Goal: Information Seeking & Learning: Check status

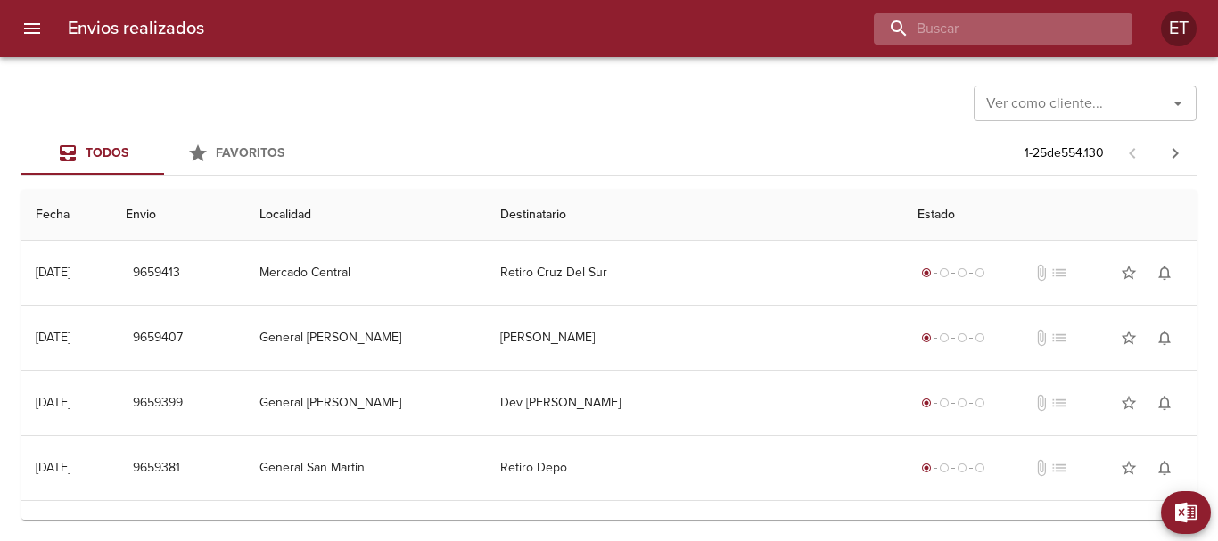
click at [1037, 29] on input "buscar" at bounding box center [988, 28] width 228 height 31
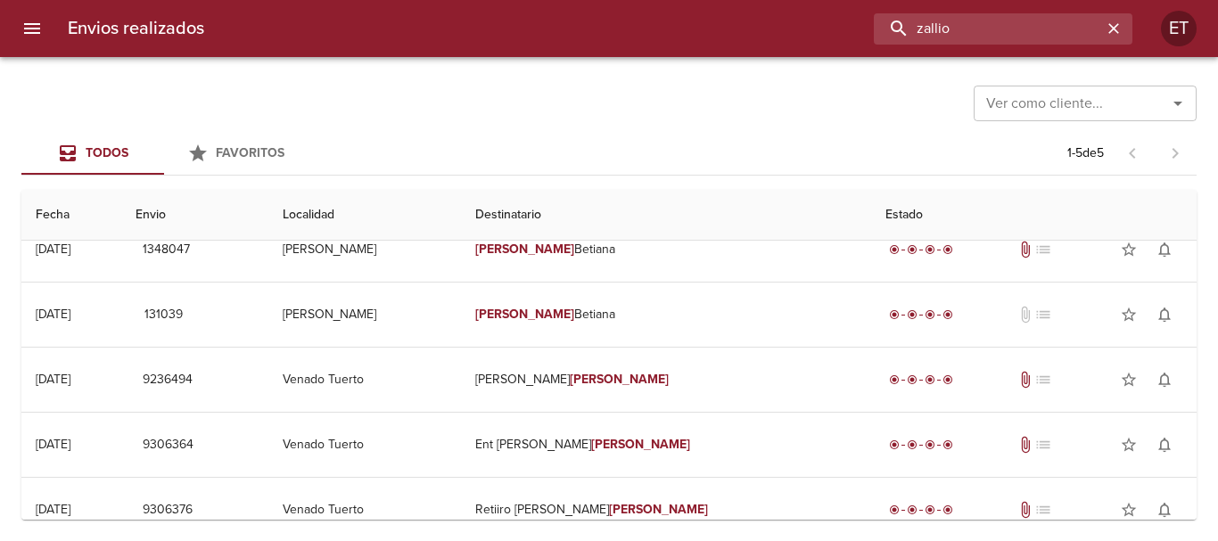
scroll to position [46, 0]
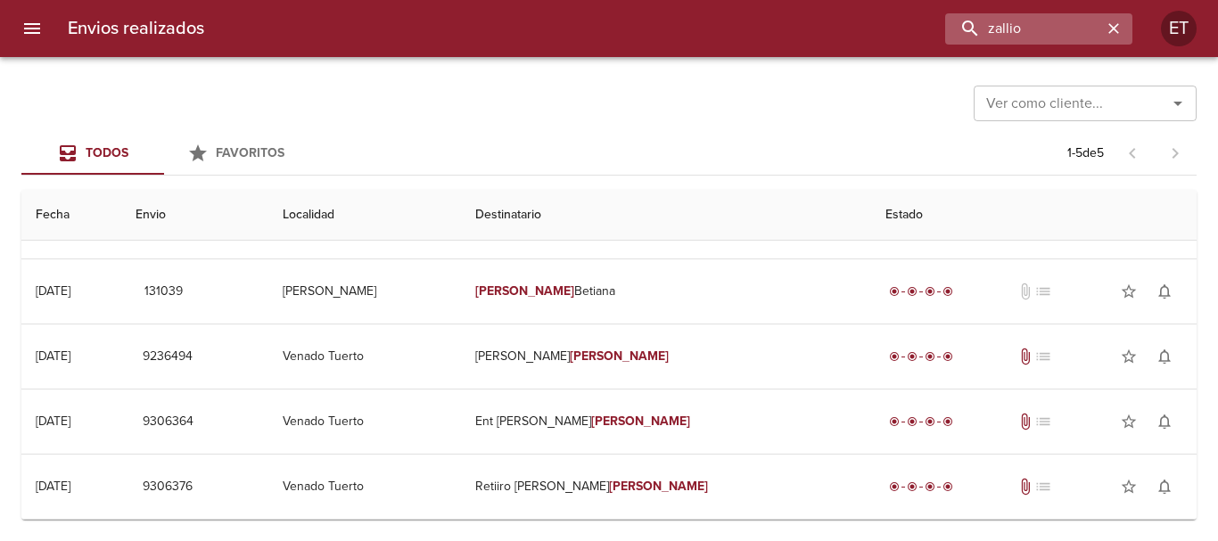
click at [960, 32] on div "Envios realizados zallio ET" at bounding box center [609, 28] width 1218 height 57
click at [960, 31] on input "zallio" at bounding box center [988, 28] width 228 height 31
click at [966, 30] on input "zallio" at bounding box center [988, 28] width 228 height 31
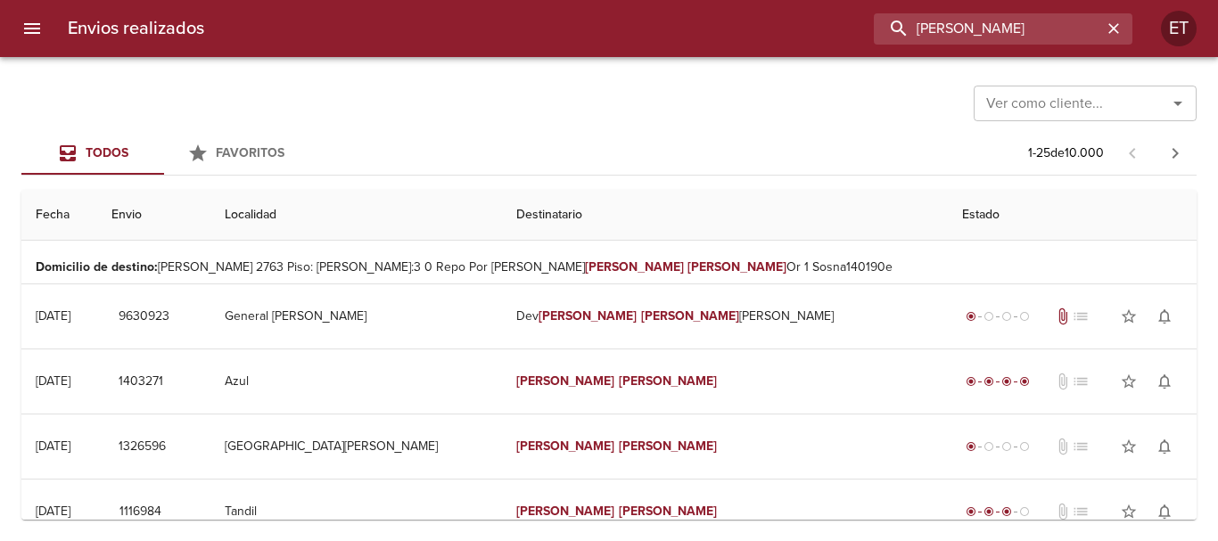
scroll to position [0, 0]
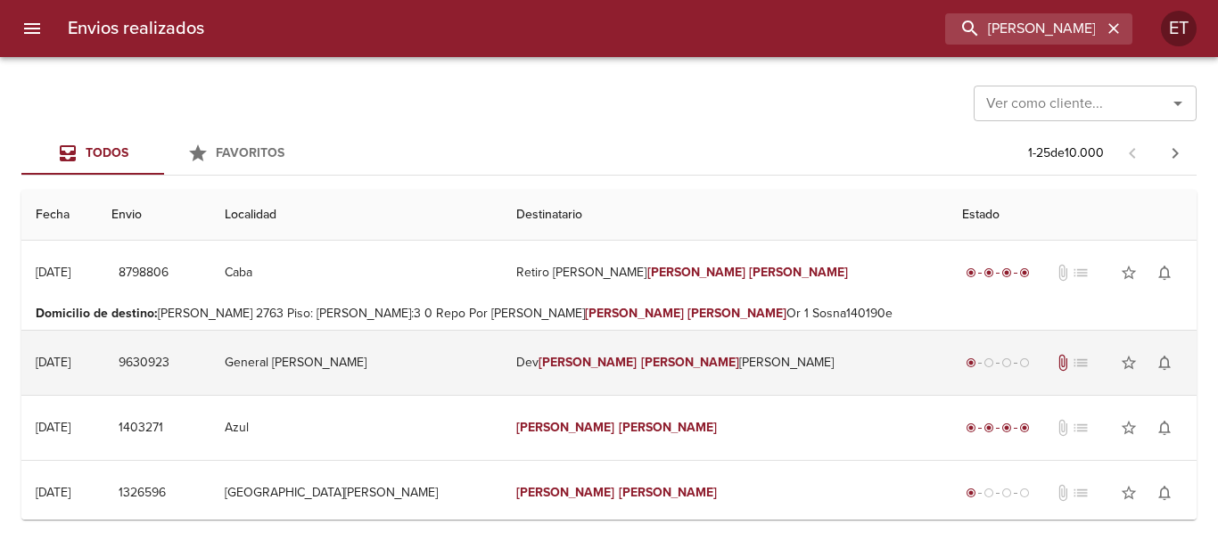
click at [712, 364] on td "Dev [PERSON_NAME]" at bounding box center [725, 363] width 446 height 64
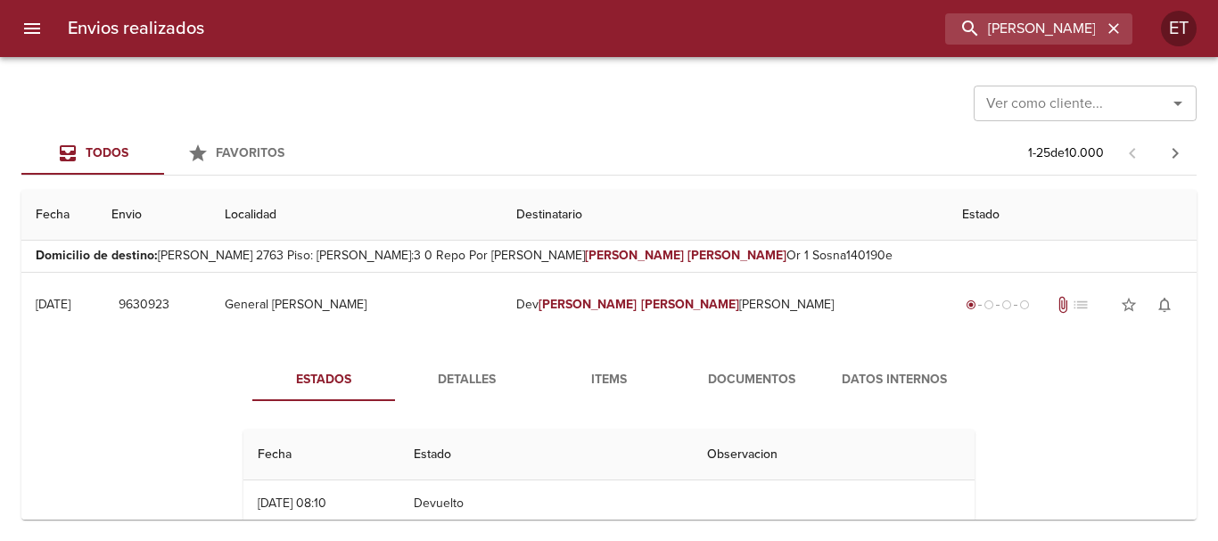
scroll to position [89, 0]
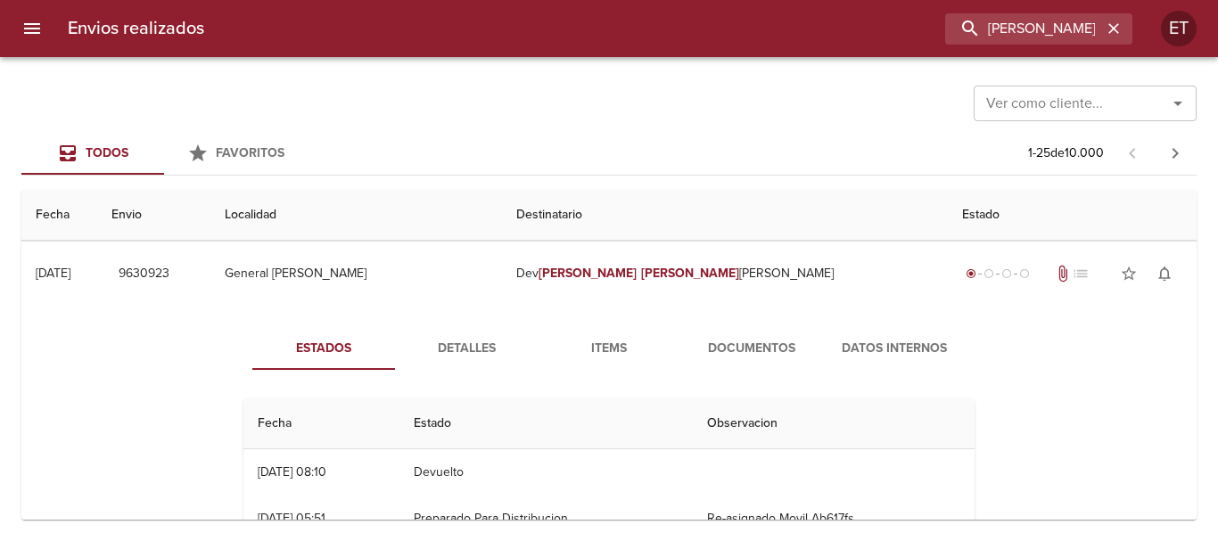
click at [691, 356] on span "Documentos" at bounding box center [751, 349] width 121 height 22
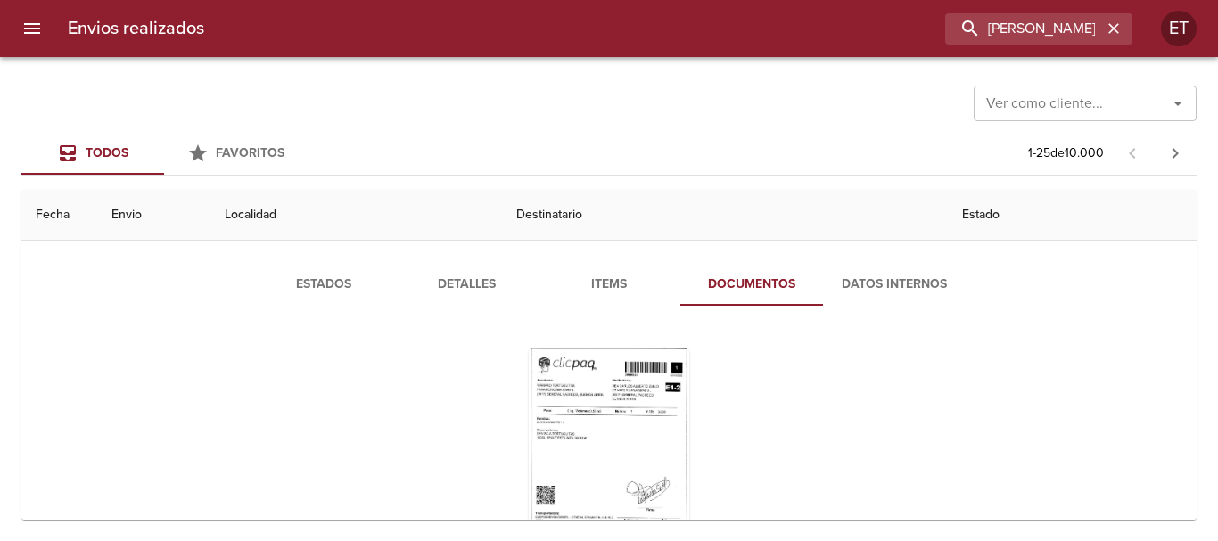
scroll to position [178, 0]
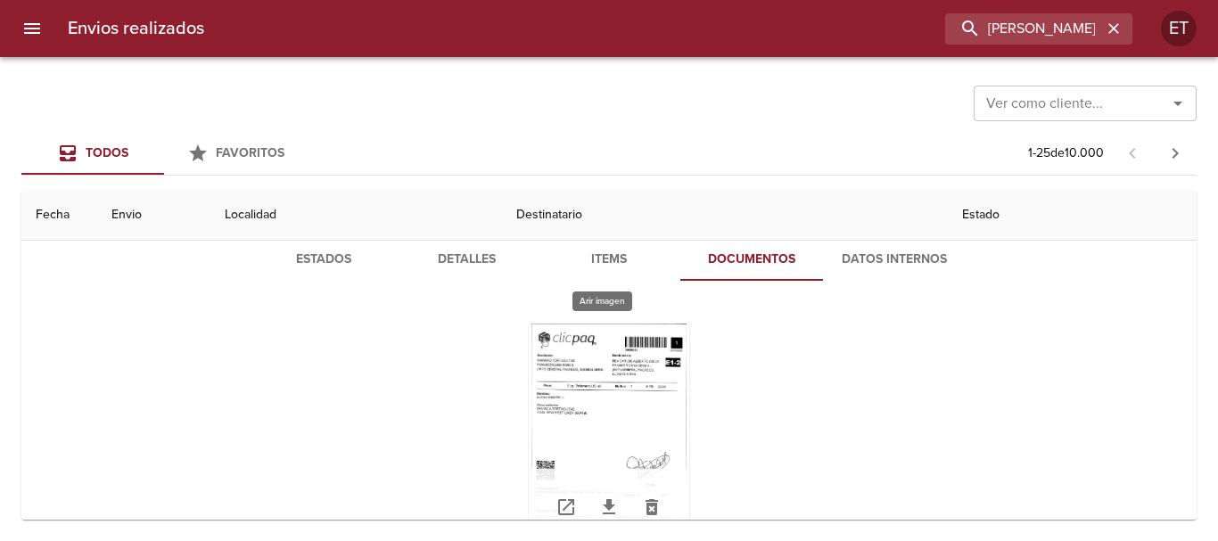
click at [647, 371] on div "Tabla de envíos del cliente" at bounding box center [609, 435] width 161 height 223
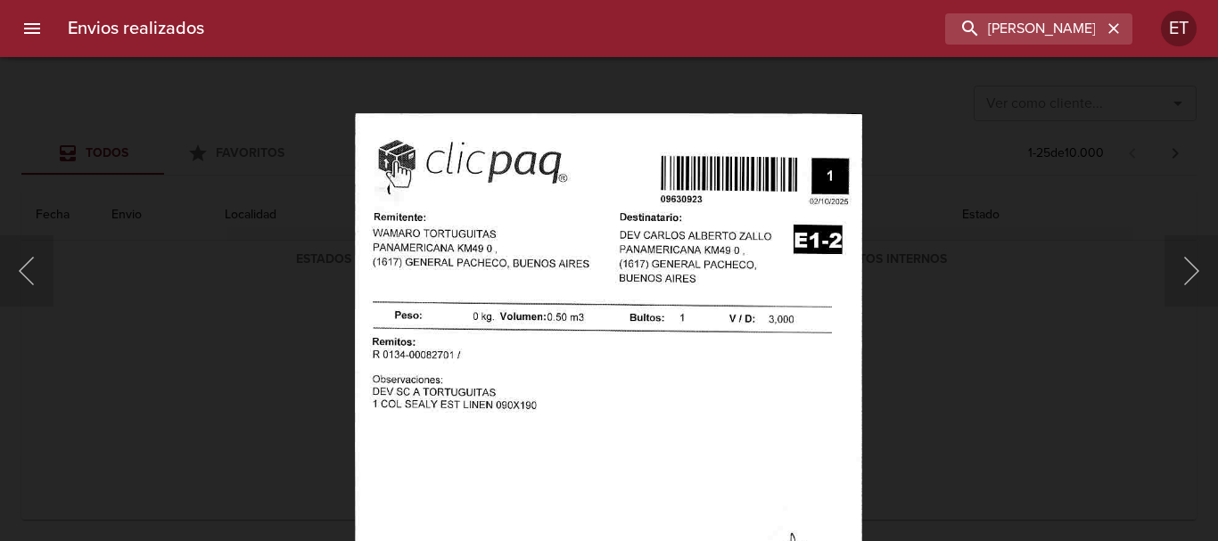
click at [722, 448] on img "Lightbox" at bounding box center [608, 476] width 507 height 729
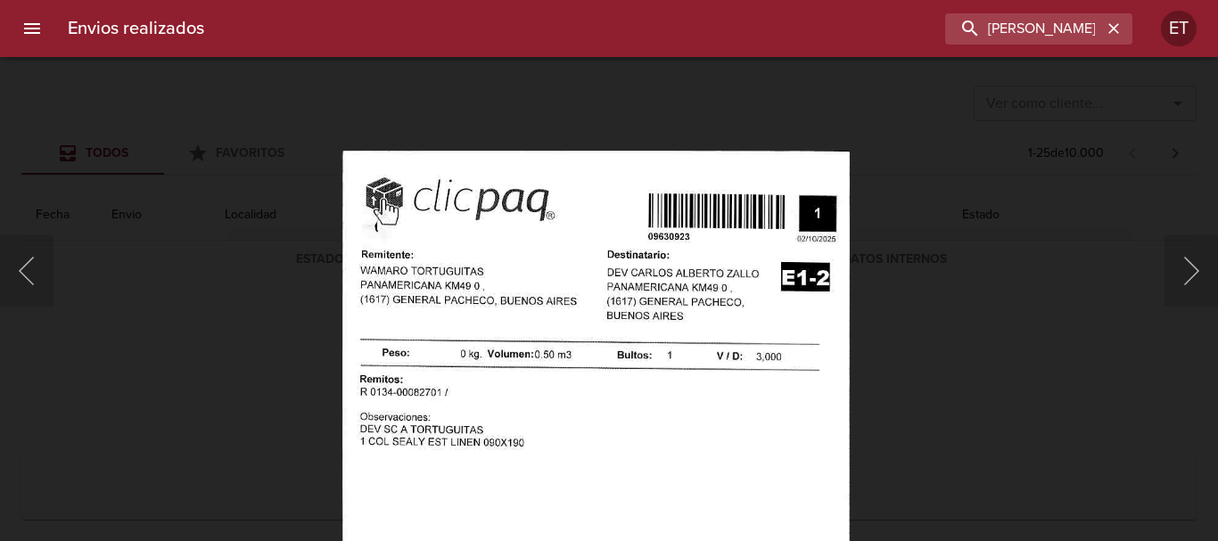
click at [693, 409] on img "Lightbox" at bounding box center [595, 514] width 507 height 729
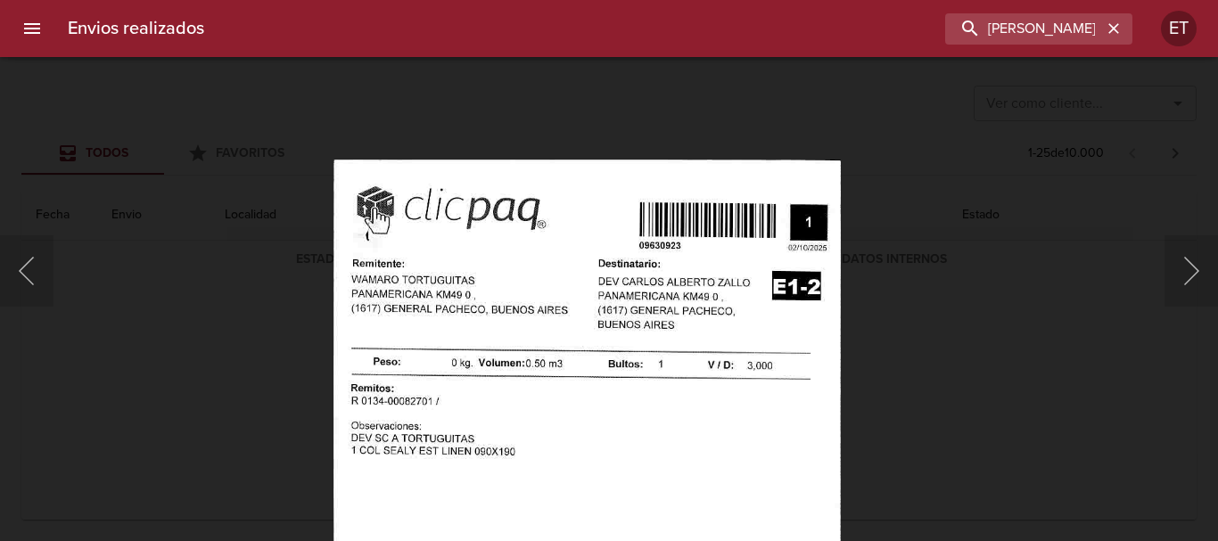
click at [903, 368] on div "Lightbox" at bounding box center [609, 270] width 1218 height 541
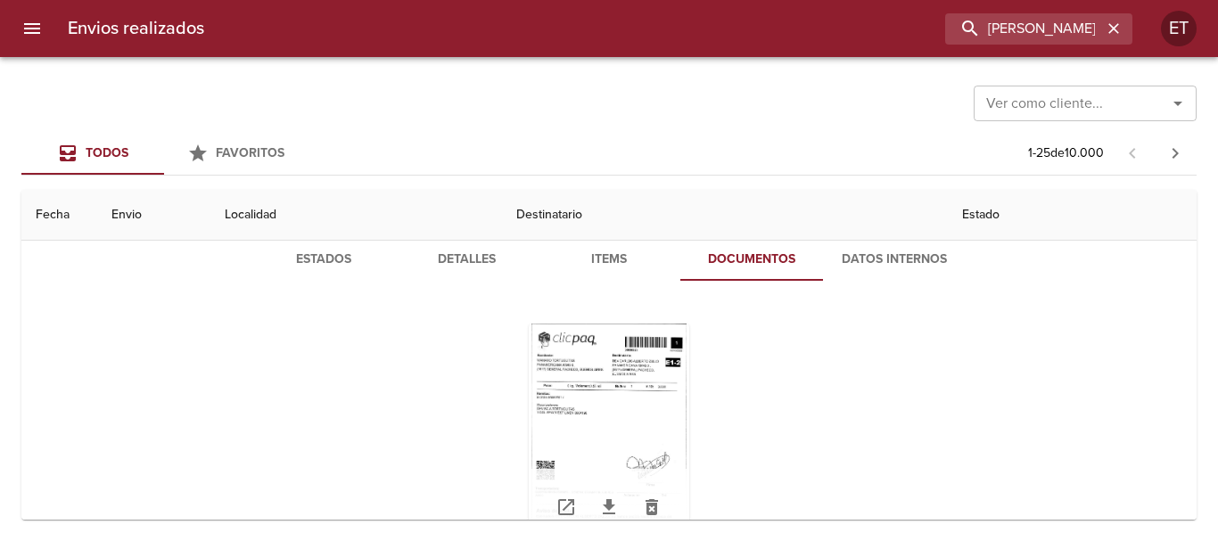
click at [680, 348] on div "Tabla de envíos del cliente" at bounding box center [609, 435] width 161 height 223
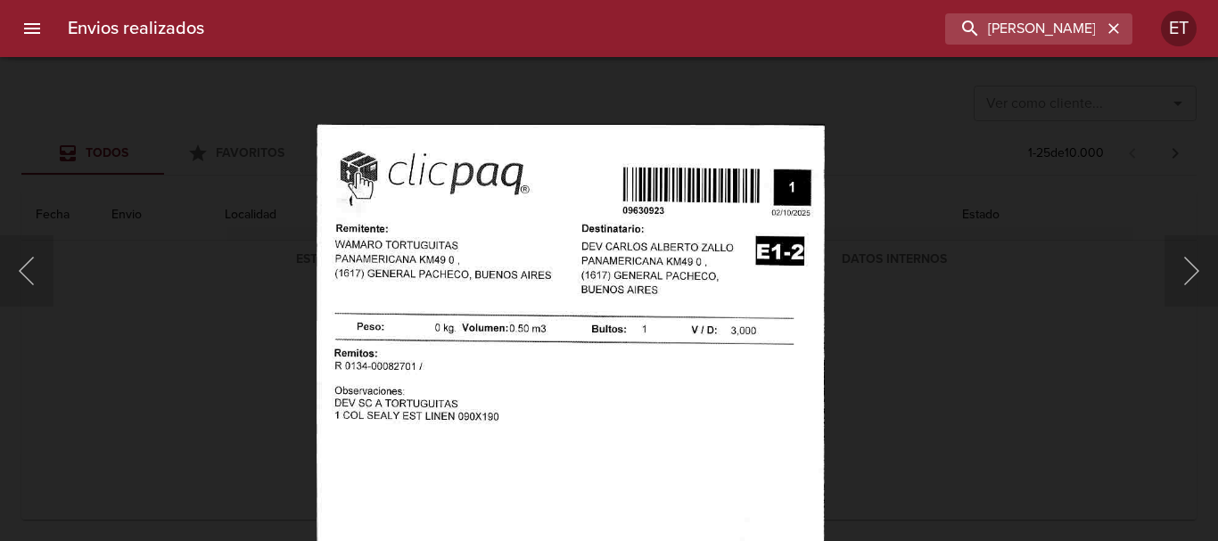
click at [726, 342] on img "Lightbox" at bounding box center [570, 488] width 507 height 729
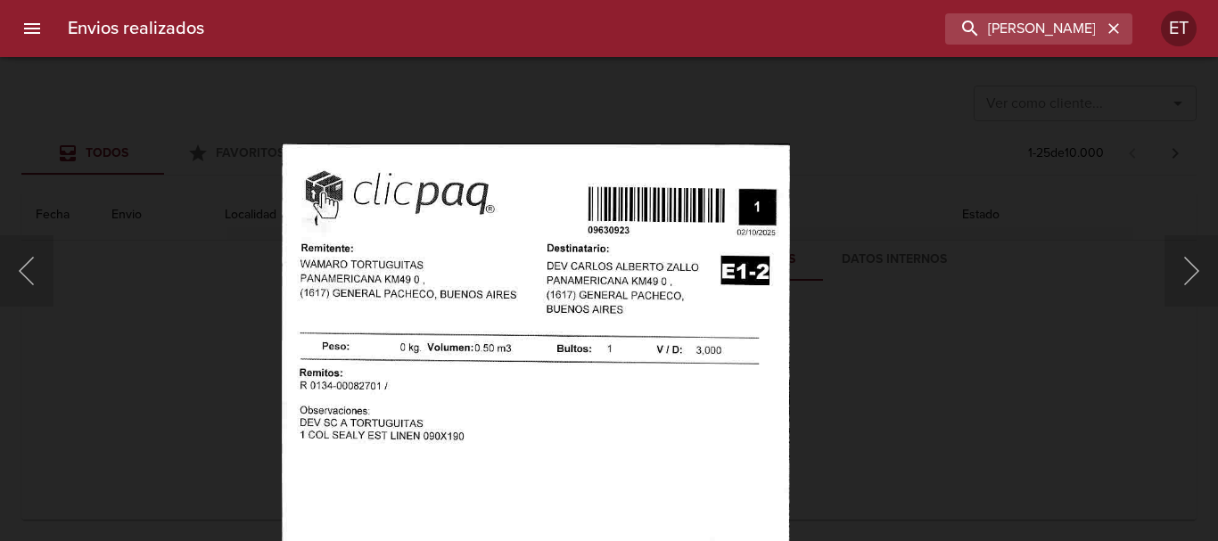
click at [682, 336] on img "Lightbox" at bounding box center [535, 508] width 507 height 729
click at [949, 421] on div "Lightbox" at bounding box center [609, 270] width 1218 height 541
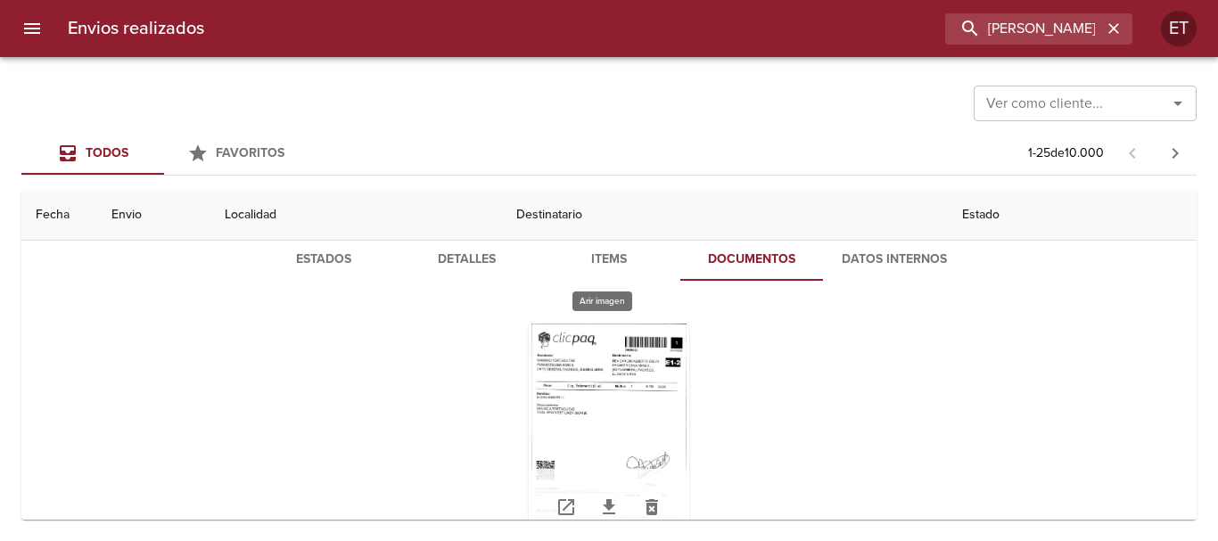
click at [621, 345] on div "Tabla de envíos del cliente" at bounding box center [609, 435] width 161 height 223
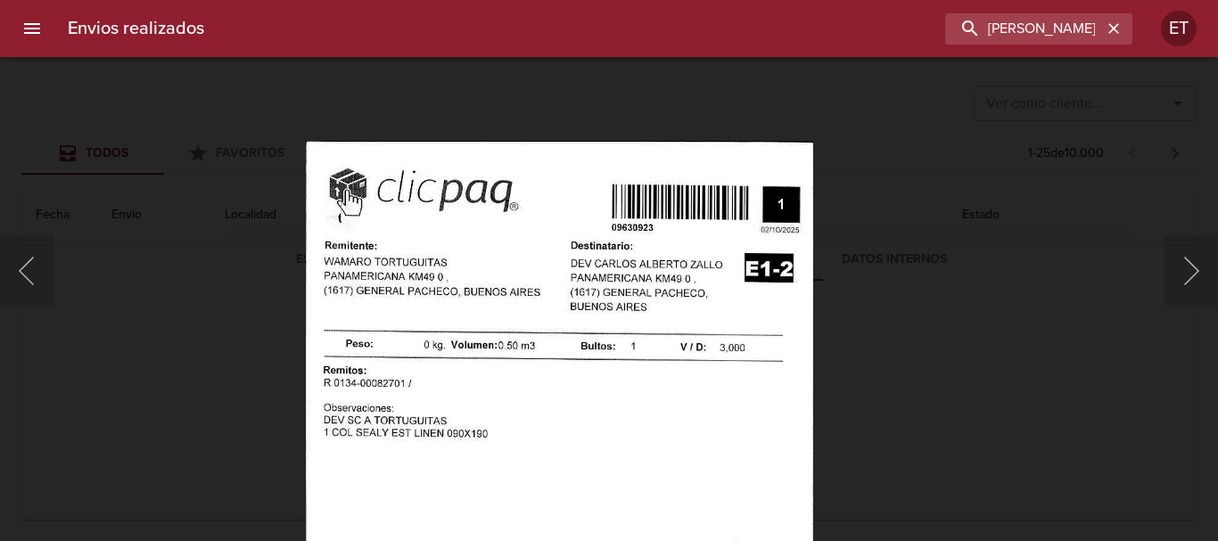
click at [649, 317] on img "Lightbox" at bounding box center [559, 505] width 507 height 729
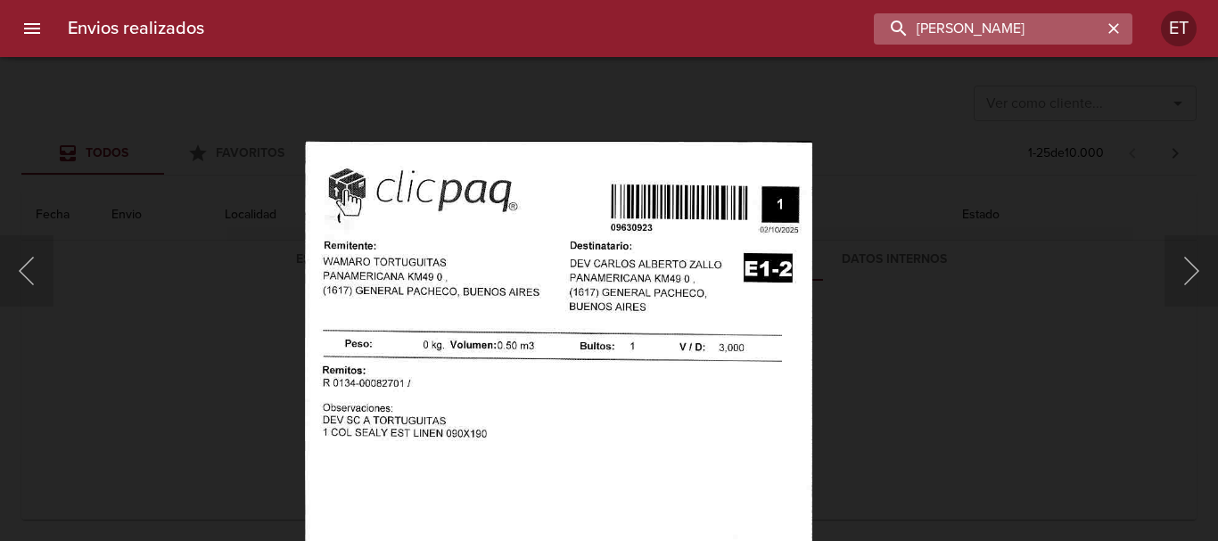
click at [1063, 31] on input "[PERSON_NAME]" at bounding box center [988, 28] width 228 height 31
click at [1063, 35] on input "9630923" at bounding box center [988, 28] width 228 height 31
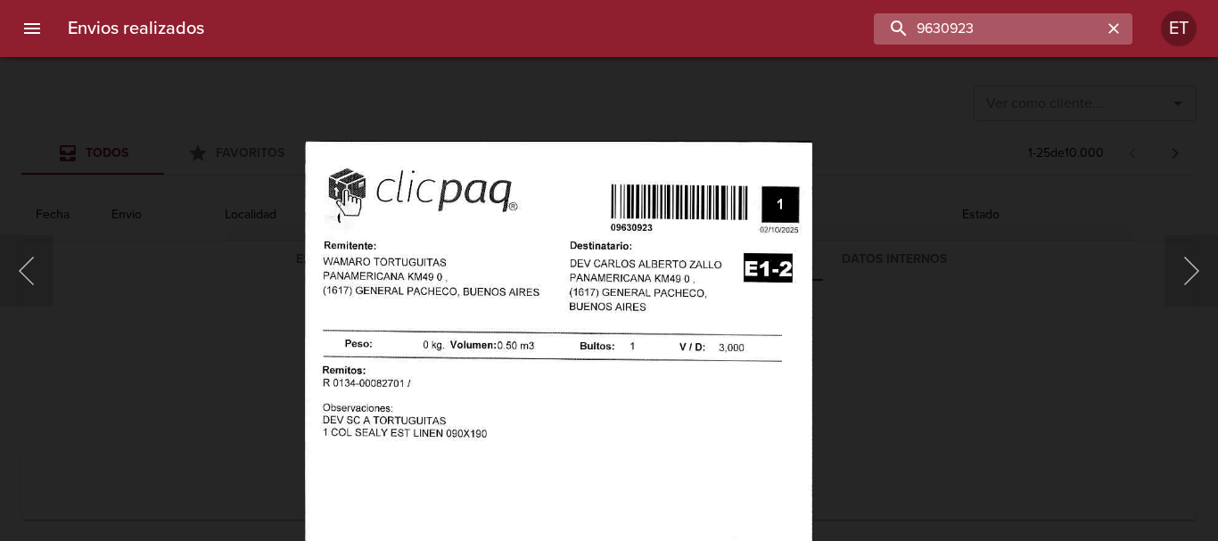
click at [967, 35] on input "9630923" at bounding box center [988, 28] width 228 height 31
click at [967, 181] on div "Lightbox" at bounding box center [609, 270] width 1218 height 541
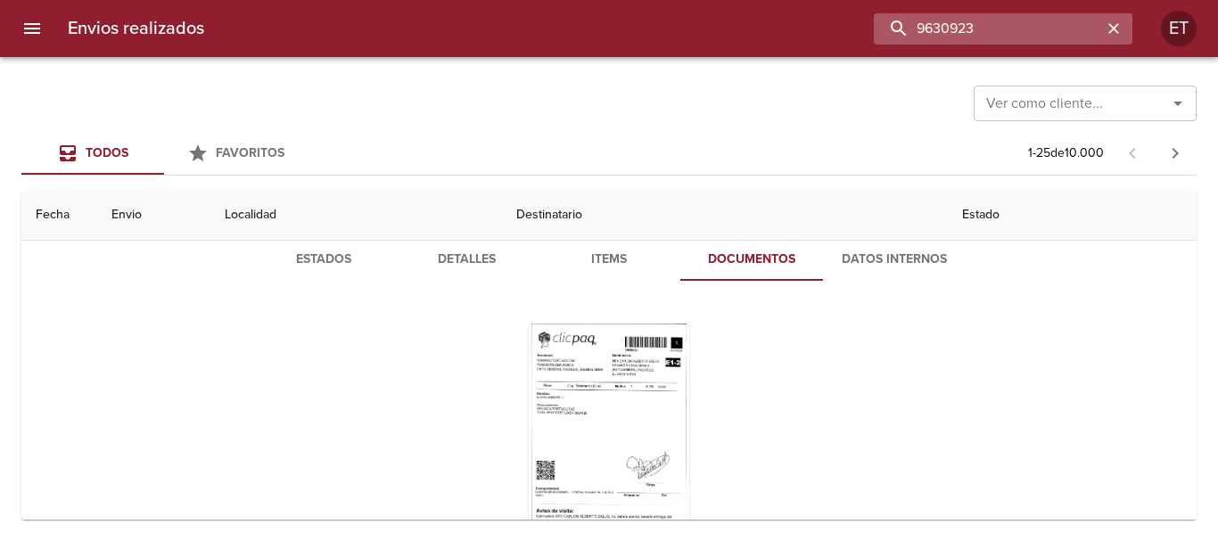
click at [1022, 21] on input "9630923" at bounding box center [988, 28] width 228 height 31
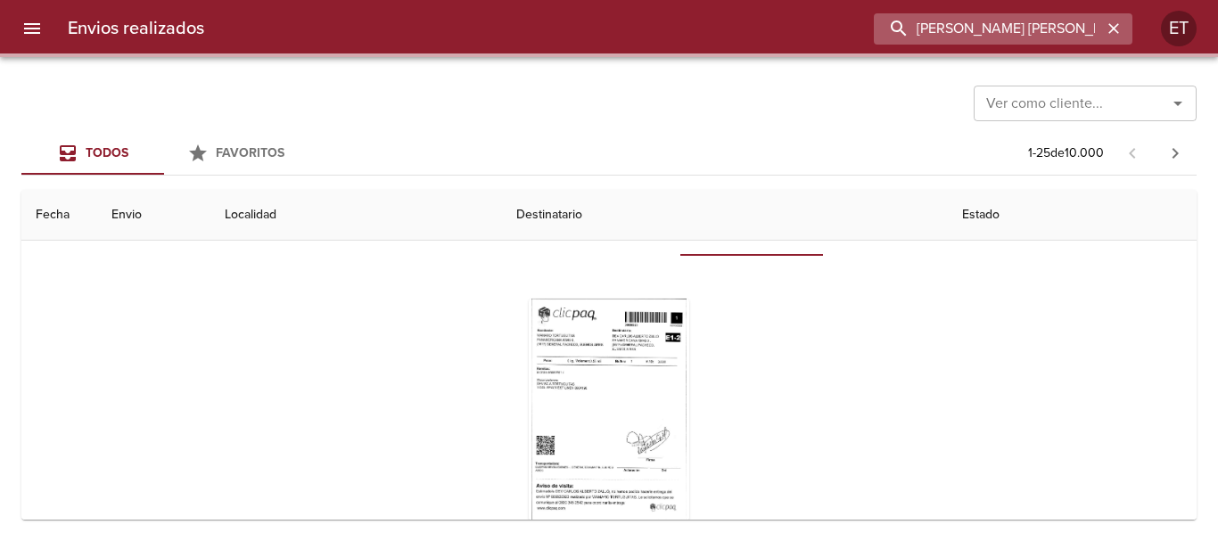
scroll to position [0, 0]
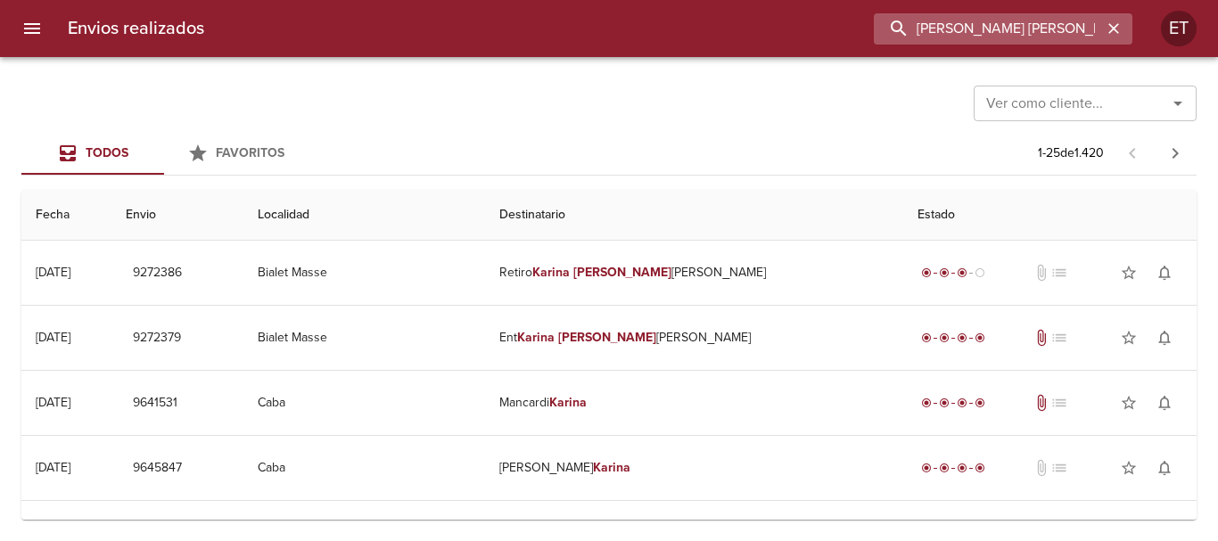
click at [1002, 22] on input "[PERSON_NAME] [PERSON_NAME]" at bounding box center [988, 28] width 228 height 31
click at [1002, 23] on input "9272386" at bounding box center [988, 28] width 228 height 31
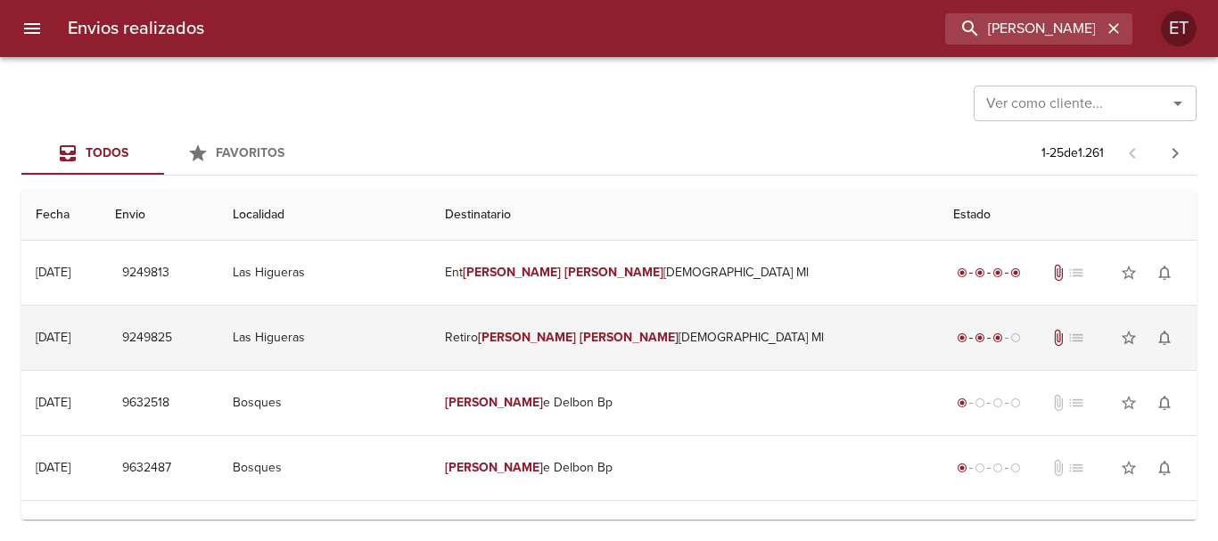
click at [739, 327] on td "Retiro [PERSON_NAME] Deus [PERSON_NAME]" at bounding box center [685, 338] width 508 height 64
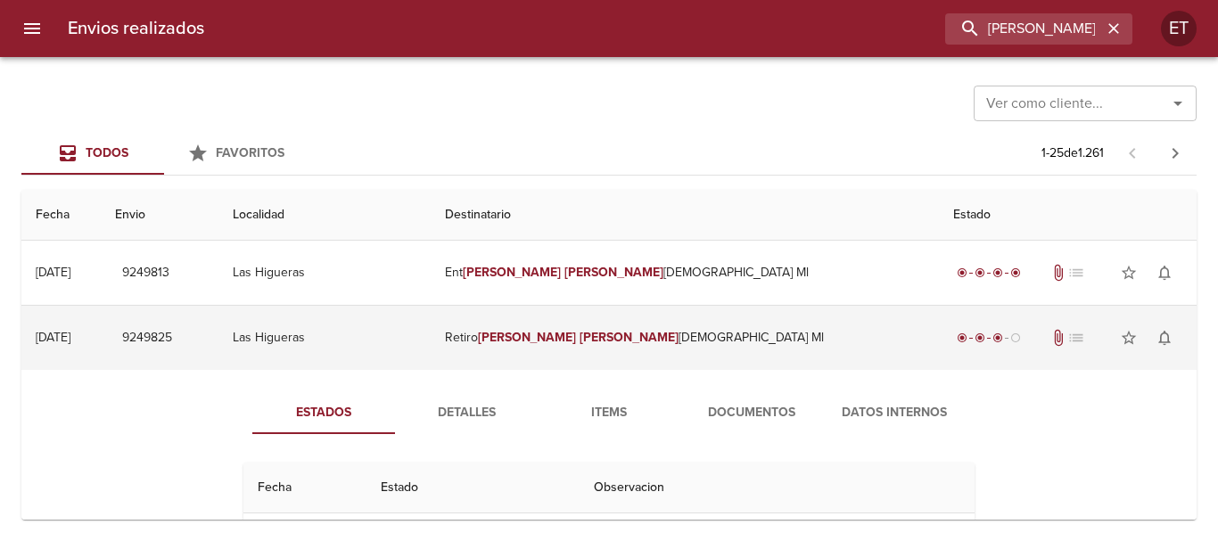
click at [664, 345] on td "Retiro [PERSON_NAME] Deus [PERSON_NAME]" at bounding box center [685, 338] width 508 height 64
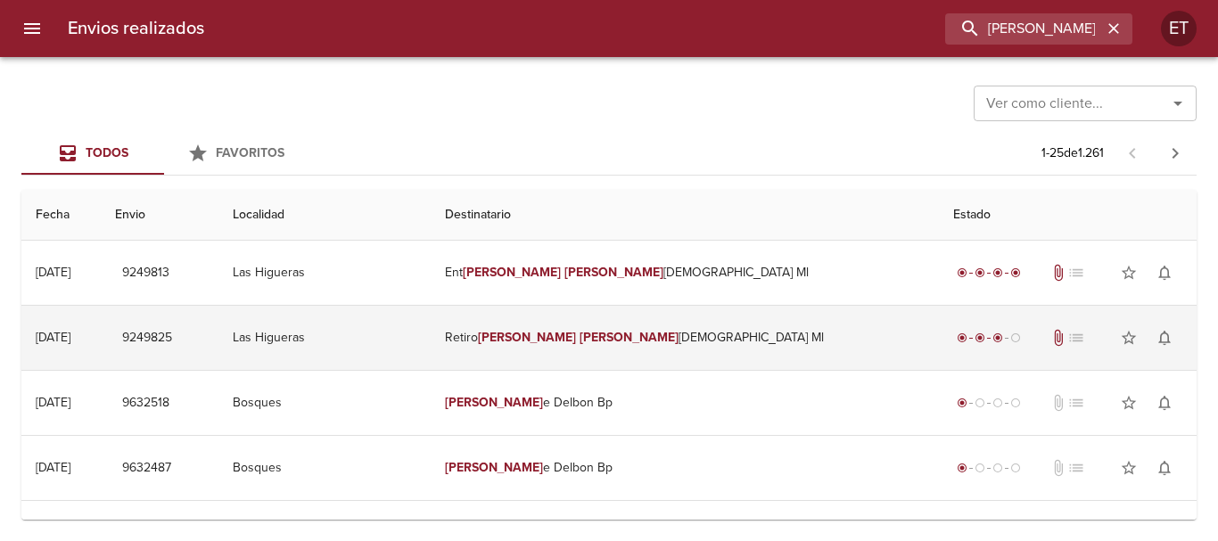
drag, startPoint x: 678, startPoint y: 351, endPoint x: 688, endPoint y: 356, distance: 11.6
click at [679, 351] on td "Retiro [PERSON_NAME] Deus [PERSON_NAME]" at bounding box center [685, 338] width 508 height 64
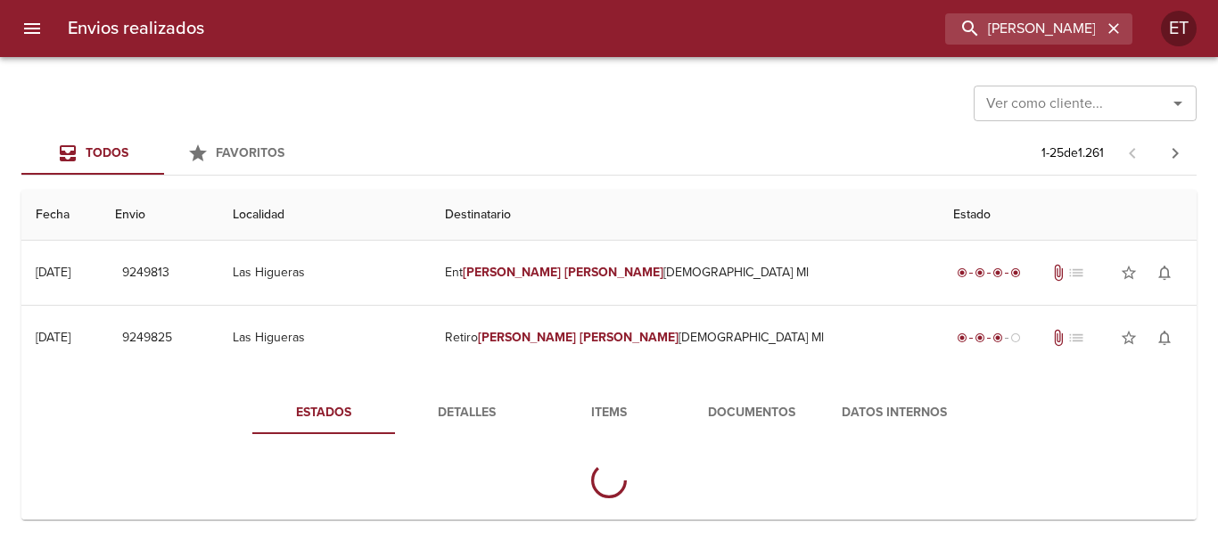
click at [737, 421] on span "Documentos" at bounding box center [751, 413] width 121 height 22
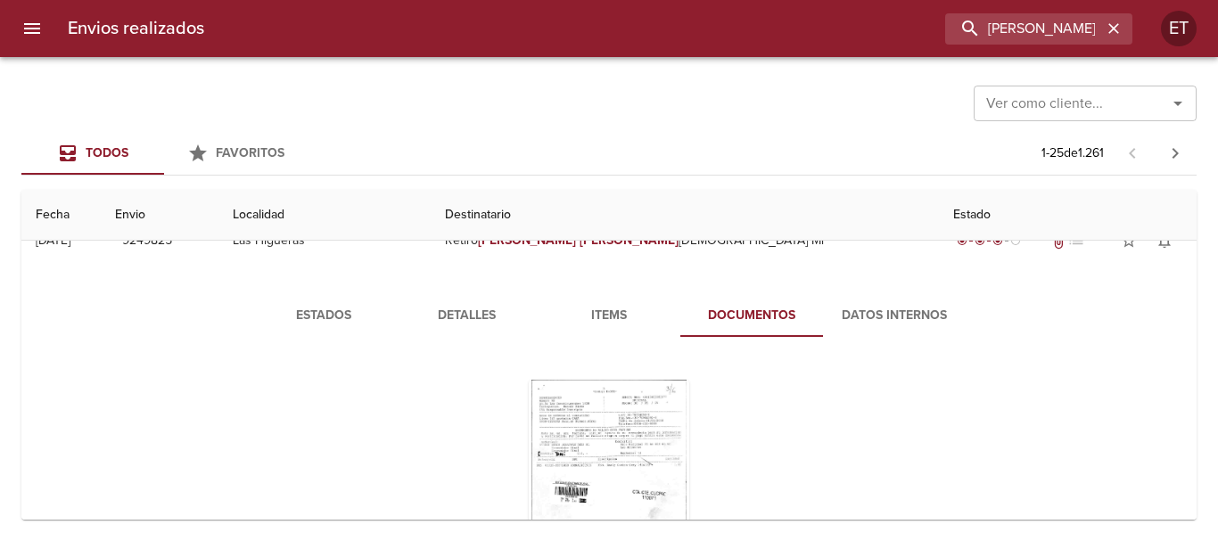
scroll to position [178, 0]
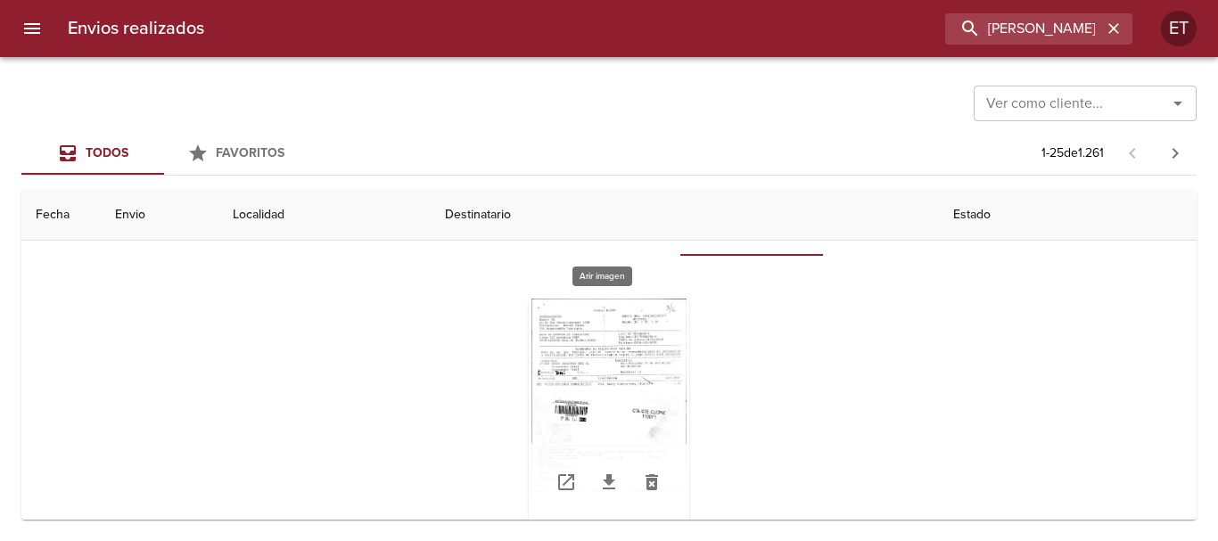
click at [587, 345] on div "Tabla de envíos del cliente" at bounding box center [609, 410] width 161 height 223
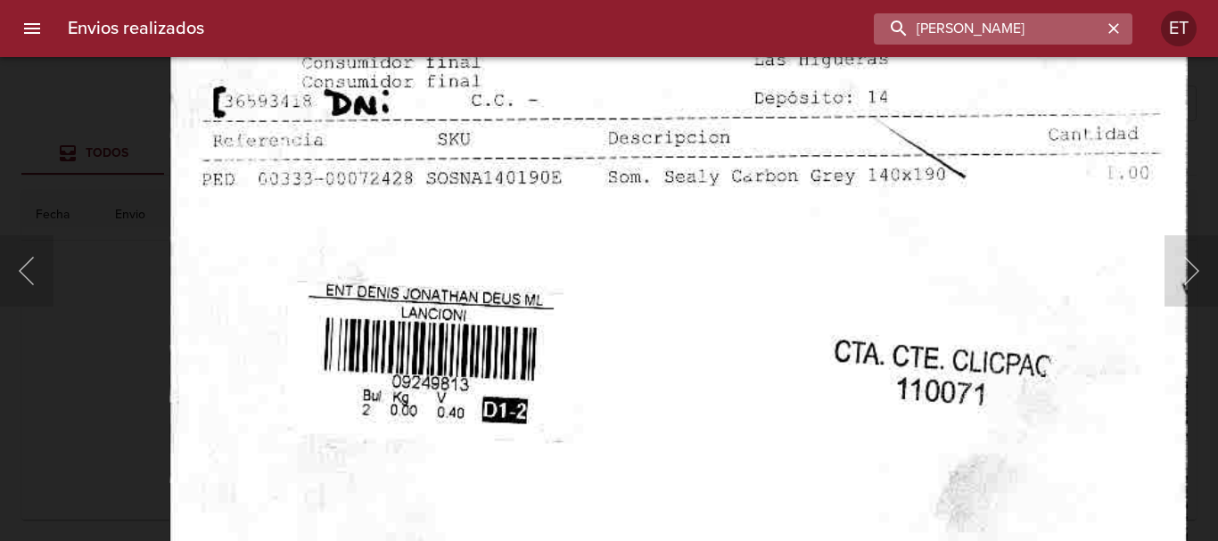
click at [1043, 14] on input "[PERSON_NAME]" at bounding box center [988, 28] width 228 height 31
click at [1043, 14] on input "9249813" at bounding box center [988, 28] width 228 height 31
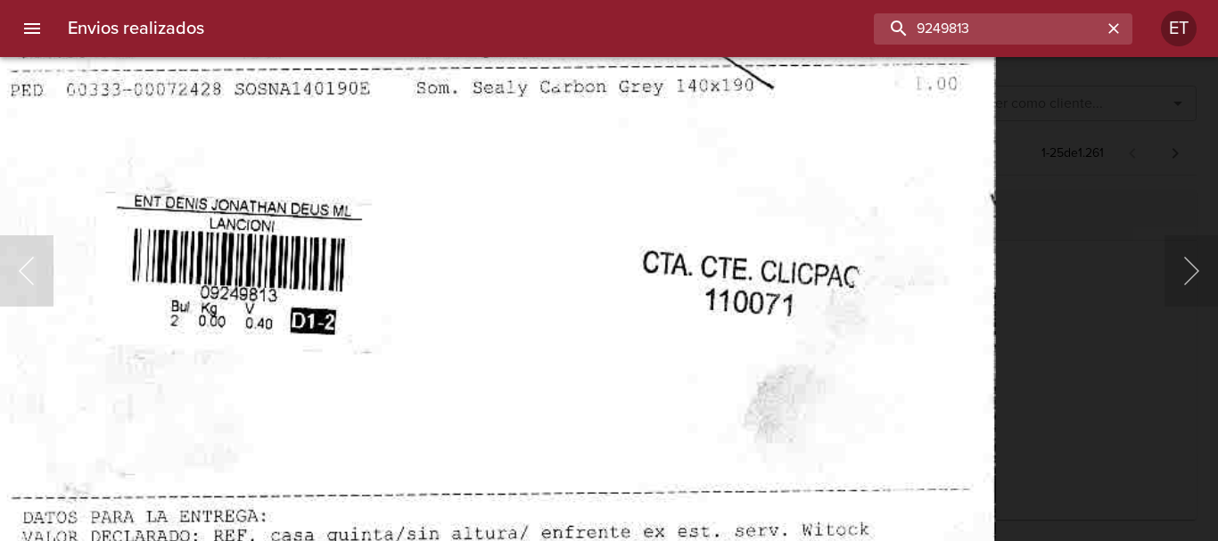
click at [337, 281] on img "Lightbox" at bounding box center [487, 258] width 1018 height 1464
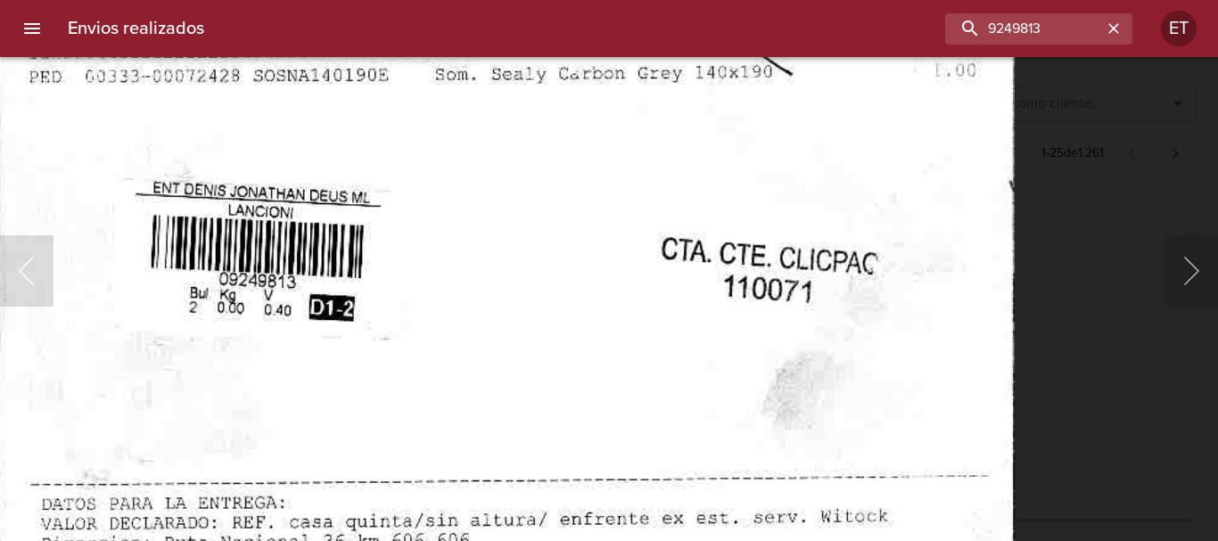
click at [1099, 393] on div "Lightbox" at bounding box center [609, 270] width 1218 height 541
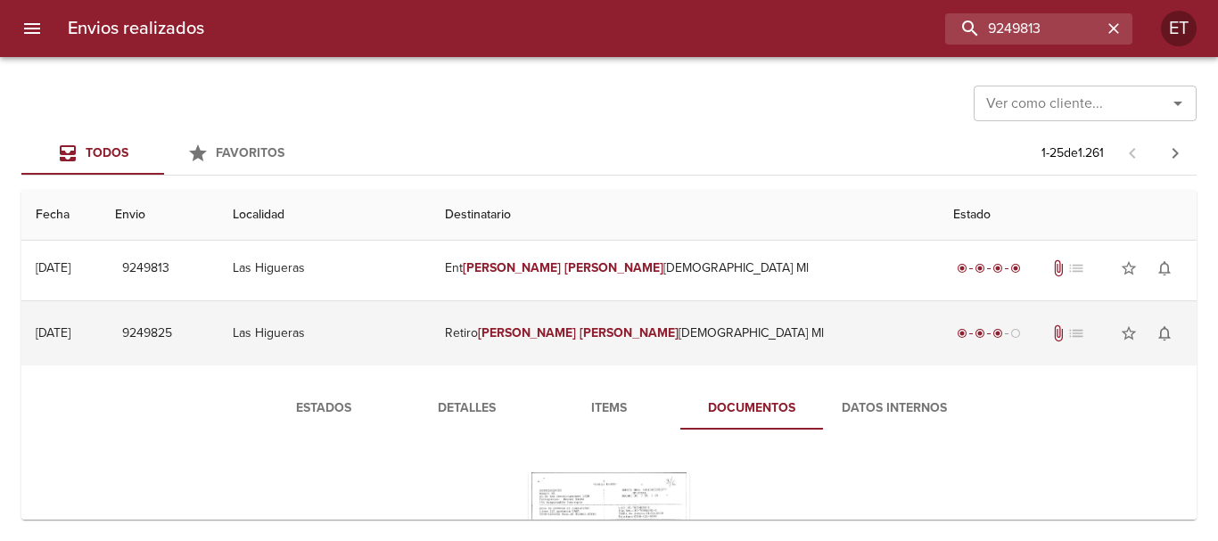
scroll to position [0, 0]
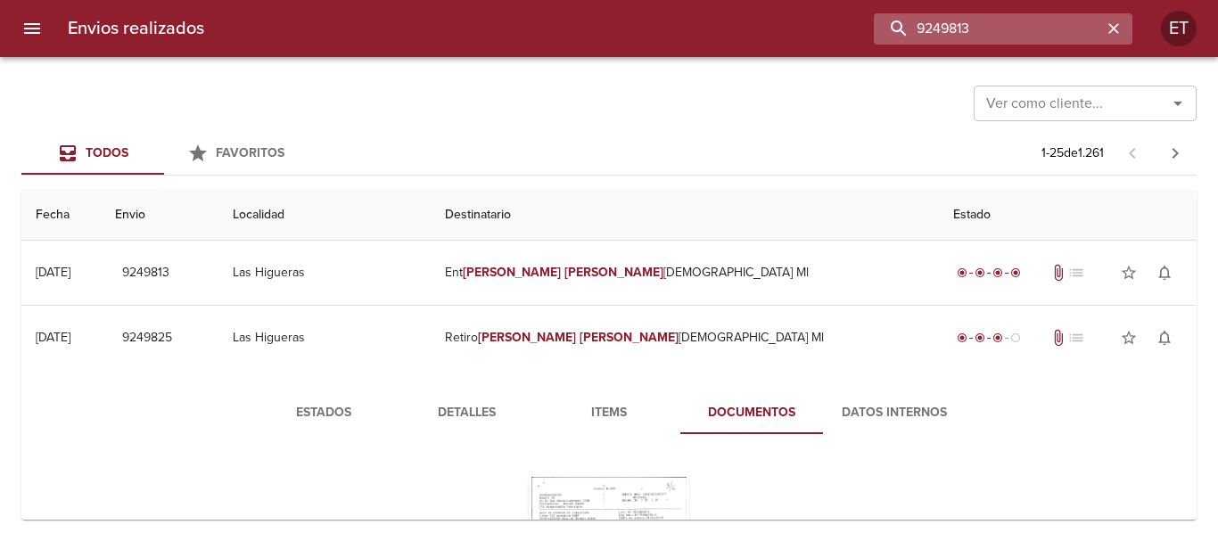
click at [1050, 31] on input "9249813" at bounding box center [988, 28] width 228 height 31
click at [1050, 31] on input "9249825" at bounding box center [988, 28] width 228 height 31
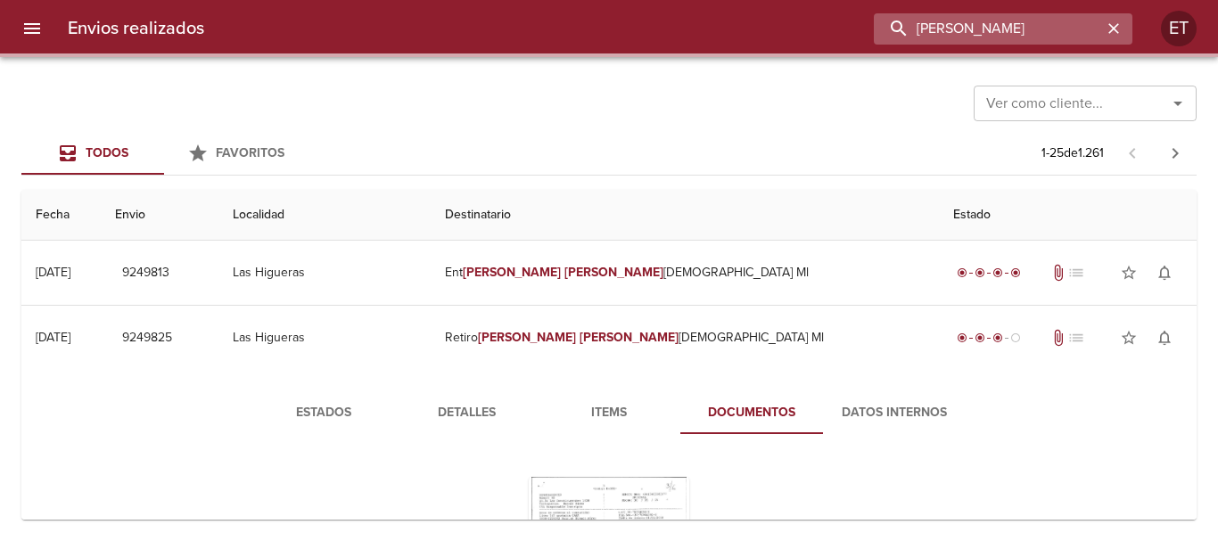
click at [953, 24] on input "[PERSON_NAME]" at bounding box center [988, 28] width 228 height 31
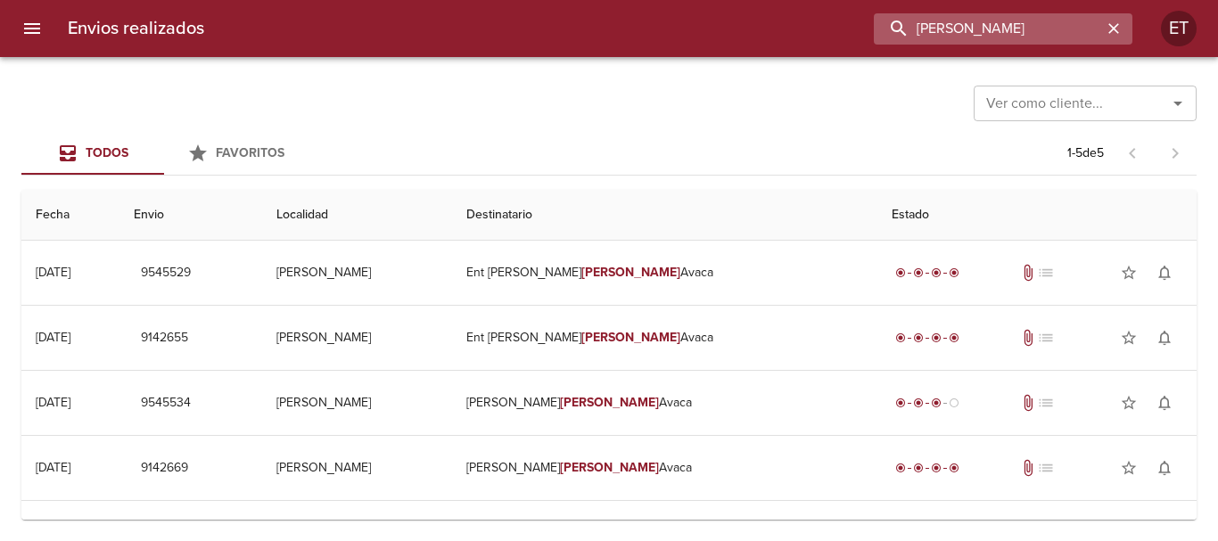
click at [1018, 27] on input "[PERSON_NAME]" at bounding box center [988, 28] width 228 height 31
click at [1018, 26] on input "[PERSON_NAME]" at bounding box center [988, 28] width 228 height 31
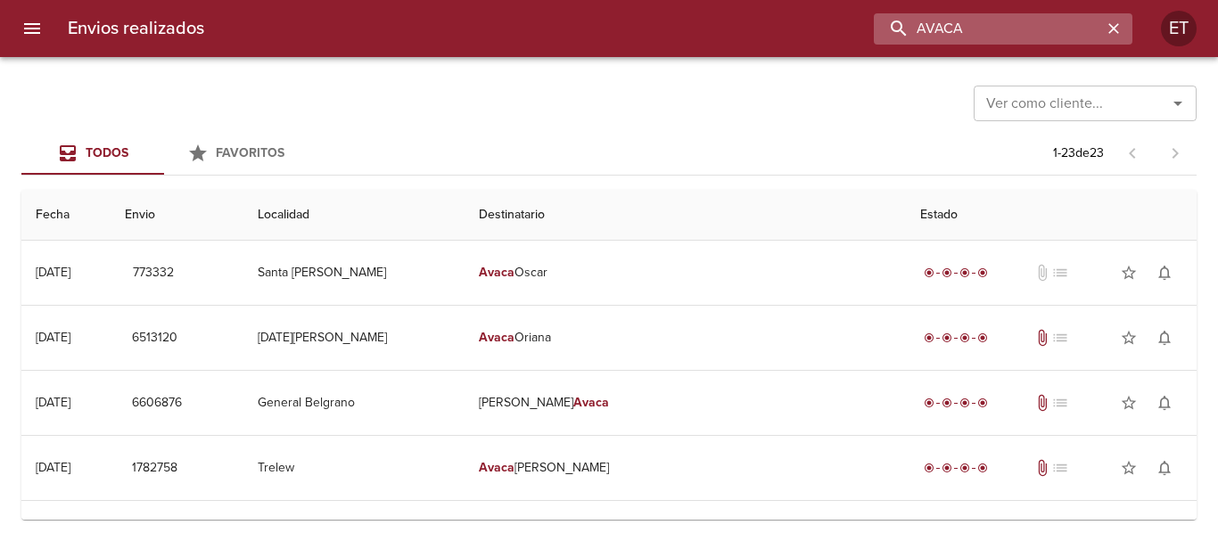
click at [982, 39] on input "AVACA" at bounding box center [988, 28] width 228 height 31
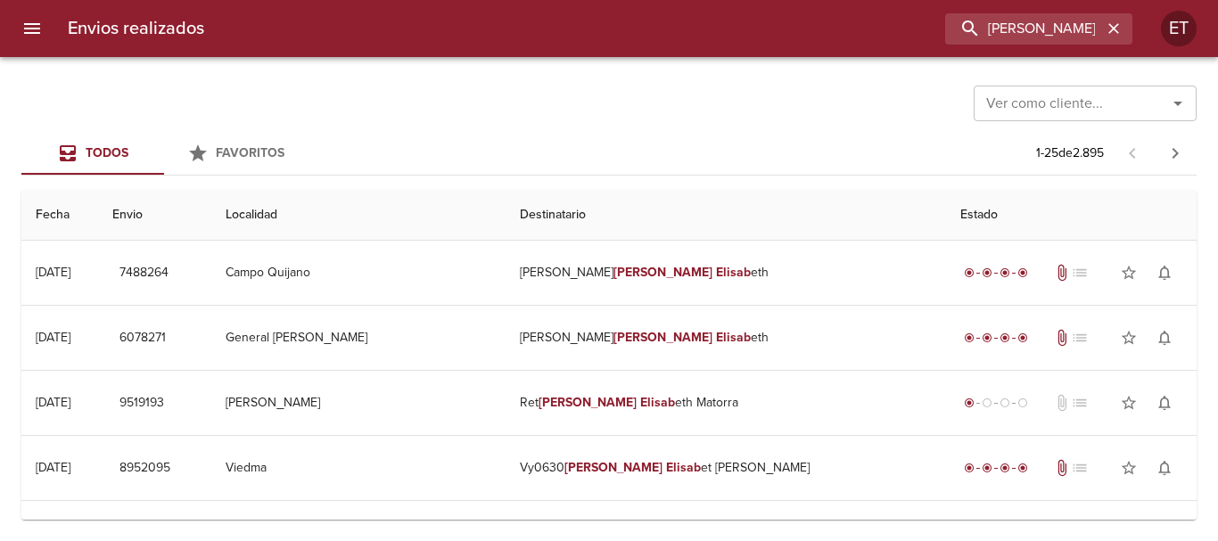
click at [1012, 9] on div "Envios realizados [PERSON_NAME] ET" at bounding box center [609, 28] width 1218 height 57
click at [1022, 29] on input "[PERSON_NAME]" at bounding box center [988, 28] width 228 height 31
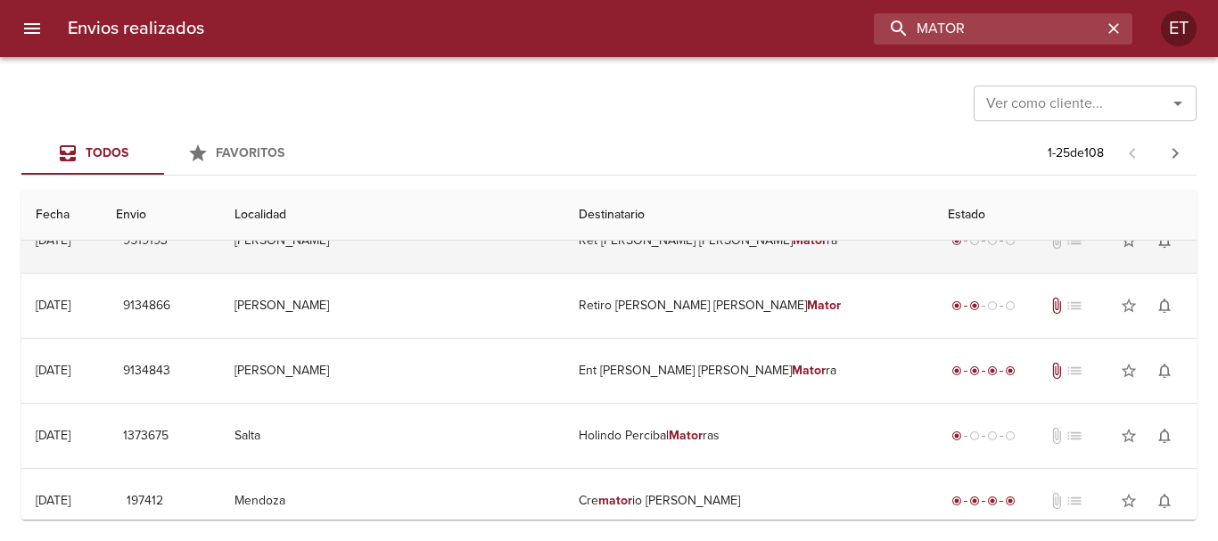
scroll to position [803, 0]
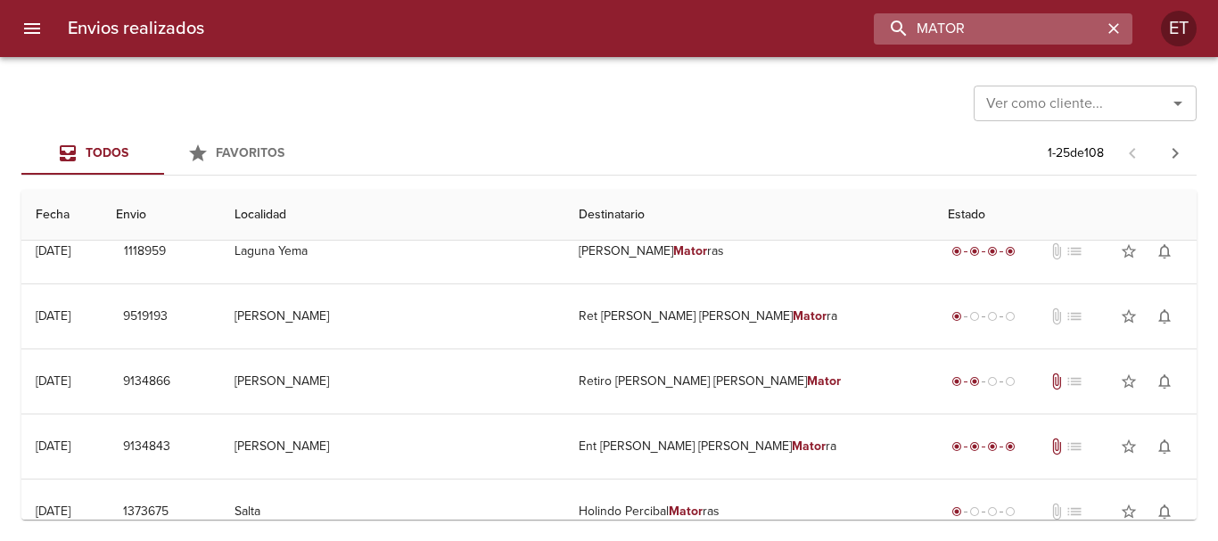
click at [917, 34] on input "MATOR" at bounding box center [988, 28] width 228 height 31
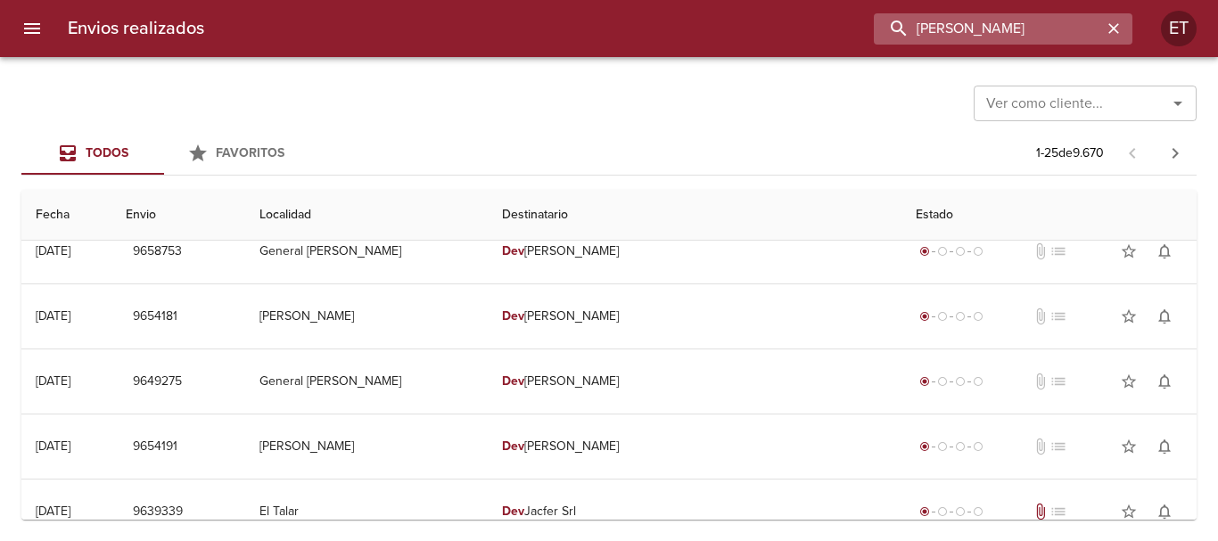
scroll to position [0, 0]
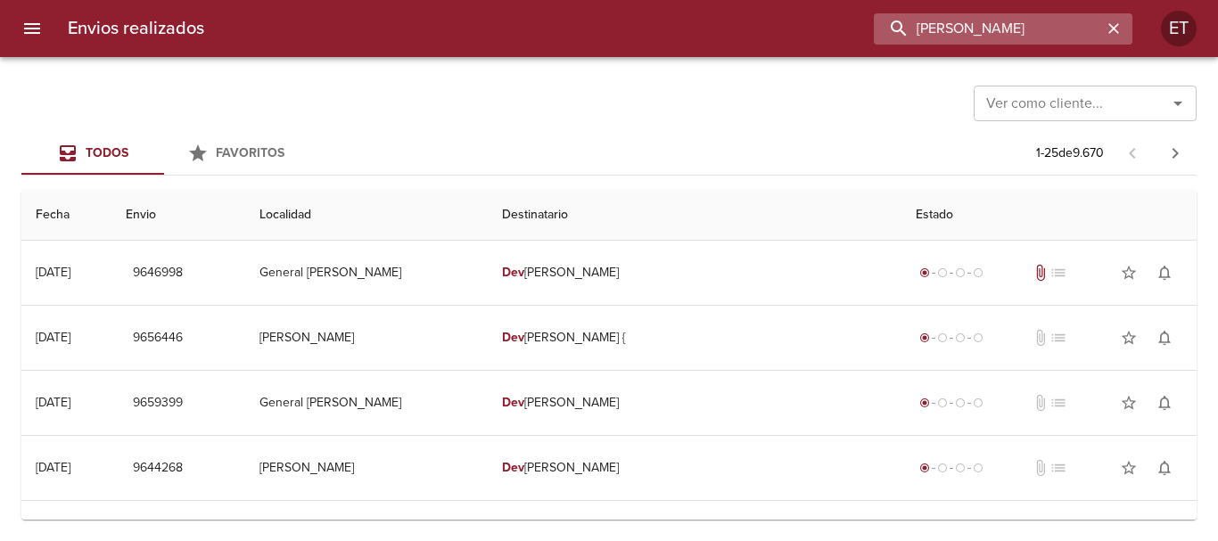
drag, startPoint x: 1034, startPoint y: 32, endPoint x: 959, endPoint y: 21, distance: 76.6
click at [959, 21] on input "[PERSON_NAME]" at bounding box center [988, 28] width 228 height 31
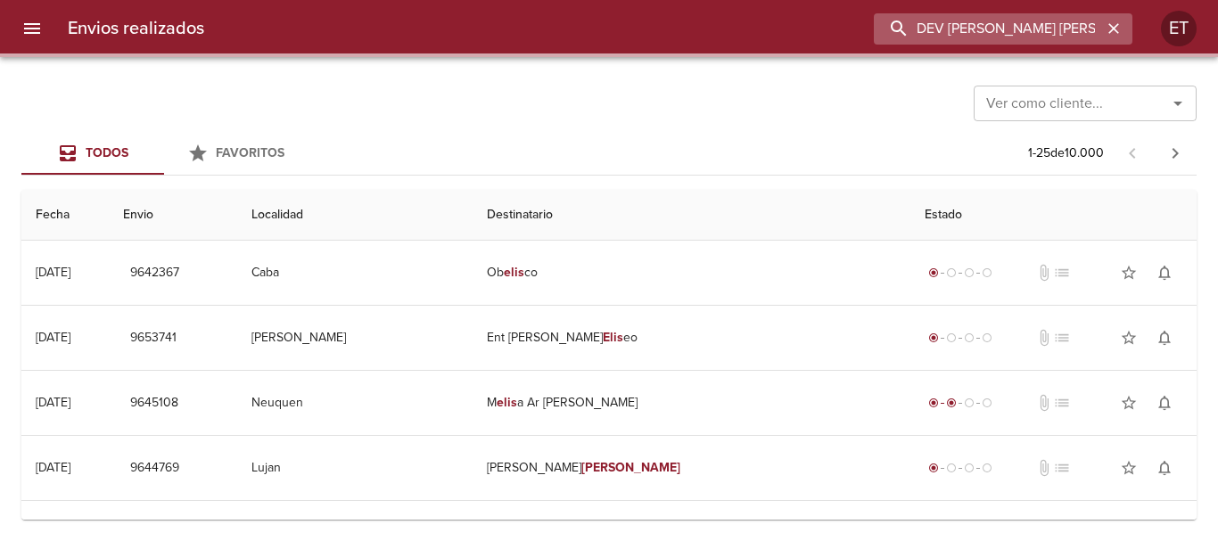
click at [959, 21] on input "DEV [PERSON_NAME] [PERSON_NAME]" at bounding box center [988, 28] width 228 height 31
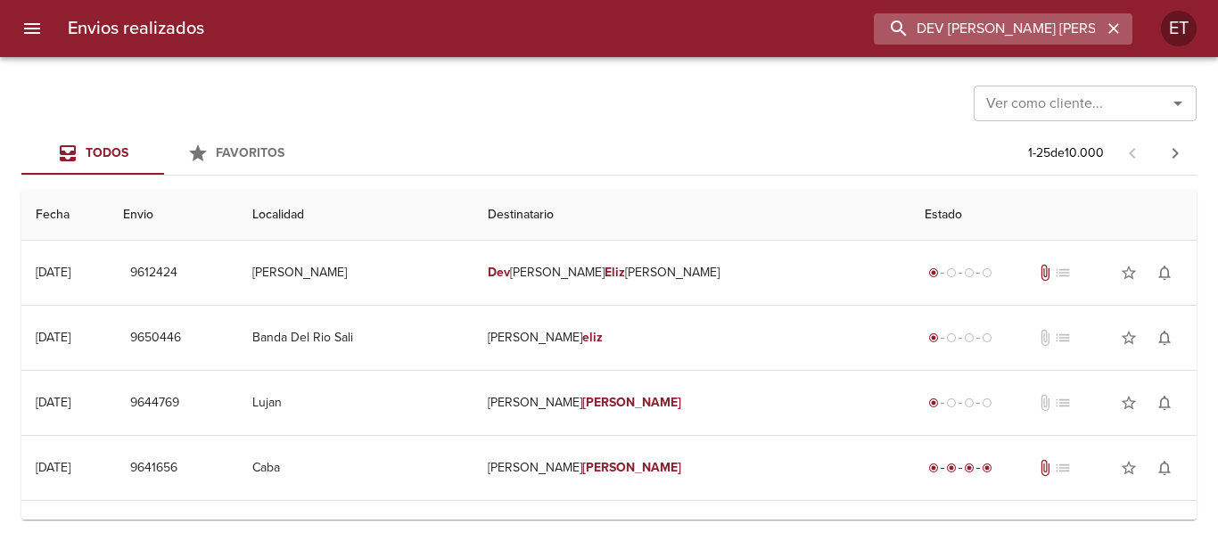
click at [959, 21] on input "DEV [PERSON_NAME] [PERSON_NAME]" at bounding box center [988, 28] width 228 height 31
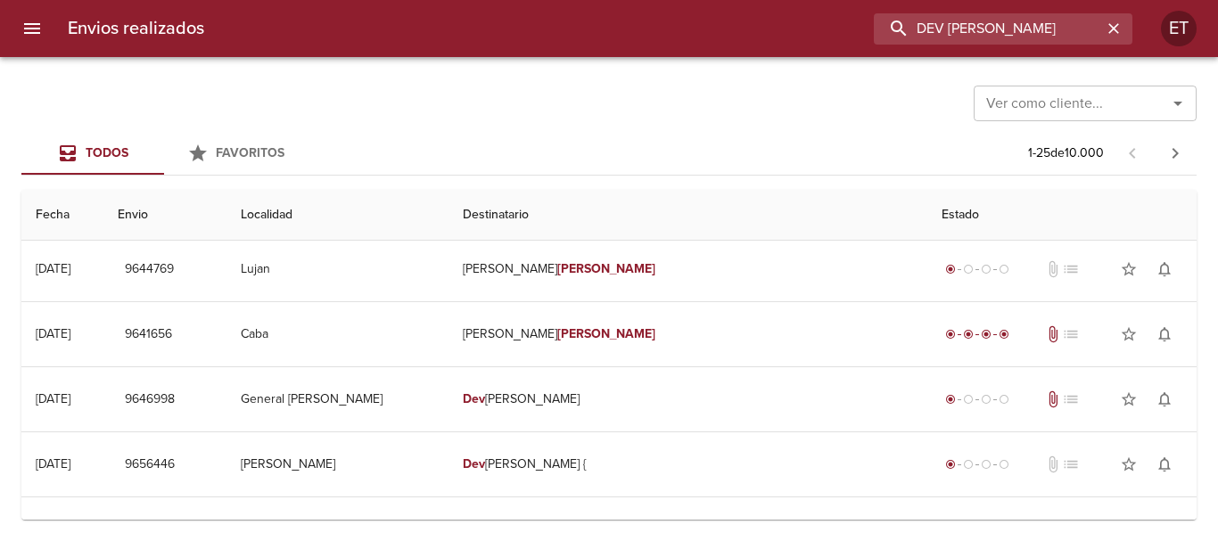
scroll to position [357, 0]
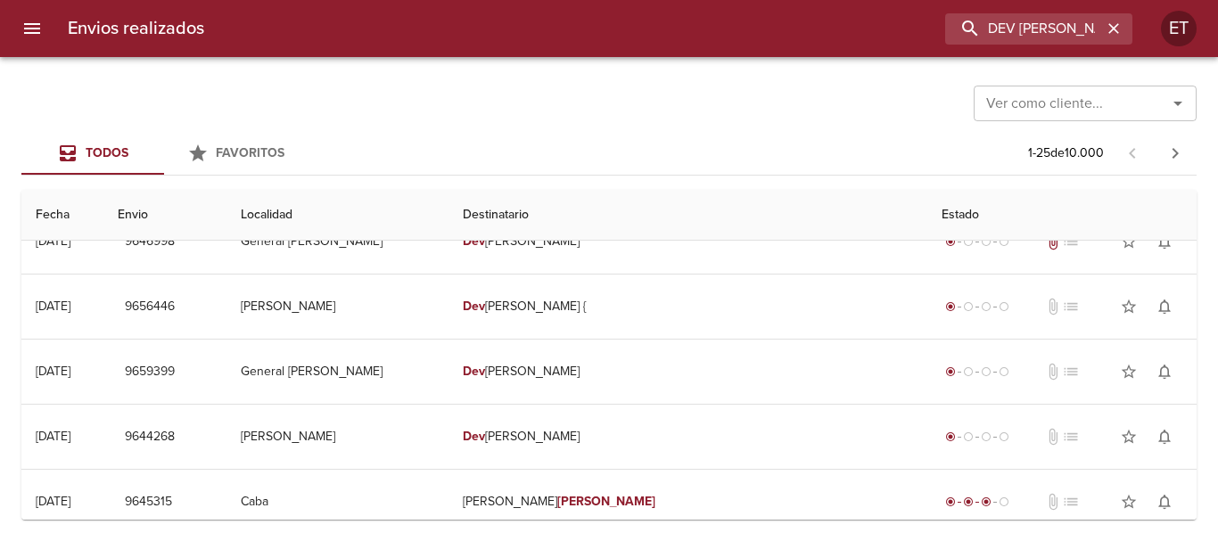
click at [977, 51] on div "Envios realizados DEV [PERSON_NAME] ET" at bounding box center [609, 28] width 1218 height 57
click at [973, 35] on input "DEV [PERSON_NAME]" at bounding box center [988, 28] width 228 height 31
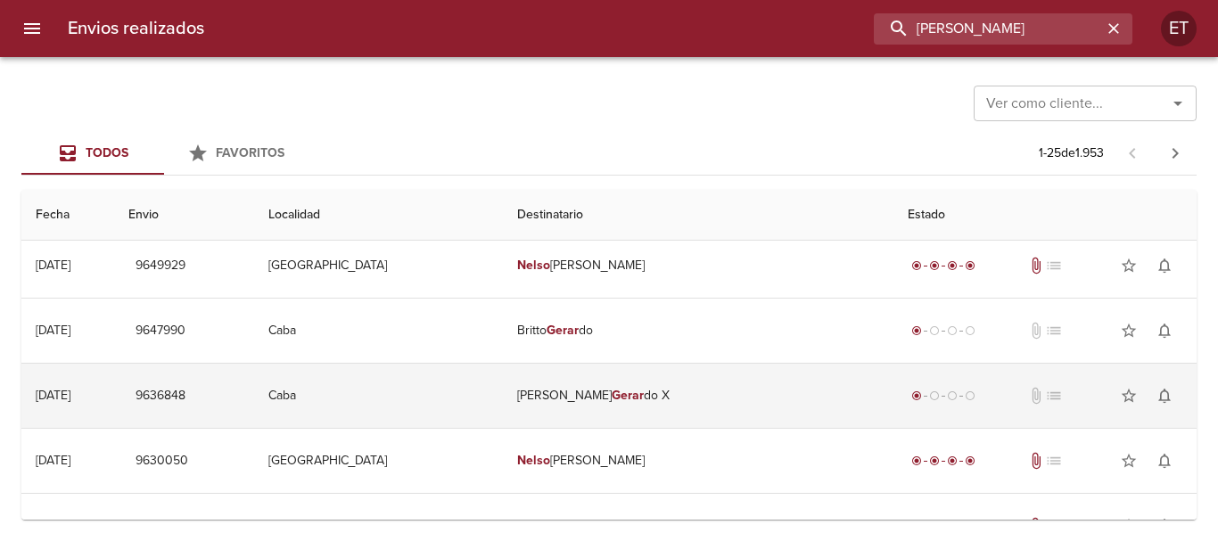
scroll to position [0, 0]
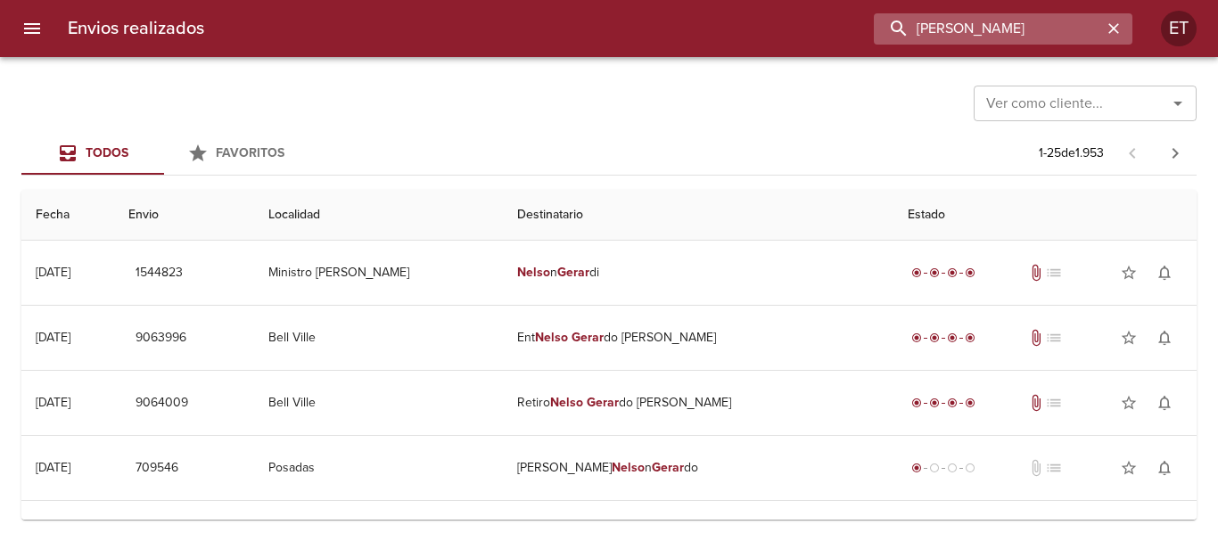
click at [1008, 13] on input "[PERSON_NAME]" at bounding box center [988, 28] width 228 height 31
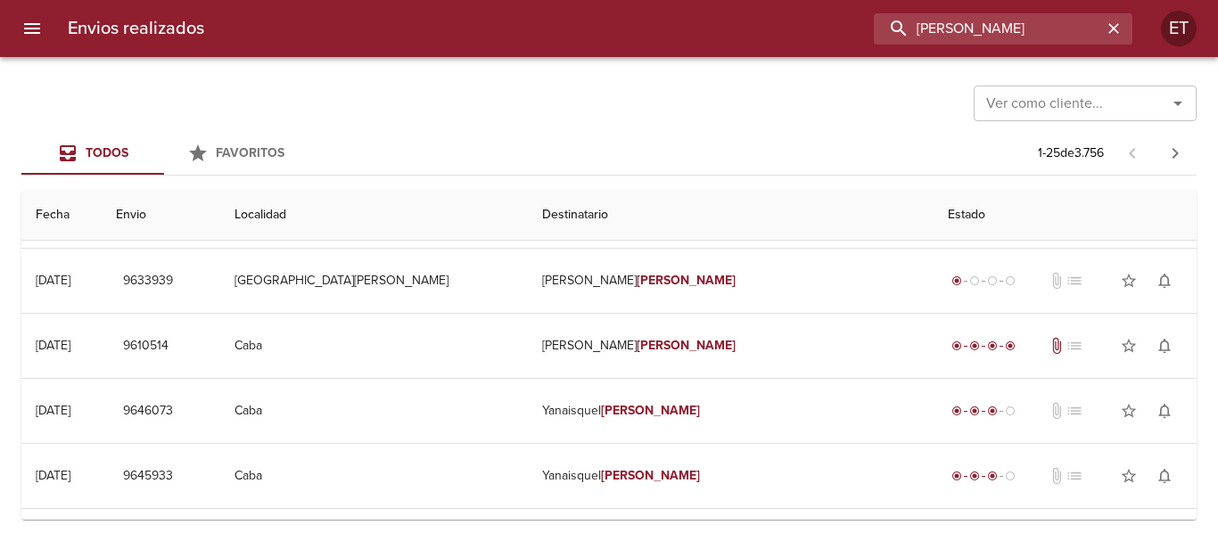
scroll to position [89, 0]
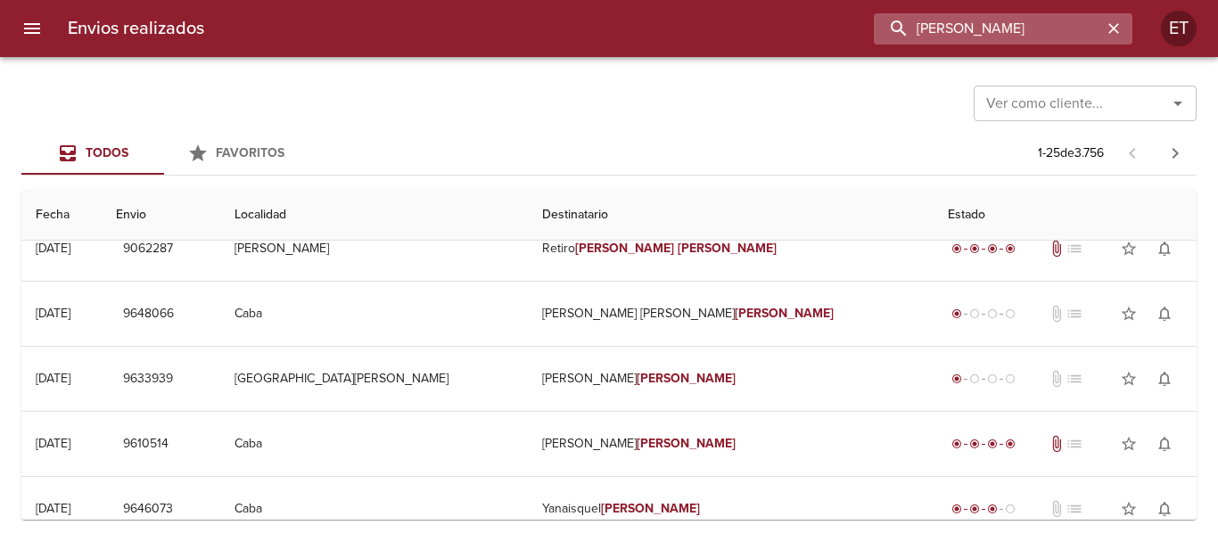
click at [1038, 34] on input "[PERSON_NAME]" at bounding box center [988, 28] width 228 height 31
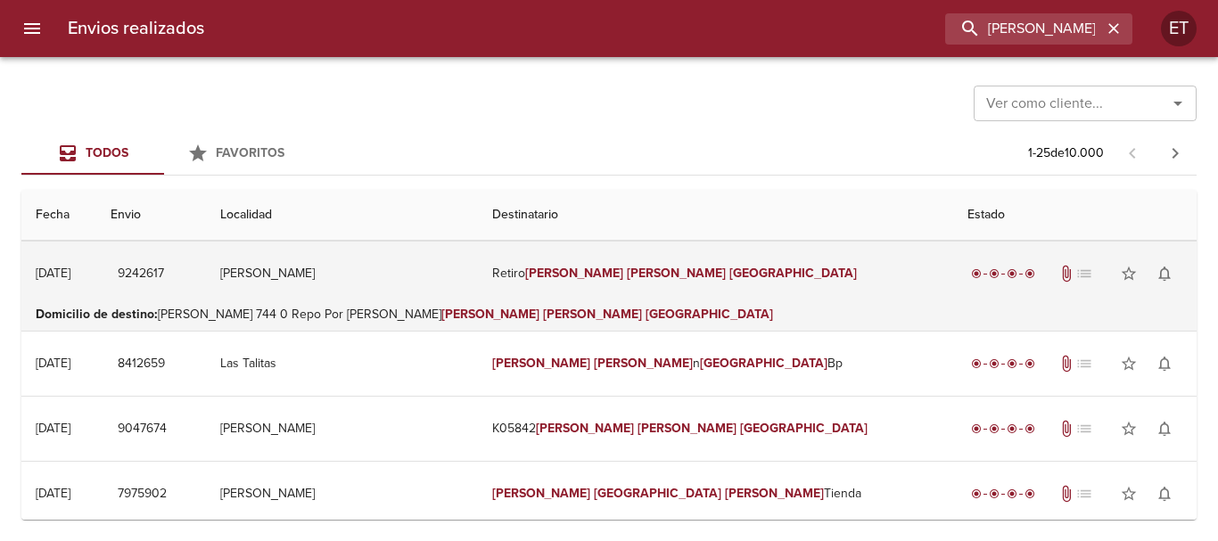
click at [667, 284] on td "Retiro [PERSON_NAME] [PERSON_NAME]" at bounding box center [715, 274] width 475 height 64
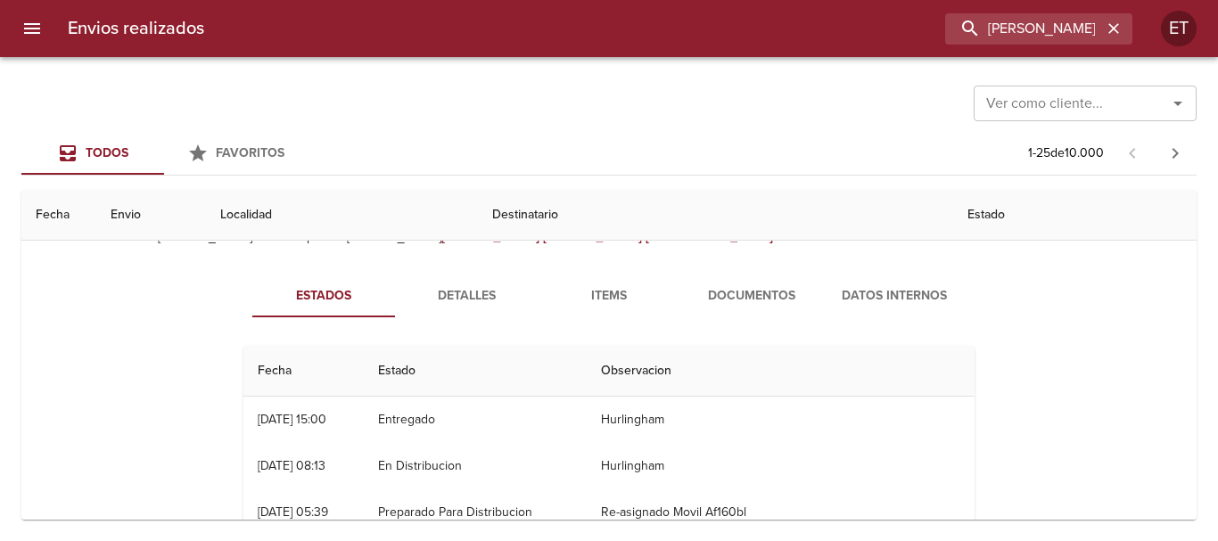
scroll to position [178, 0]
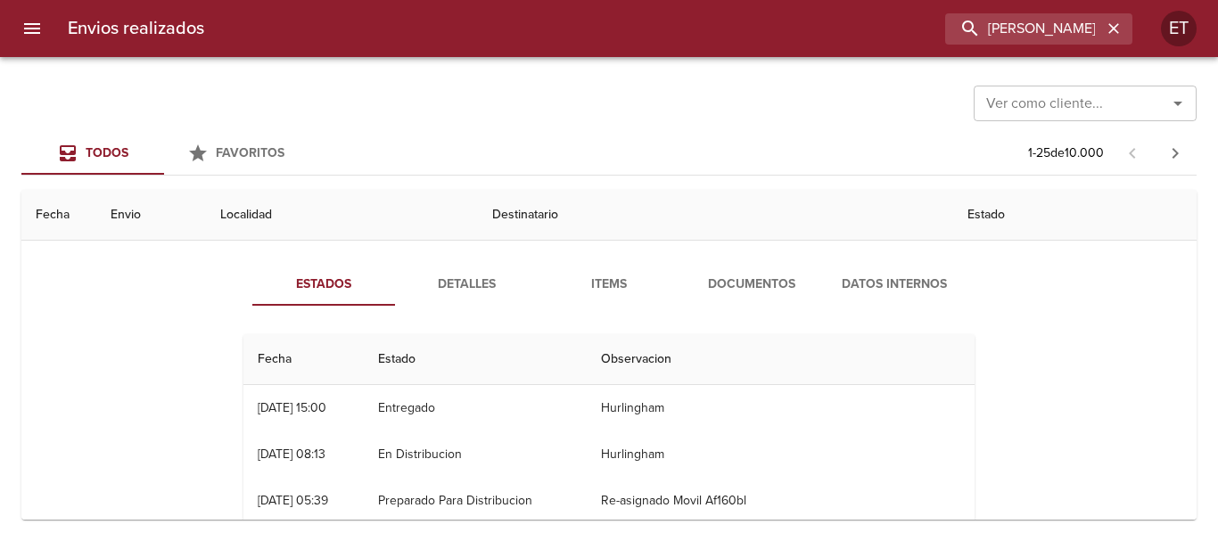
click at [721, 277] on span "Documentos" at bounding box center [751, 285] width 121 height 22
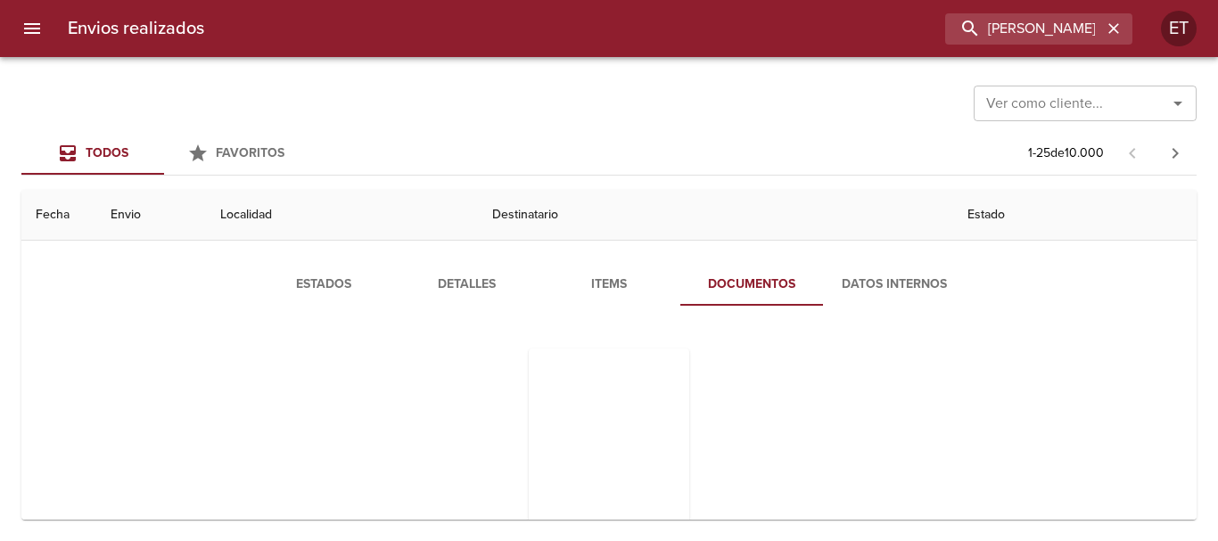
click at [590, 283] on span "Items" at bounding box center [608, 285] width 121 height 22
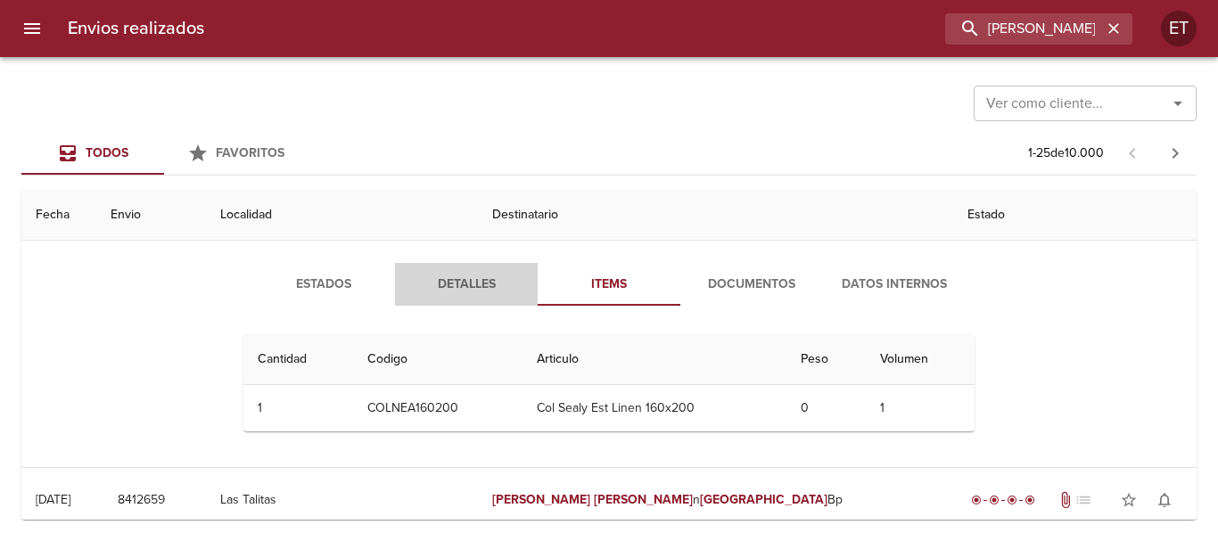
click at [460, 280] on span "Detalles" at bounding box center [466, 285] width 121 height 22
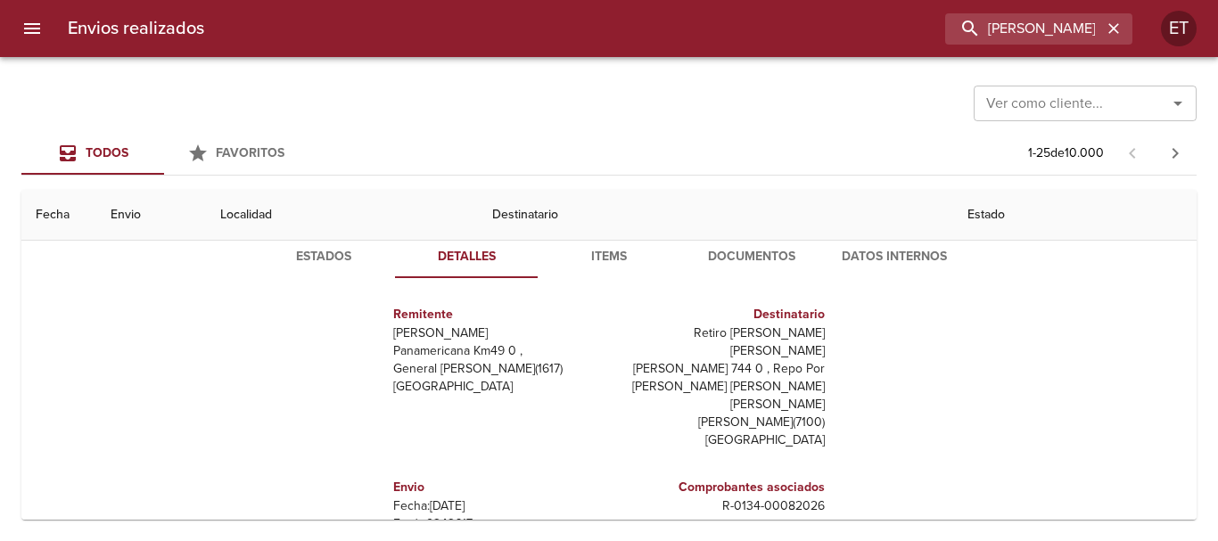
scroll to position [0, 0]
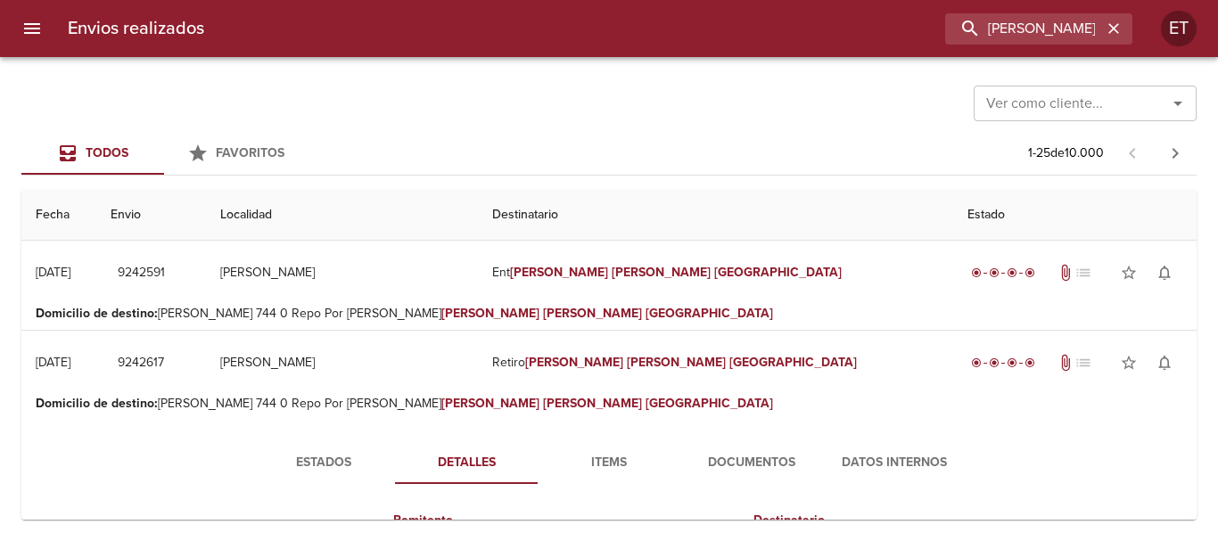
click at [317, 452] on span "Estados" at bounding box center [323, 463] width 121 height 22
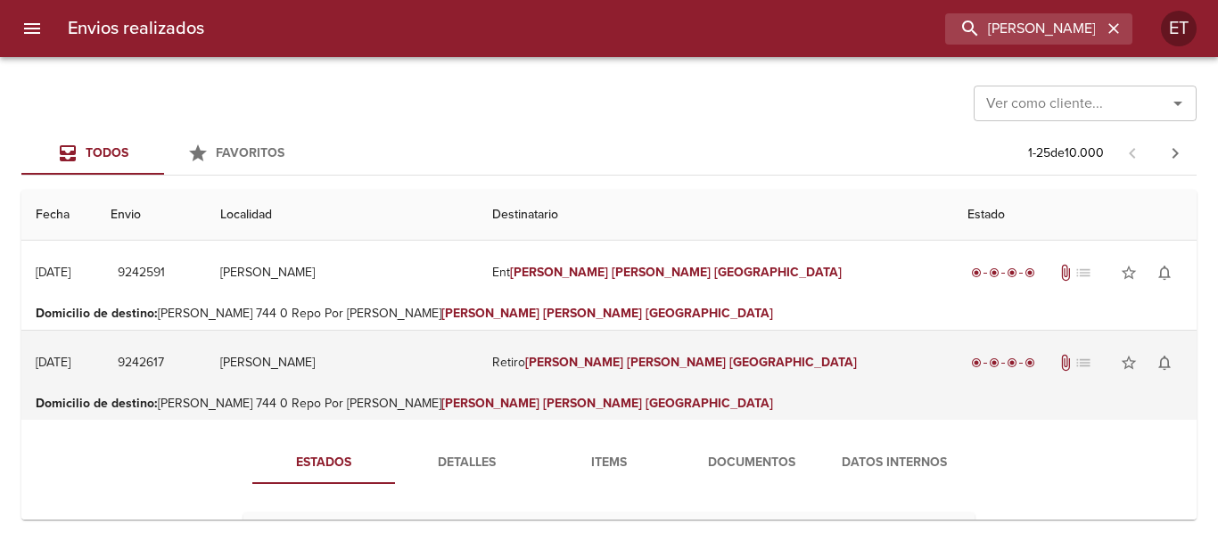
click at [729, 393] on td "Retiro [PERSON_NAME] [PERSON_NAME]" at bounding box center [715, 363] width 475 height 64
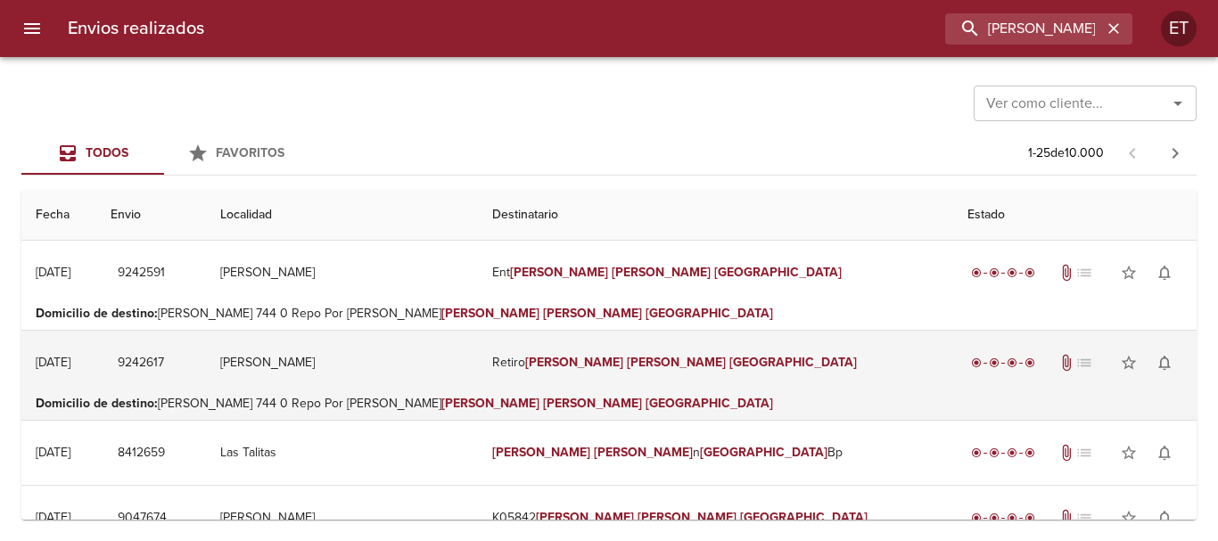
click at [713, 379] on td "Retiro [PERSON_NAME] [PERSON_NAME]" at bounding box center [715, 363] width 475 height 64
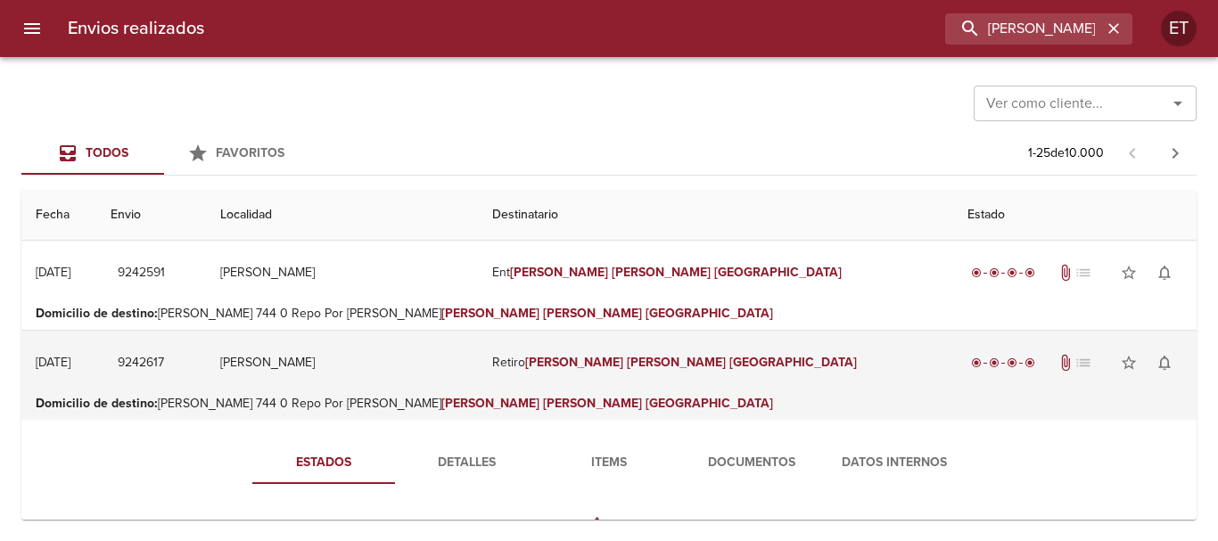
scroll to position [89, 0]
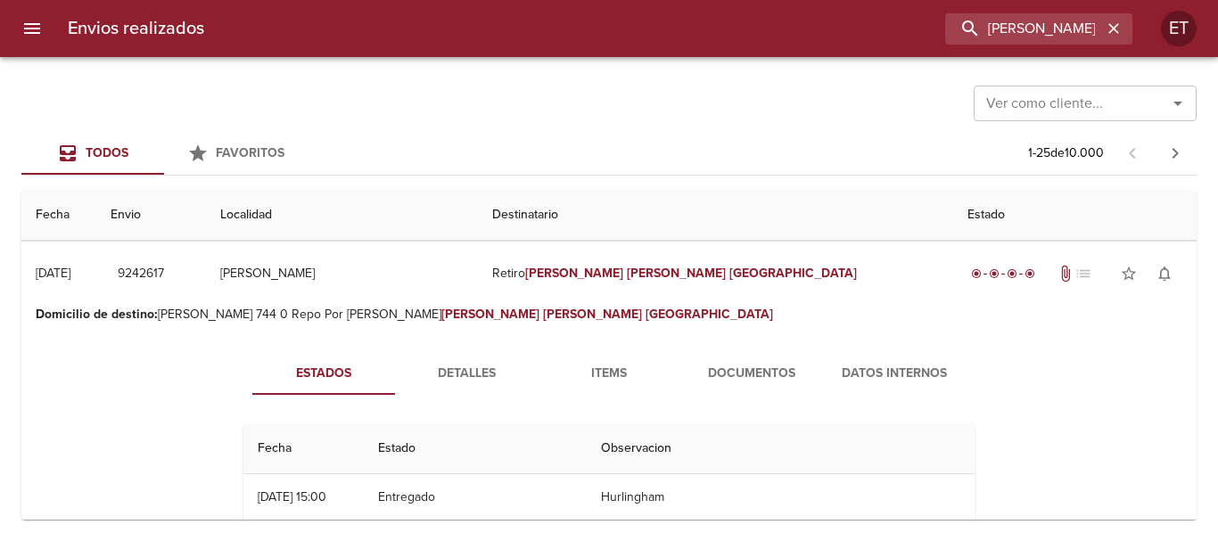
click at [726, 361] on button "Documentos" at bounding box center [751, 373] width 143 height 43
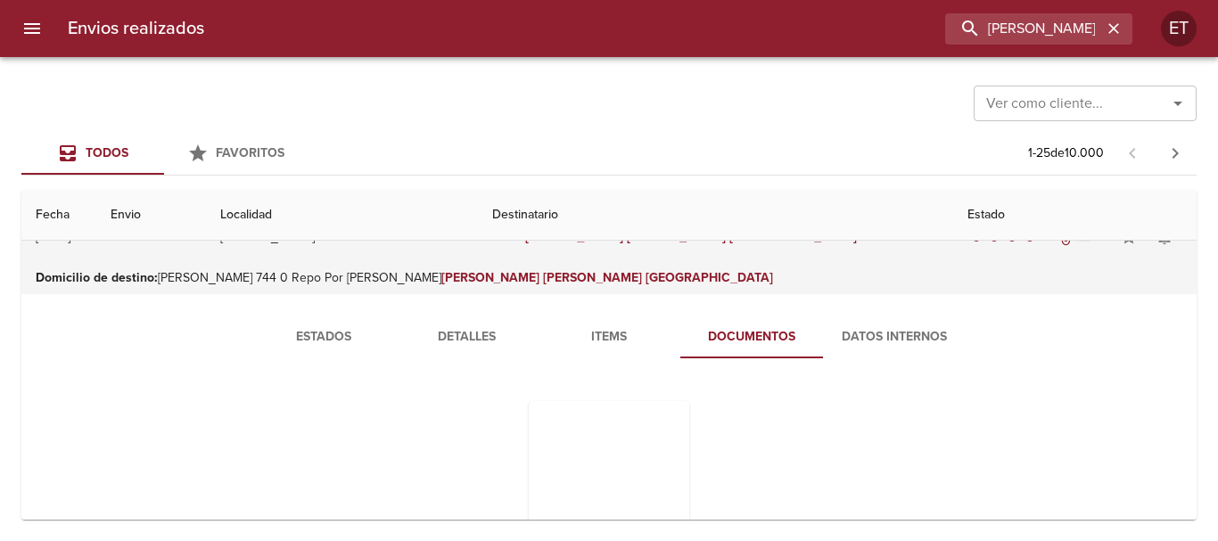
scroll to position [0, 0]
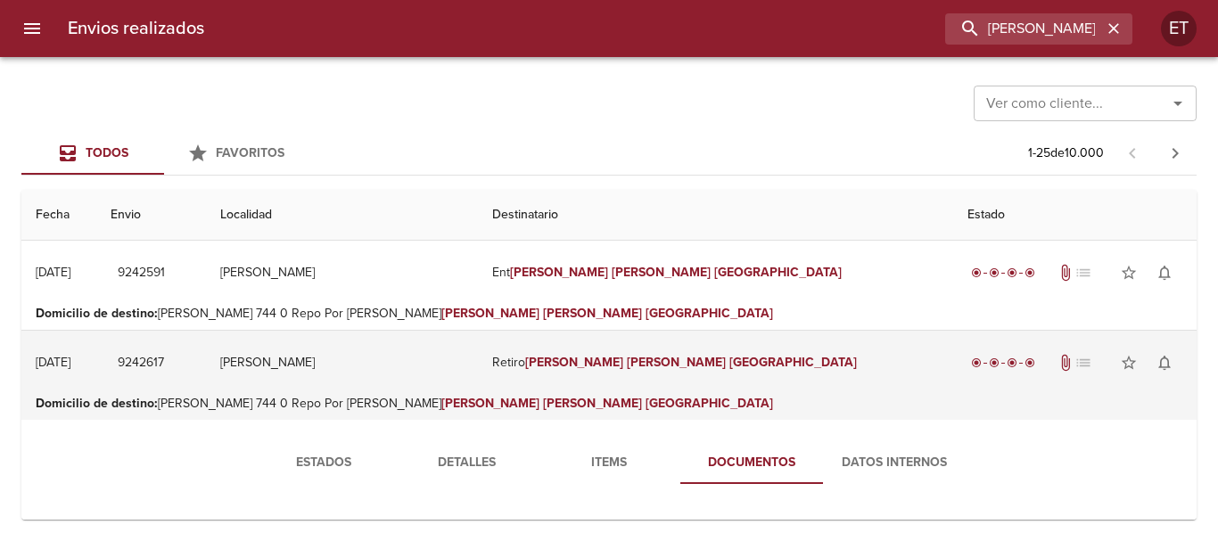
click at [673, 374] on td "Retiro [PERSON_NAME] [PERSON_NAME]" at bounding box center [715, 363] width 475 height 64
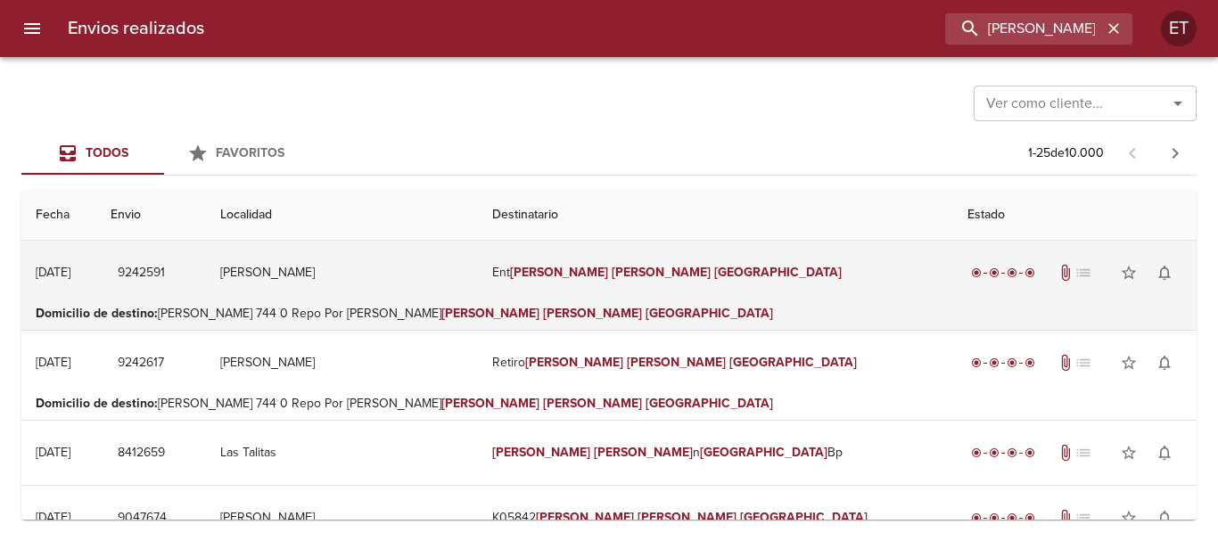
click at [714, 267] on em "[GEOGRAPHIC_DATA]" at bounding box center [778, 272] width 128 height 15
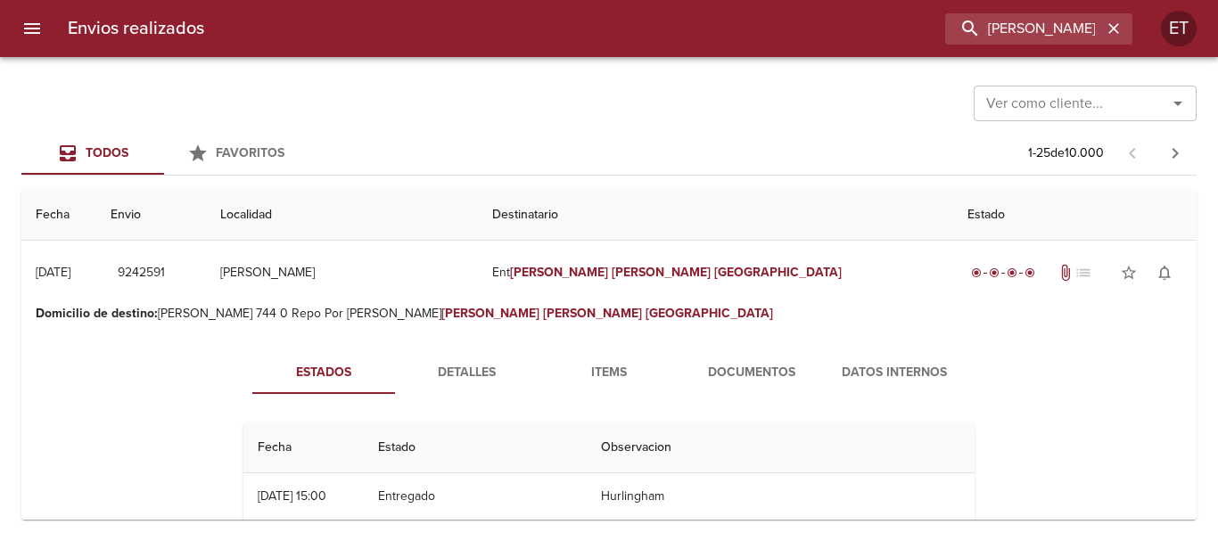
drag, startPoint x: 755, startPoint y: 411, endPoint x: 748, endPoint y: 402, distance: 11.4
click at [739, 368] on span "Documentos" at bounding box center [751, 373] width 121 height 22
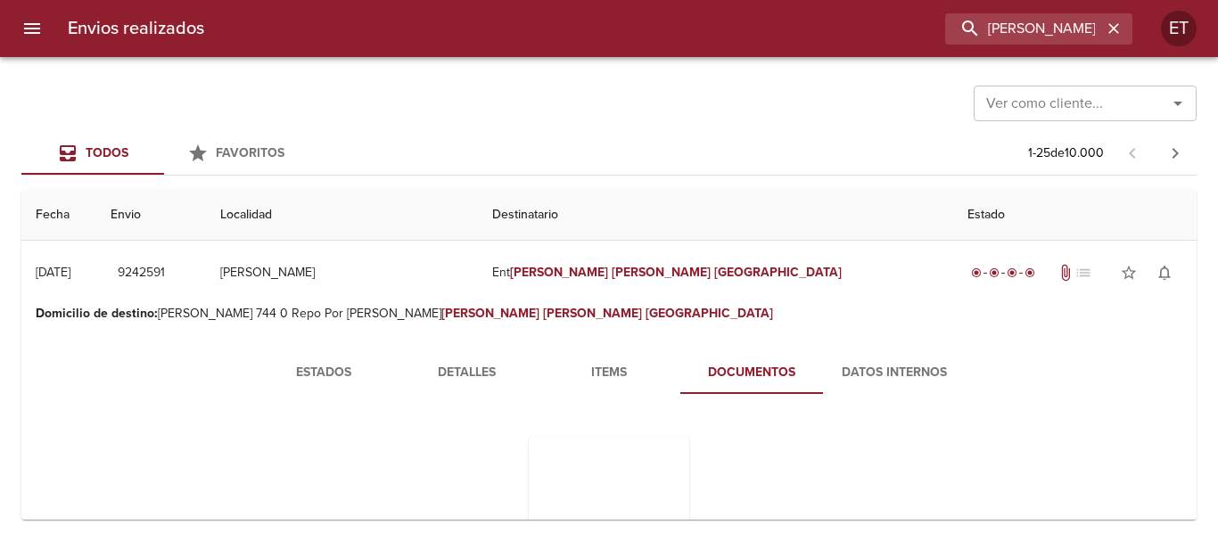
drag, startPoint x: 556, startPoint y: 379, endPoint x: 577, endPoint y: 379, distance: 20.5
click at [576, 379] on span "Items" at bounding box center [608, 373] width 121 height 22
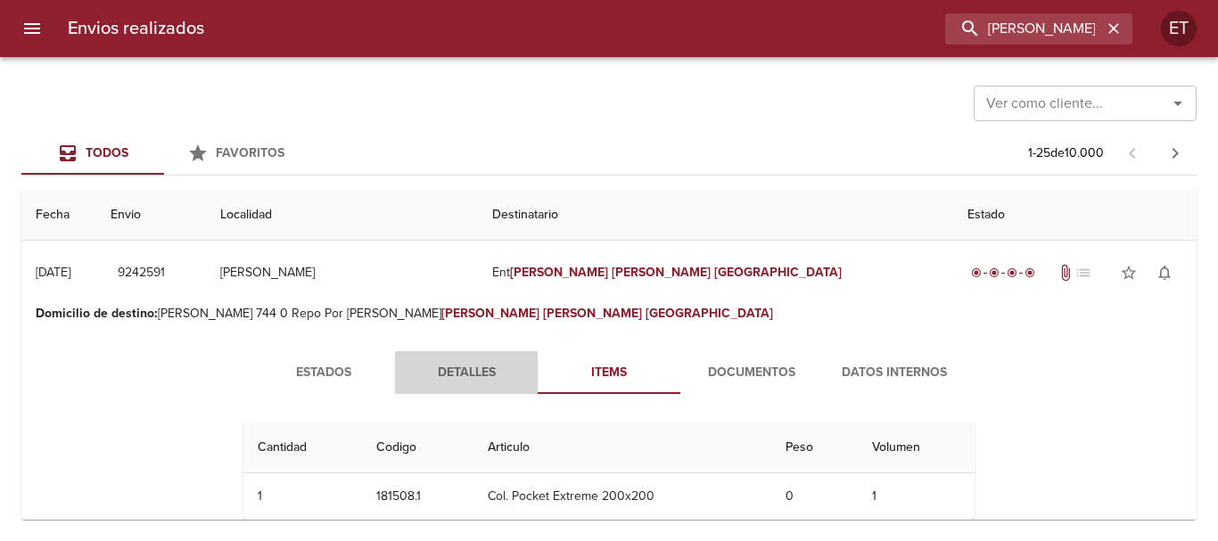
click at [459, 377] on span "Detalles" at bounding box center [466, 373] width 121 height 22
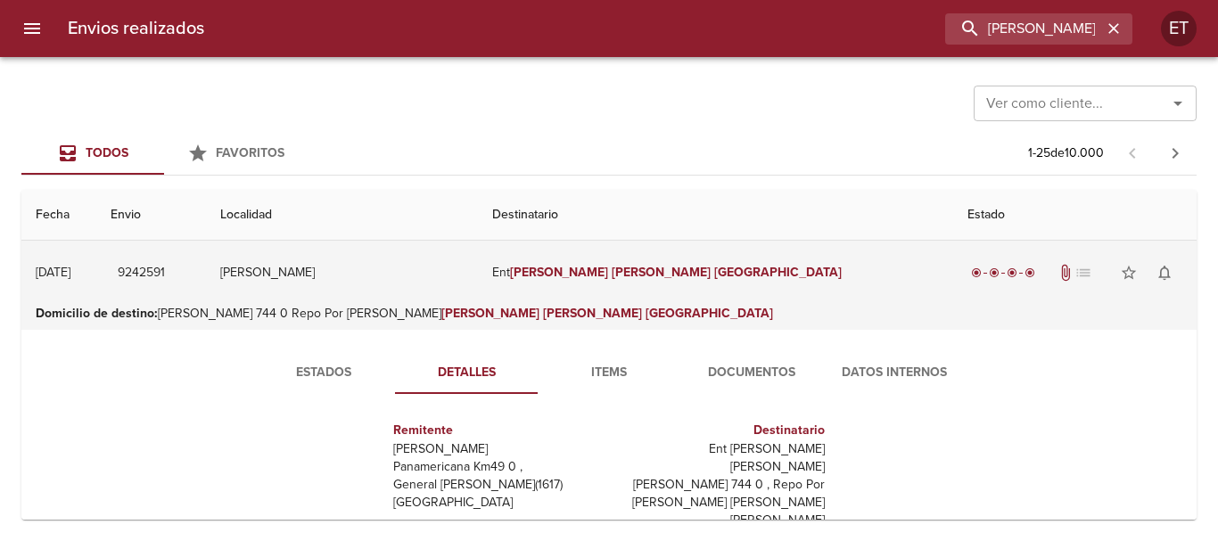
click at [615, 288] on td "Ent [PERSON_NAME] [PERSON_NAME]" at bounding box center [715, 273] width 475 height 64
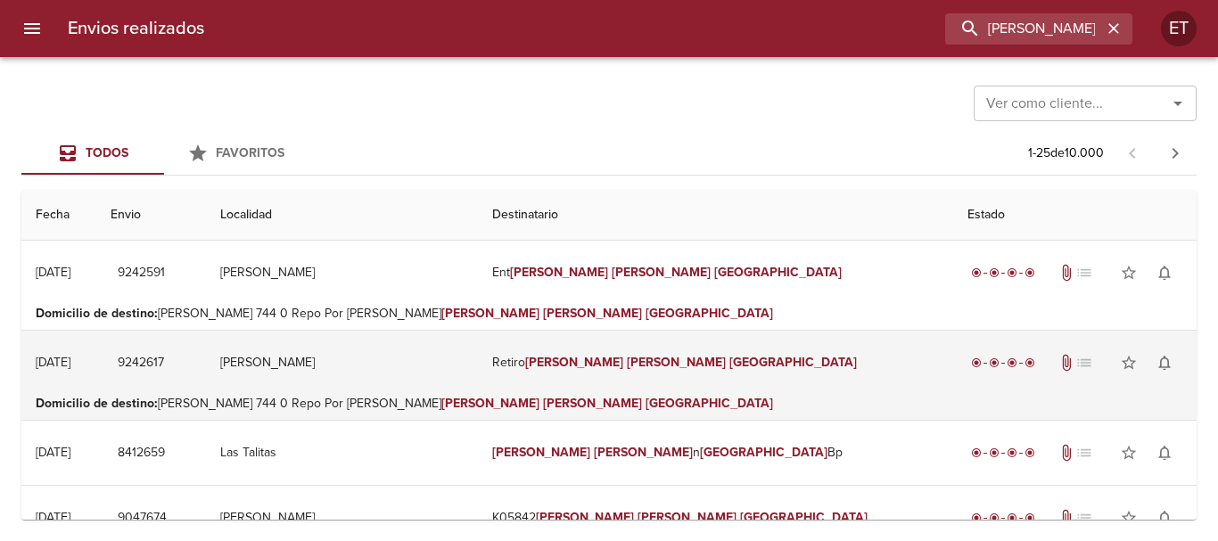
click at [658, 384] on td "Retiro [PERSON_NAME] [PERSON_NAME]" at bounding box center [715, 363] width 475 height 64
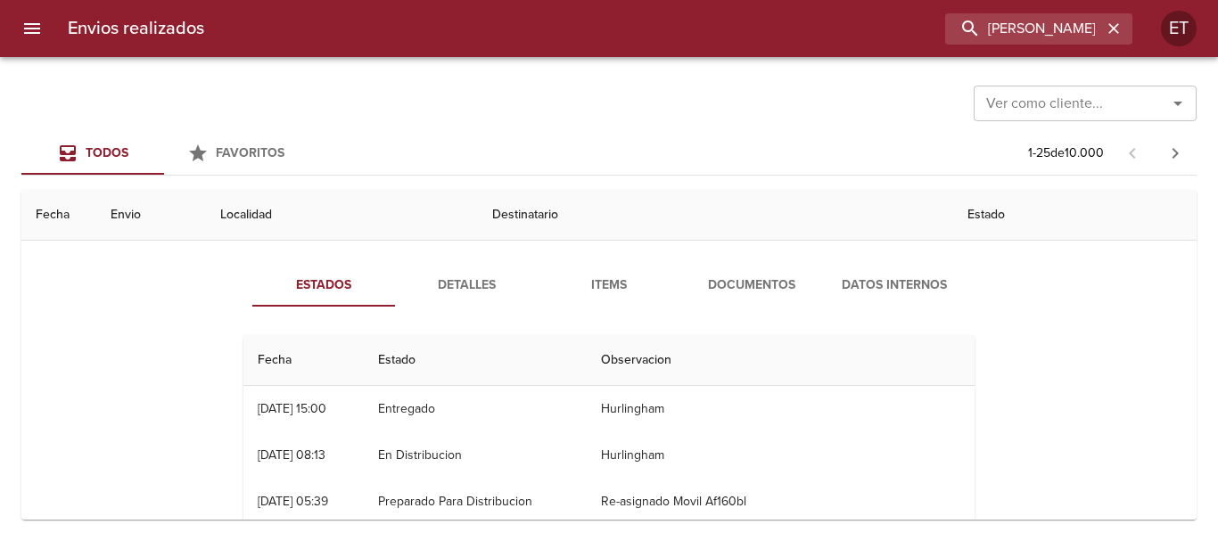
scroll to position [178, 0]
click at [691, 292] on span "Documentos" at bounding box center [751, 285] width 121 height 22
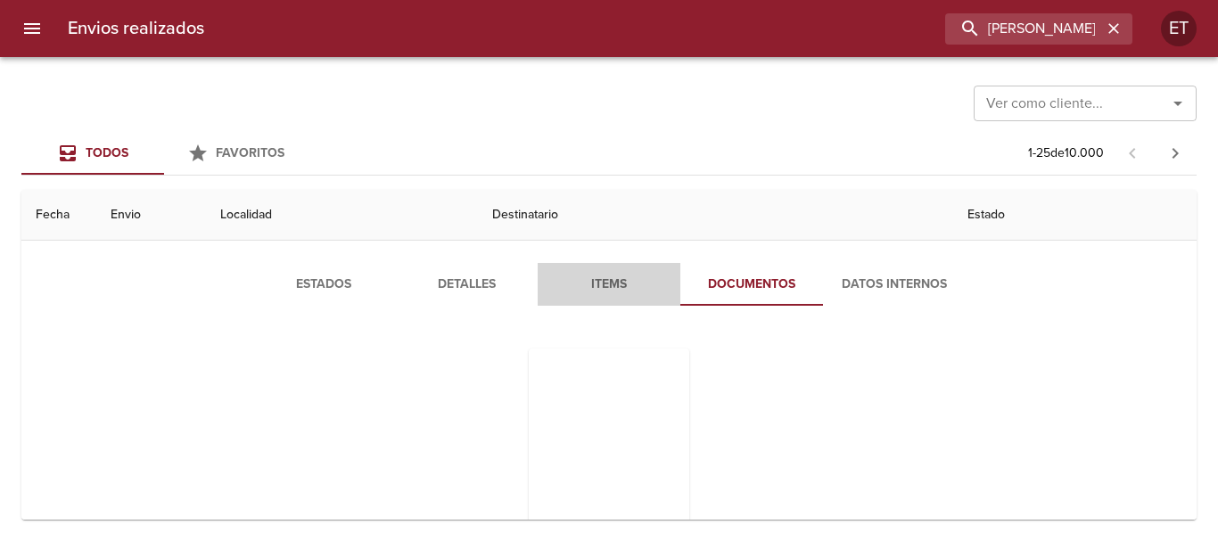
click at [598, 282] on span "Items" at bounding box center [608, 285] width 121 height 22
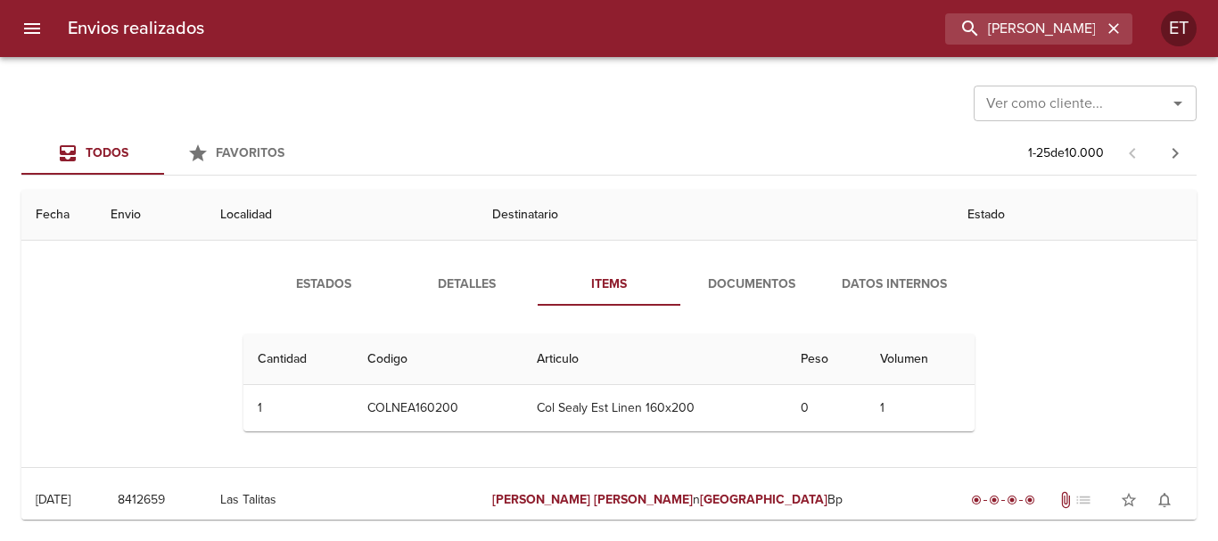
click at [454, 280] on span "Detalles" at bounding box center [466, 285] width 121 height 22
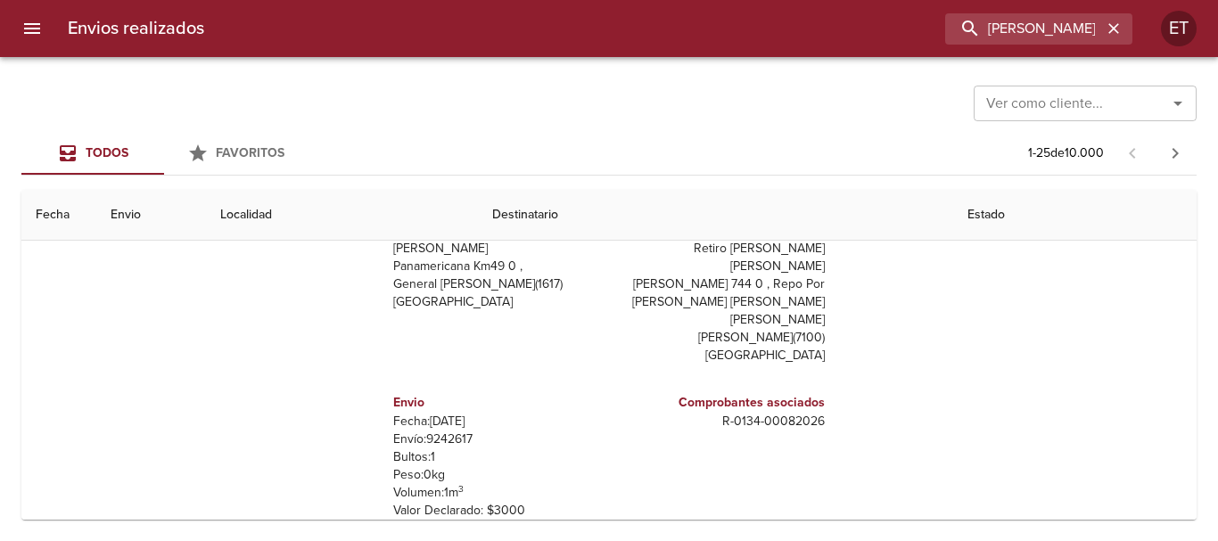
scroll to position [0, 0]
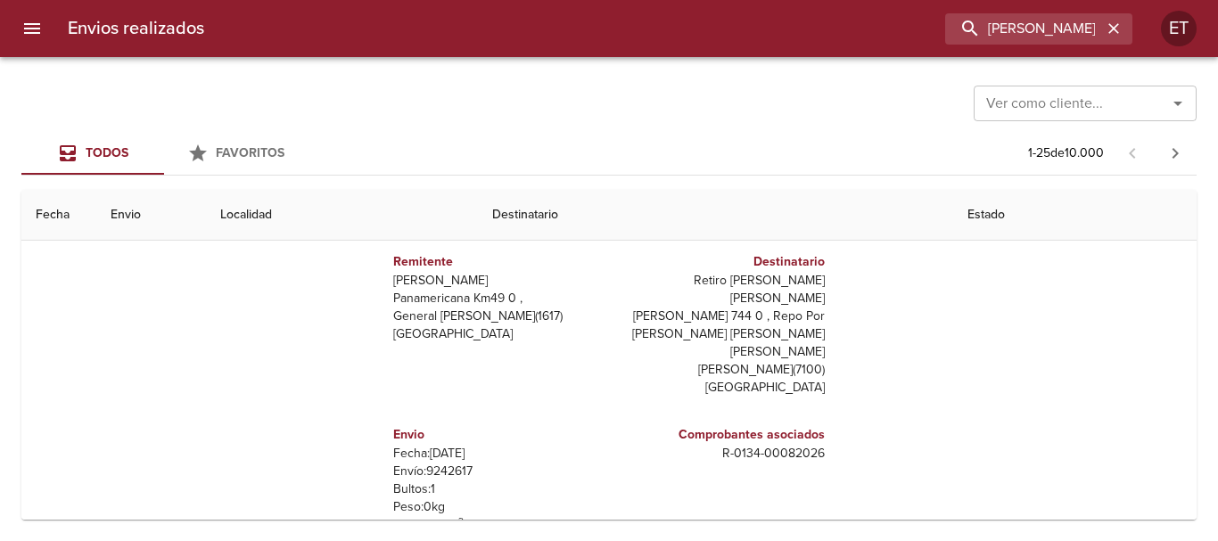
click at [746, 425] on h6 "Comprobantes asociados" at bounding box center [720, 435] width 209 height 20
click at [831, 421] on div "Remitente Wamaro Tortuguitas Panamericana Km49 0 , General [PERSON_NAME] ( 1617…" at bounding box center [609, 409] width 746 height 357
click at [761, 311] on p "[PERSON_NAME] 744 0 , Repo Por [PERSON_NAME] [PERSON_NAME] [PERSON_NAME]" at bounding box center [720, 335] width 209 height 54
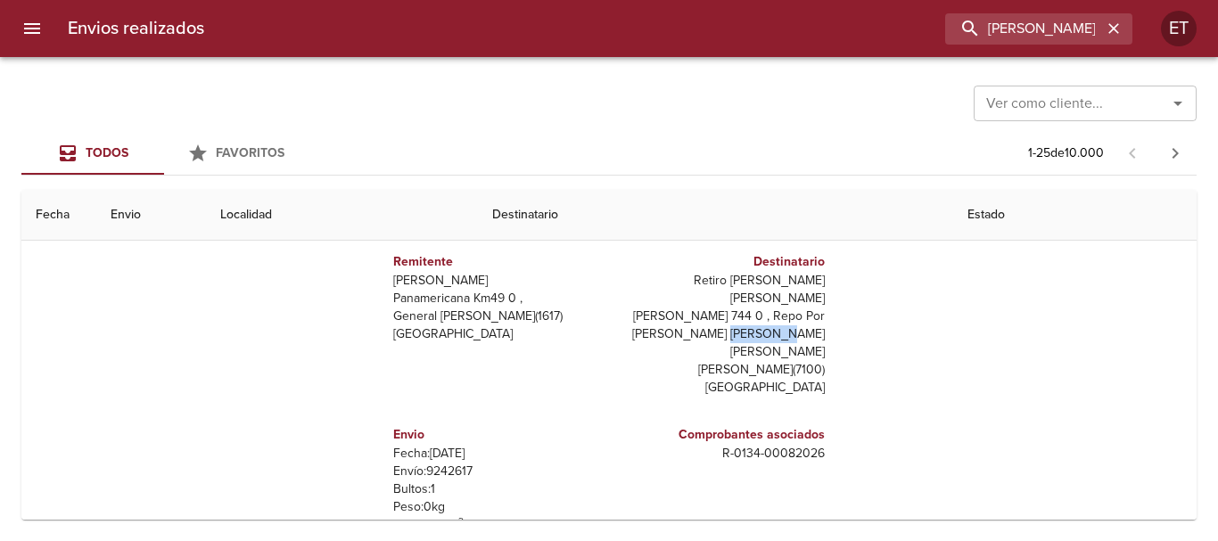
click at [761, 311] on p "[PERSON_NAME] 744 0 , Repo Por [PERSON_NAME] [PERSON_NAME] [PERSON_NAME]" at bounding box center [720, 335] width 209 height 54
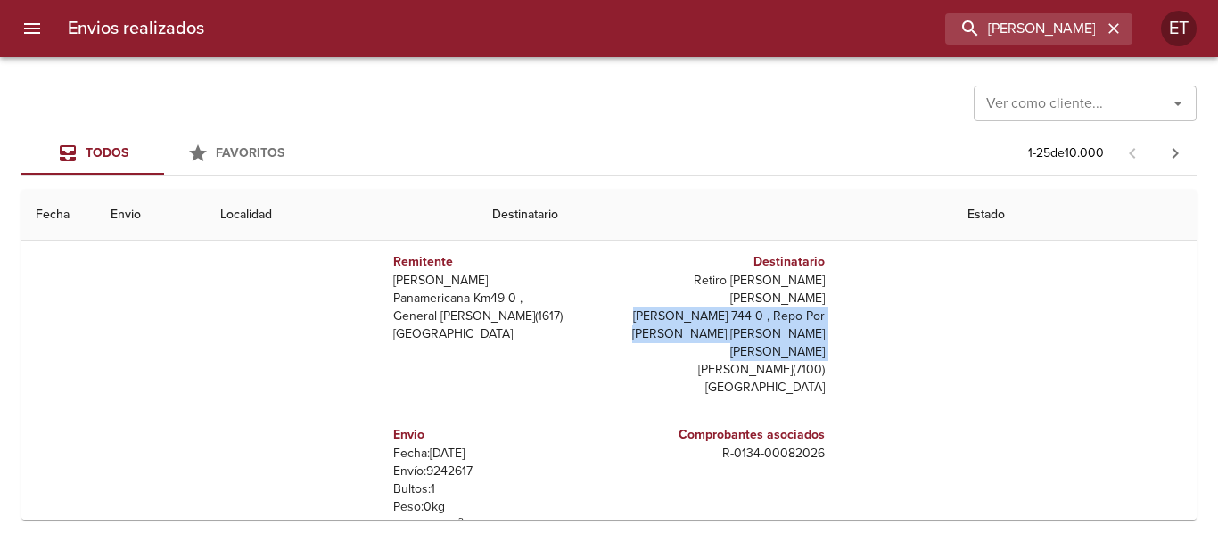
click at [761, 311] on p "[PERSON_NAME] 744 0 , Repo Por [PERSON_NAME] [PERSON_NAME] [PERSON_NAME]" at bounding box center [720, 335] width 209 height 54
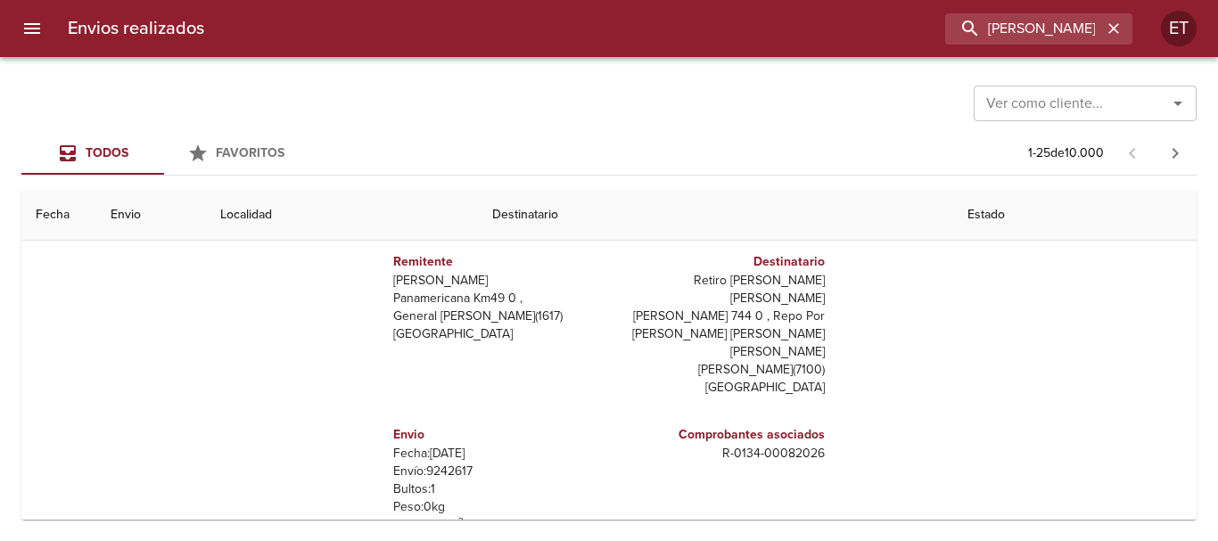
click at [833, 345] on div "Remitente Wamaro Tortuguitas Panamericana Km49 0 , General [PERSON_NAME] ( 1617…" at bounding box center [609, 409] width 746 height 357
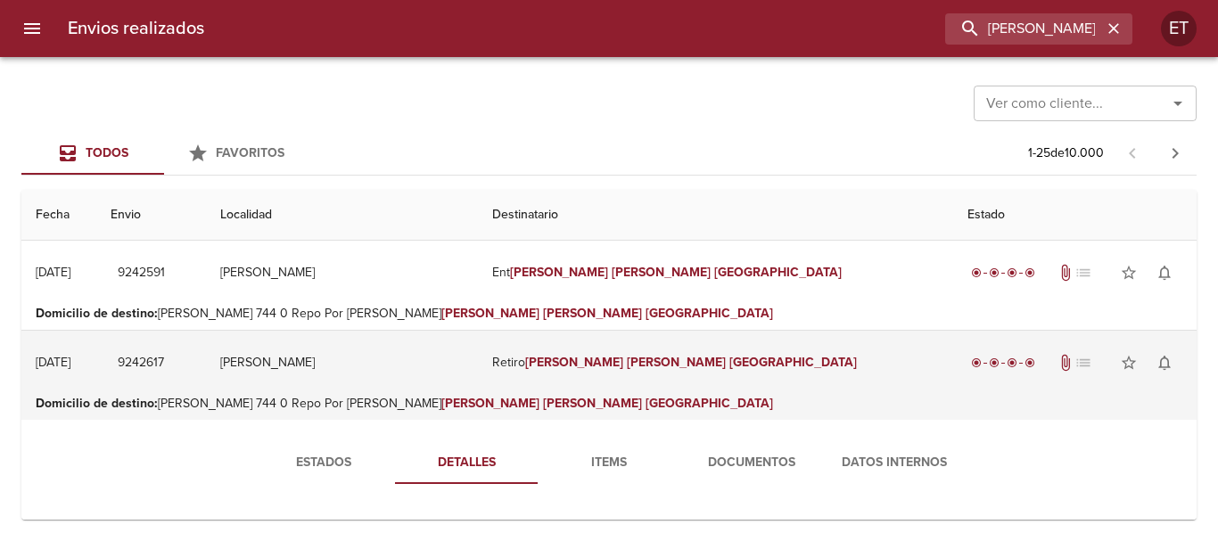
click at [793, 347] on td "Retiro [PERSON_NAME] [PERSON_NAME]" at bounding box center [715, 363] width 475 height 64
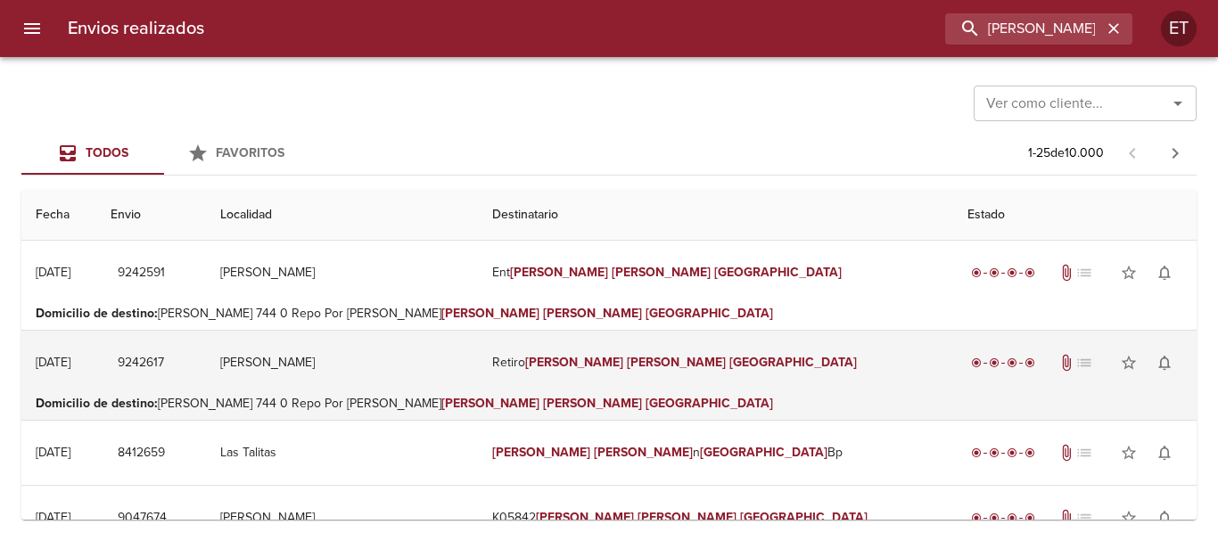
click at [670, 364] on em "[PERSON_NAME]" at bounding box center [676, 362] width 99 height 15
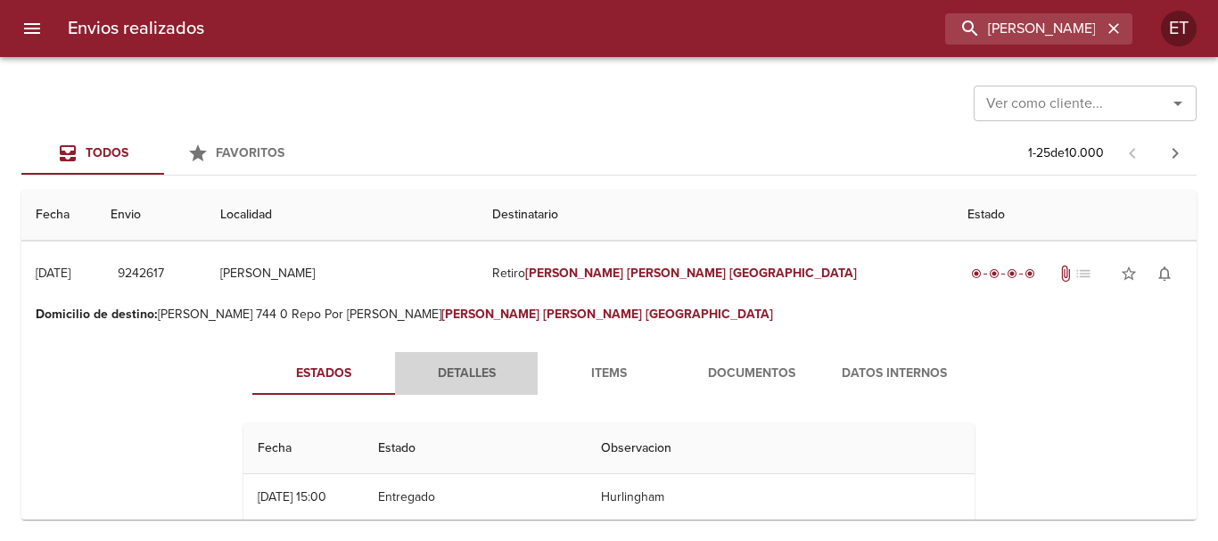
click at [467, 366] on span "Detalles" at bounding box center [466, 374] width 121 height 22
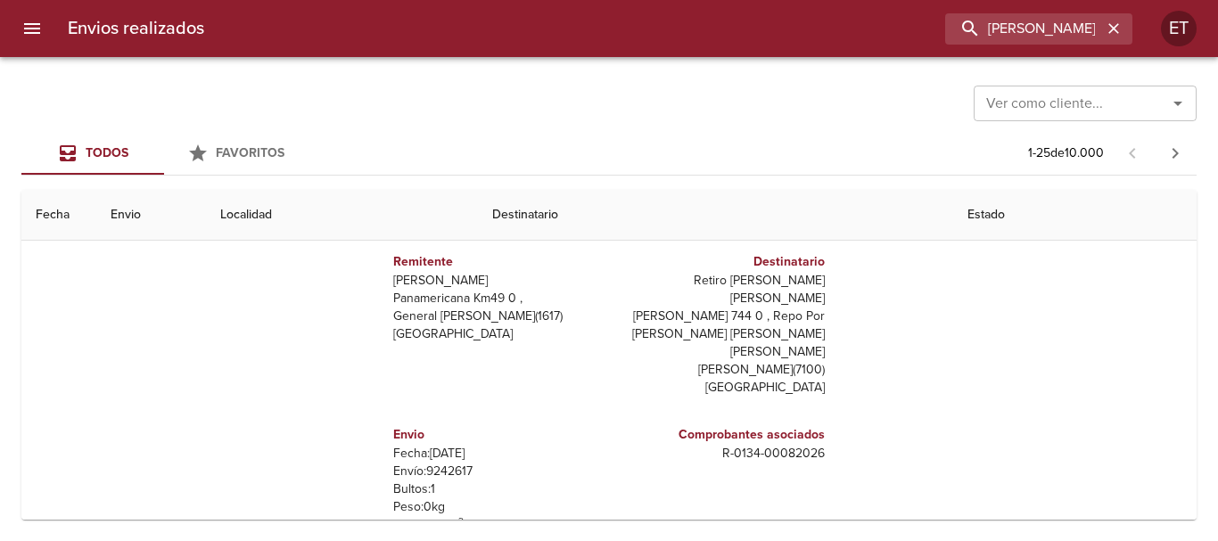
click at [779, 445] on p "R - 0134 - 00082026" at bounding box center [720, 454] width 209 height 18
click at [893, 364] on div "Remitente Wamaro Tortuguitas Panamericana Km49 0 , General [PERSON_NAME] ( 1617…" at bounding box center [609, 409] width 746 height 357
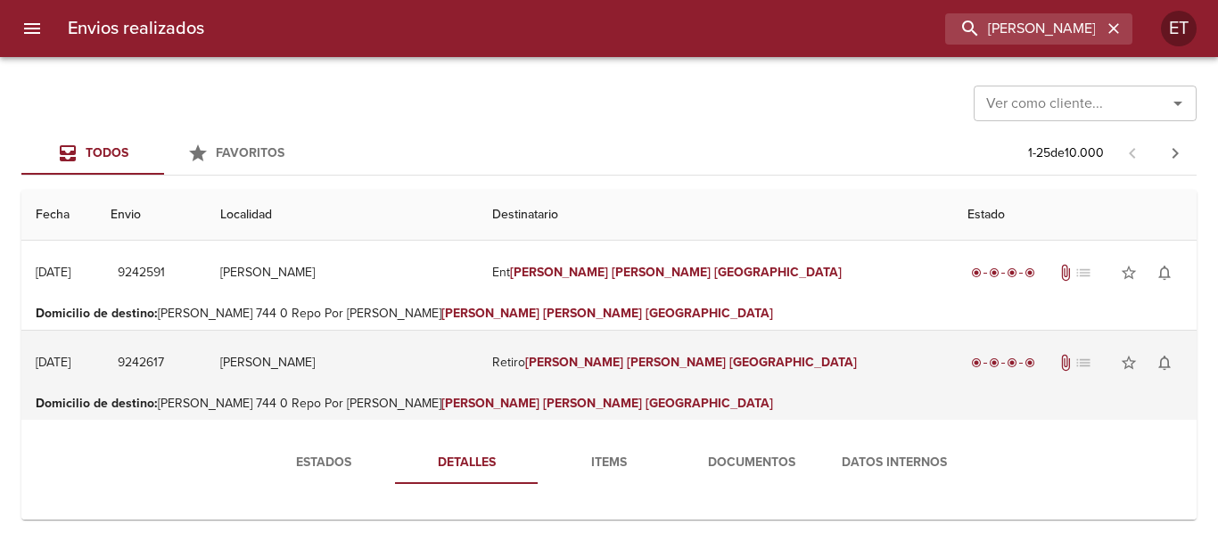
click at [695, 342] on td "Retiro [PERSON_NAME] [PERSON_NAME]" at bounding box center [715, 363] width 475 height 64
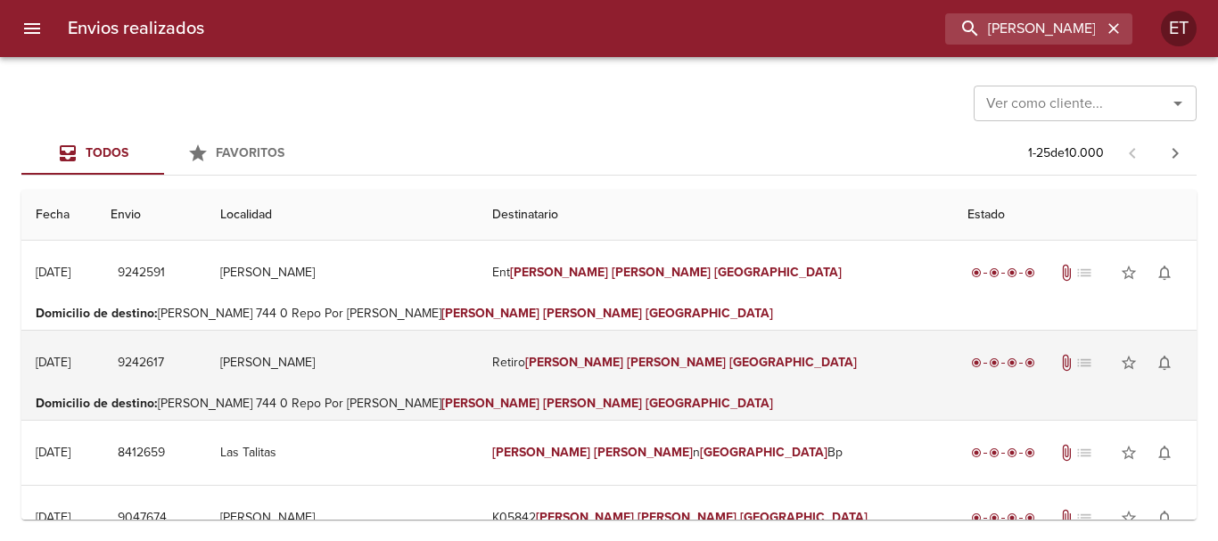
click at [724, 370] on td "Retiro [PERSON_NAME] [PERSON_NAME]" at bounding box center [715, 363] width 475 height 64
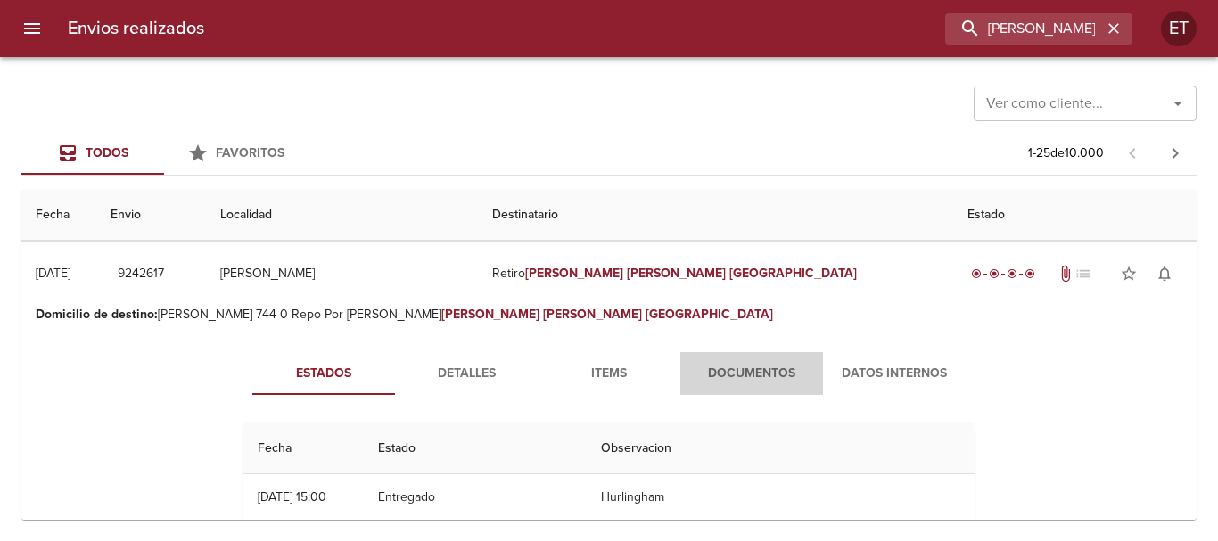
click at [734, 369] on span "Documentos" at bounding box center [751, 374] width 121 height 22
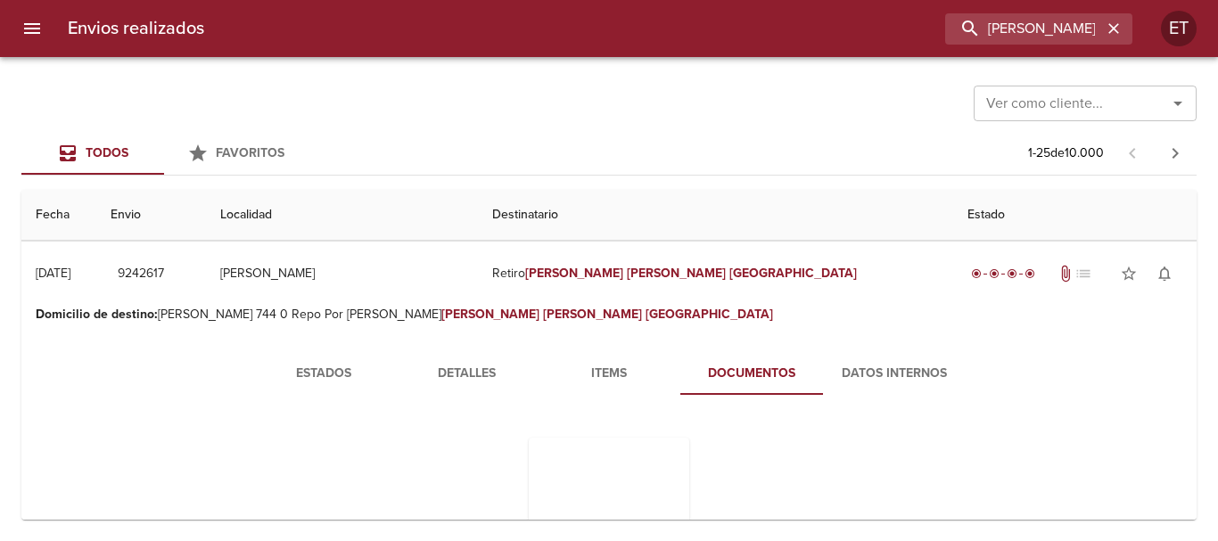
click at [608, 379] on span "Items" at bounding box center [608, 374] width 121 height 22
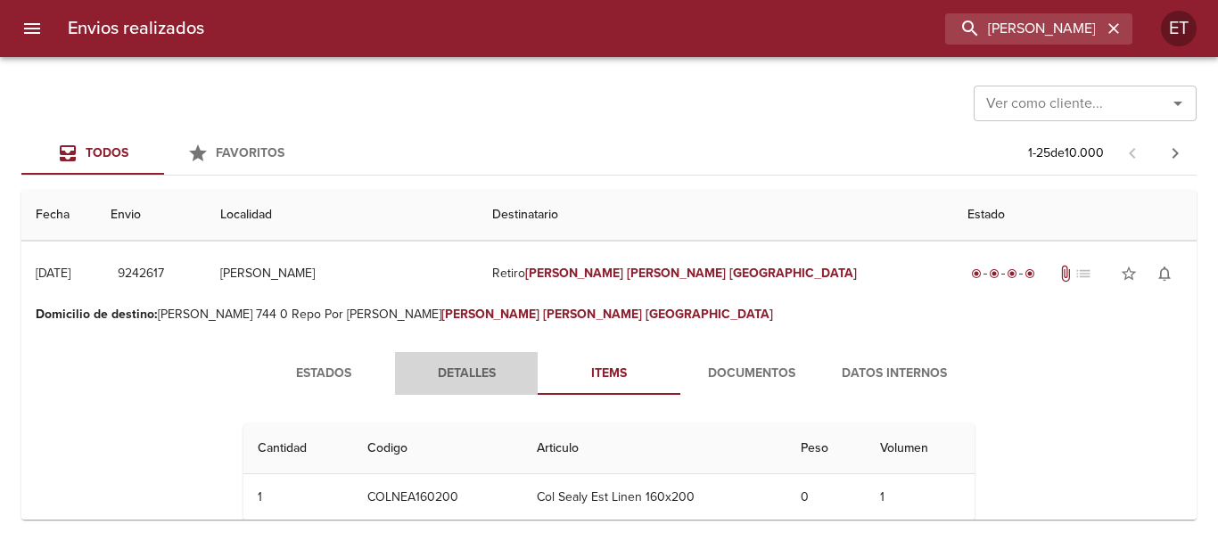
click at [447, 374] on span "Detalles" at bounding box center [466, 374] width 121 height 22
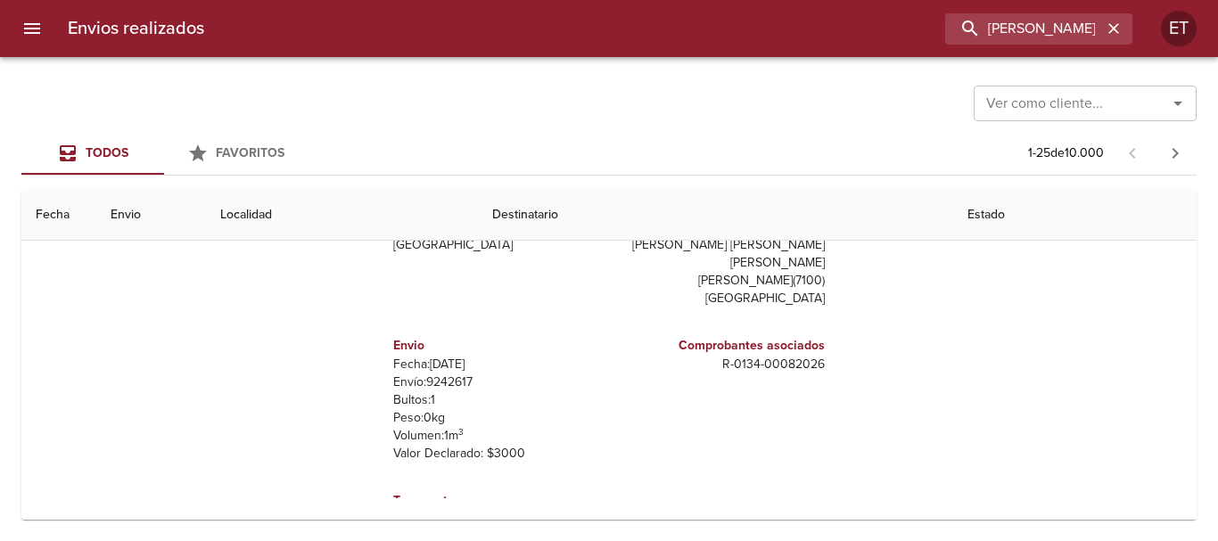
click at [766, 356] on p "R - 0134 - 00082026" at bounding box center [720, 365] width 209 height 18
click at [663, 399] on div "Comprobantes asociados R - 0134 - 00082026" at bounding box center [720, 399] width 223 height 155
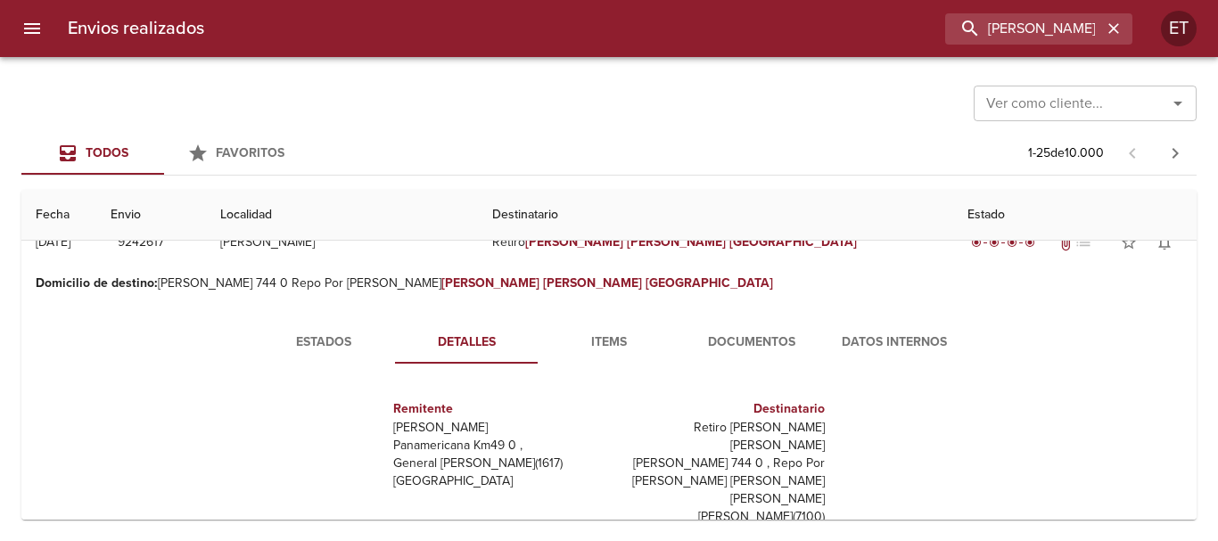
scroll to position [89, 0]
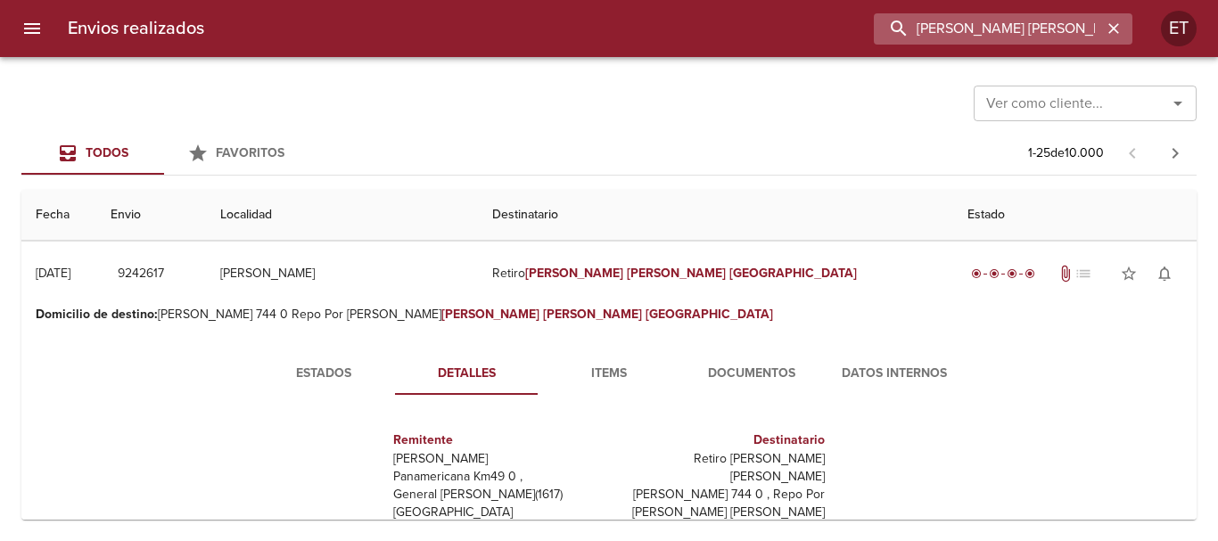
click at [1087, 28] on input "[PERSON_NAME] [PERSON_NAME]" at bounding box center [988, 28] width 228 height 31
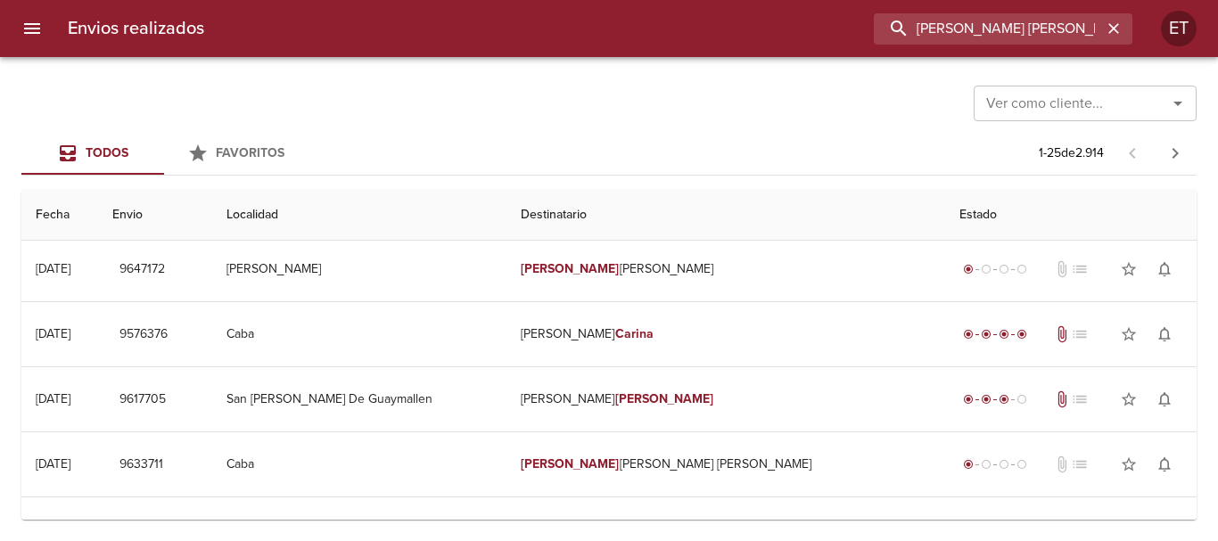
scroll to position [981, 0]
click at [986, 25] on input "[PERSON_NAME] [PERSON_NAME] VI" at bounding box center [988, 28] width 228 height 31
click at [985, 23] on input "[PERSON_NAME] [PERSON_NAME] VI" at bounding box center [988, 28] width 228 height 31
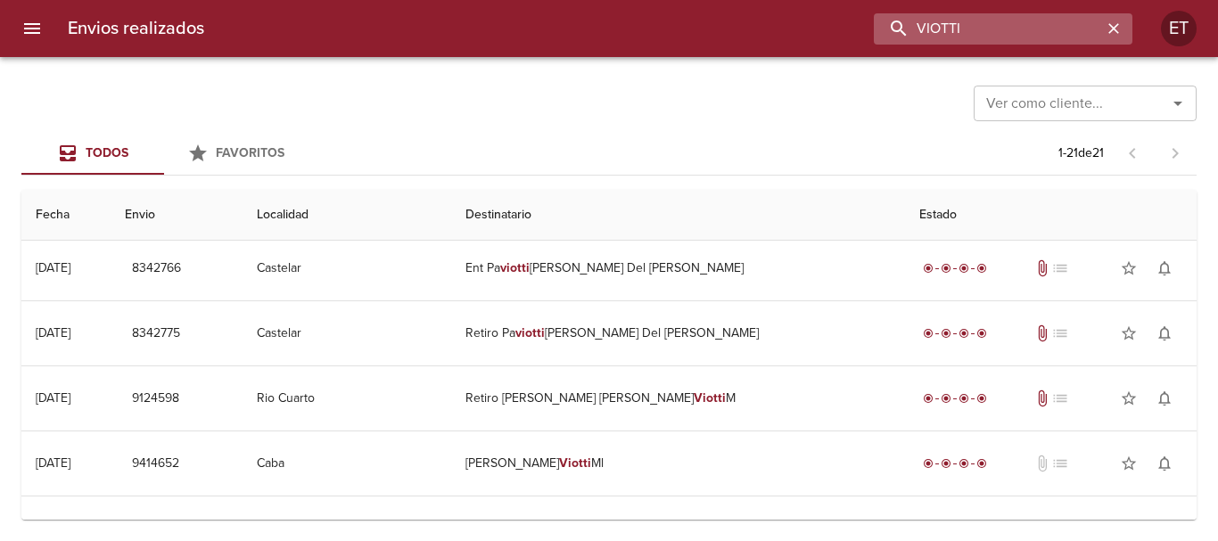
click at [918, 25] on input "VIOTTI" at bounding box center [988, 28] width 228 height 31
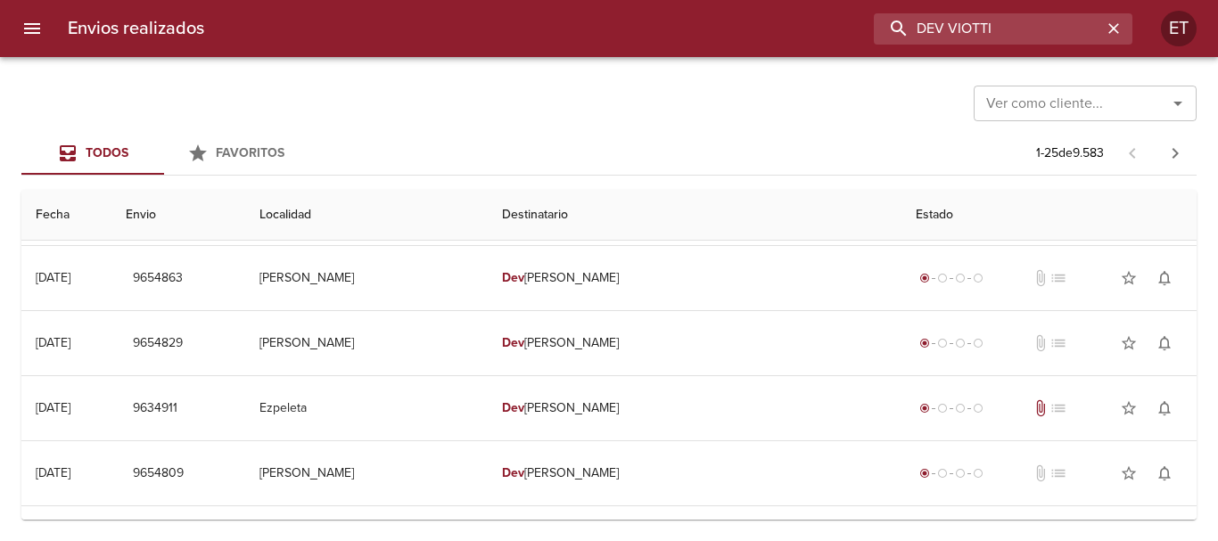
scroll to position [1249, 0]
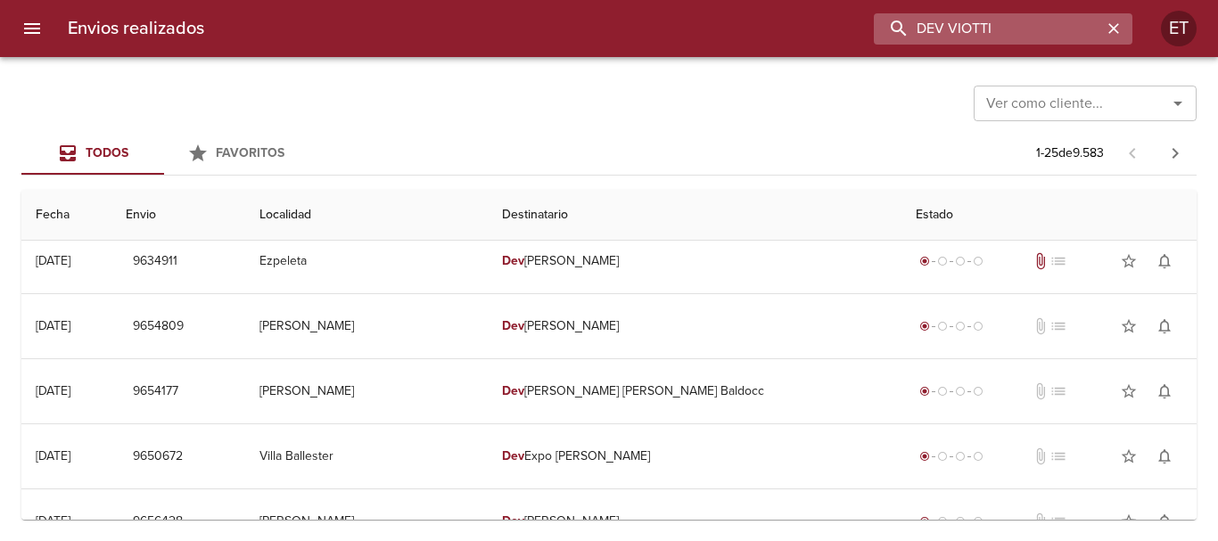
click at [977, 32] on input "DEV VIOTTI" at bounding box center [988, 28] width 228 height 31
click at [985, 25] on input "DEV VIOTTI" at bounding box center [988, 28] width 228 height 31
type input "D"
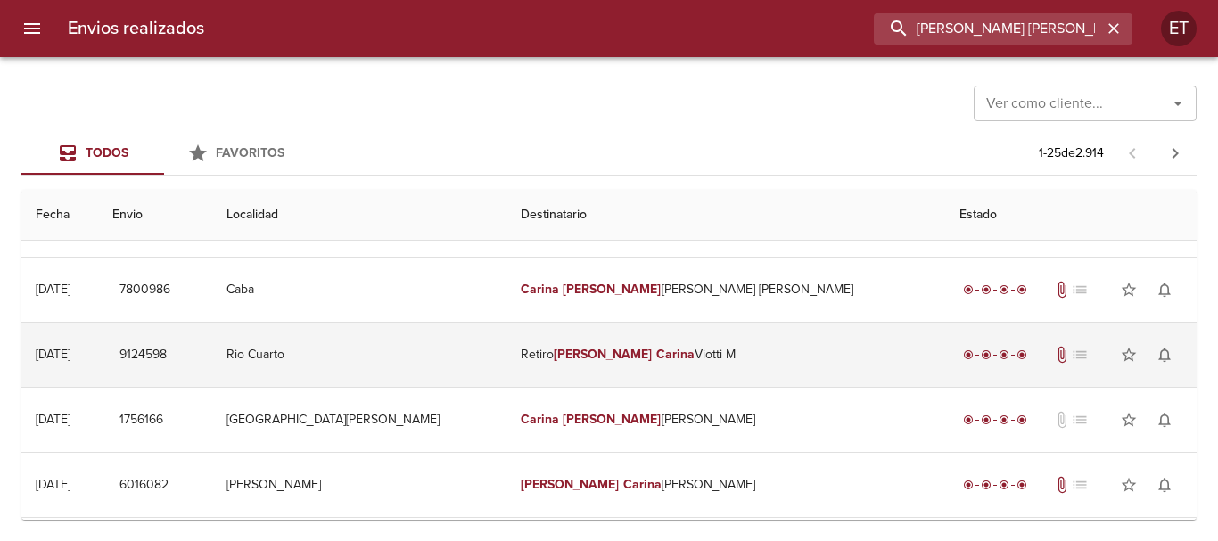
scroll to position [268, 0]
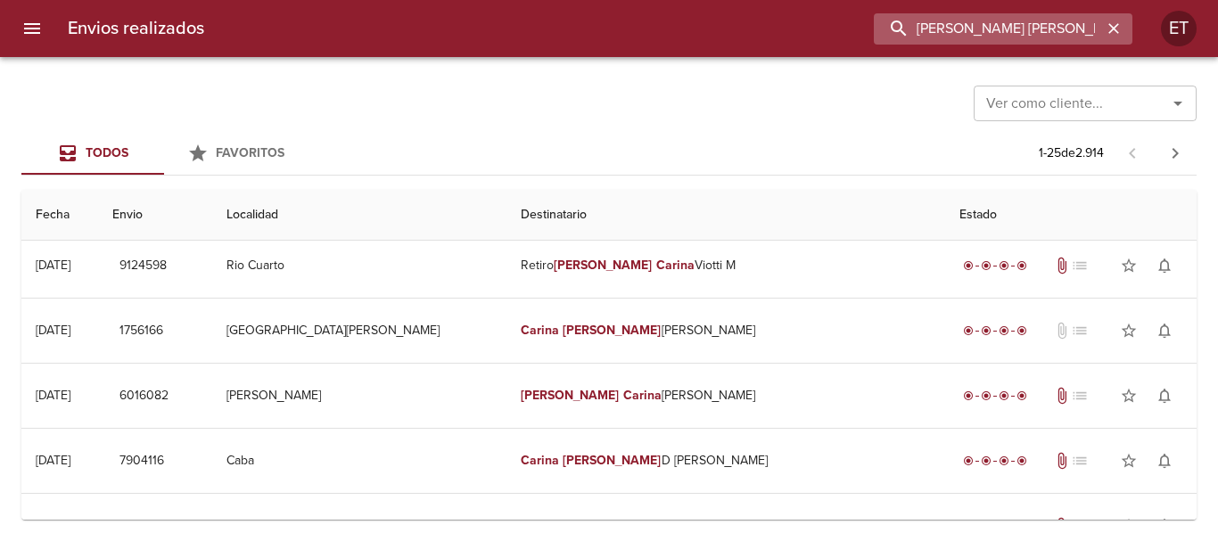
click at [972, 15] on input "[PERSON_NAME] [PERSON_NAME]" at bounding box center [988, 28] width 228 height 31
click at [984, 21] on input "9124598" at bounding box center [988, 28] width 228 height 31
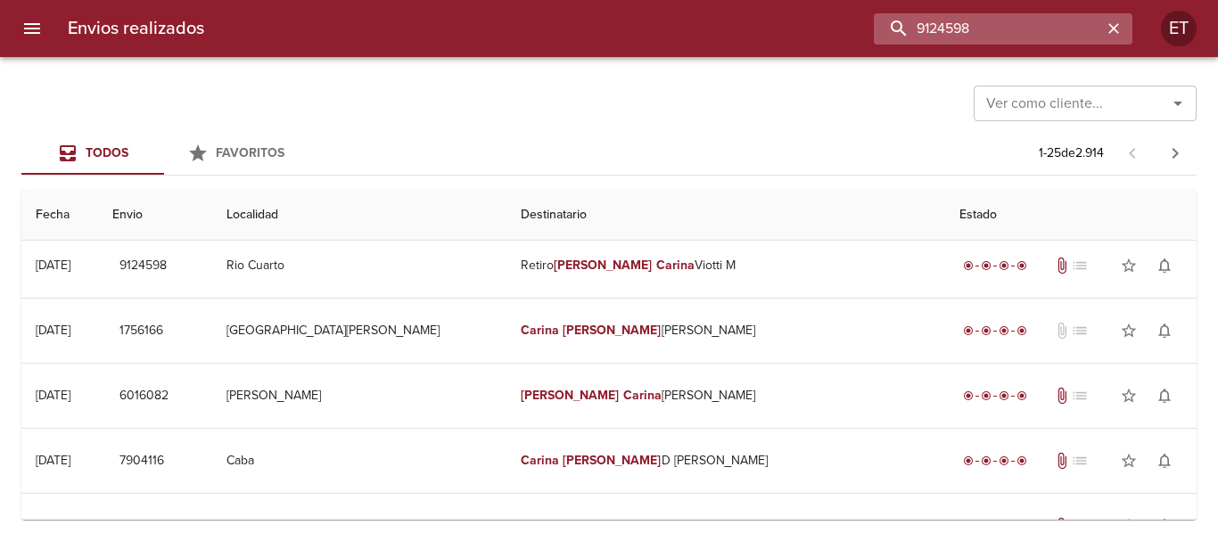
click at [984, 21] on input "9124598" at bounding box center [988, 28] width 228 height 31
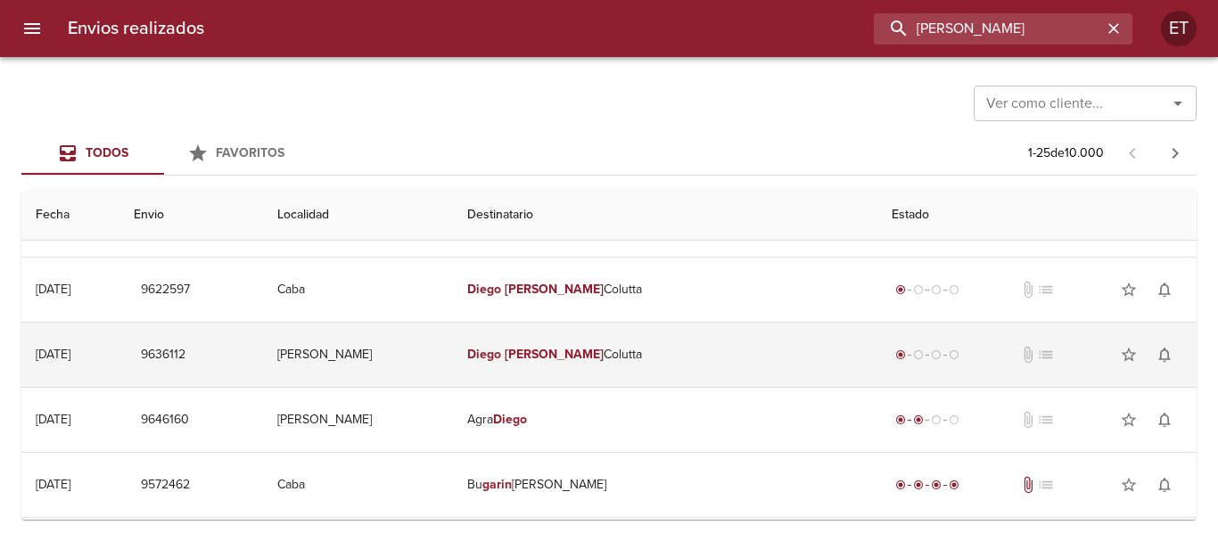
scroll to position [0, 0]
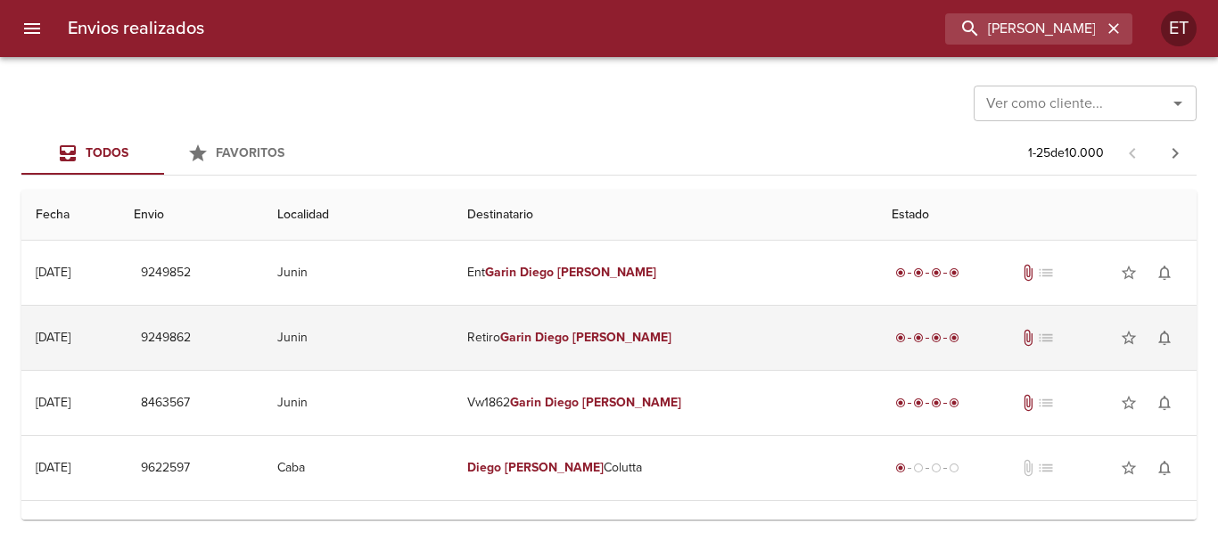
click at [569, 334] on em "Diego" at bounding box center [552, 337] width 34 height 15
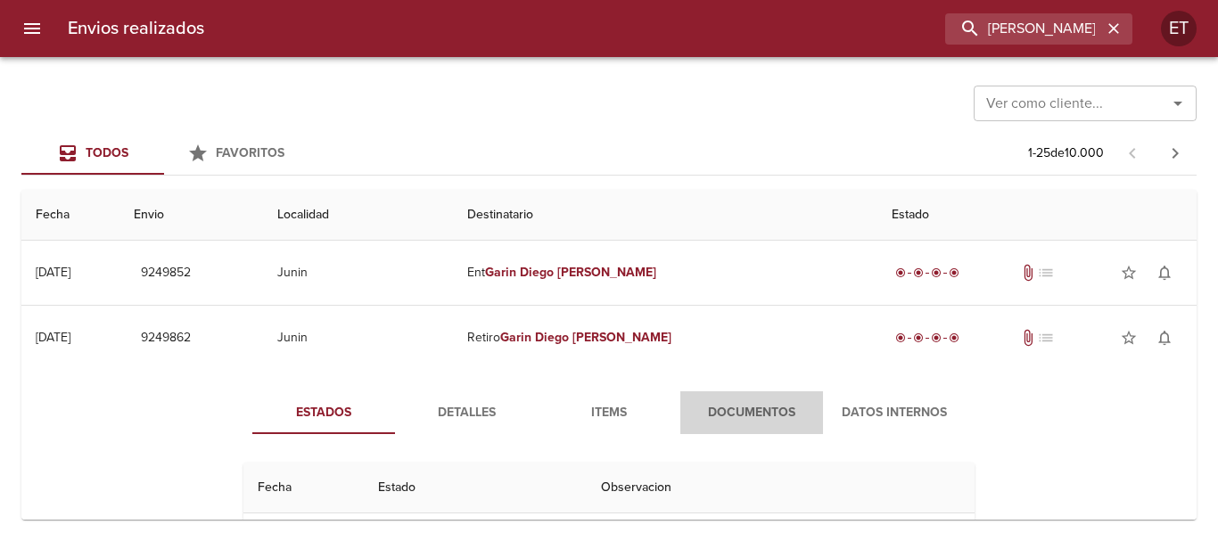
click at [773, 408] on span "Documentos" at bounding box center [751, 413] width 121 height 22
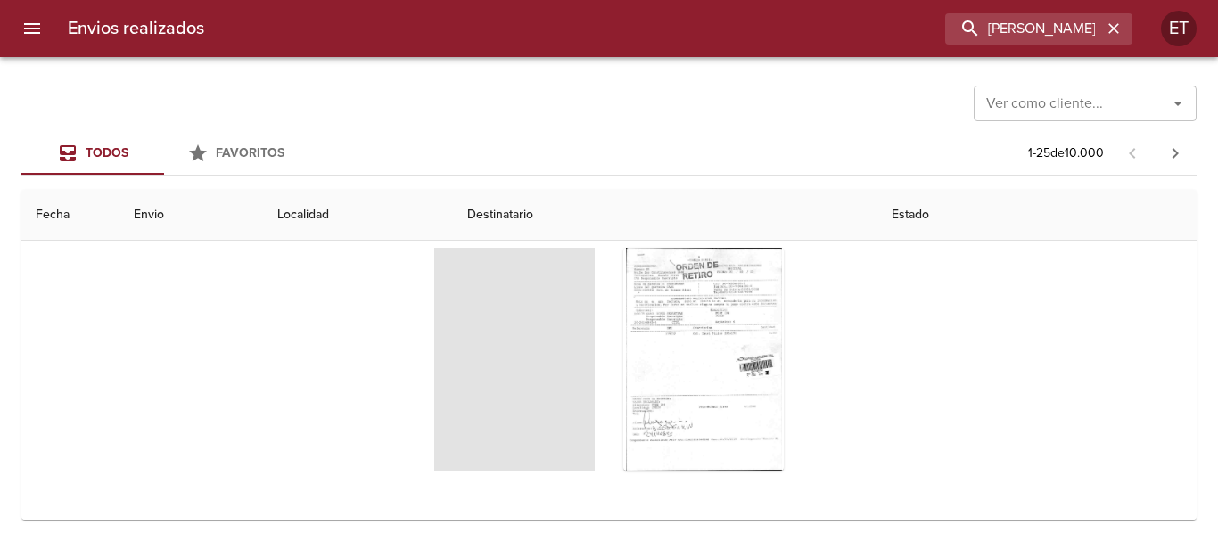
scroll to position [268, 0]
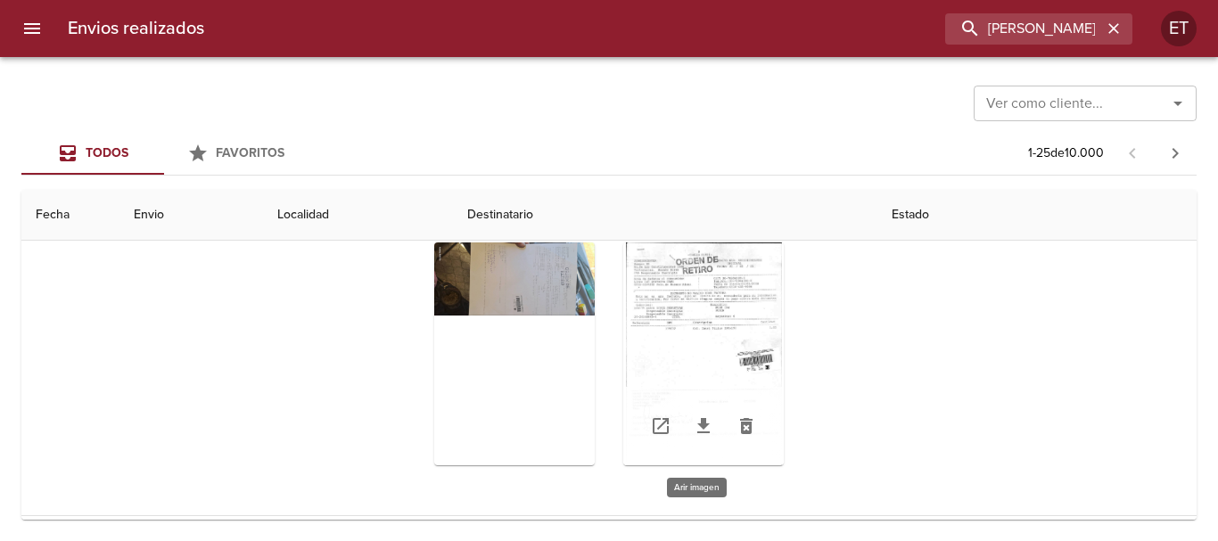
click at [715, 317] on div "Tabla de envíos del cliente" at bounding box center [703, 354] width 161 height 223
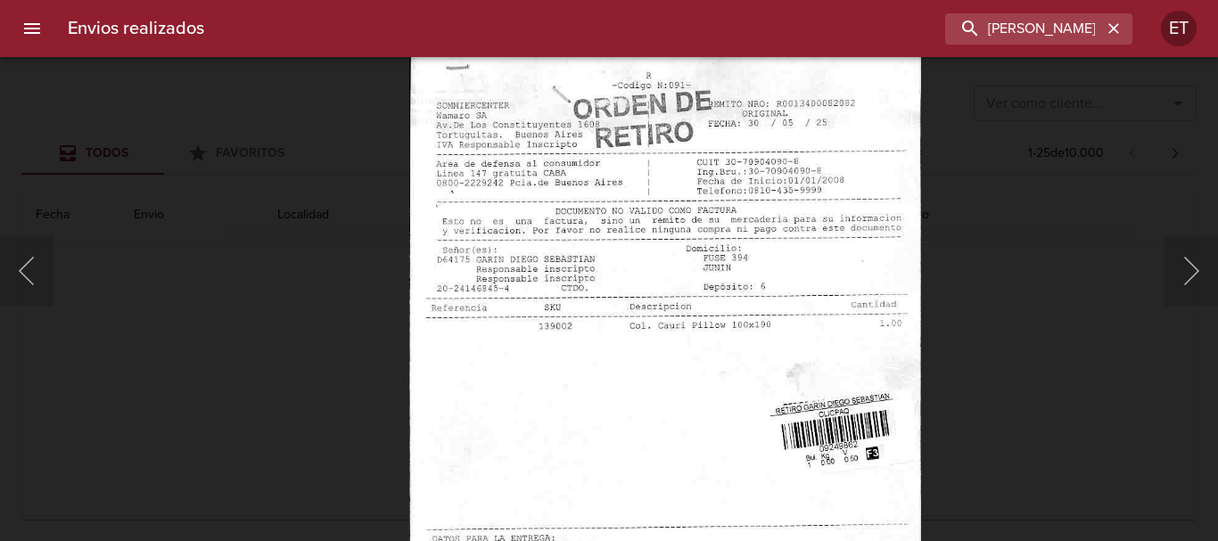
click at [836, 532] on img "Lightbox" at bounding box center [664, 409] width 511 height 729
click at [1036, 424] on div "Lightbox" at bounding box center [609, 270] width 1218 height 541
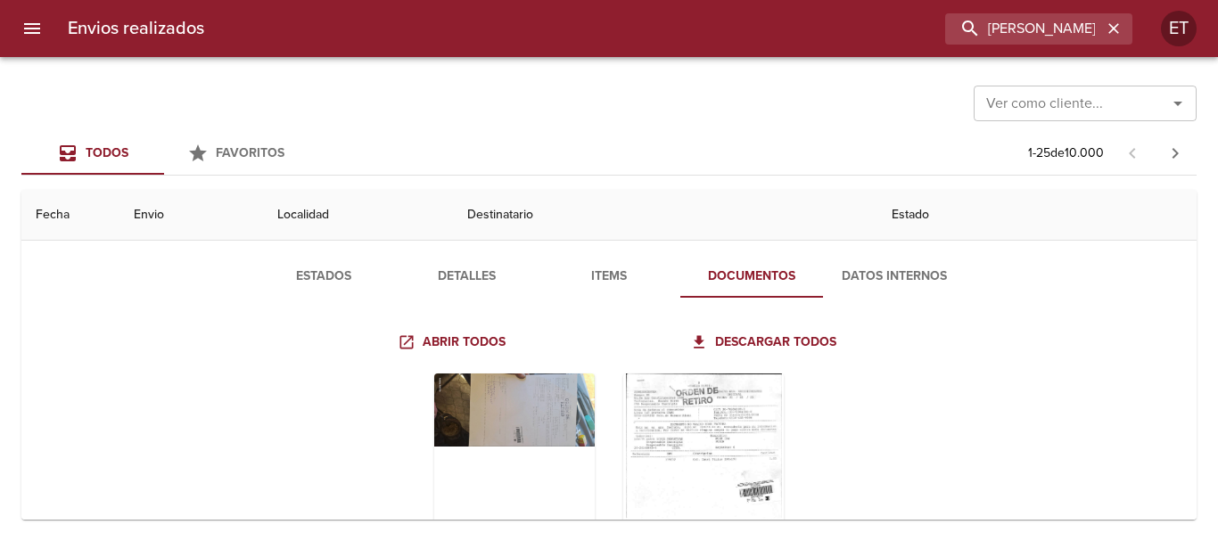
scroll to position [0, 0]
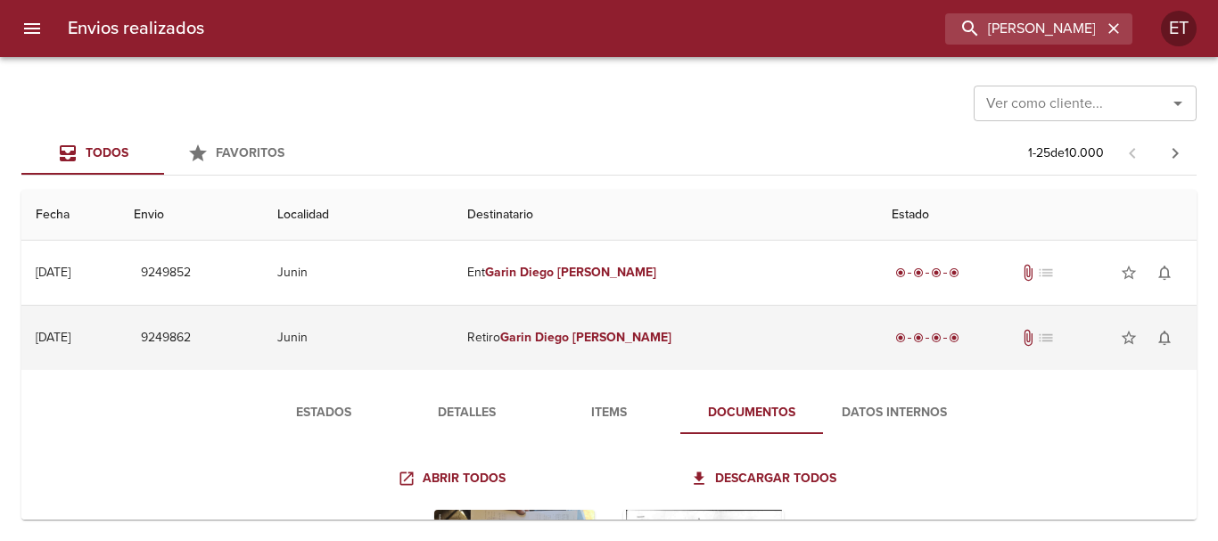
click at [672, 342] on em "[PERSON_NAME]" at bounding box center [622, 337] width 99 height 15
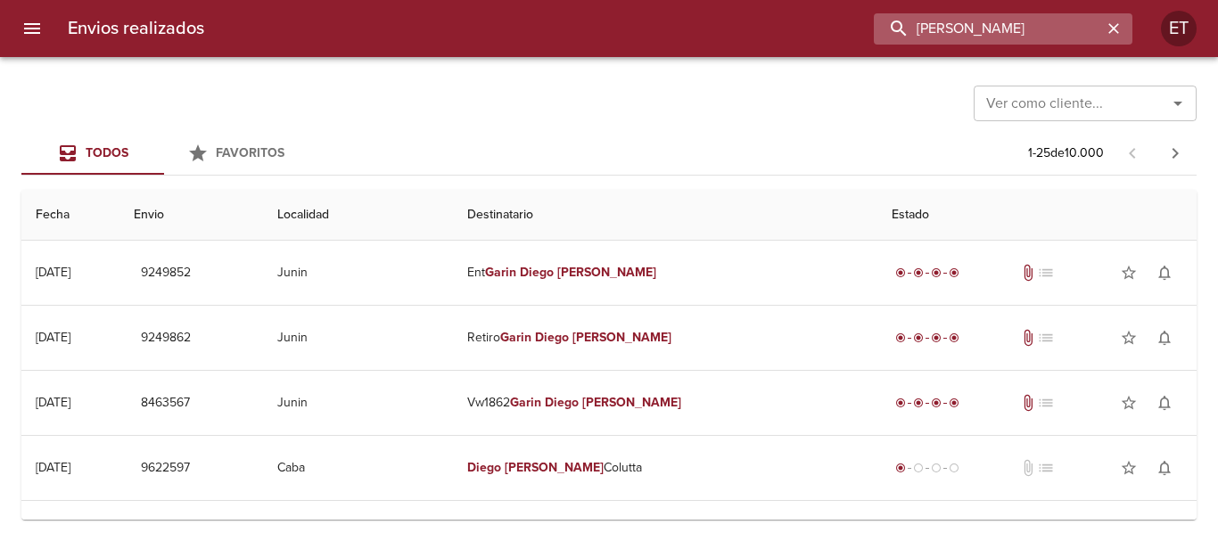
click at [987, 25] on input "[PERSON_NAME]" at bounding box center [988, 28] width 228 height 31
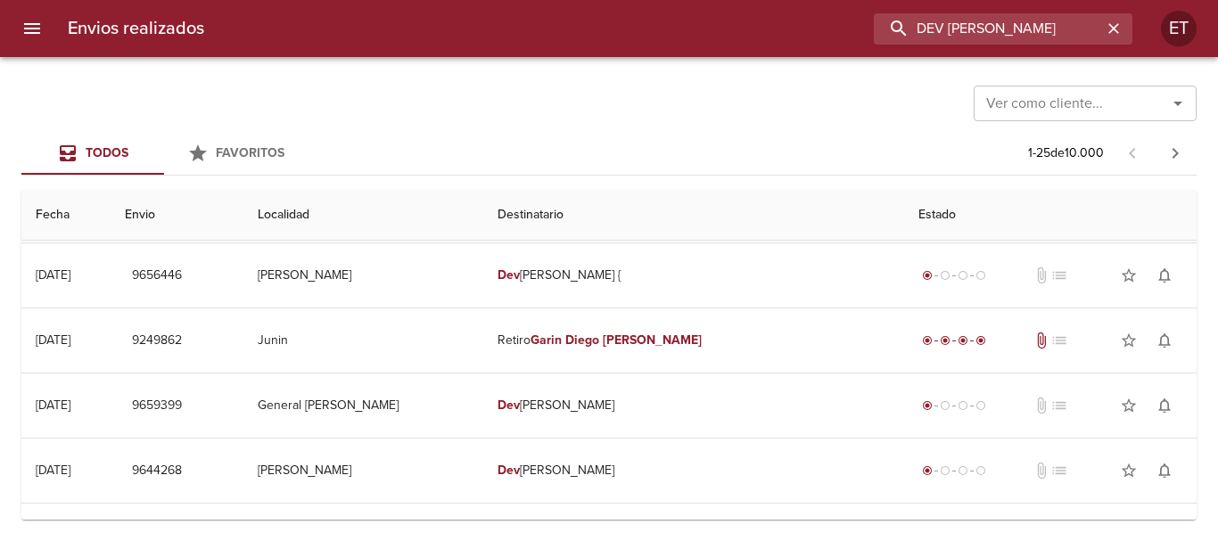
scroll to position [0, 22]
drag, startPoint x: 1002, startPoint y: 29, endPoint x: 1217, endPoint y: 65, distance: 218.0
click at [1217, 0] on div "Envios realizados DEV [PERSON_NAME] ET [PERSON_NAME] como cliente... Ver como c…" at bounding box center [609, 0] width 1218 height 0
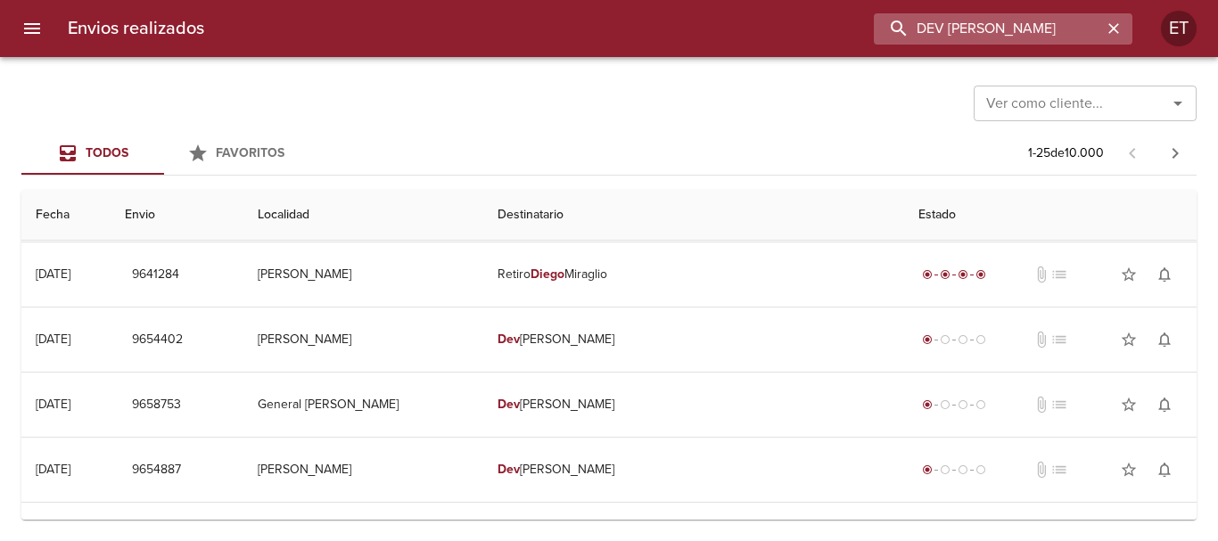
scroll to position [0, 26]
type input "DEV [PERSON_NAME]"
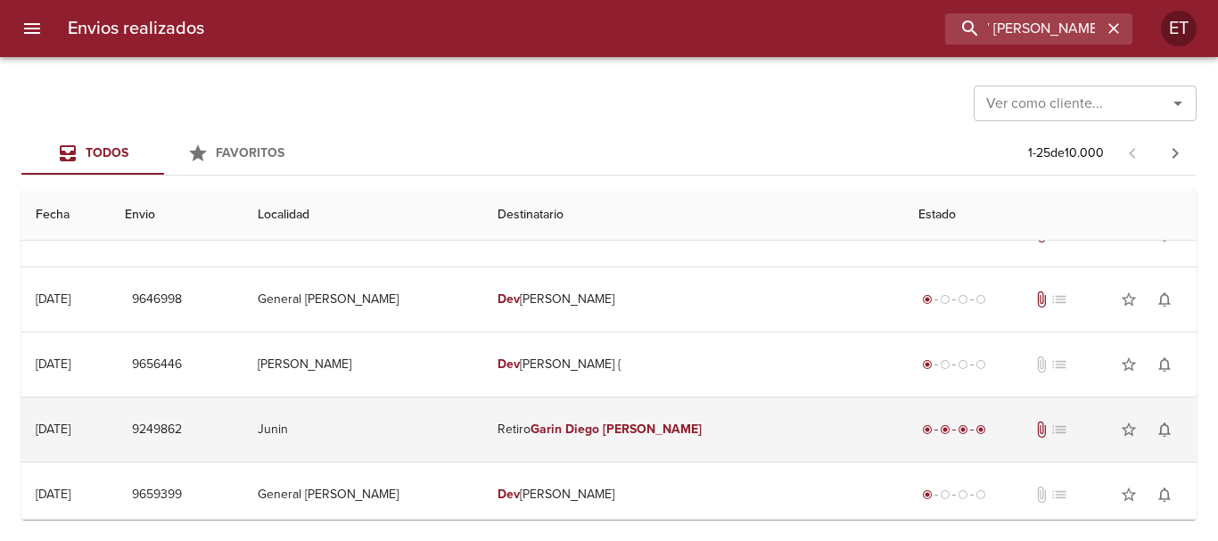
scroll to position [0, 0]
click at [688, 433] on em "[PERSON_NAME]" at bounding box center [652, 429] width 99 height 15
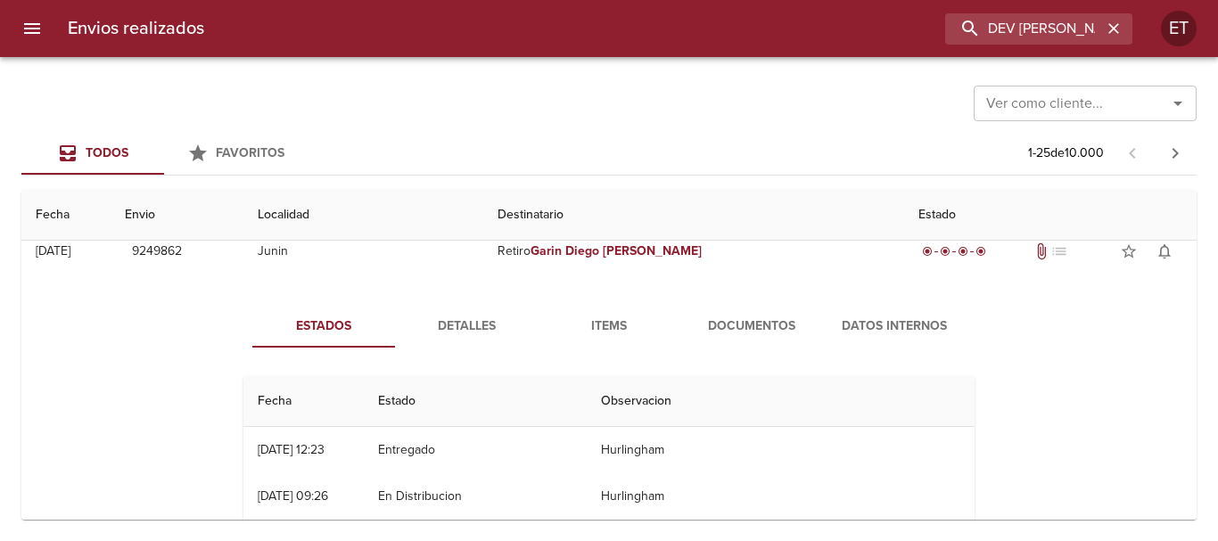
click at [748, 324] on span "Documentos" at bounding box center [751, 327] width 121 height 22
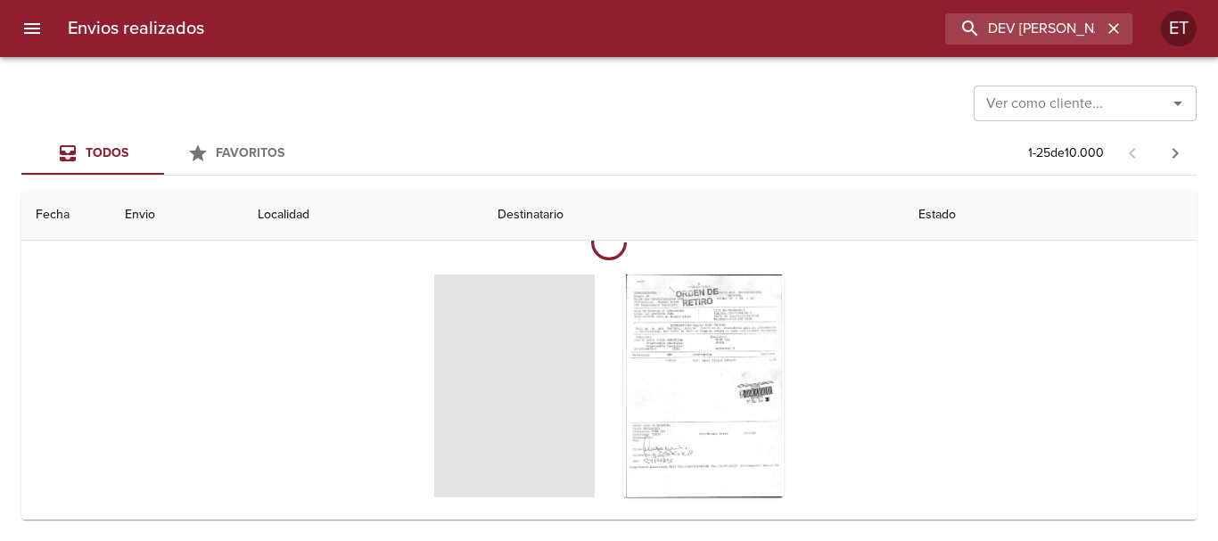
scroll to position [981, 0]
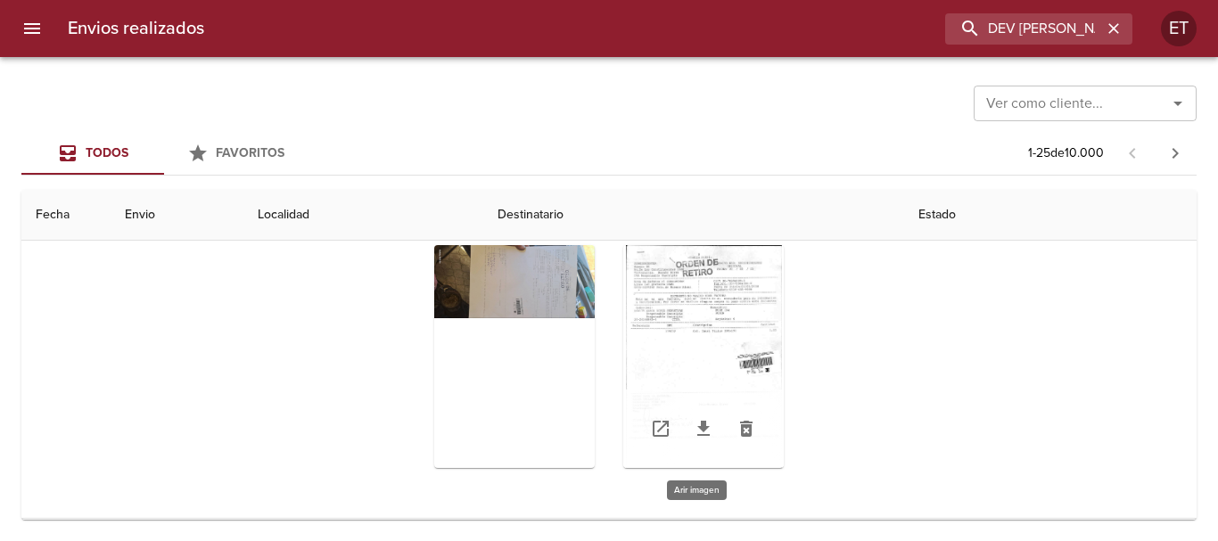
click at [679, 286] on div "Tabla de envíos del cliente" at bounding box center [703, 356] width 161 height 223
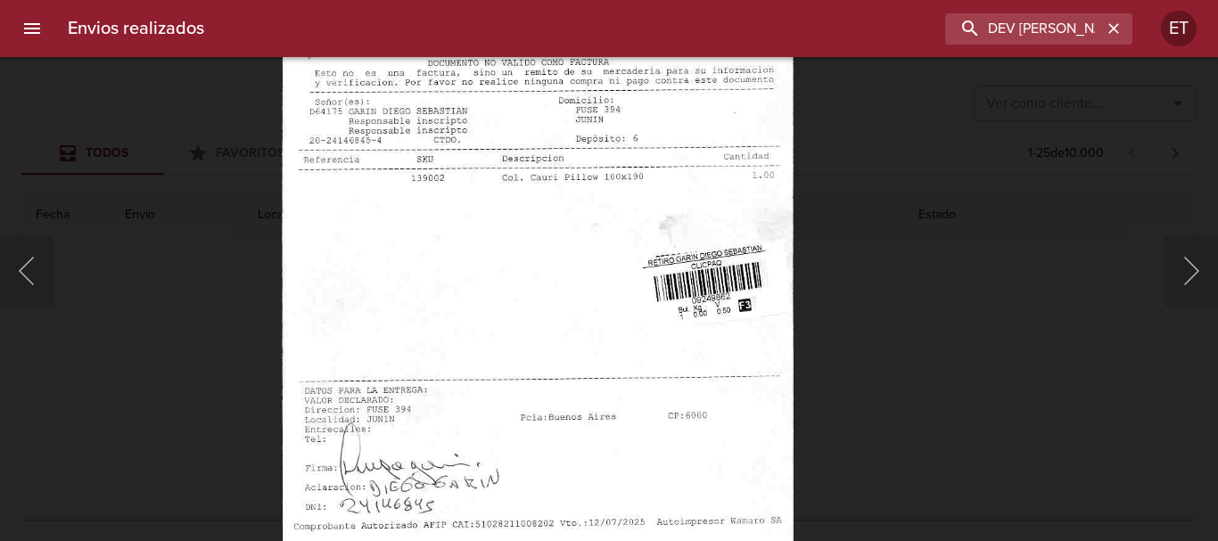
click at [522, 254] on img "Lightbox" at bounding box center [537, 261] width 511 height 729
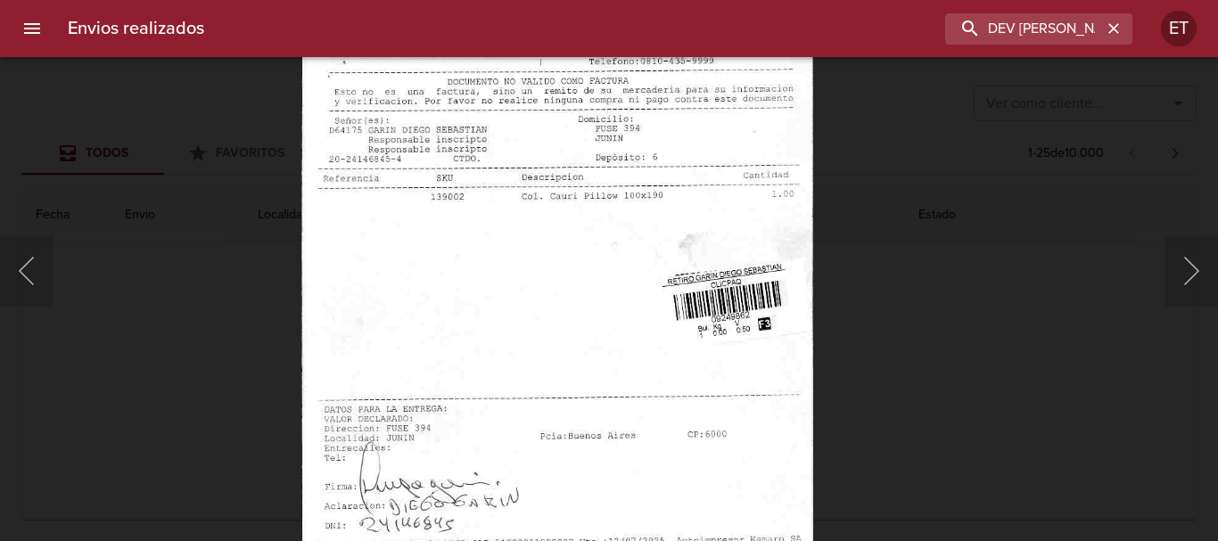
click at [1053, 424] on div "Lightbox" at bounding box center [609, 270] width 1218 height 541
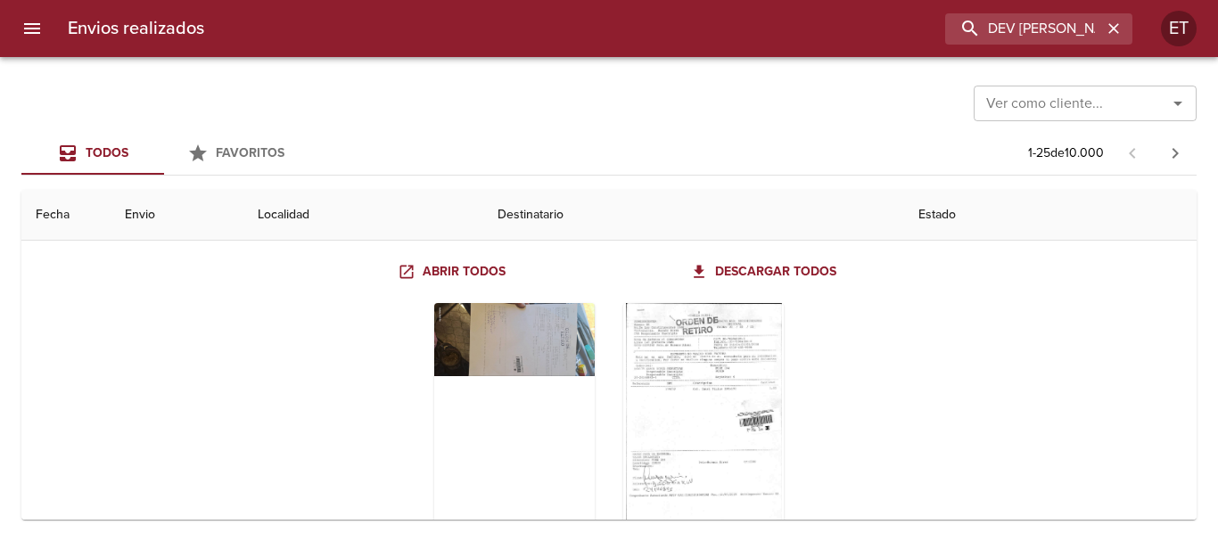
scroll to position [803, 0]
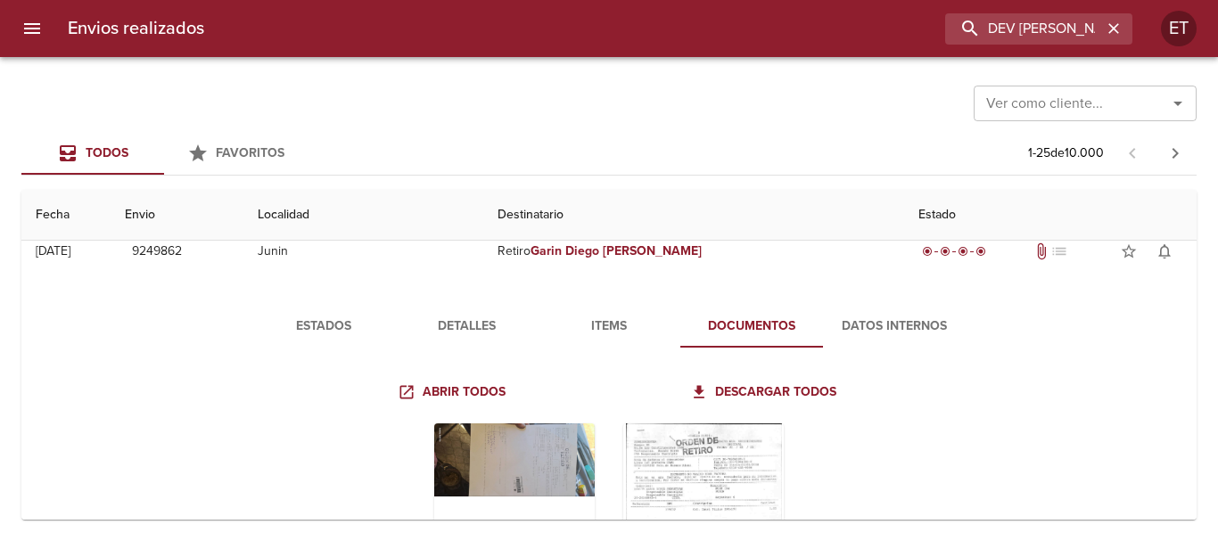
click at [451, 317] on span "Detalles" at bounding box center [466, 327] width 121 height 22
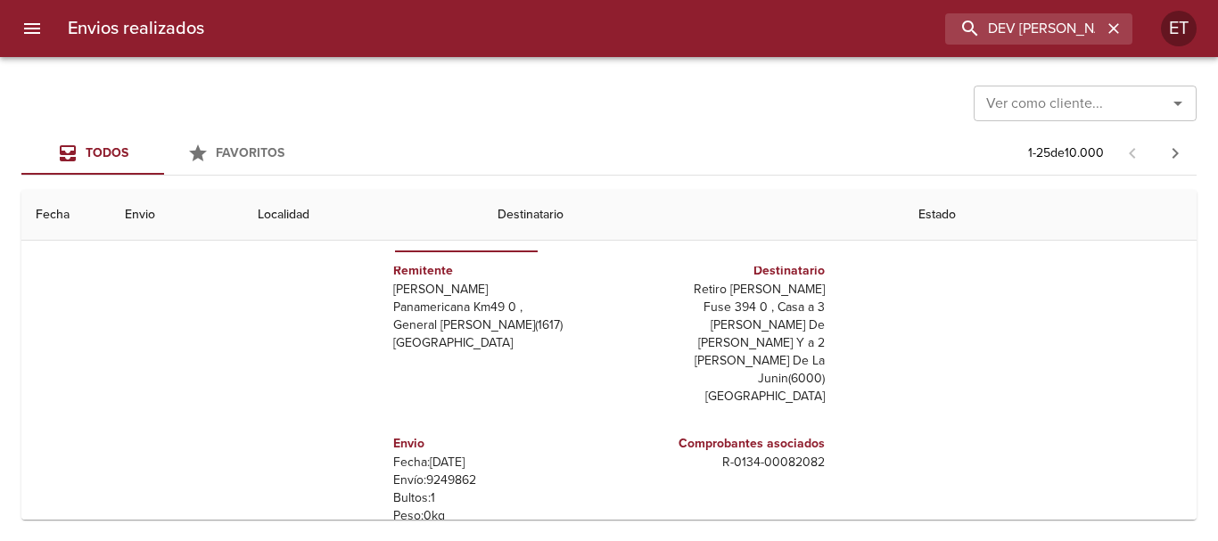
scroll to position [713, 0]
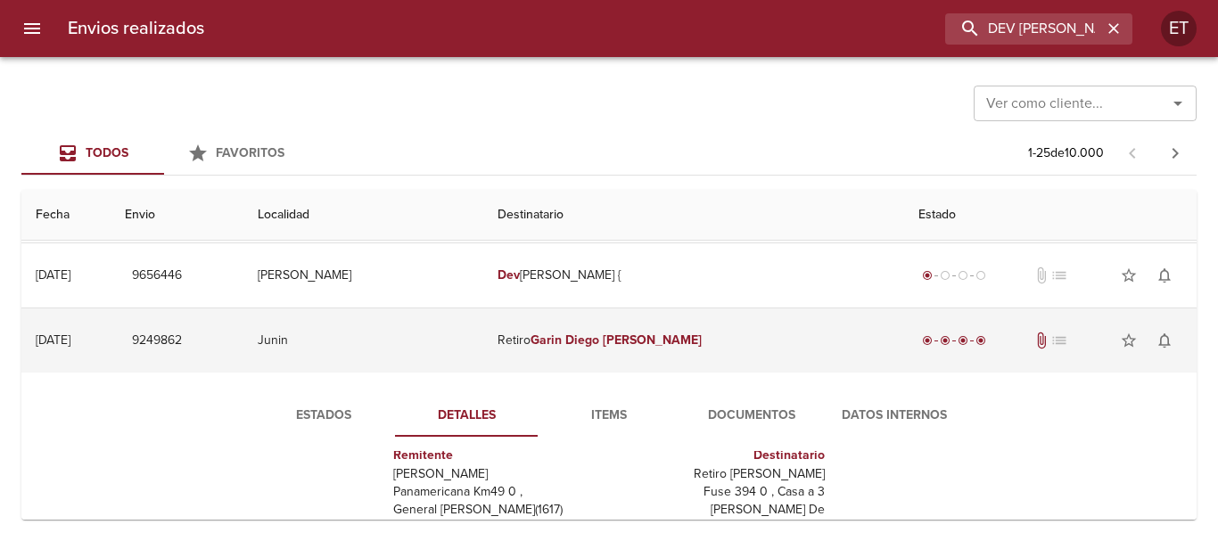
click at [820, 357] on td "Retiro [PERSON_NAME]" at bounding box center [693, 341] width 421 height 64
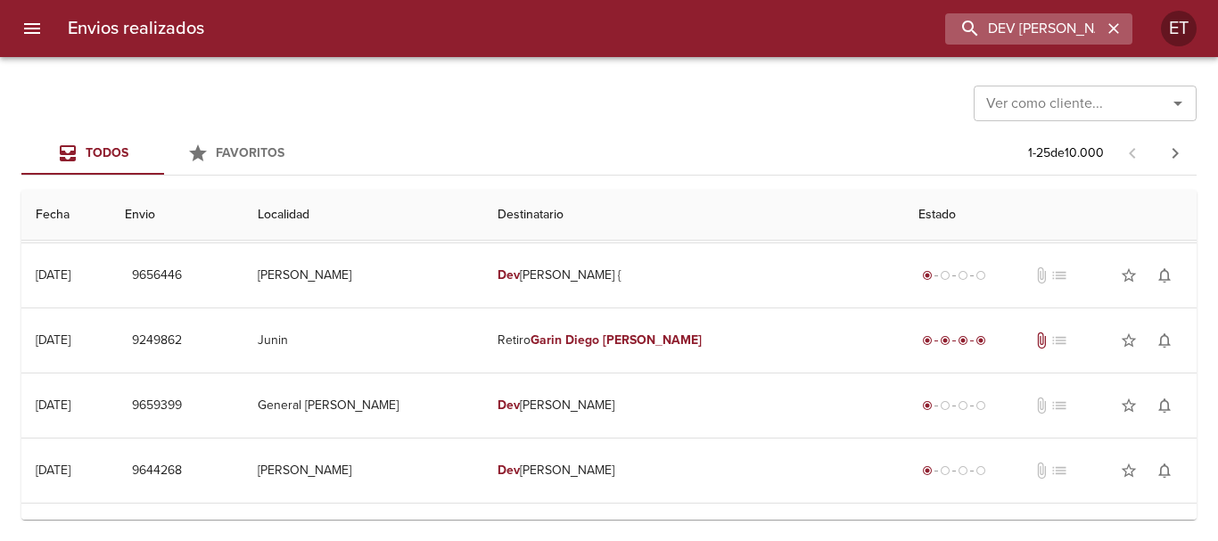
click at [1115, 27] on icon "button" at bounding box center [1114, 28] width 11 height 11
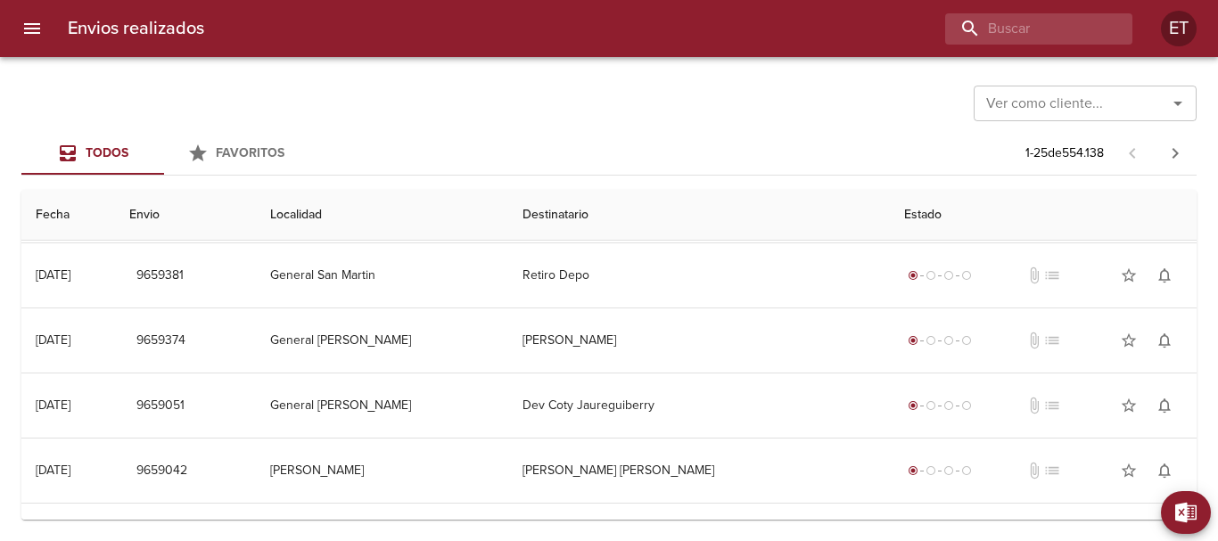
scroll to position [0, 0]
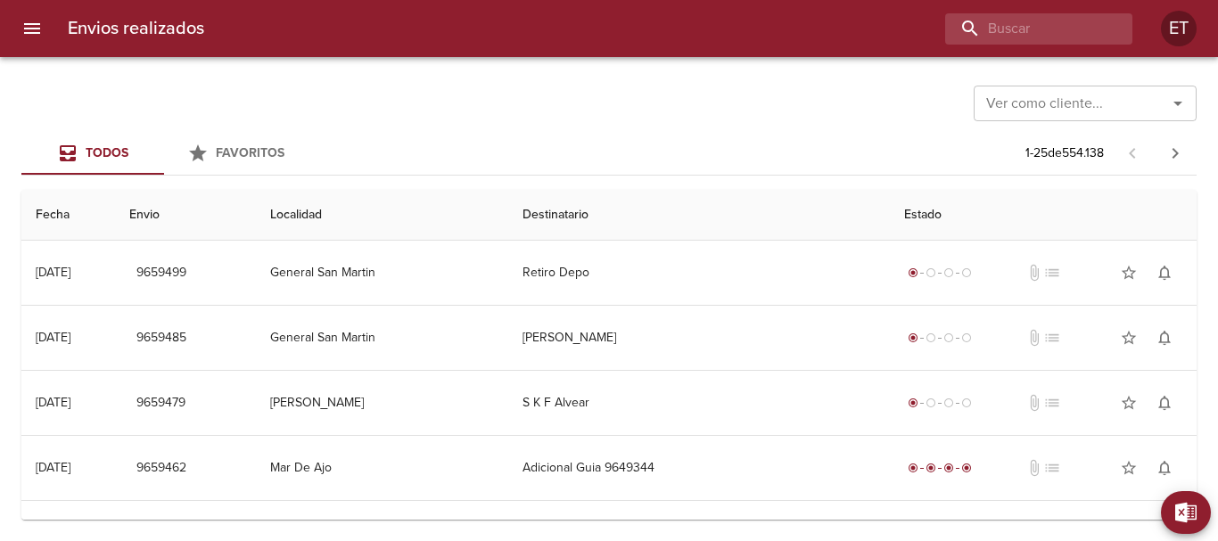
click at [1013, 54] on div "Envios realizados ET" at bounding box center [609, 28] width 1218 height 57
click at [1010, 43] on input "buscar" at bounding box center [988, 28] width 228 height 31
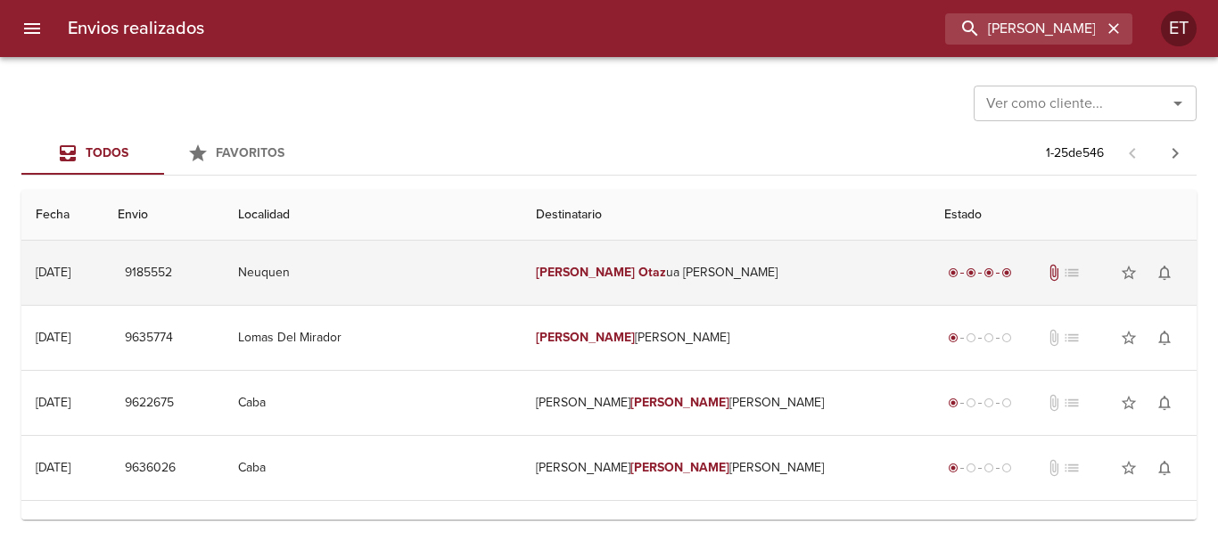
click at [720, 289] on td "[PERSON_NAME] ua [PERSON_NAME]" at bounding box center [726, 273] width 408 height 64
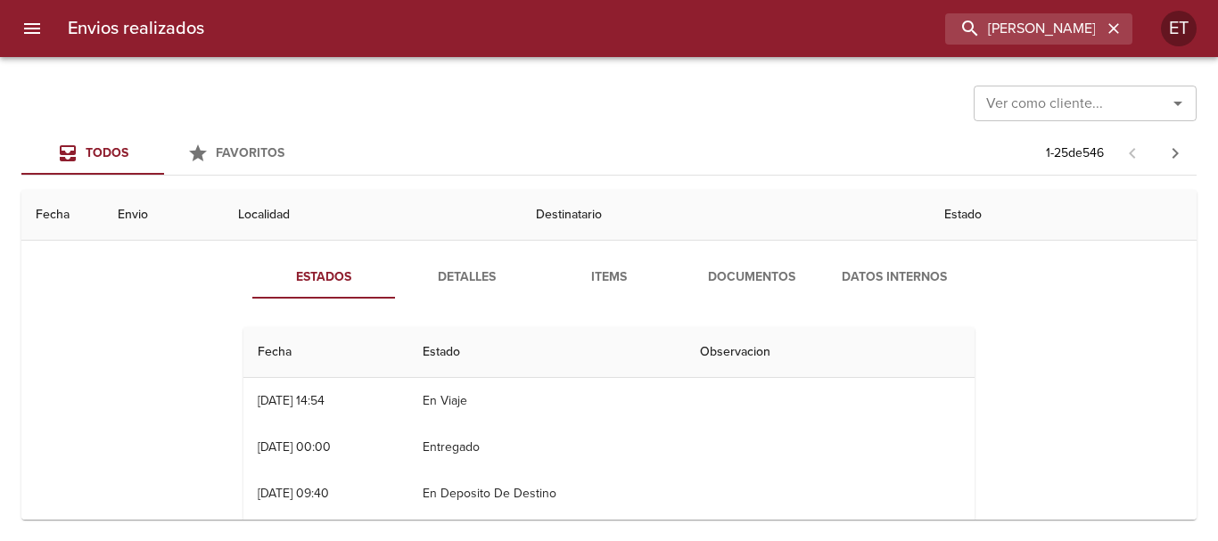
scroll to position [89, 0]
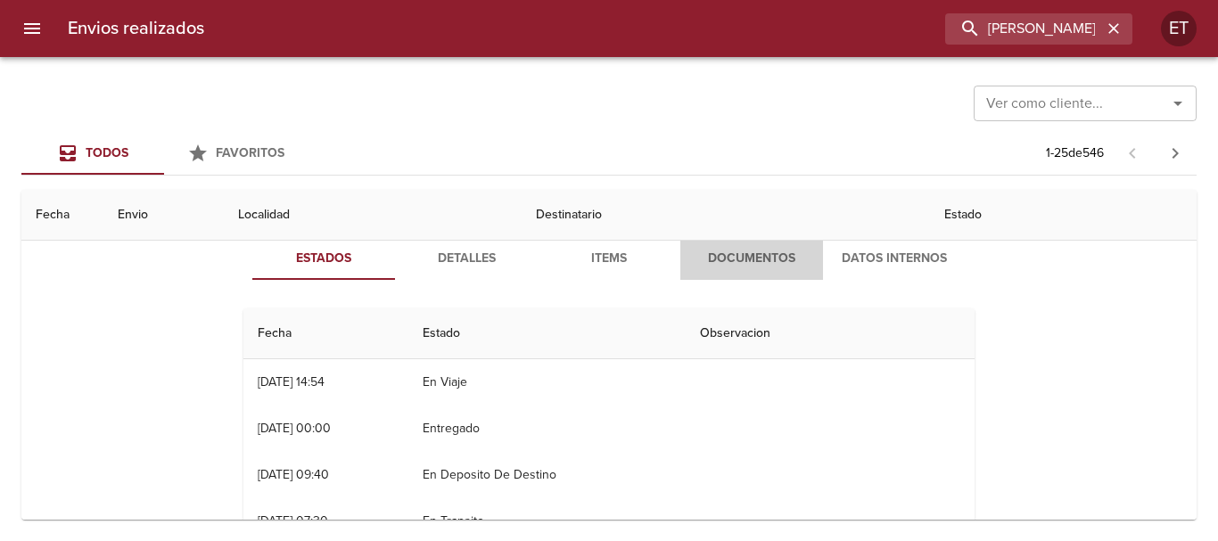
click at [753, 268] on span "Documentos" at bounding box center [751, 259] width 121 height 22
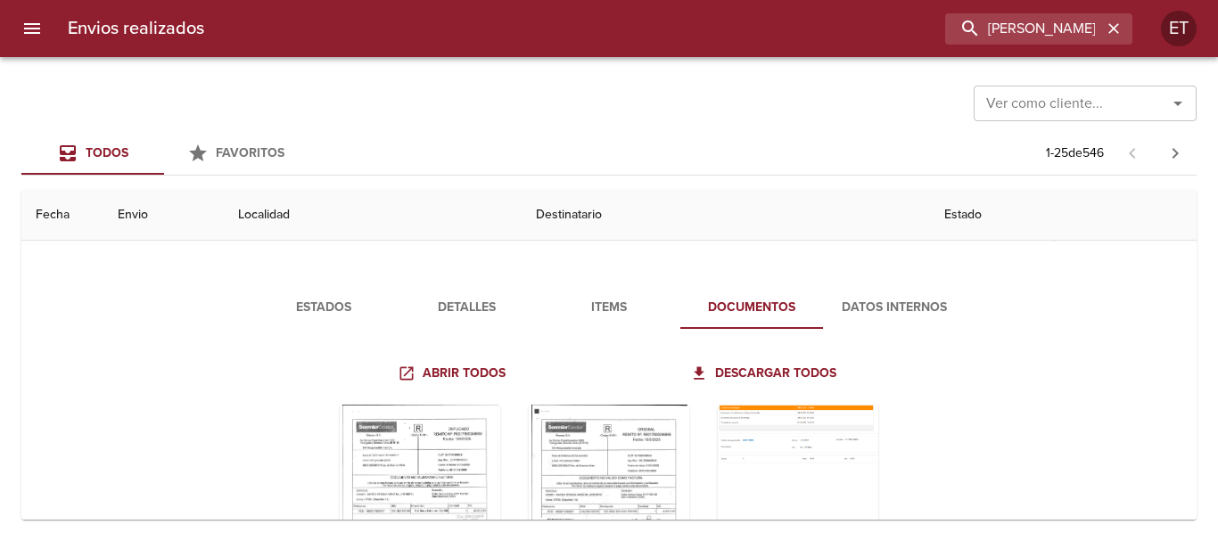
scroll to position [0, 0]
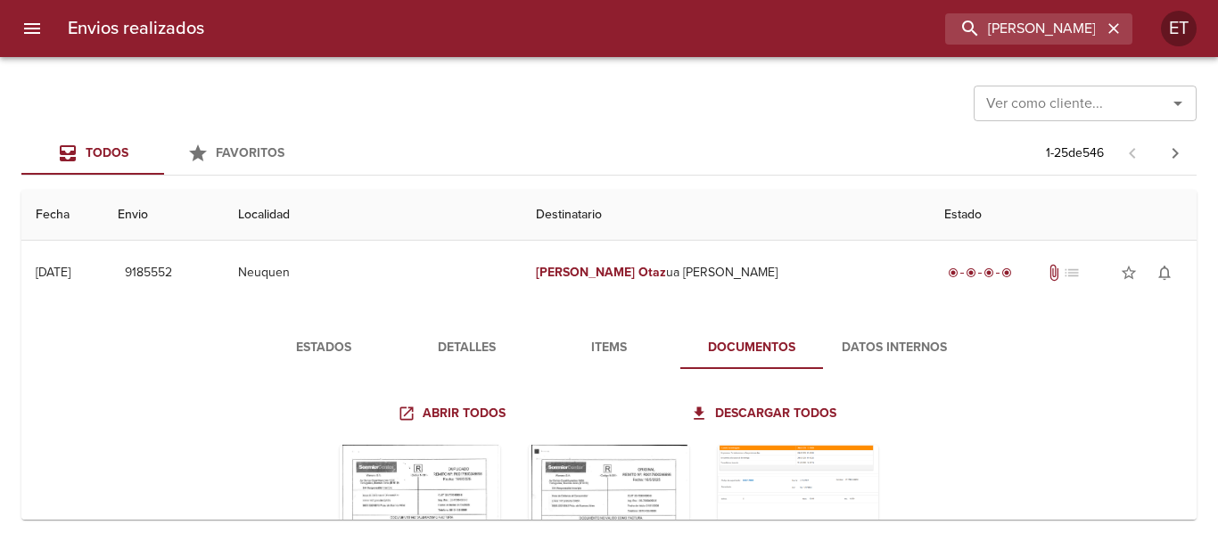
click at [437, 349] on span "Detalles" at bounding box center [466, 348] width 121 height 22
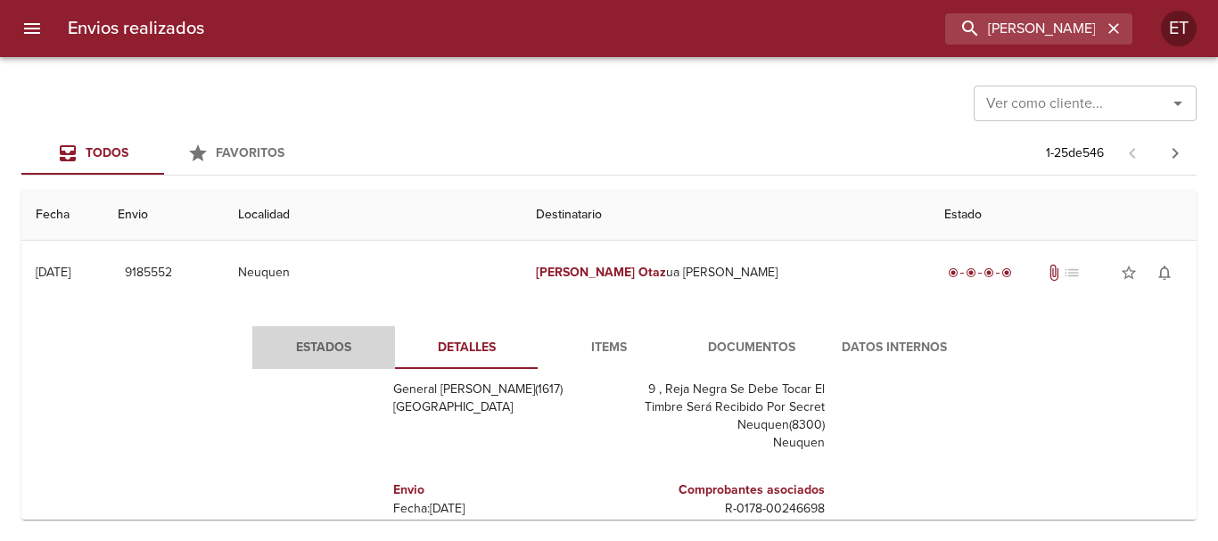
click at [311, 351] on span "Estados" at bounding box center [323, 348] width 121 height 22
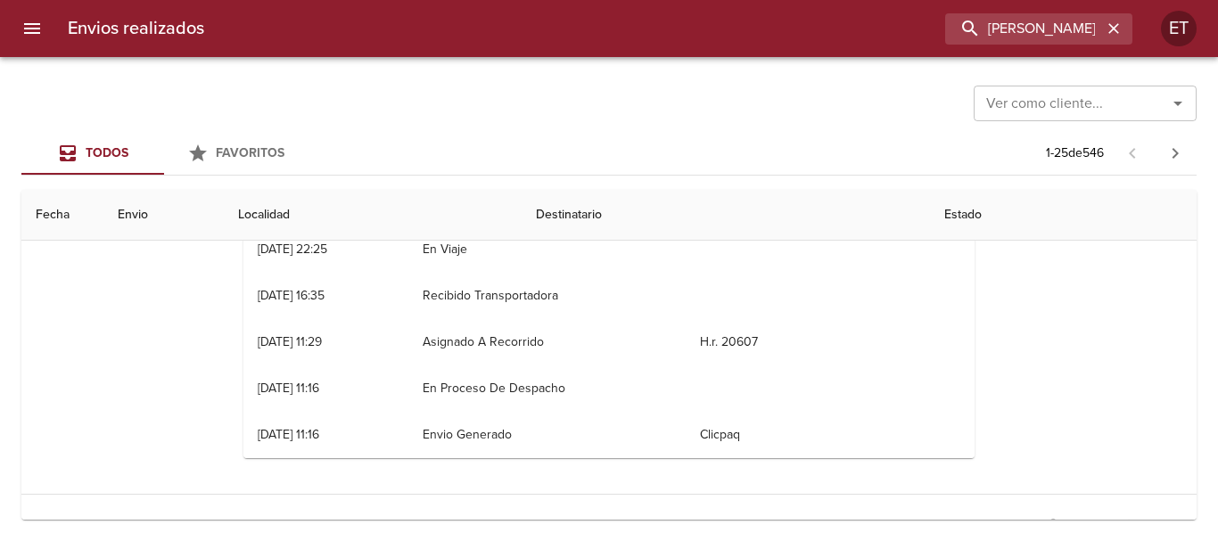
scroll to position [97, 0]
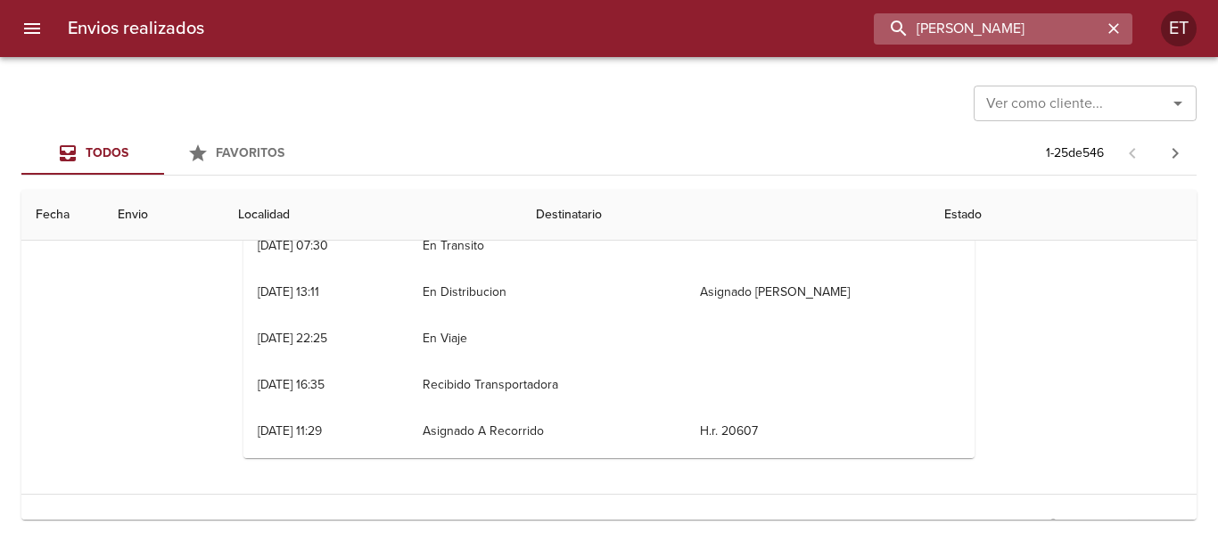
click at [1017, 40] on input "[PERSON_NAME]" at bounding box center [988, 28] width 228 height 31
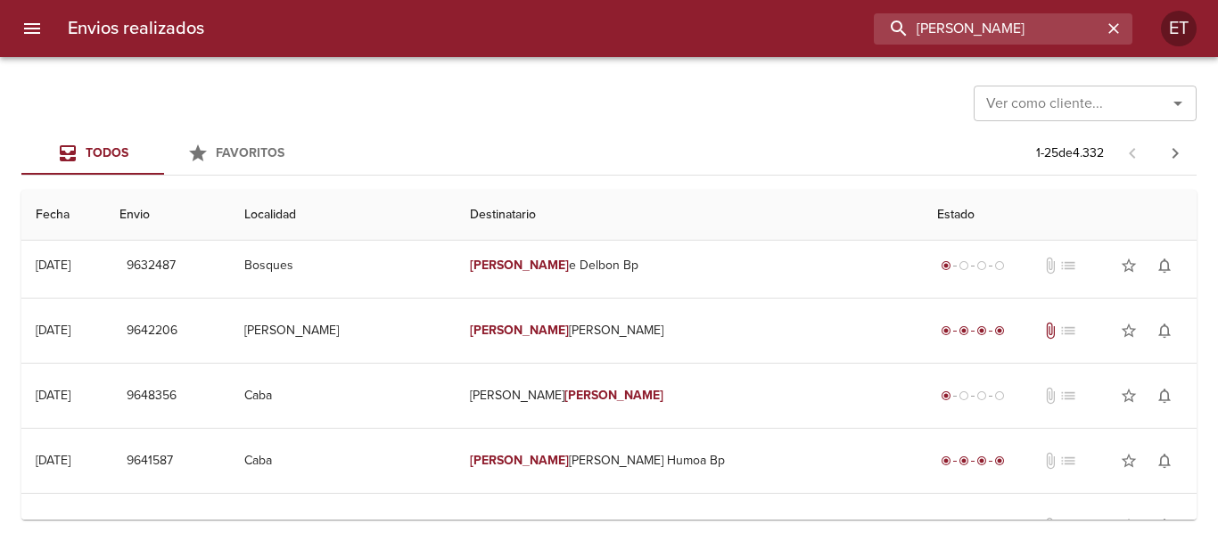
scroll to position [0, 0]
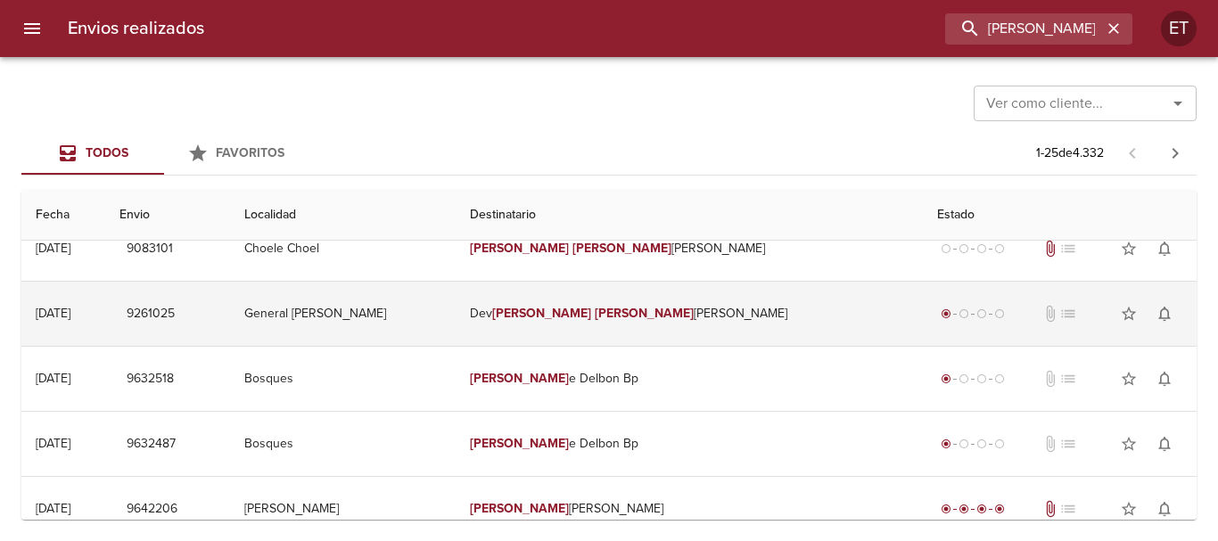
click at [699, 318] on td "Dev [PERSON_NAME] [PERSON_NAME]" at bounding box center [689, 314] width 467 height 64
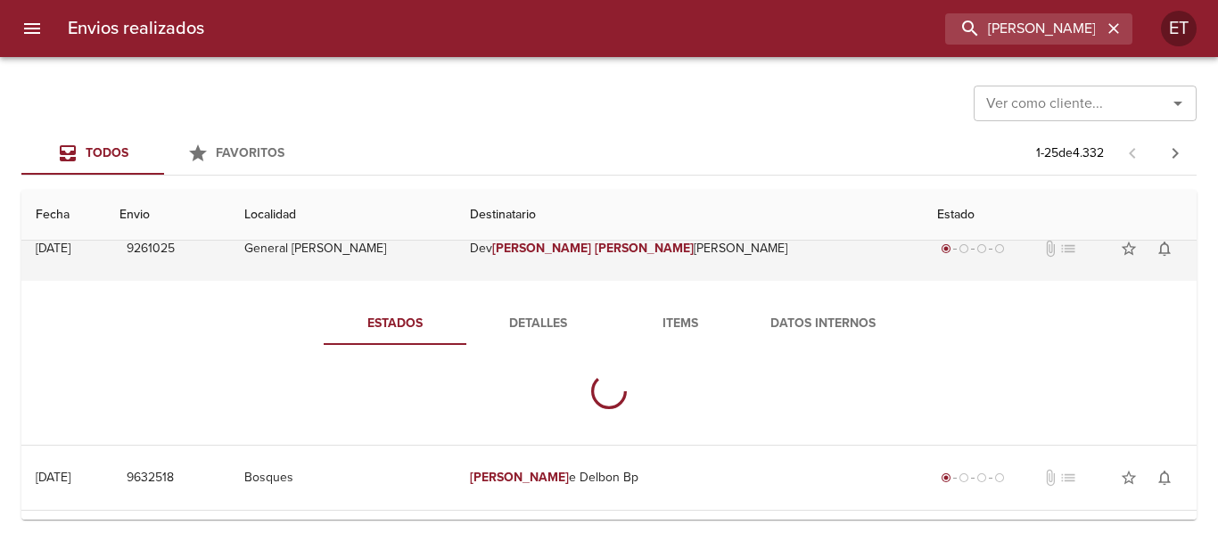
scroll to position [178, 0]
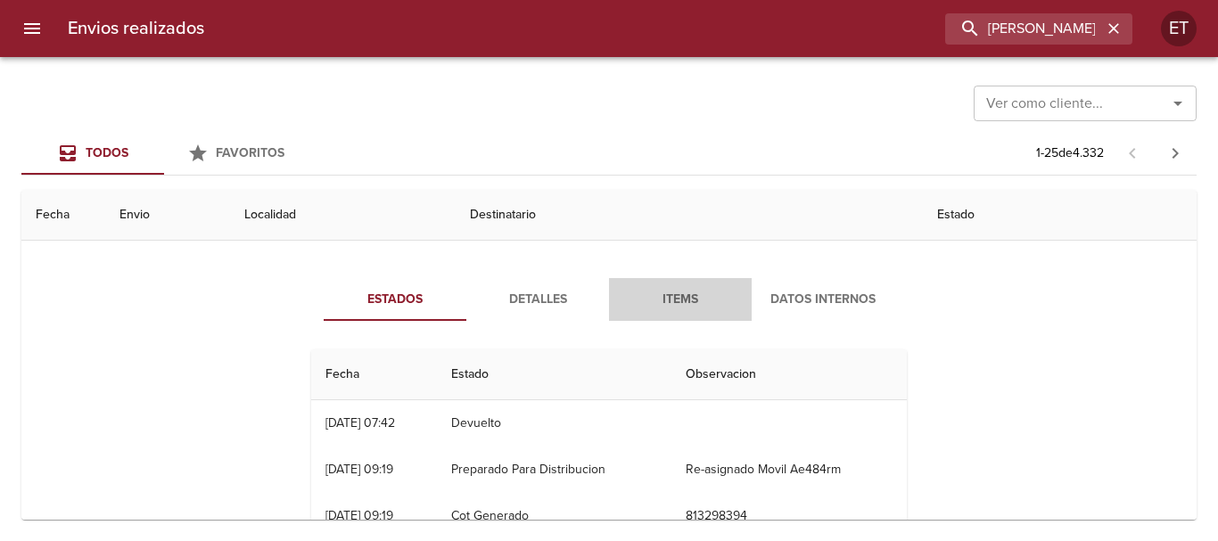
click at [684, 301] on span "Items" at bounding box center [680, 300] width 121 height 22
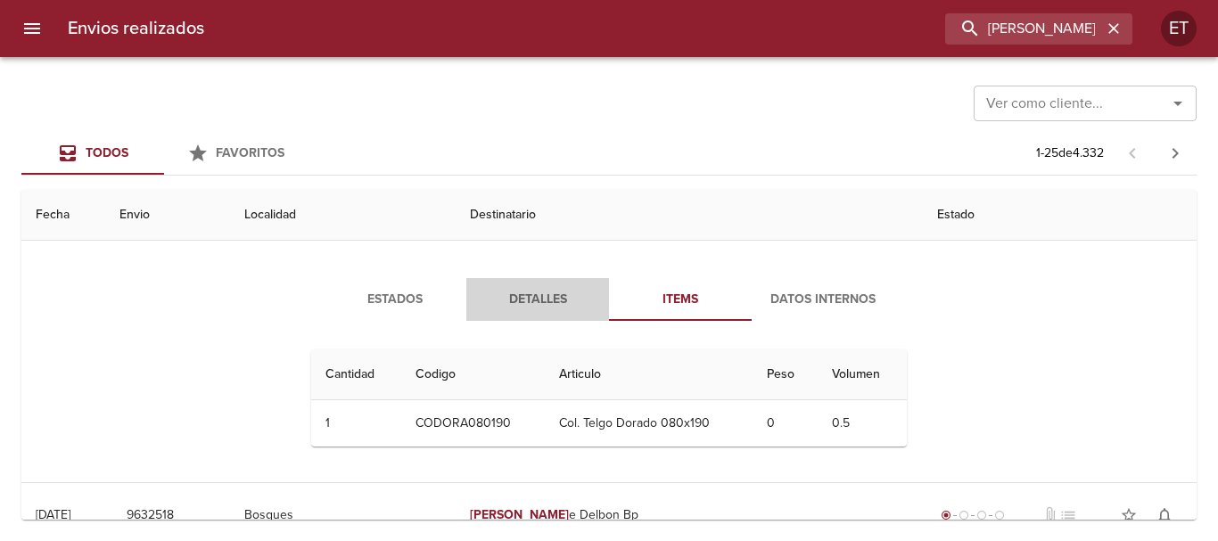
click at [516, 320] on button "Detalles" at bounding box center [537, 299] width 143 height 43
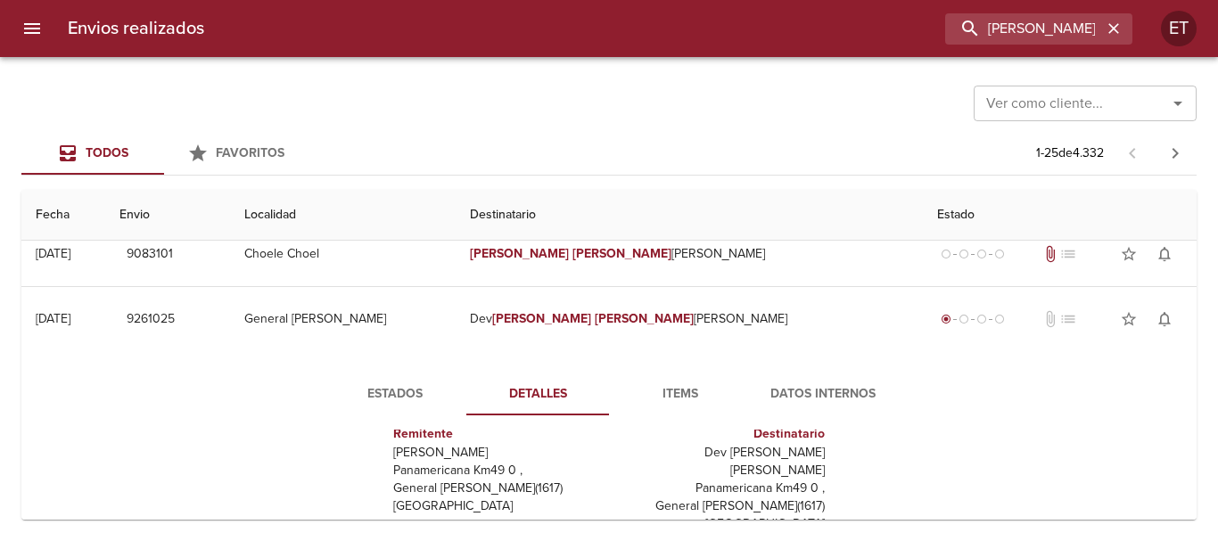
scroll to position [0, 0]
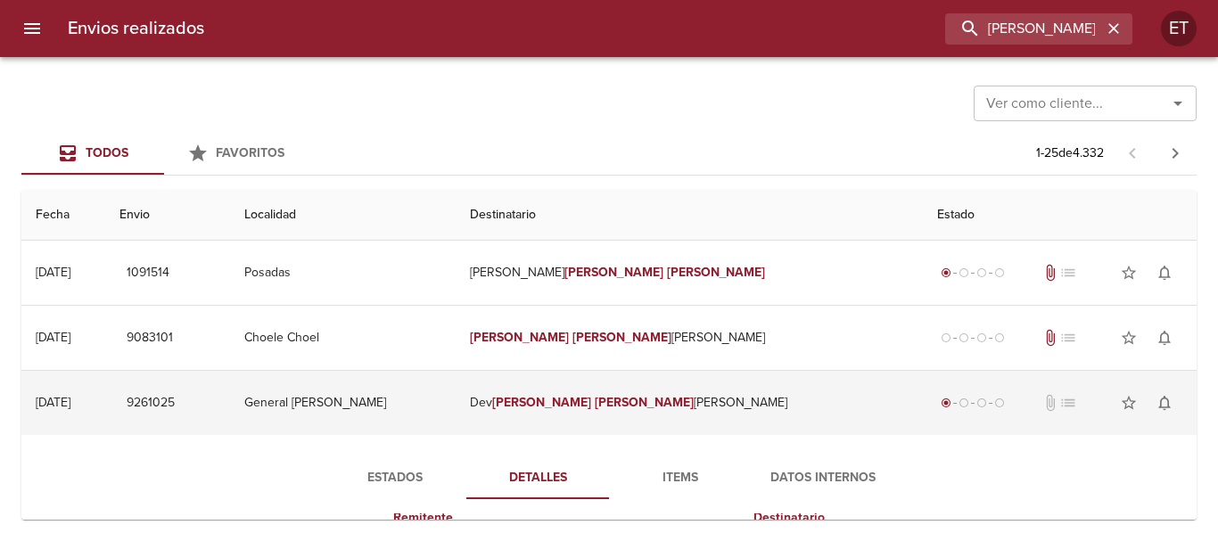
click at [589, 399] on td "Dev [PERSON_NAME] [PERSON_NAME]" at bounding box center [689, 403] width 467 height 64
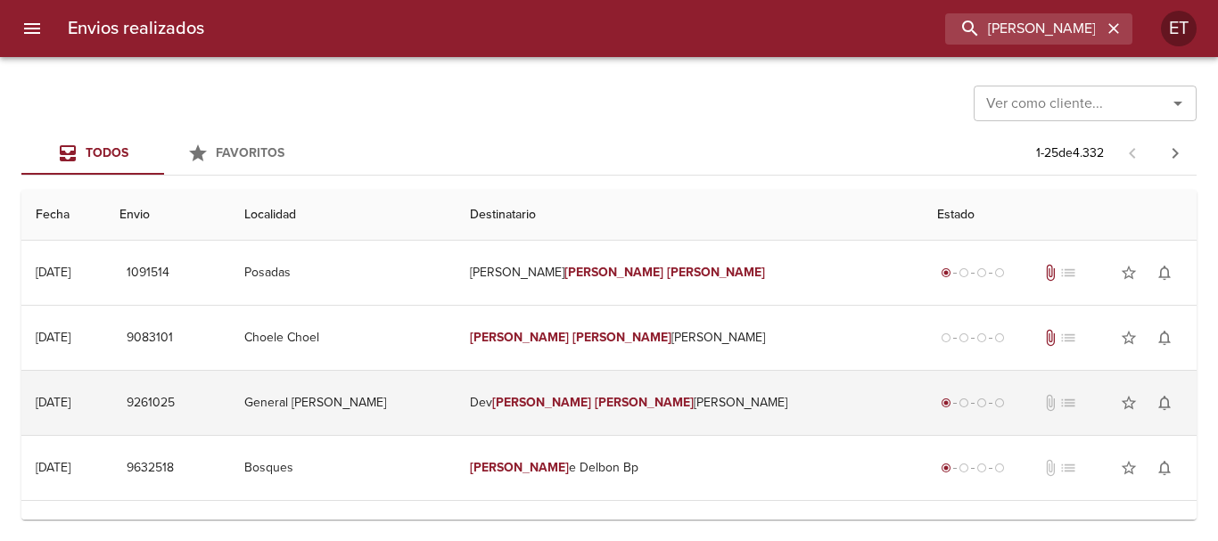
click at [694, 407] on td "Dev [PERSON_NAME] [PERSON_NAME]" at bounding box center [689, 403] width 467 height 64
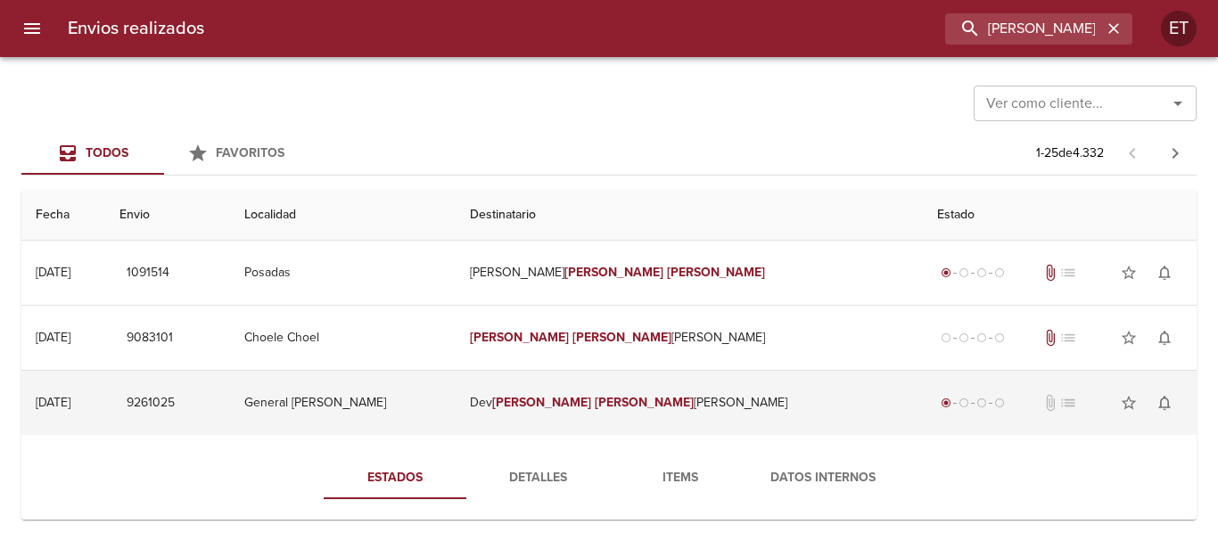
scroll to position [89, 0]
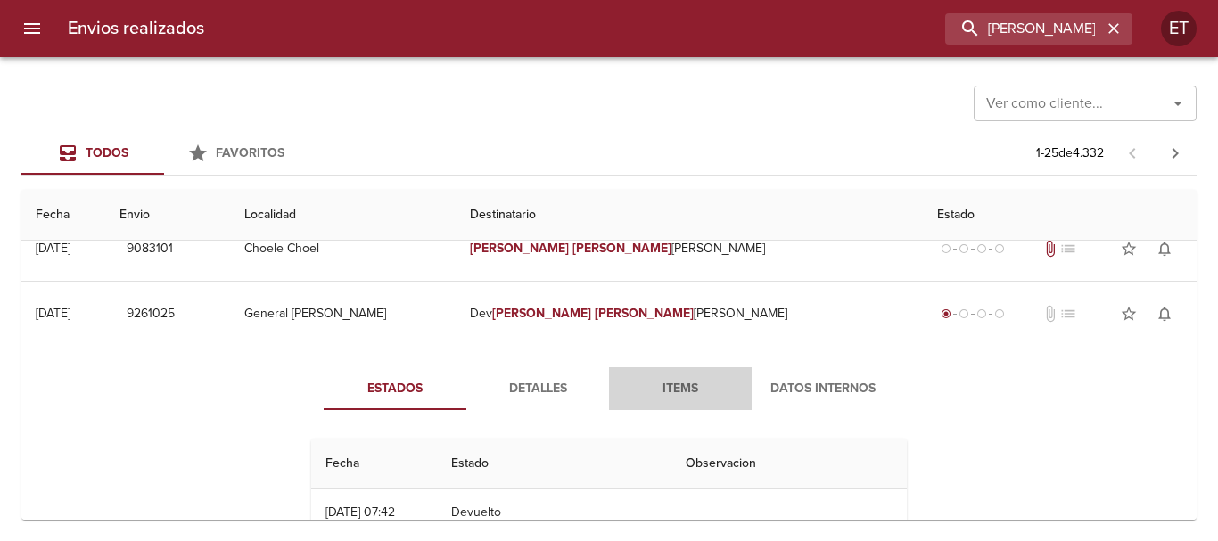
click at [667, 376] on button "Items" at bounding box center [680, 388] width 143 height 43
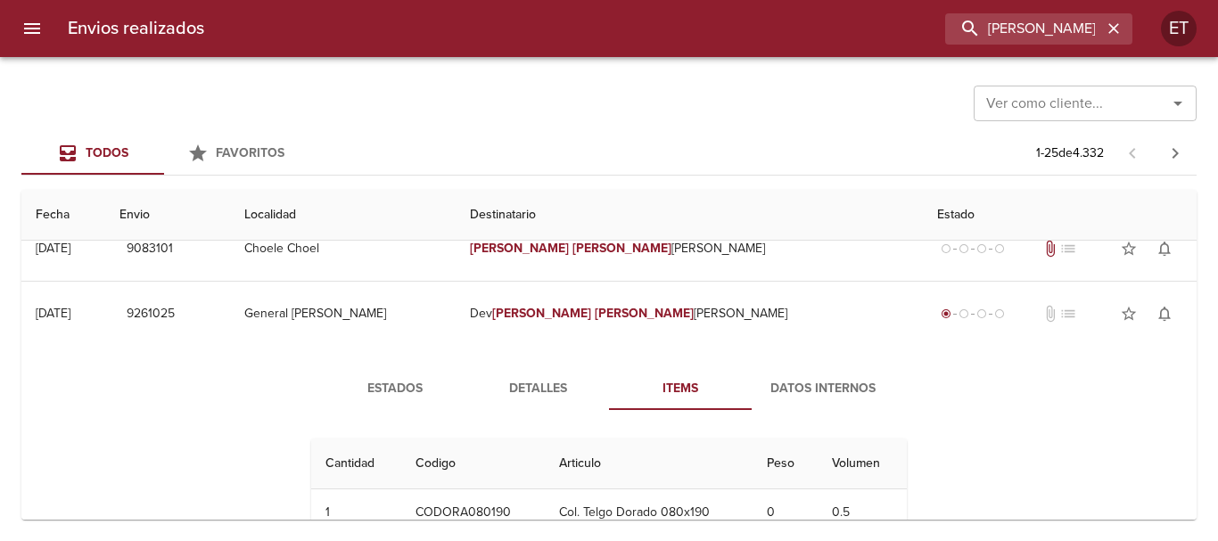
click at [497, 388] on span "Detalles" at bounding box center [537, 389] width 121 height 22
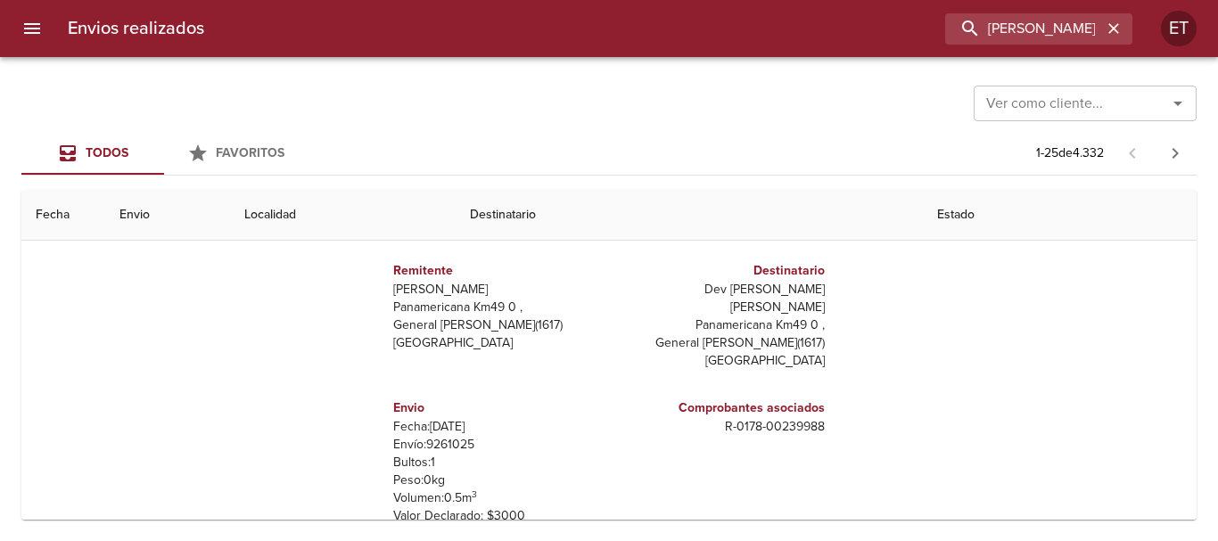
scroll to position [0, 0]
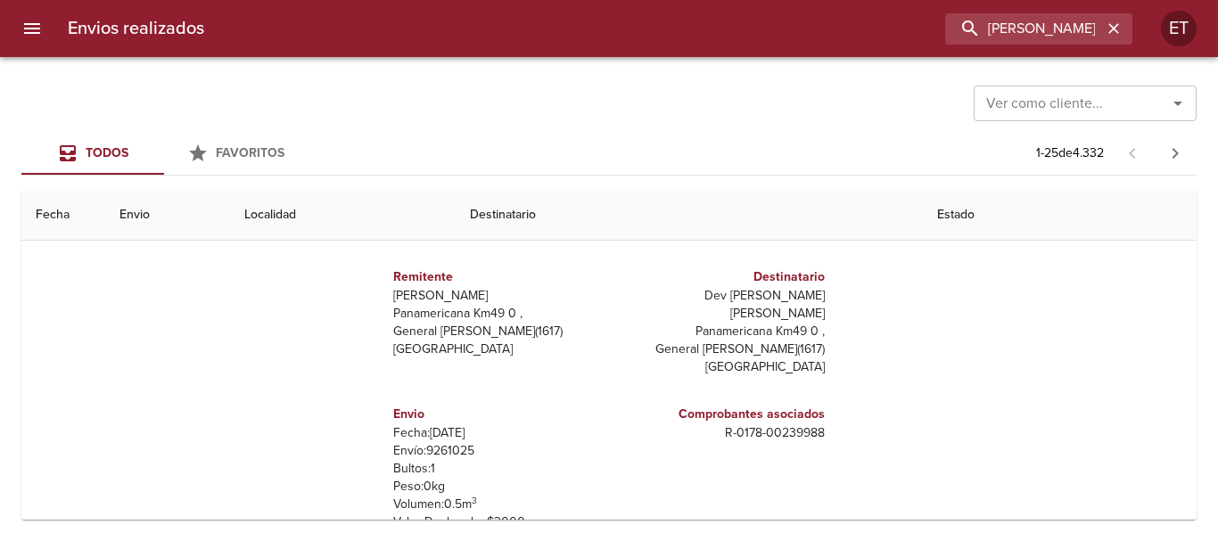
click at [443, 442] on p "Envío: 9261025" at bounding box center [497, 451] width 209 height 18
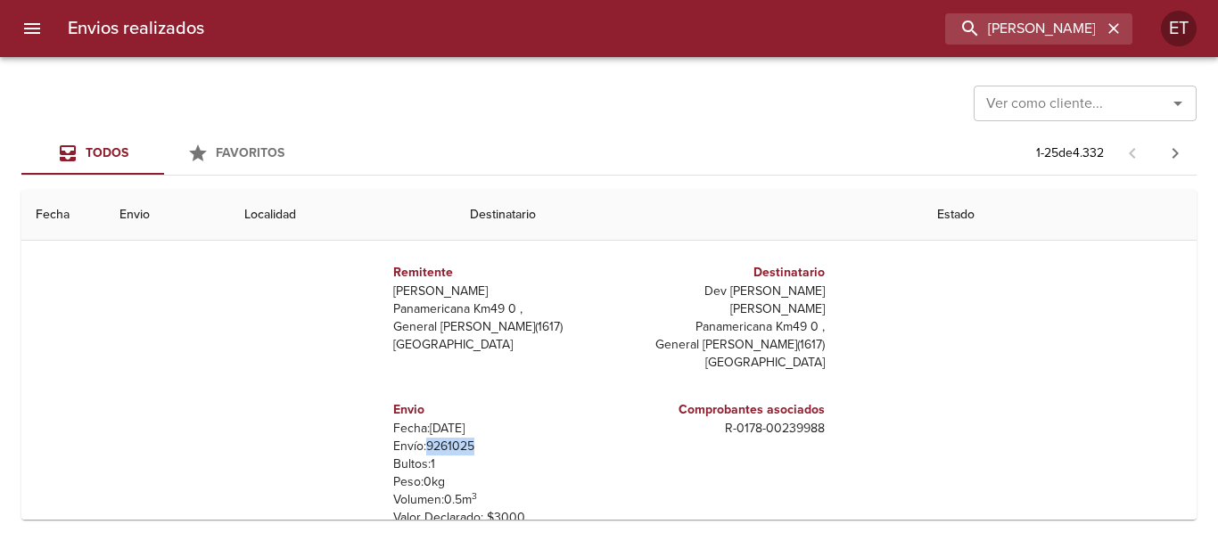
scroll to position [357, 0]
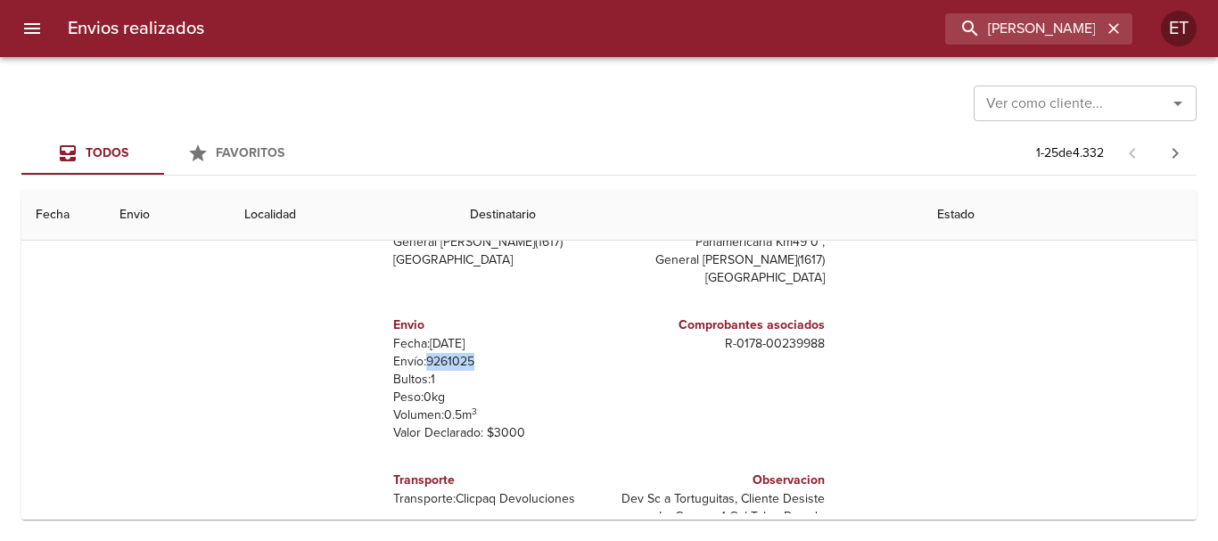
copy p "9261025"
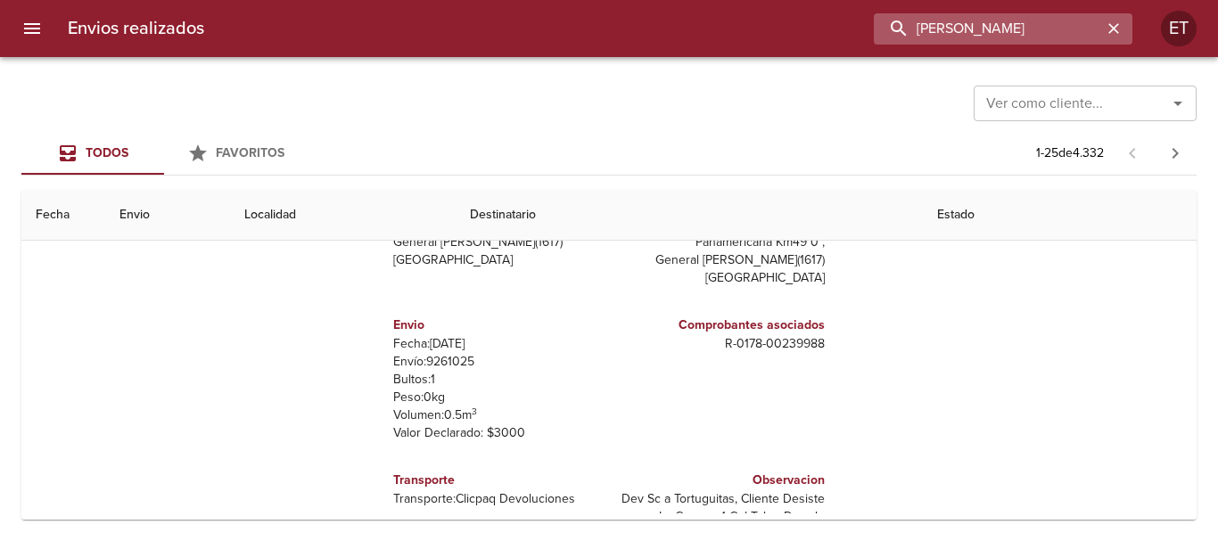
click at [1062, 43] on input "[PERSON_NAME]" at bounding box center [988, 28] width 228 height 31
drag, startPoint x: 1062, startPoint y: 43, endPoint x: 1064, endPoint y: 25, distance: 17.9
click at [1062, 48] on div "Envios realizados [PERSON_NAME] ET" at bounding box center [609, 28] width 1218 height 57
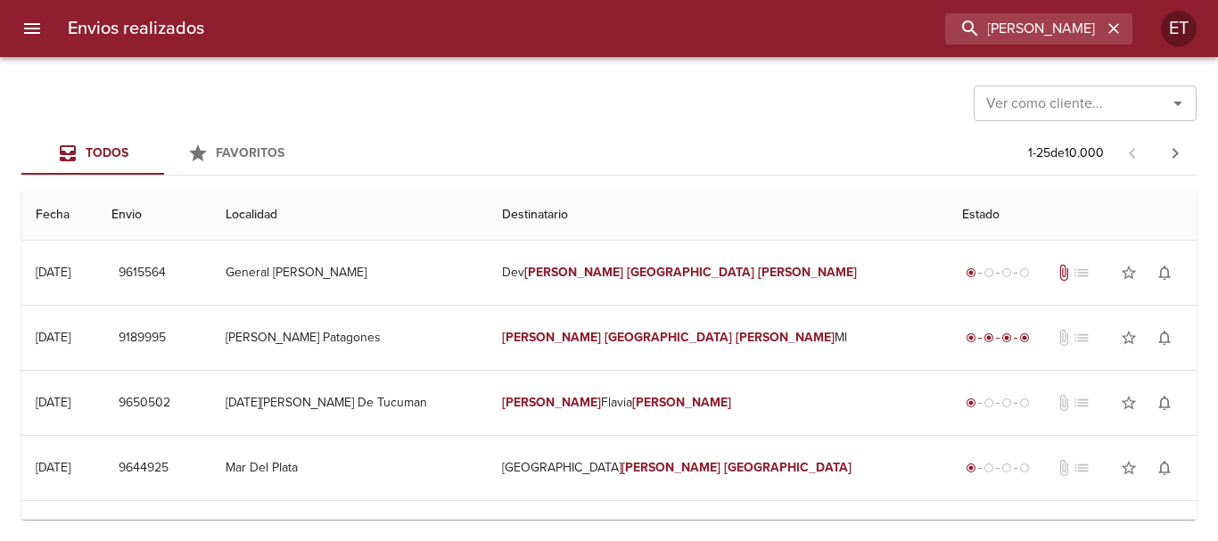
scroll to position [0, 0]
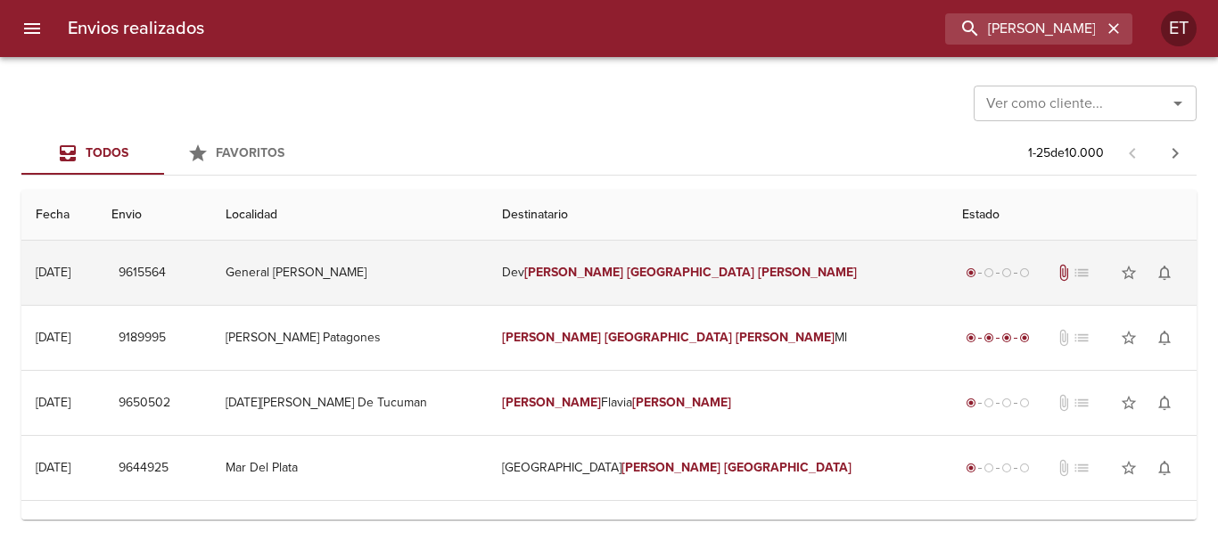
click at [771, 268] on td "Dev [PERSON_NAME]" at bounding box center [718, 273] width 460 height 64
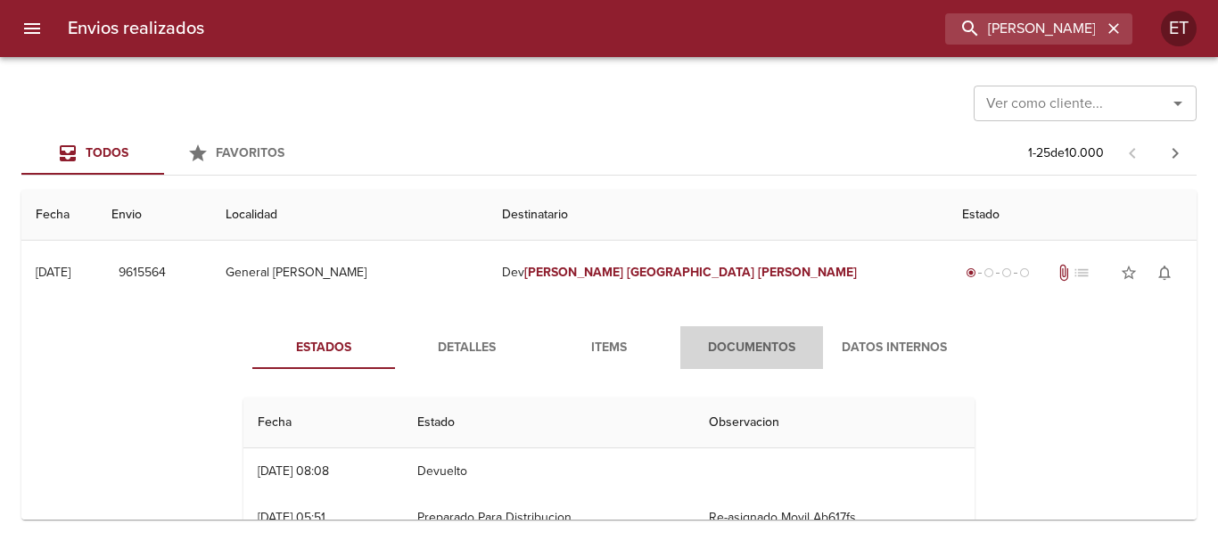
click at [760, 333] on button "Documentos" at bounding box center [751, 347] width 143 height 43
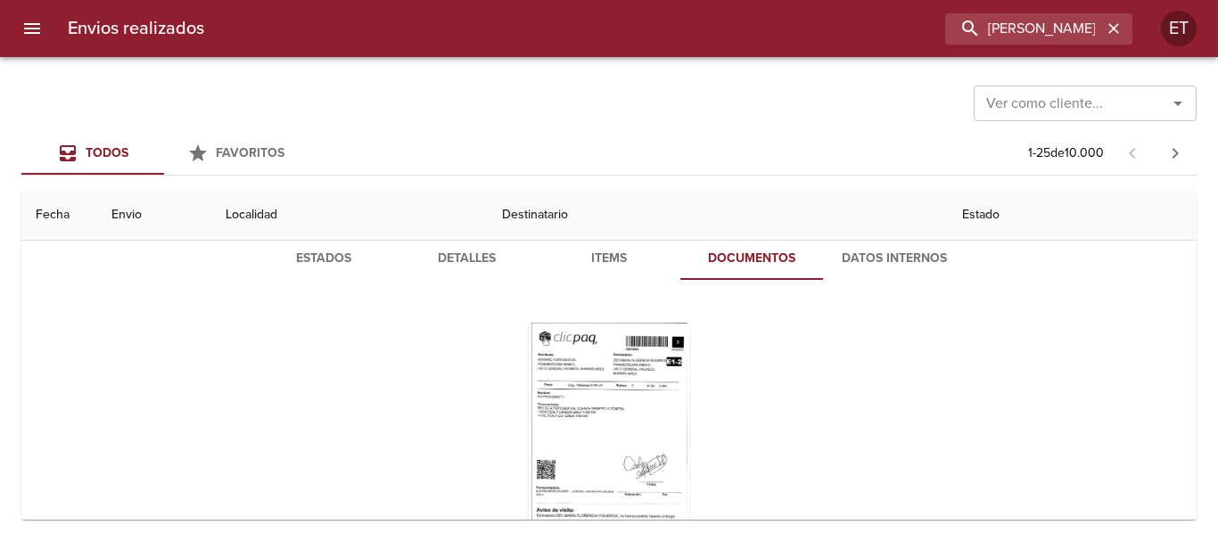
scroll to position [178, 0]
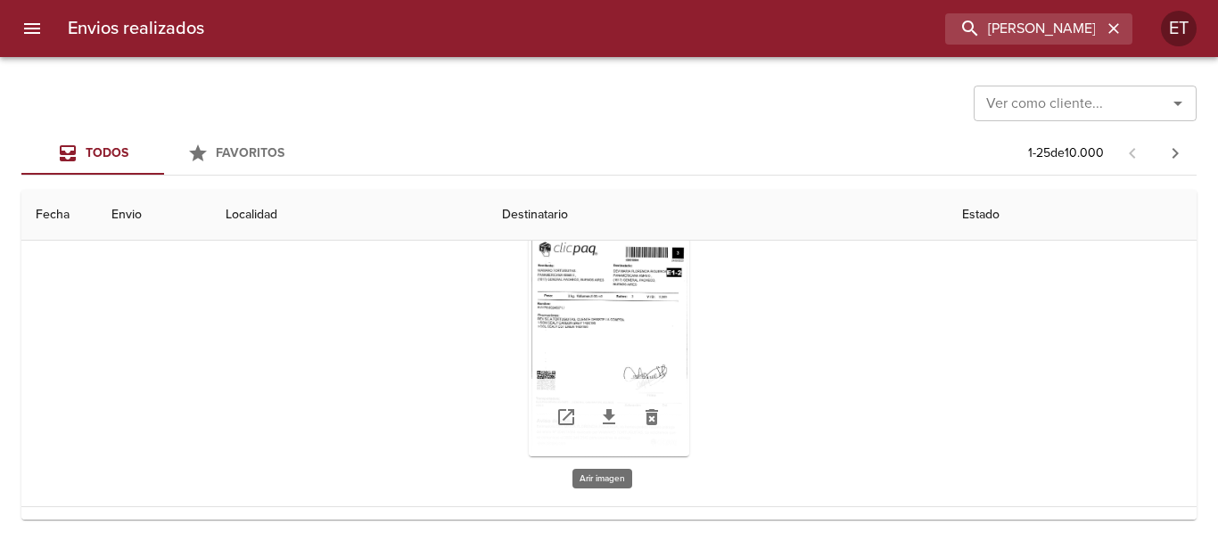
click at [643, 297] on div "Tabla de envíos del cliente" at bounding box center [609, 345] width 161 height 223
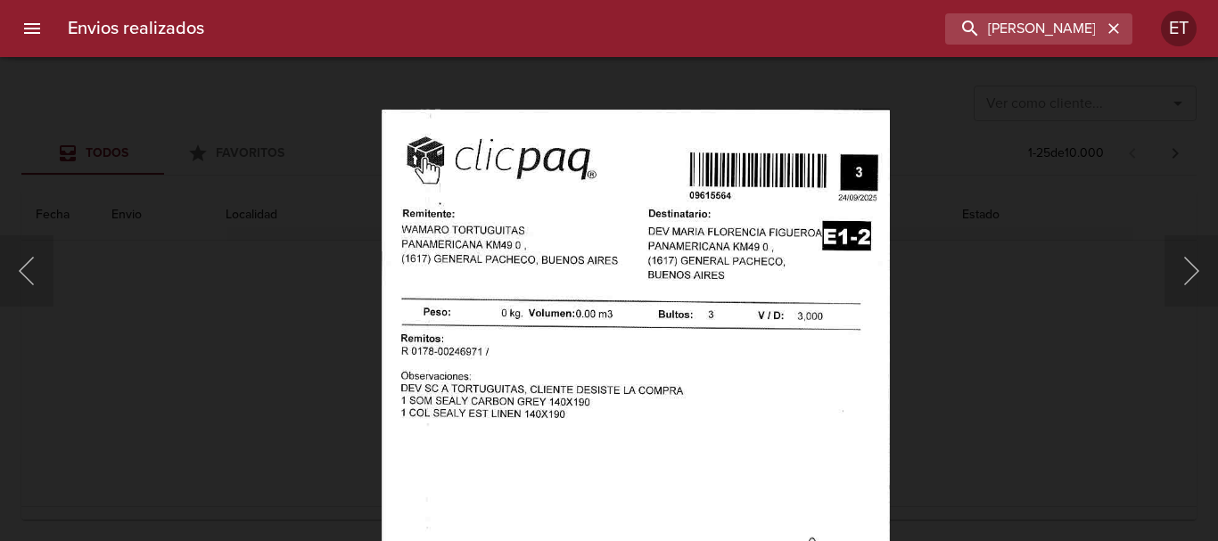
click at [662, 408] on img "Lightbox" at bounding box center [636, 472] width 509 height 729
click at [1042, 33] on input "[PERSON_NAME]" at bounding box center [988, 28] width 228 height 31
drag, startPoint x: 1042, startPoint y: 33, endPoint x: 1045, endPoint y: 23, distance: 10.4
click at [1043, 34] on input "[PERSON_NAME]" at bounding box center [988, 28] width 228 height 31
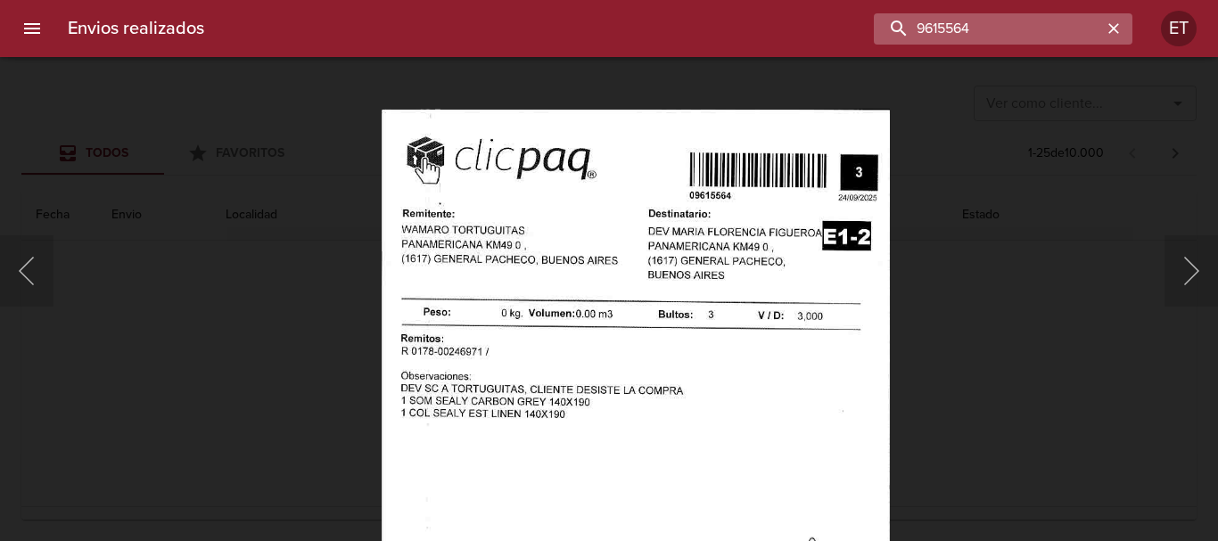
click at [1045, 23] on input "9615564" at bounding box center [988, 28] width 228 height 31
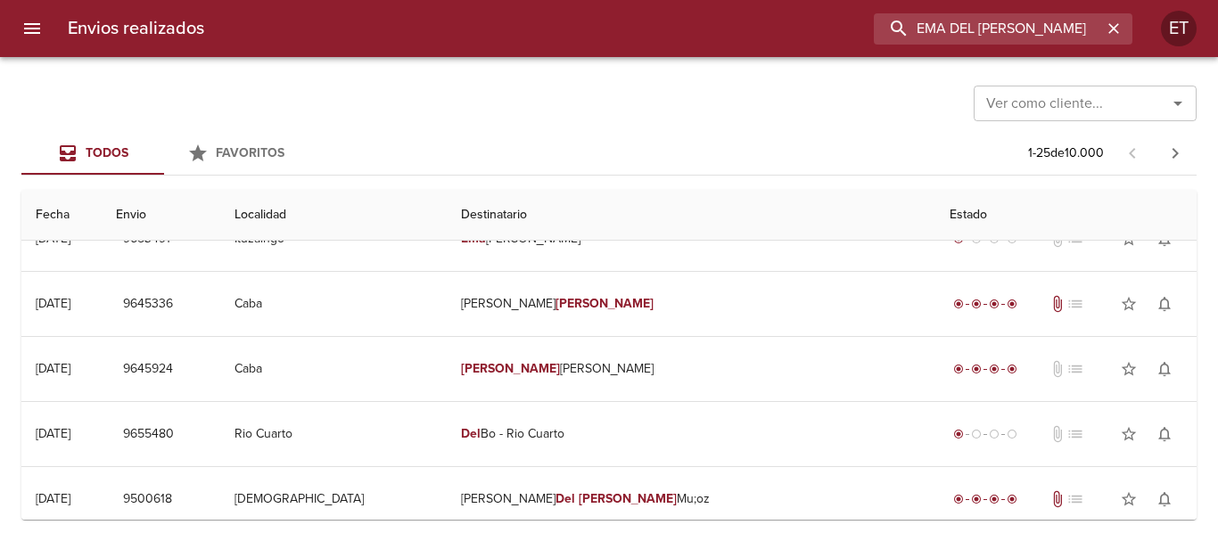
scroll to position [1159, 0]
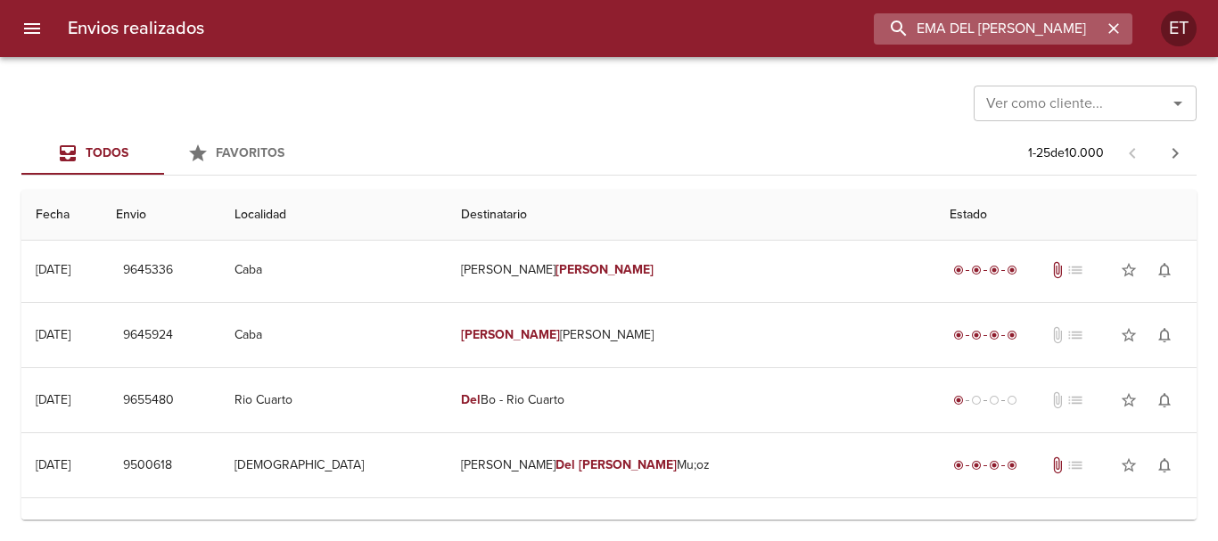
click at [1019, 23] on input "EMA DEL [PERSON_NAME]" at bounding box center [988, 28] width 228 height 31
paste input "0117-00099230"
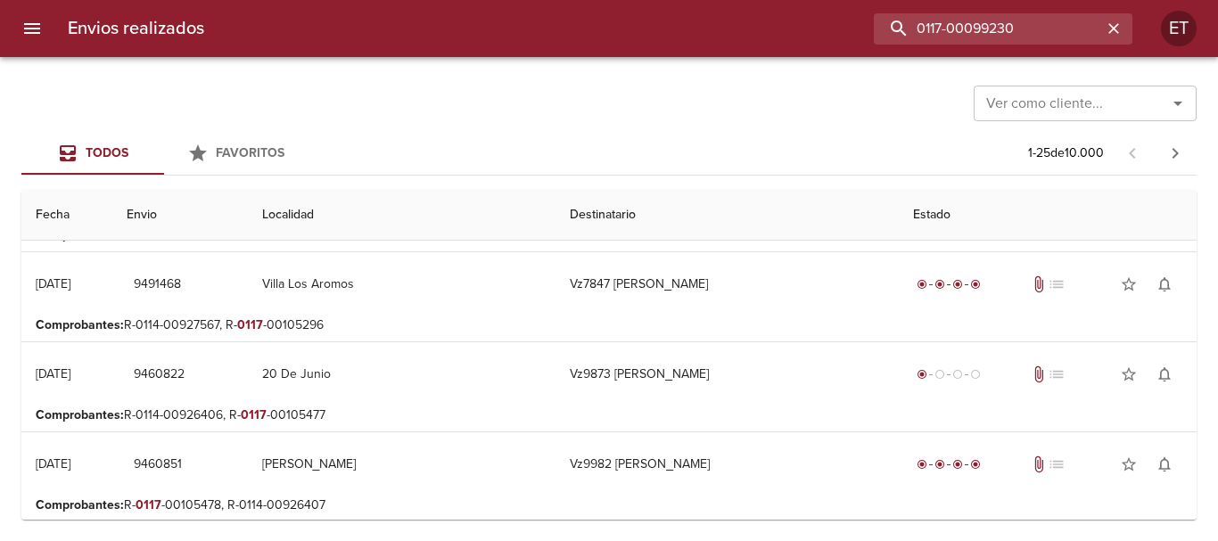
scroll to position [0, 0]
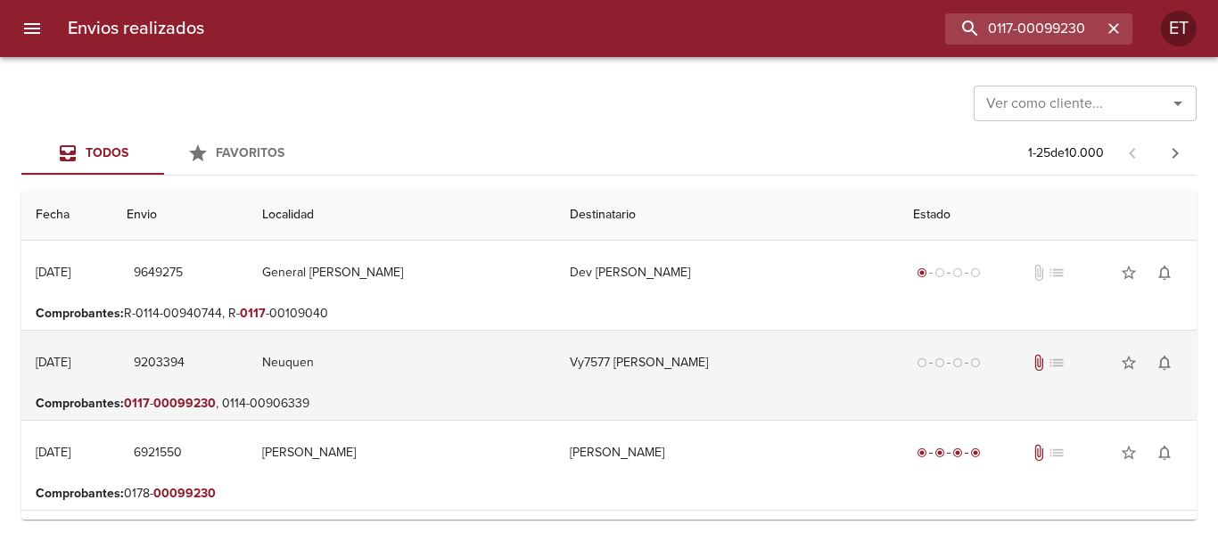
click at [629, 357] on td "Vy7577 [PERSON_NAME]" at bounding box center [727, 363] width 342 height 64
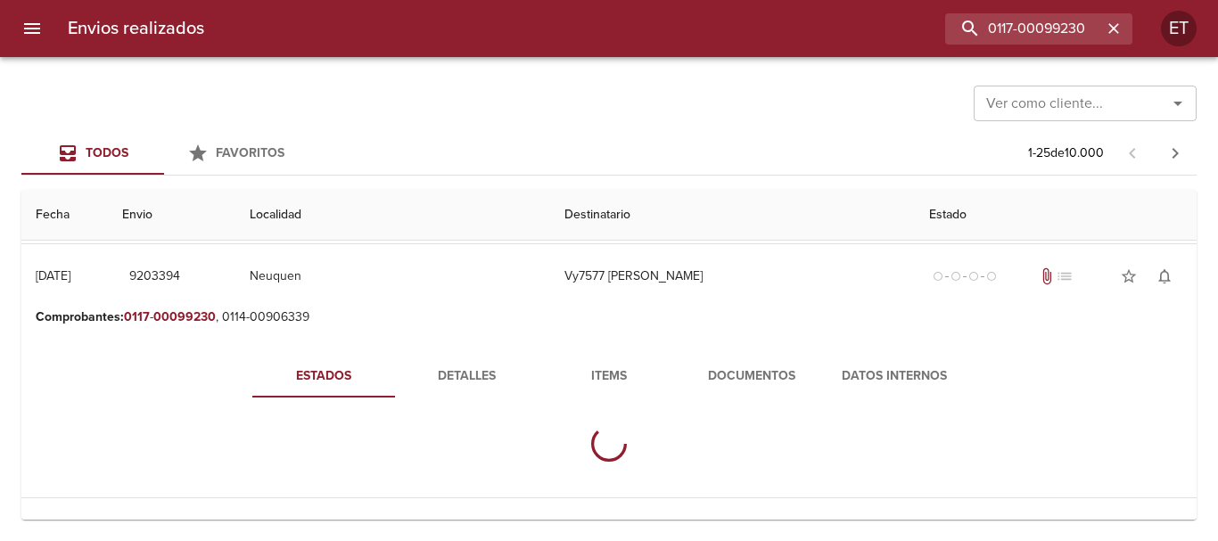
scroll to position [89, 0]
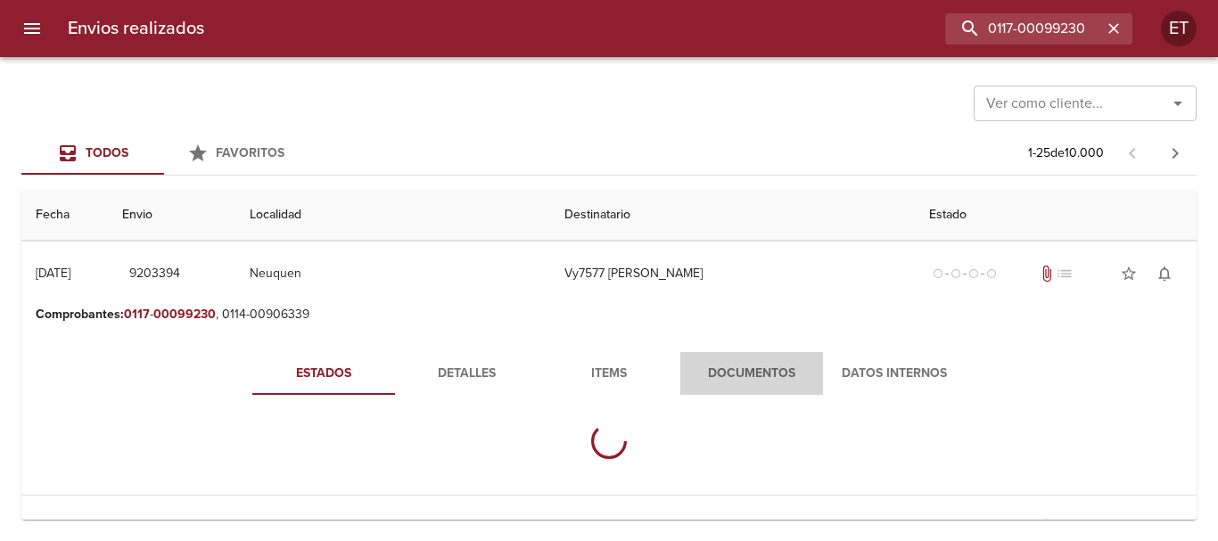
click at [794, 385] on button "Documentos" at bounding box center [751, 373] width 143 height 43
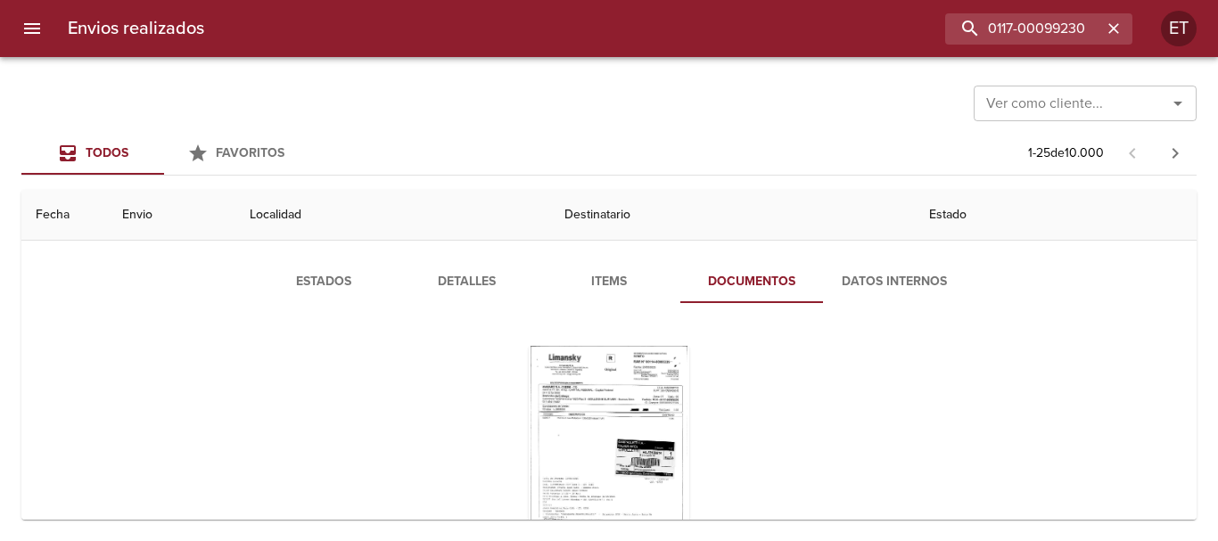
scroll to position [268, 0]
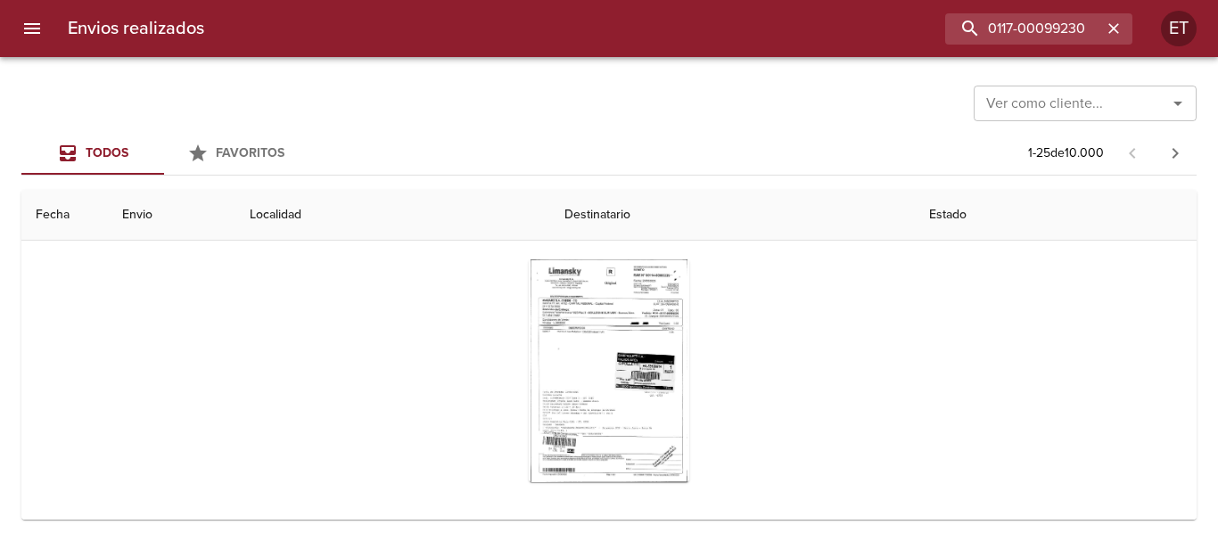
click at [510, 326] on div "Tabla de envíos del cliente" at bounding box center [608, 370] width 731 height 251
click at [562, 303] on div "Tabla de envíos del cliente" at bounding box center [609, 371] width 161 height 223
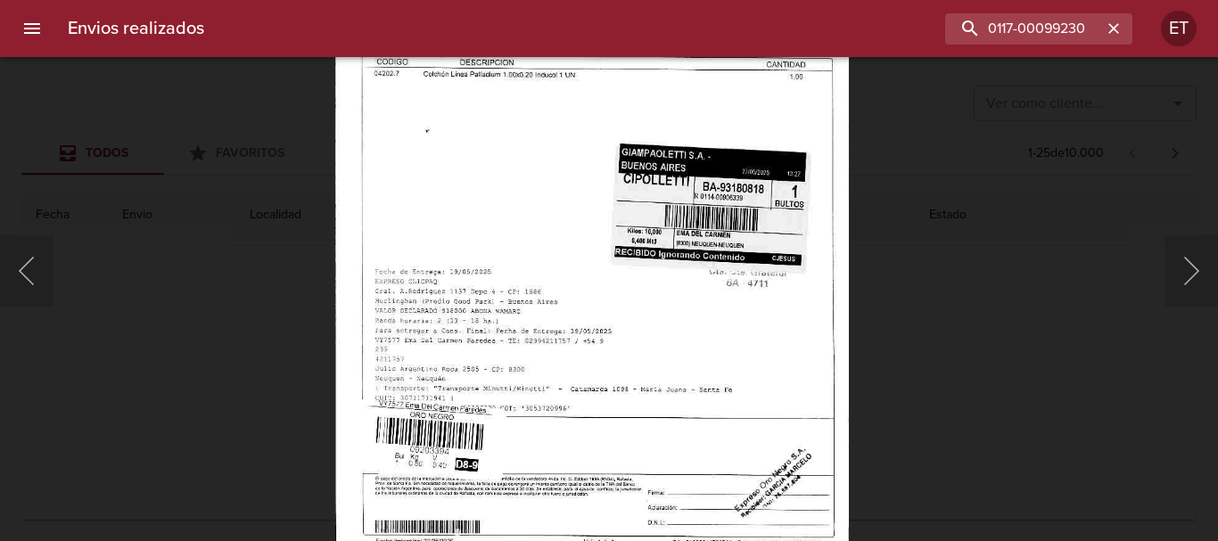
click at [590, 233] on img "Lightbox" at bounding box center [592, 202] width 515 height 729
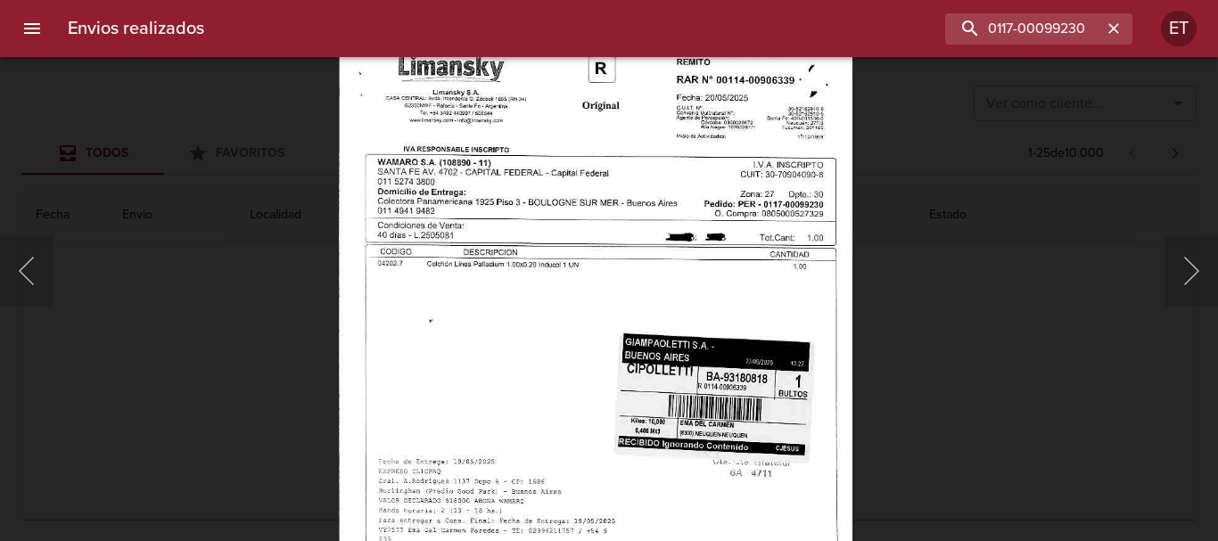
click at [623, 396] on img "Lightbox" at bounding box center [596, 392] width 515 height 729
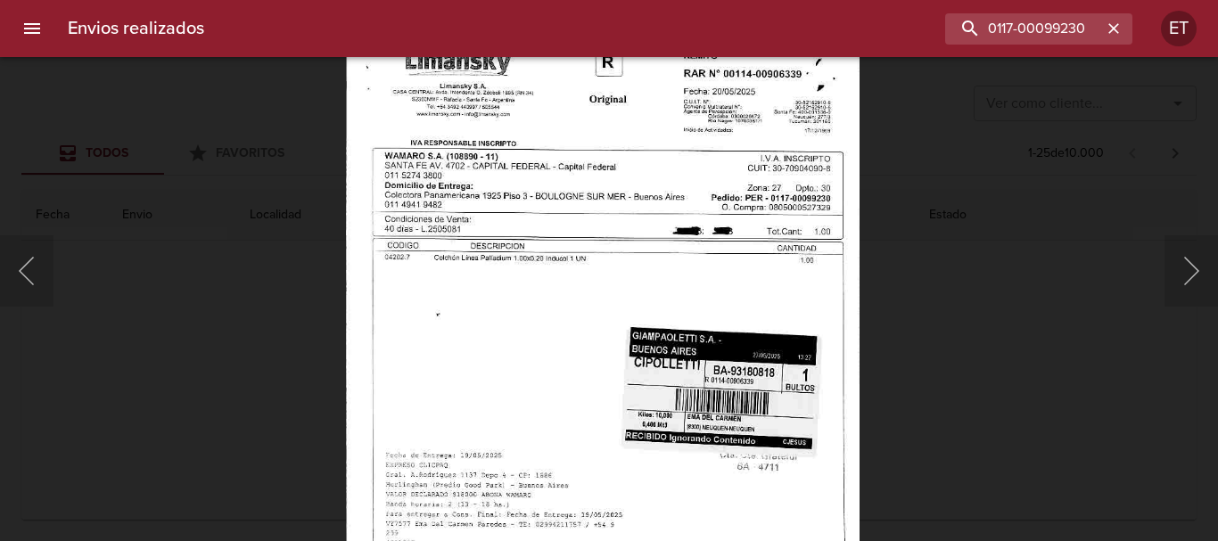
click at [1016, 358] on div "Lightbox" at bounding box center [609, 270] width 1218 height 541
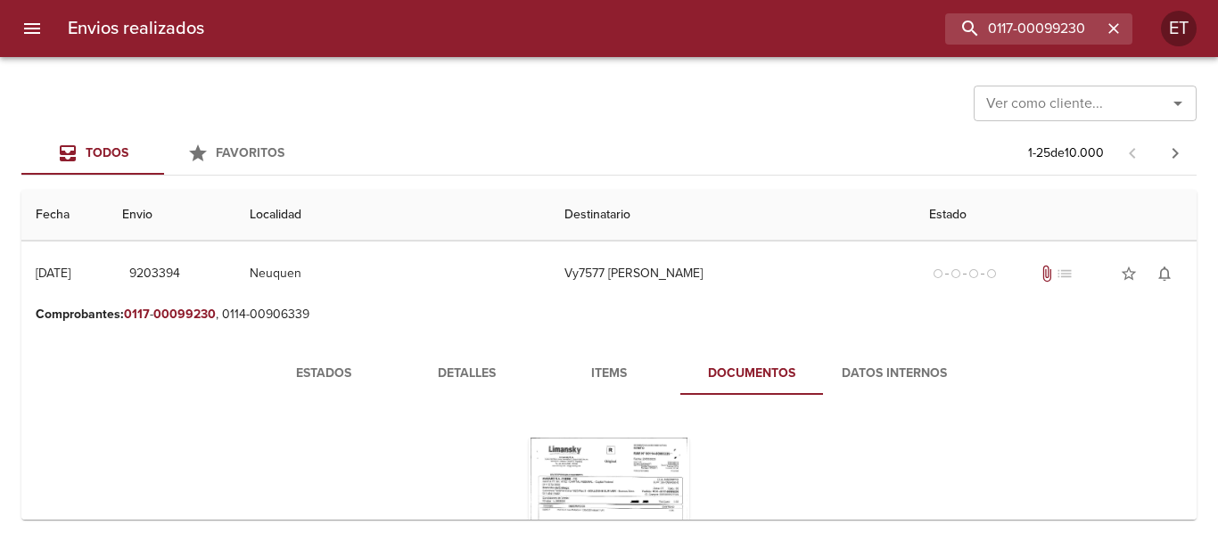
scroll to position [0, 0]
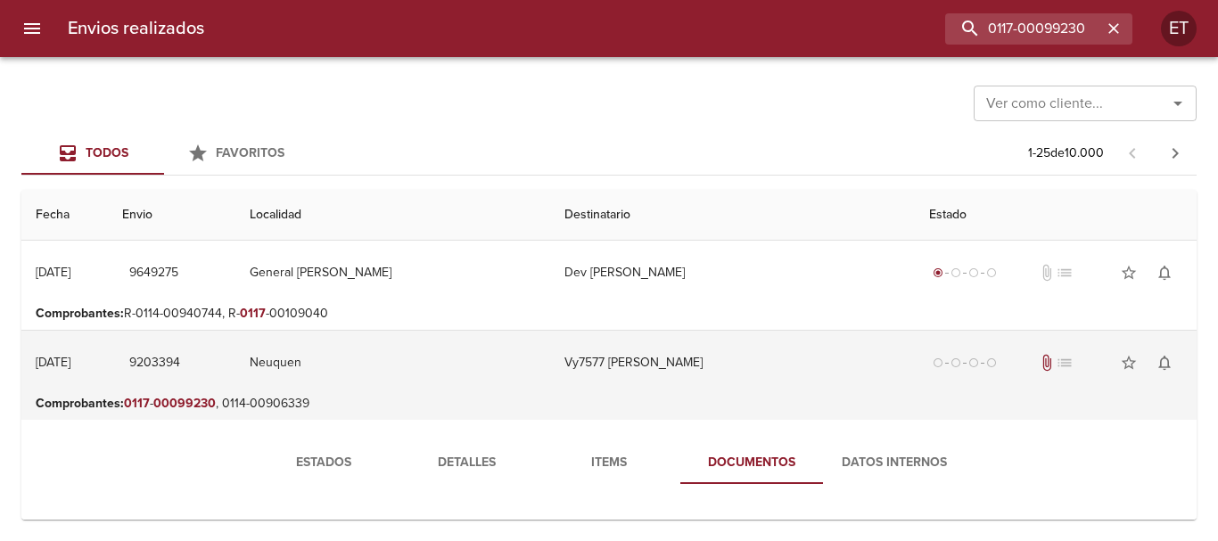
click at [625, 355] on td "Vy7577 [PERSON_NAME]" at bounding box center [732, 363] width 365 height 64
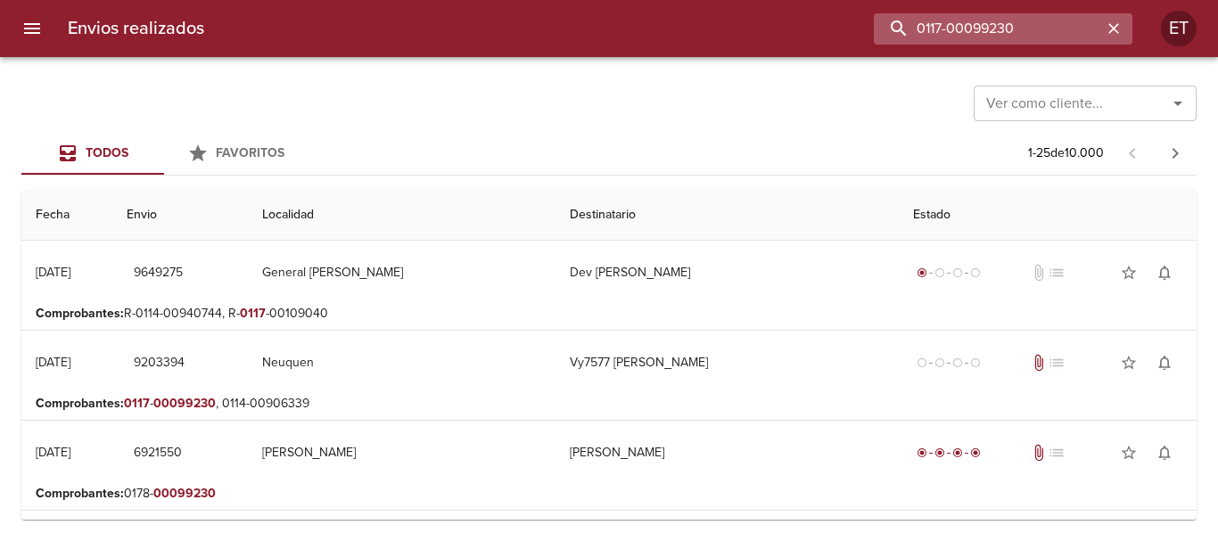
click at [1023, 28] on input "0117-00099230" at bounding box center [988, 28] width 228 height 31
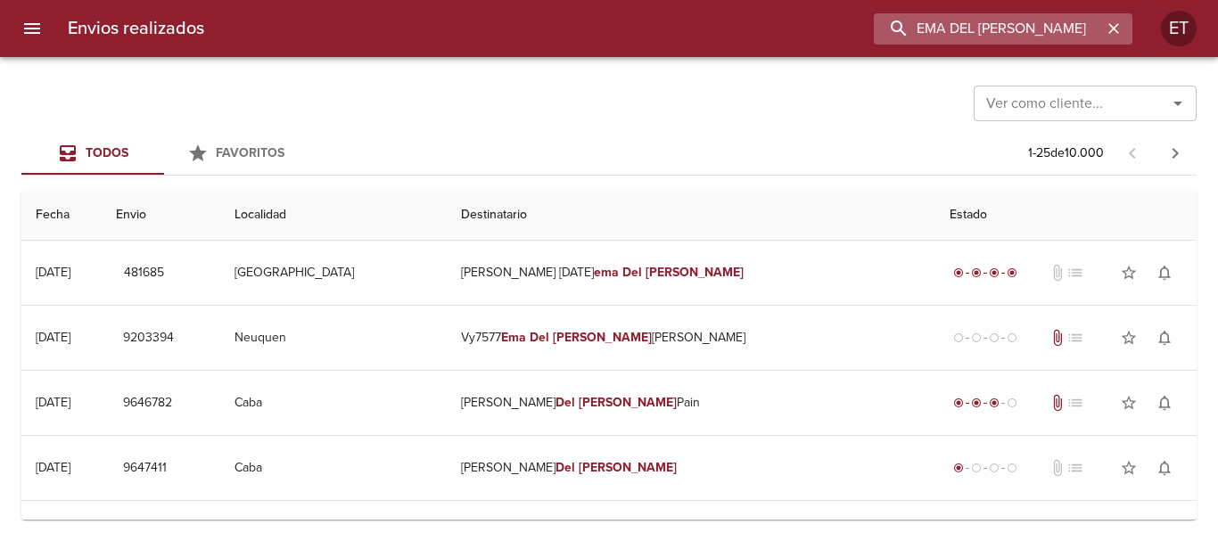
scroll to position [0, 8]
type input "EMA DEL [PERSON_NAME]"
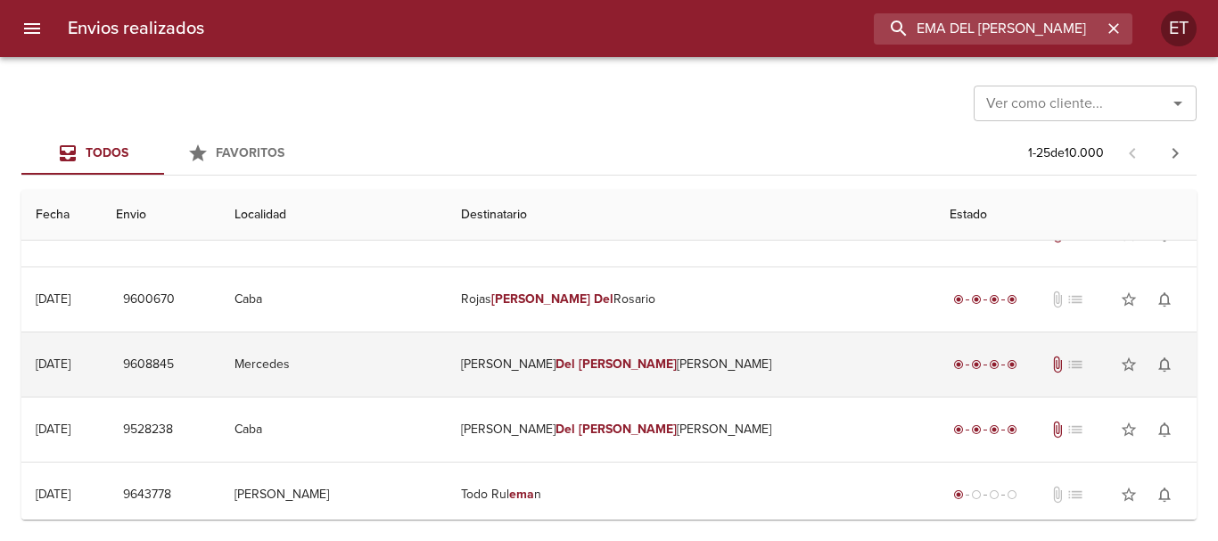
scroll to position [0, 0]
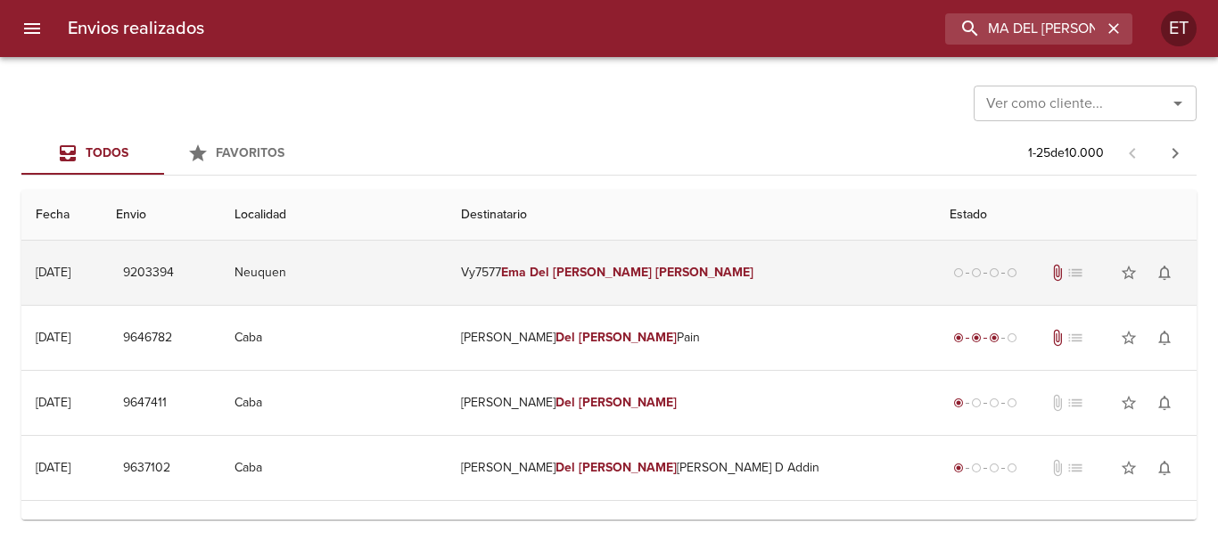
click at [621, 275] on td "Vy7577 [PERSON_NAME]" at bounding box center [691, 273] width 489 height 64
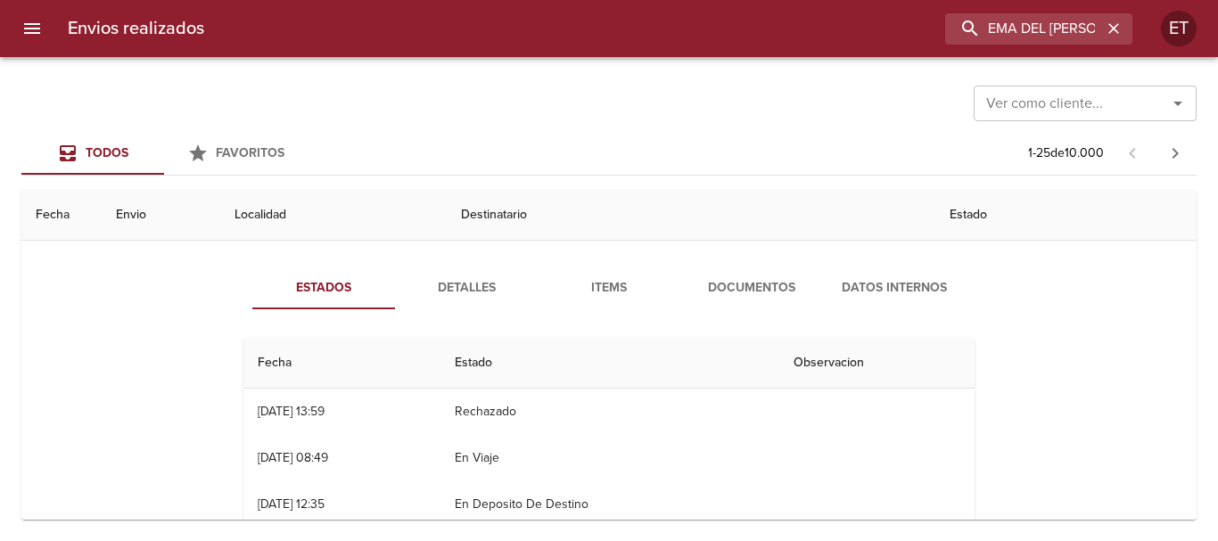
scroll to position [89, 0]
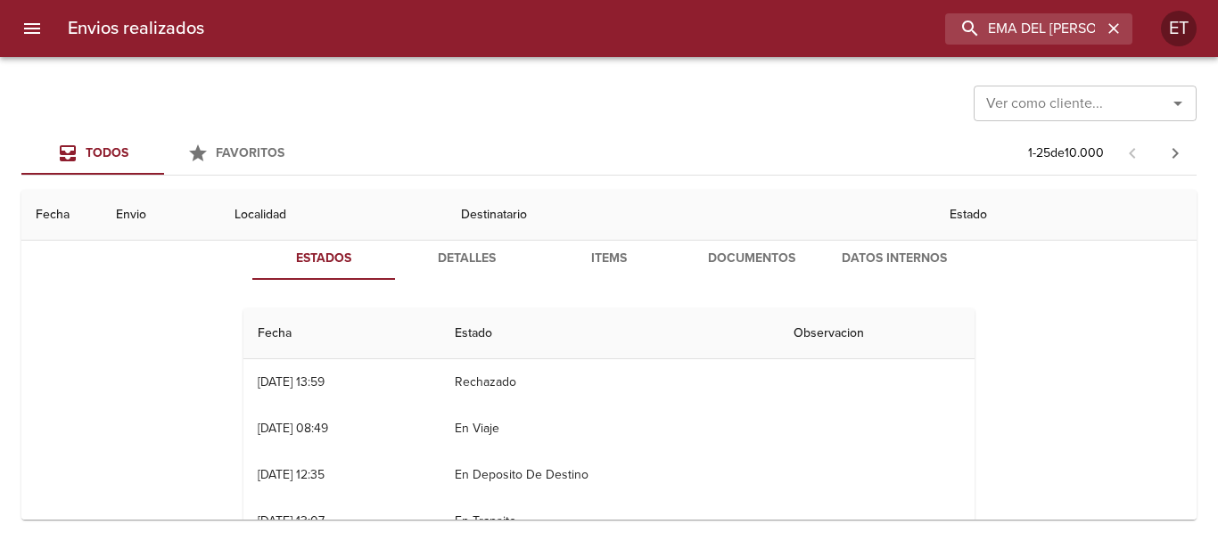
click at [736, 248] on span "Documentos" at bounding box center [751, 259] width 121 height 22
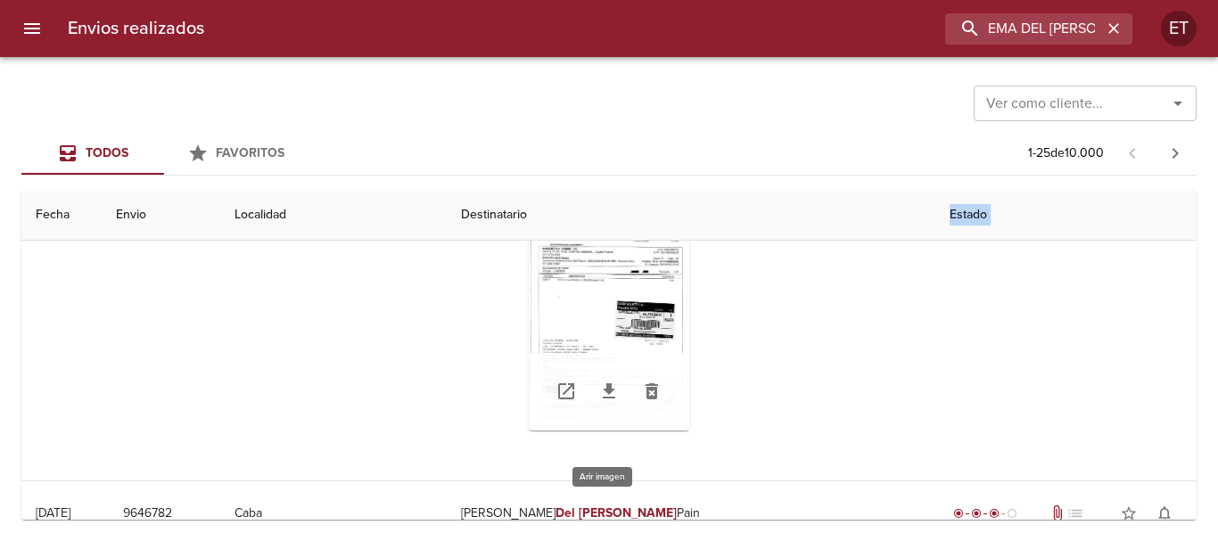
scroll to position [178, 0]
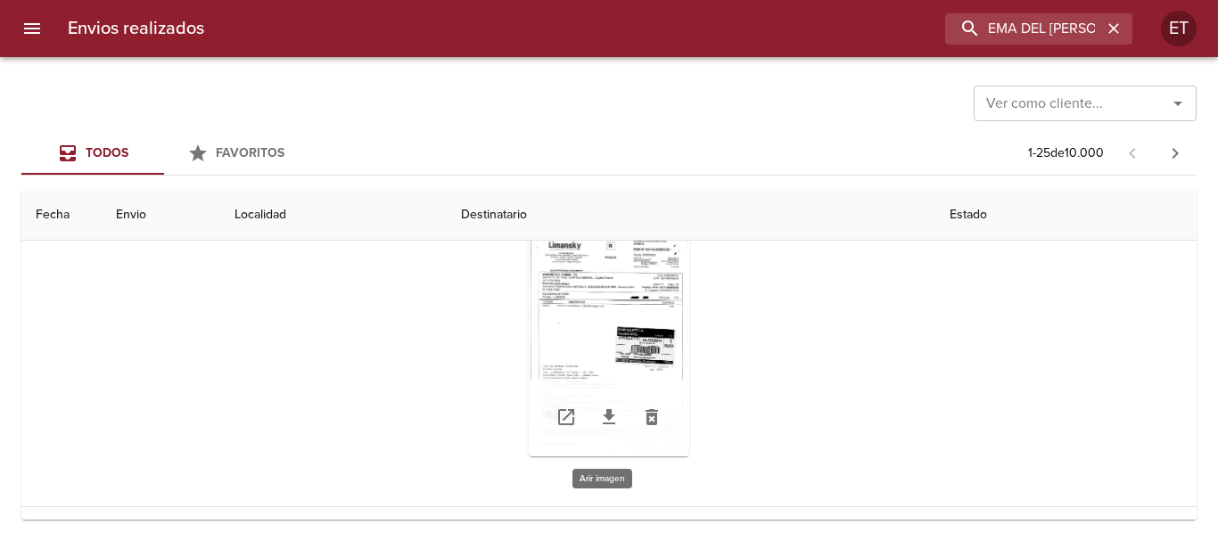
click at [620, 297] on div "Tabla de envíos del cliente" at bounding box center [609, 345] width 161 height 223
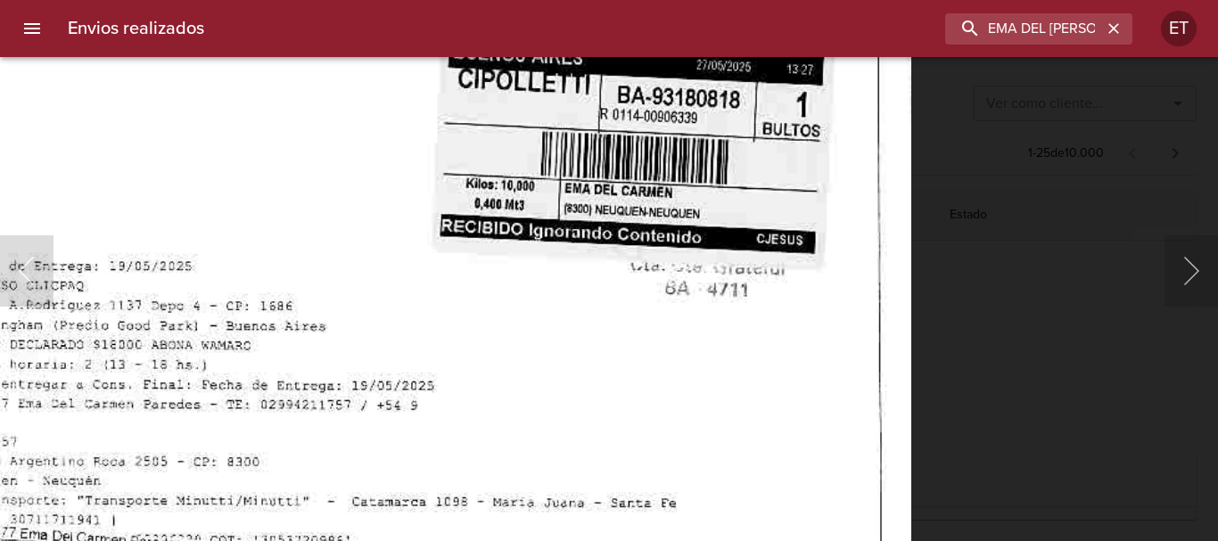
click at [455, 0] on html "Envios realizados EMA DEL [PERSON_NAME] ET Ver como cliente... Ver como cliente…" at bounding box center [609, 0] width 1218 height 0
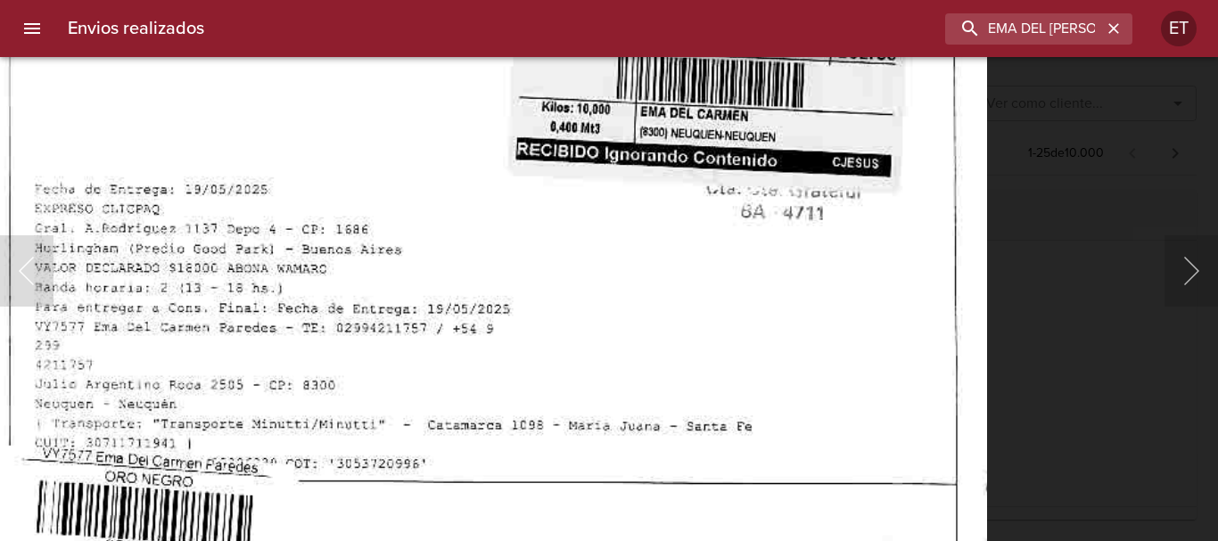
click at [543, 127] on img "Lightbox" at bounding box center [471, 50] width 1033 height 1464
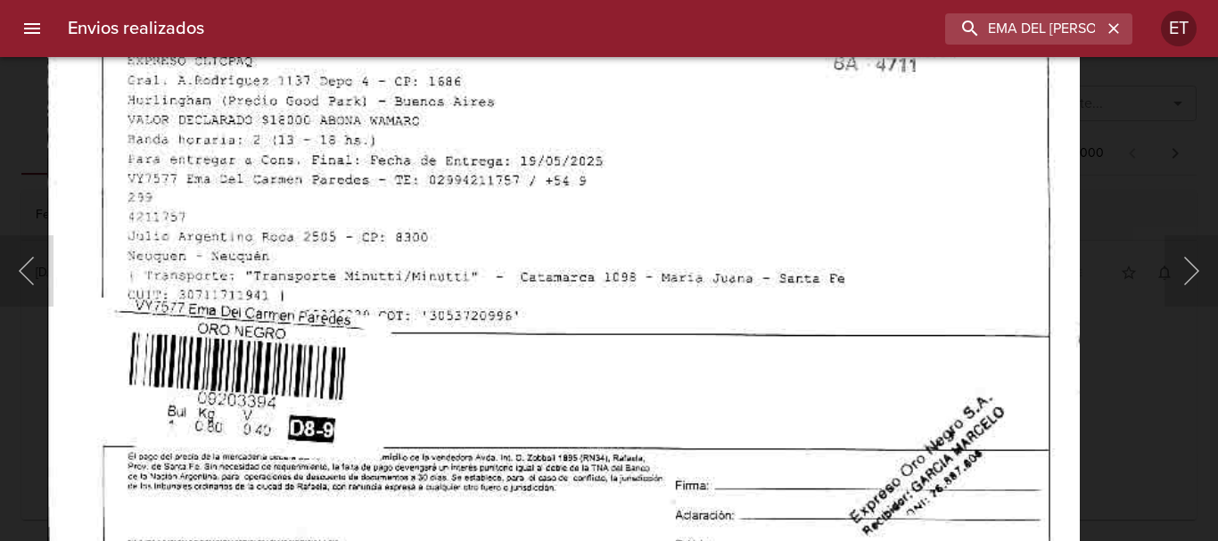
scroll to position [178, 0]
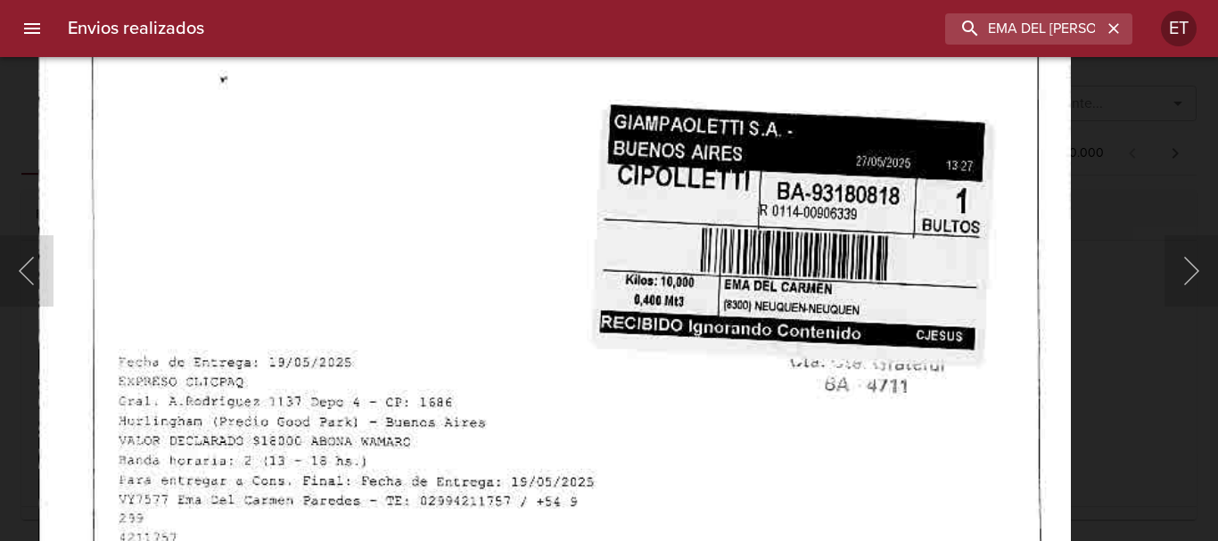
click at [793, 478] on img "Lightbox" at bounding box center [554, 223] width 1033 height 1464
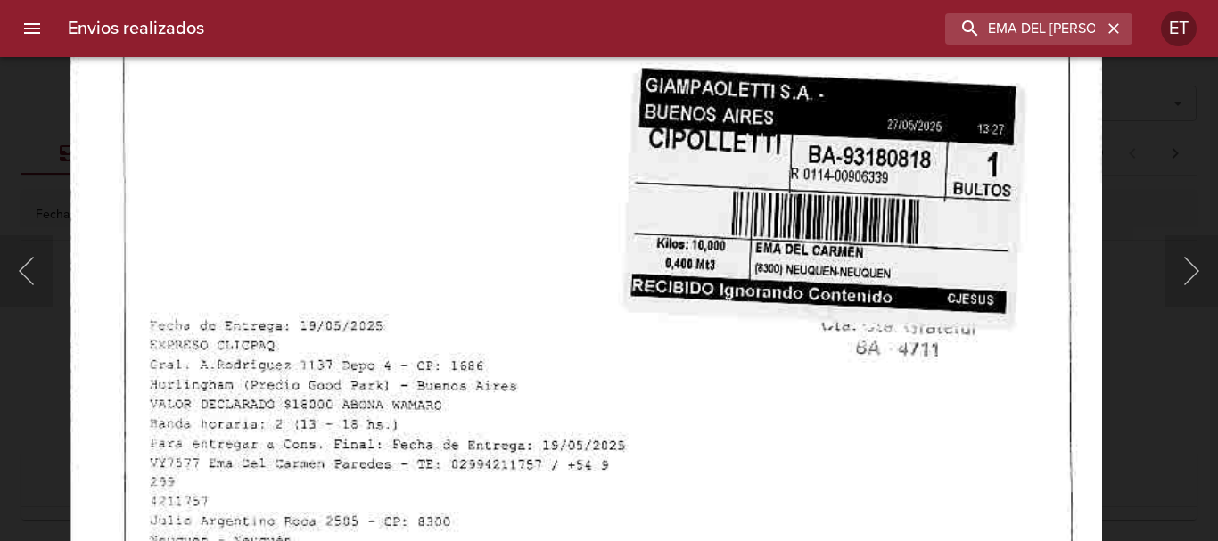
click at [1129, 382] on div "Lightbox" at bounding box center [609, 270] width 1218 height 541
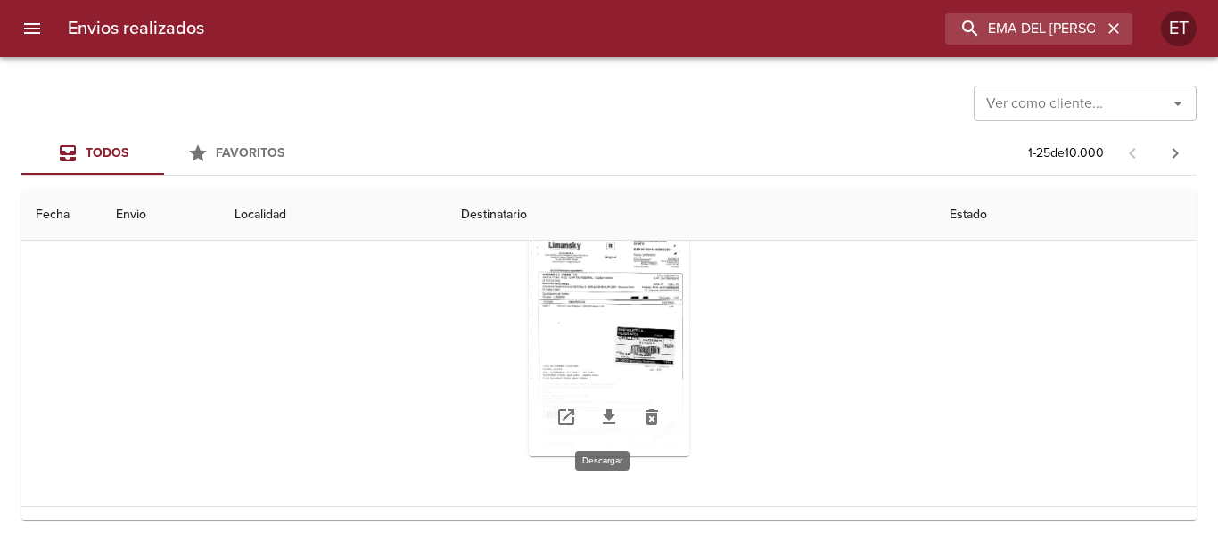
click at [599, 419] on icon "Tabla de envíos del cliente" at bounding box center [608, 417] width 21 height 21
drag, startPoint x: 901, startPoint y: 394, endPoint x: 489, endPoint y: 540, distance: 436.9
click at [870, 410] on div "Tabla de envíos del cliente" at bounding box center [608, 344] width 731 height 251
click at [1016, 47] on div "Envios realizados EMA DEL CARMEN PAREDES ET" at bounding box center [609, 28] width 1218 height 57
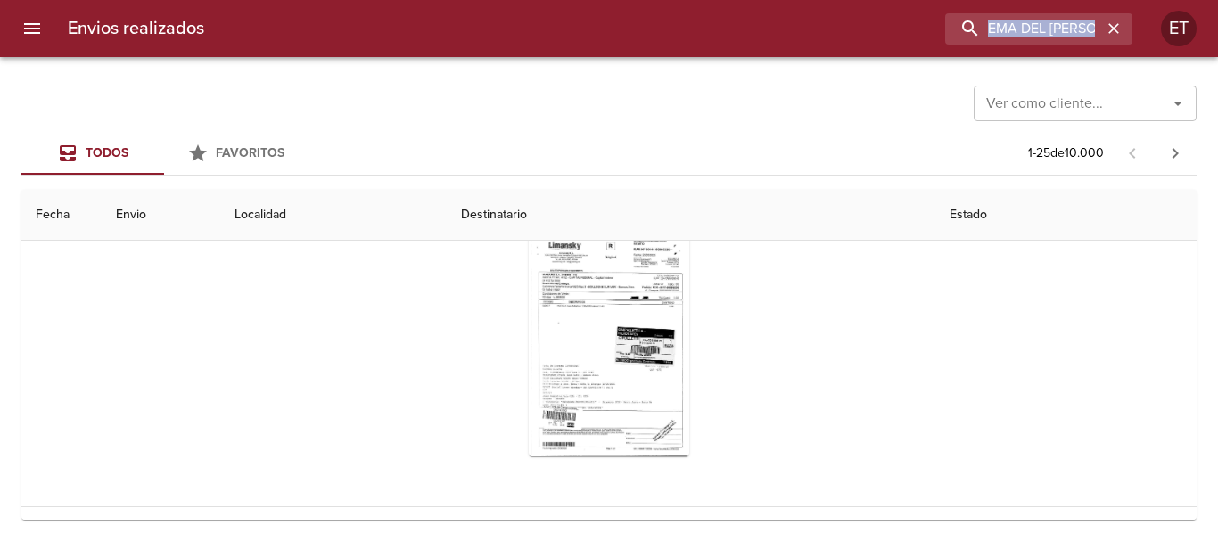
click at [1018, 45] on div "Envios realizados EMA DEL CARMEN PAREDES ET" at bounding box center [609, 28] width 1218 height 57
click at [1019, 41] on input "EMA DEL [PERSON_NAME]" at bounding box center [988, 28] width 228 height 31
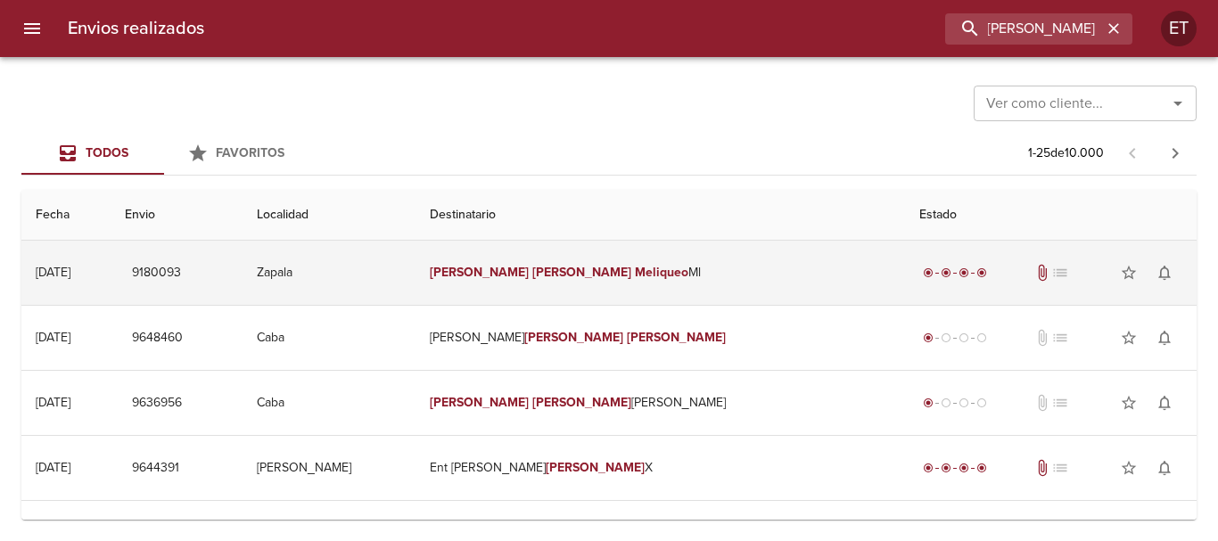
scroll to position [0, 0]
click at [689, 284] on td "Gustavo Daniel Meliqueo Ml" at bounding box center [661, 273] width 490 height 64
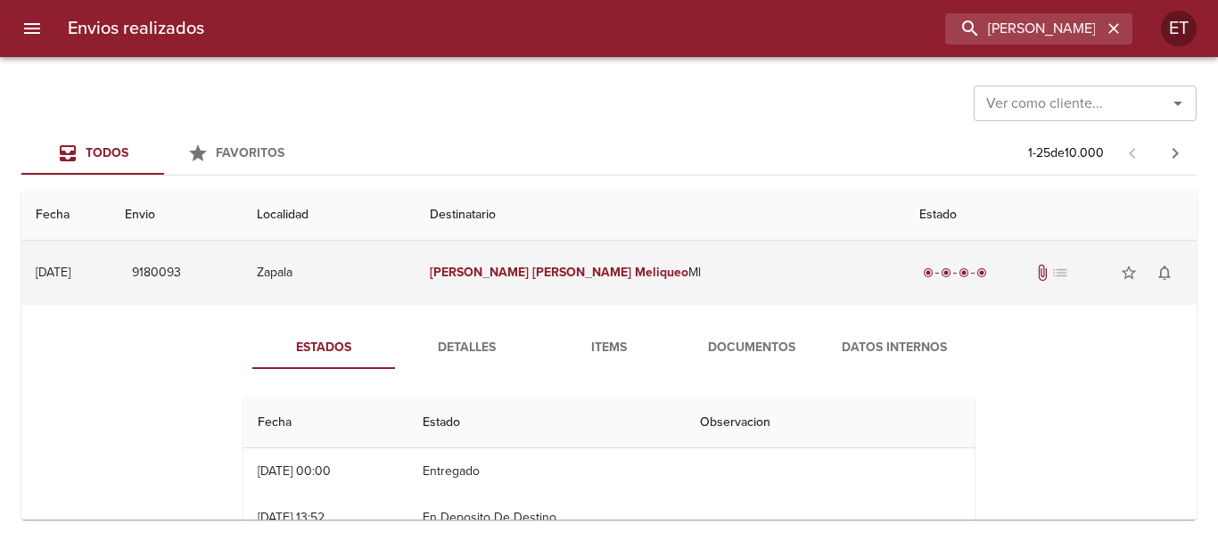
click at [750, 274] on td "Gustavo Daniel Meliqueo Ml" at bounding box center [661, 273] width 490 height 64
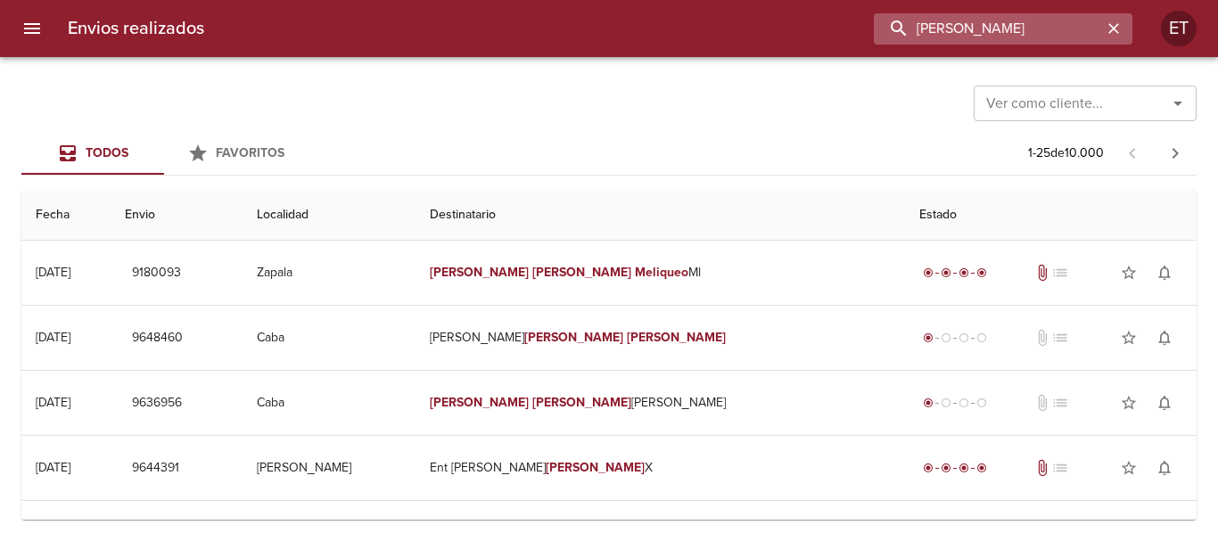
click at [1048, 32] on input "GUSTAVO DANIEL MELIQUEO" at bounding box center [988, 28] width 228 height 31
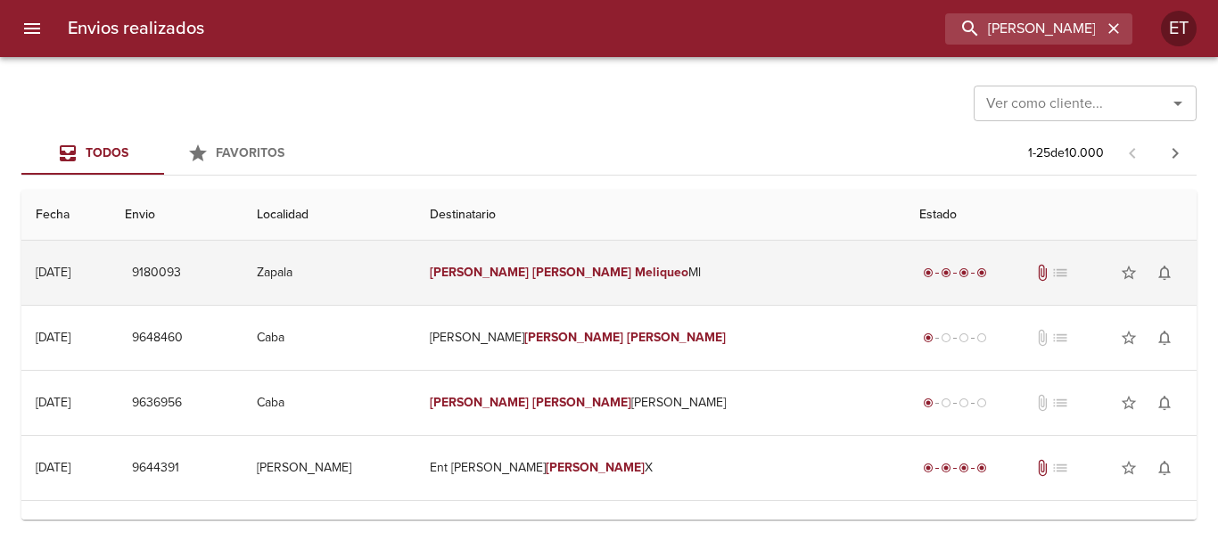
click at [719, 256] on td "Gustavo Daniel Meliqueo Ml" at bounding box center [661, 273] width 490 height 64
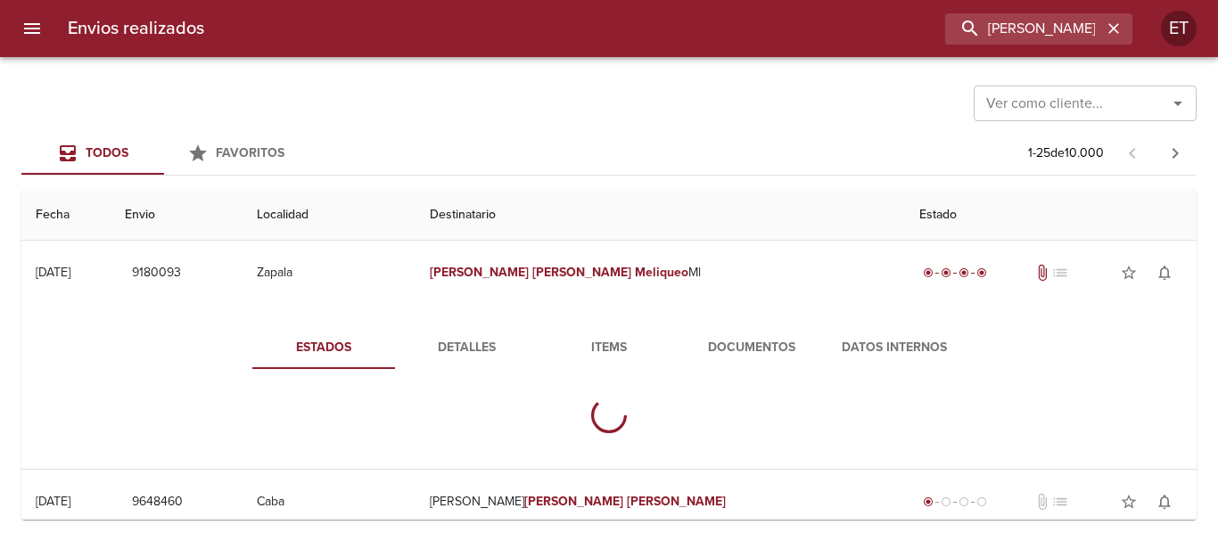
click at [716, 367] on button "Documentos" at bounding box center [751, 347] width 143 height 43
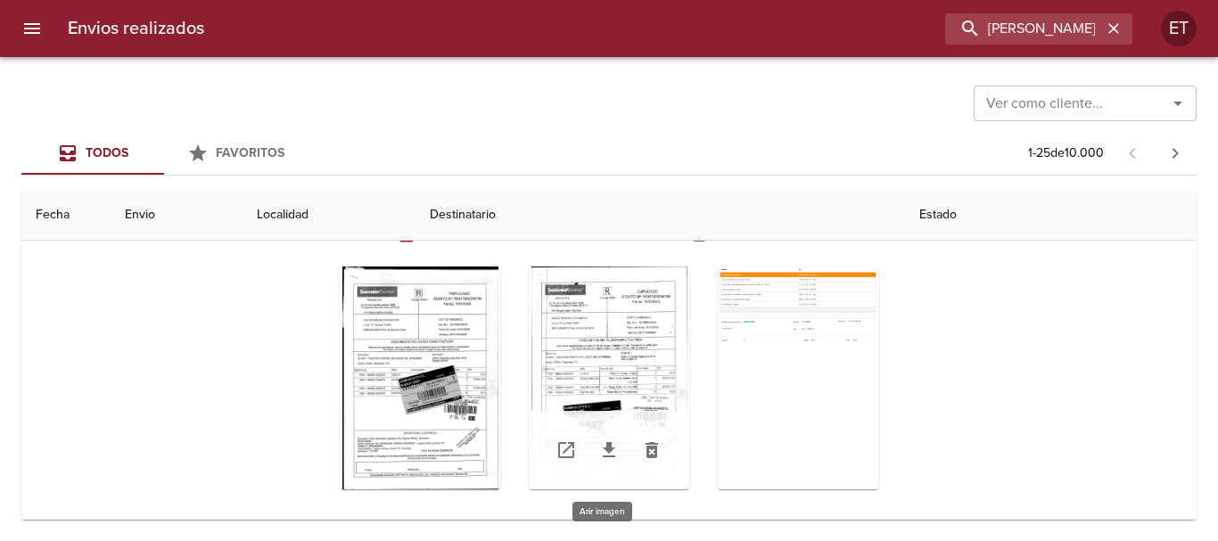
click at [583, 366] on div "Tabla de envíos del cliente" at bounding box center [609, 378] width 161 height 223
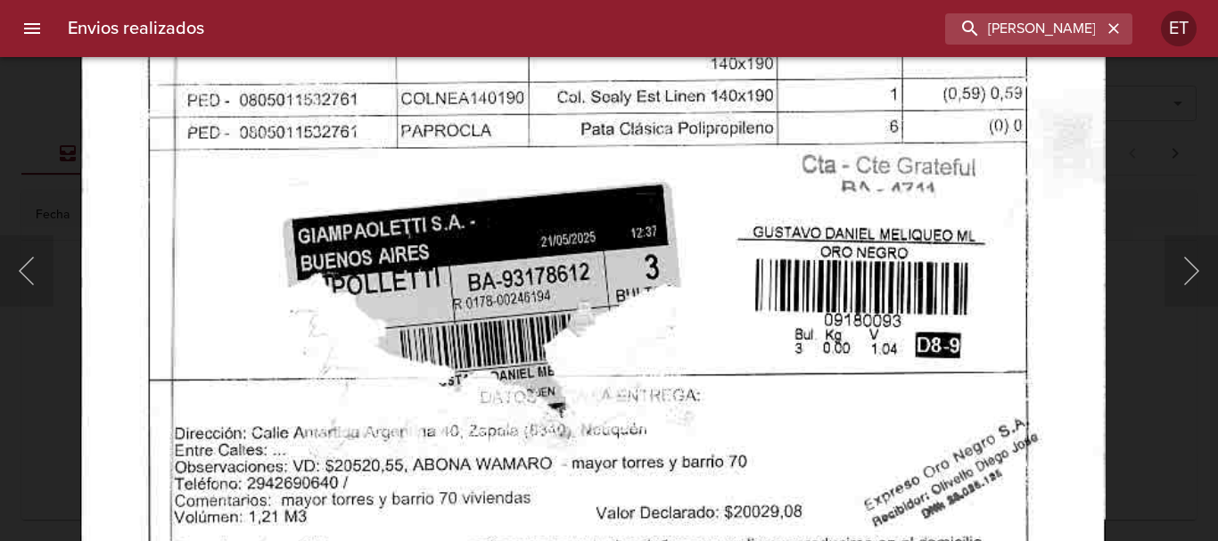
click at [743, 396] on img "Lightbox" at bounding box center [593, 36] width 1026 height 1464
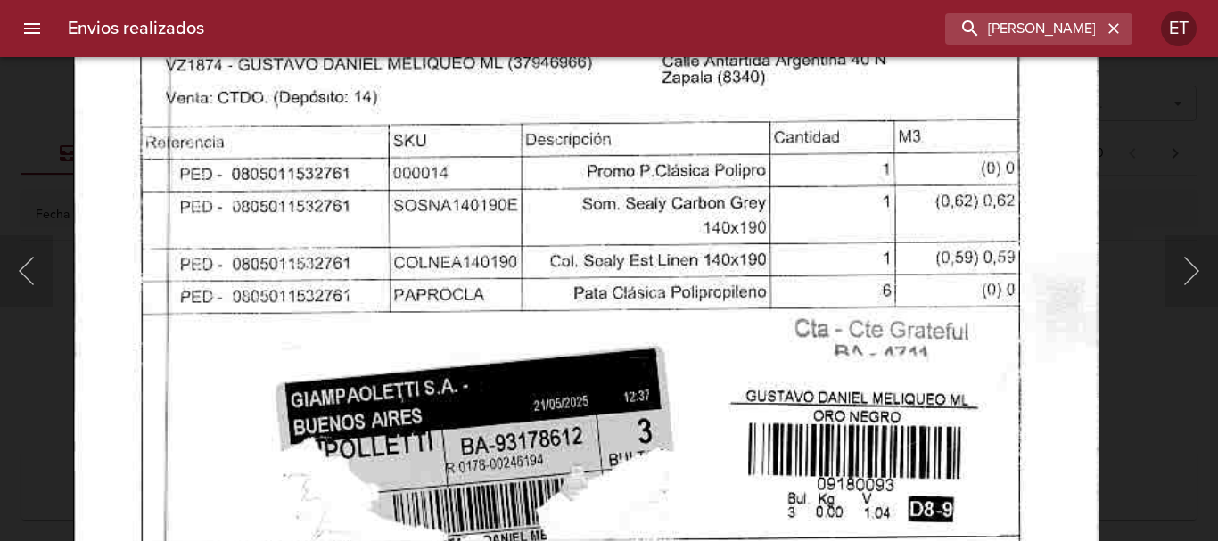
click at [906, 460] on img "Lightbox" at bounding box center [586, 200] width 1026 height 1464
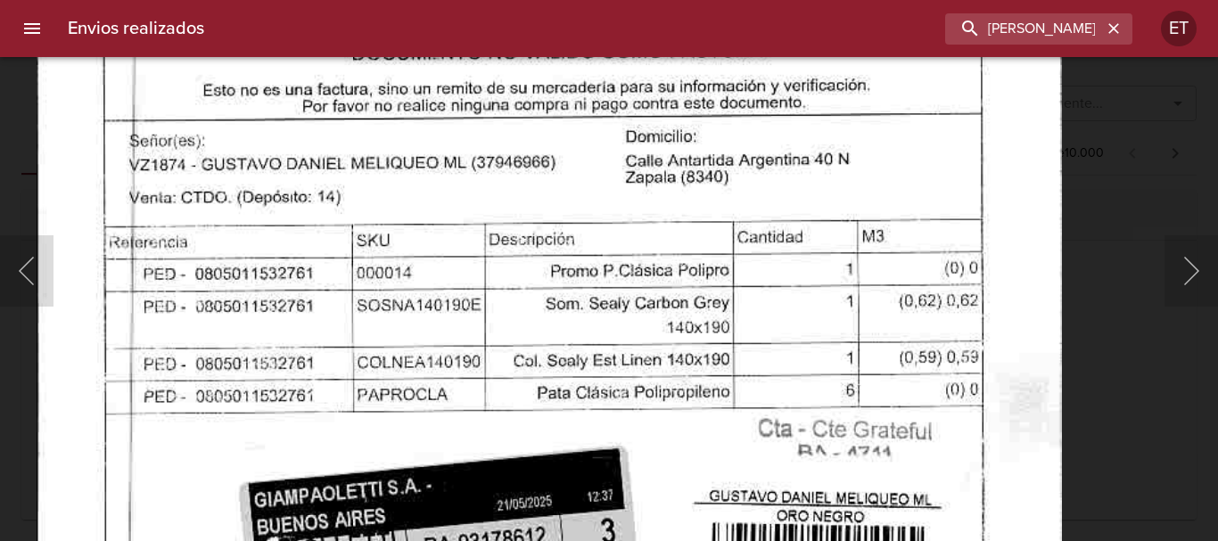
click at [856, 379] on img "Lightbox" at bounding box center [550, 300] width 1026 height 1464
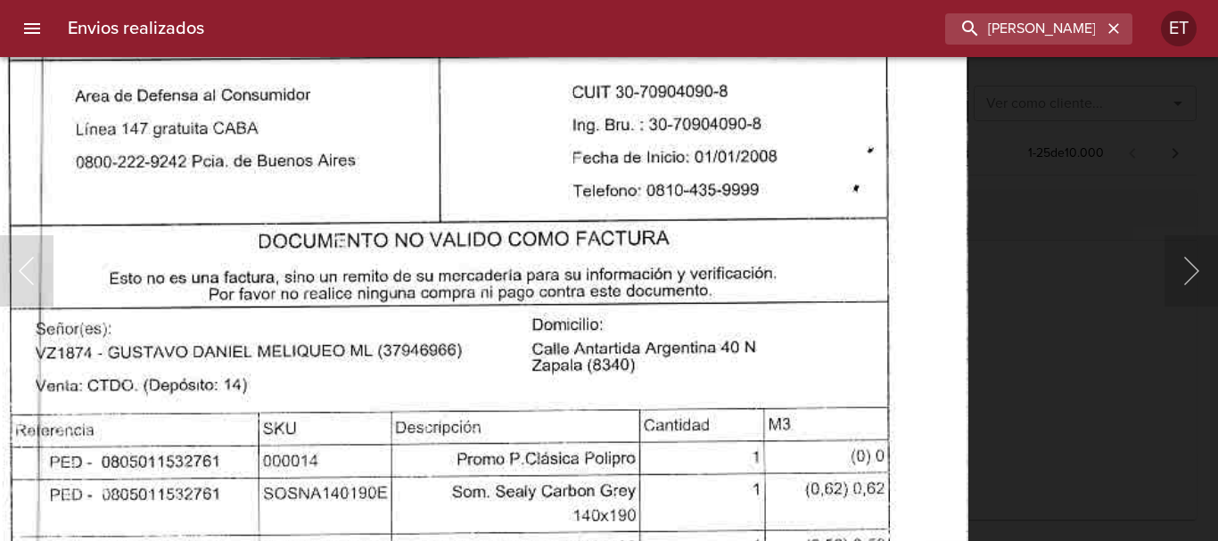
click at [1035, 368] on div "Lightbox" at bounding box center [609, 270] width 1218 height 541
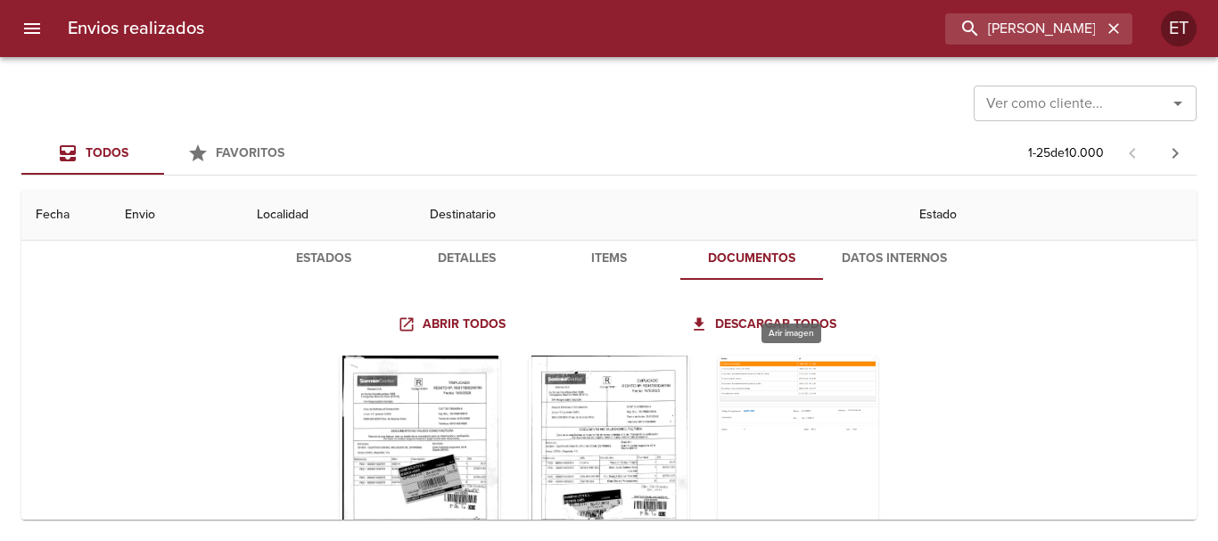
click at [787, 367] on div "Tabla de envíos del cliente" at bounding box center [798, 467] width 161 height 223
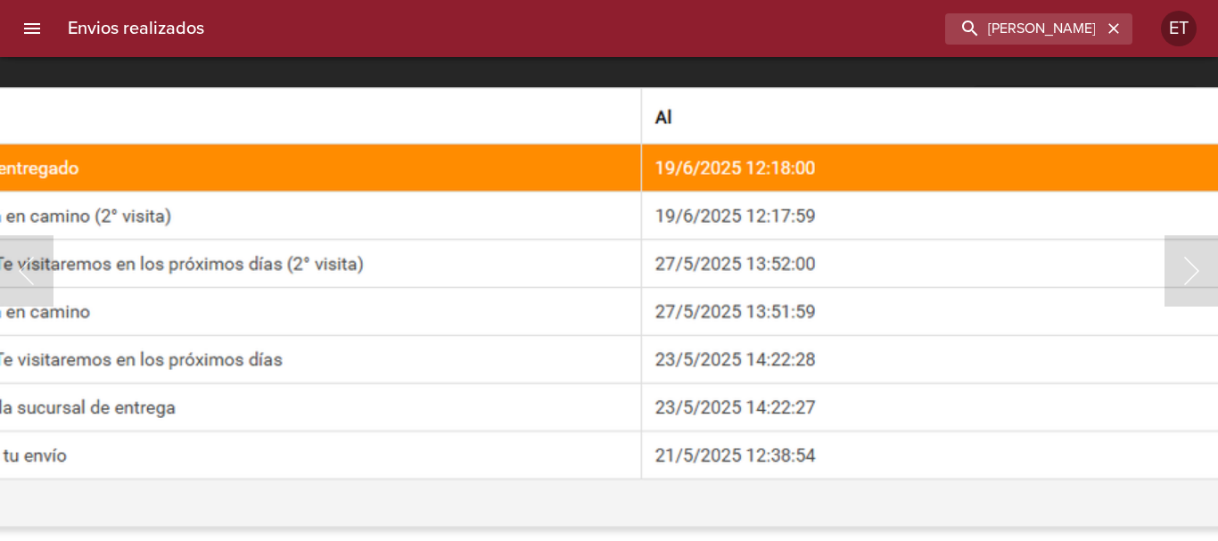
click at [563, 343] on img "Lightbox" at bounding box center [643, 451] width 1572 height 729
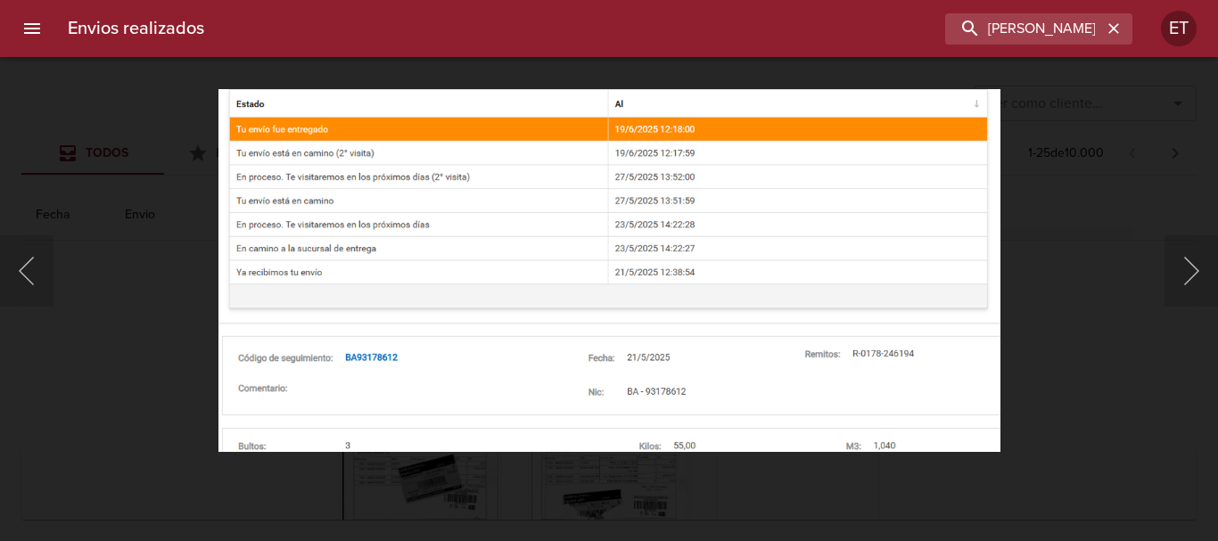
click at [1118, 372] on div "Lightbox" at bounding box center [609, 270] width 1218 height 541
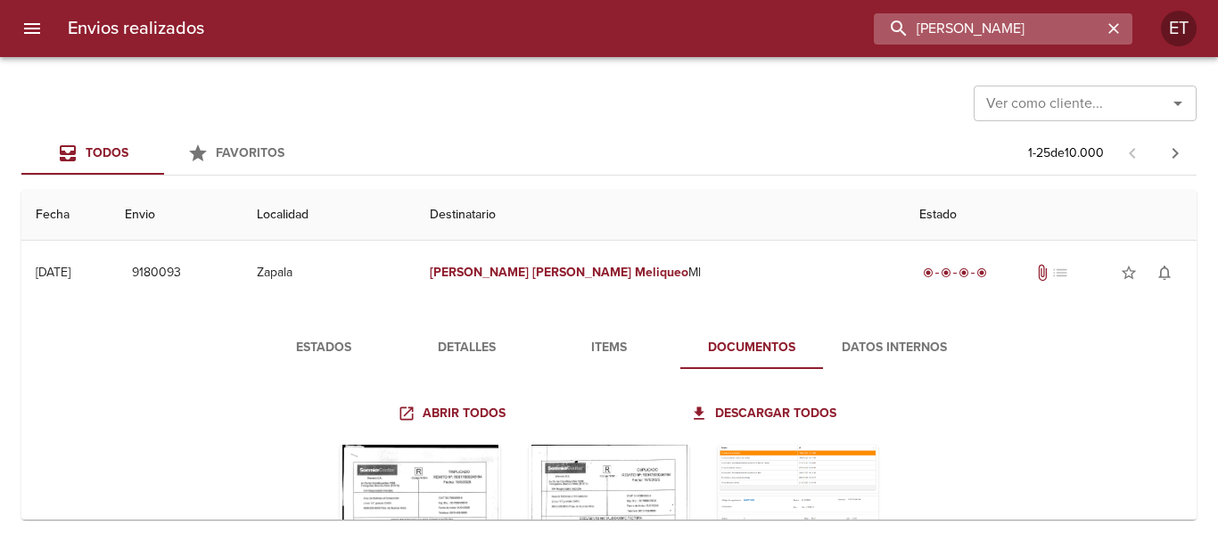
click at [1013, 23] on input "GUSTAVO DANIEL MELIQUEO" at bounding box center [988, 28] width 228 height 31
click at [1007, 29] on input "GUSTAVO DANIEL MELIQUEO" at bounding box center [988, 28] width 228 height 31
click at [1011, 21] on input "GUSTAVO SILVI MELIQUEO" at bounding box center [988, 28] width 228 height 31
click at [1010, 26] on input "GUSTAVO SILVI MELIQUEO" at bounding box center [988, 28] width 228 height 31
click at [1010, 27] on input "GUSTAVO SILVI MELIQUEO" at bounding box center [988, 28] width 228 height 31
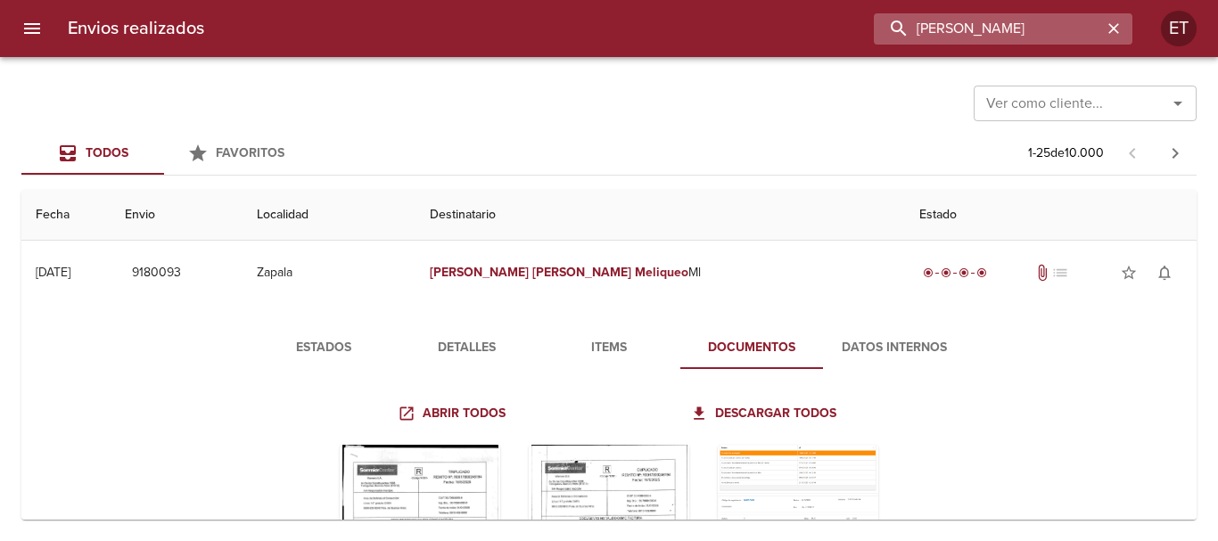
click at [1023, 33] on input "GUSTAVO SILVI MELIQUEO" at bounding box center [988, 28] width 228 height 31
drag, startPoint x: 1092, startPoint y: 24, endPoint x: 805, endPoint y: 23, distance: 287.2
click at [805, 23] on div "GUSTAVO SILVI MELIQUEO" at bounding box center [675, 28] width 914 height 31
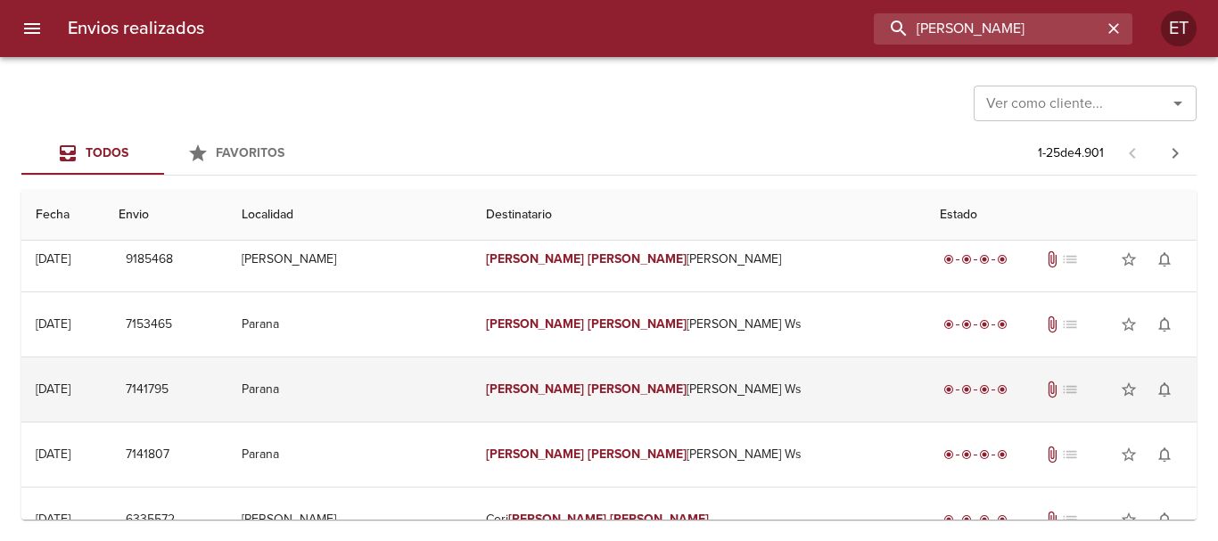
scroll to position [178, 0]
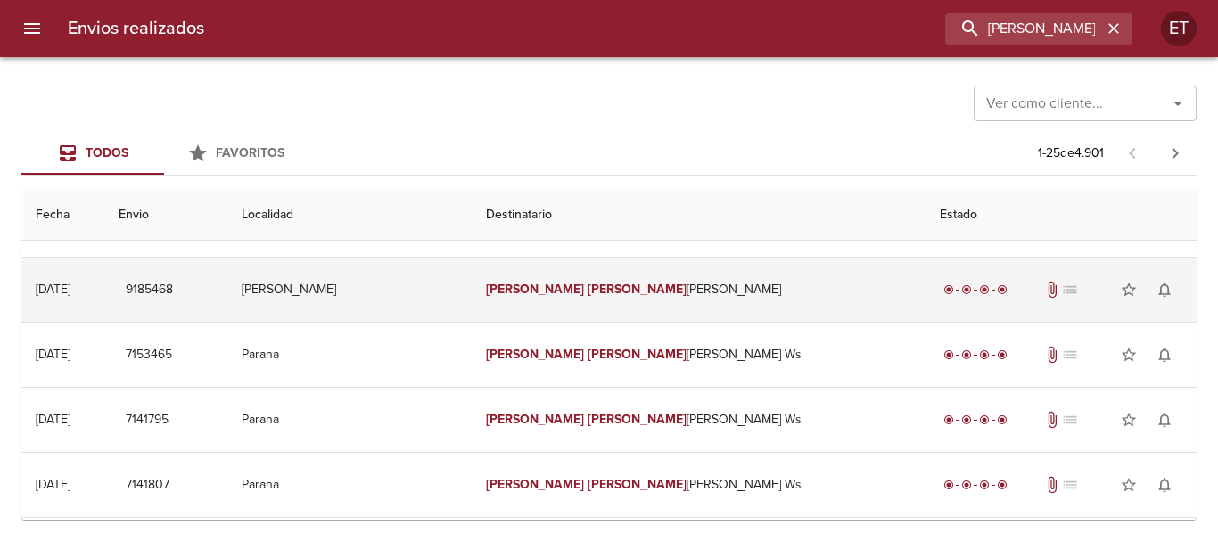
click at [647, 309] on td "Silvia Beatriz Anso Ml" at bounding box center [699, 290] width 454 height 64
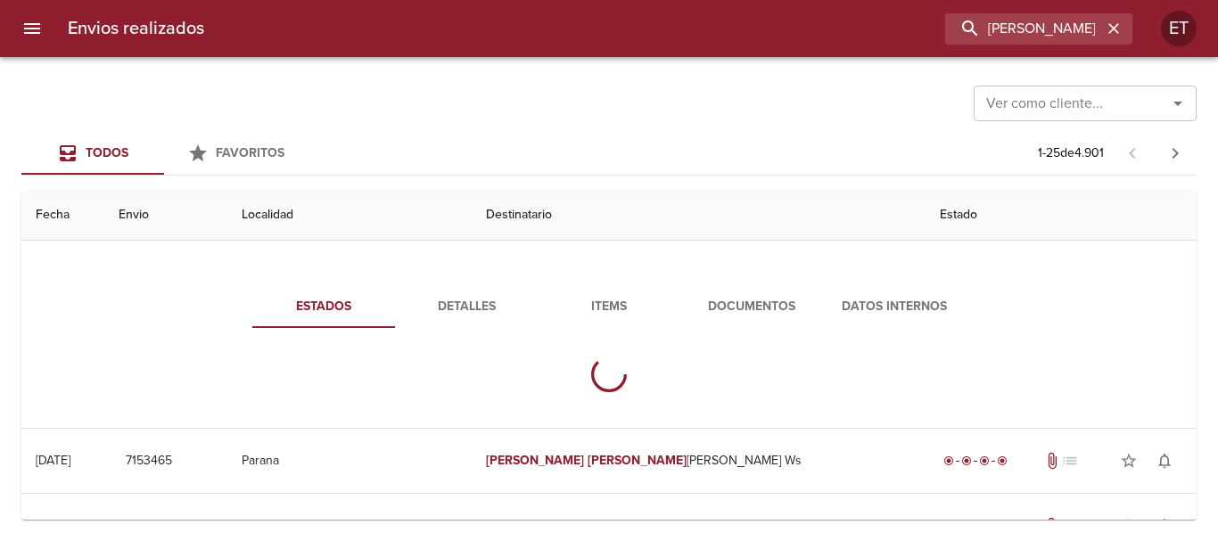
scroll to position [268, 0]
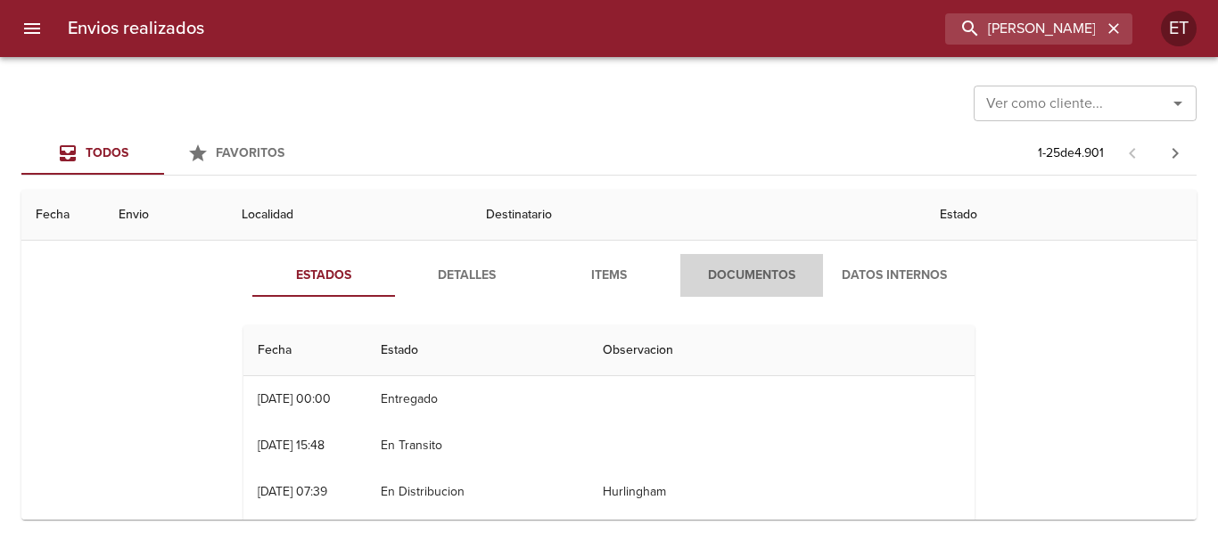
click at [737, 272] on span "Documentos" at bounding box center [751, 276] width 121 height 22
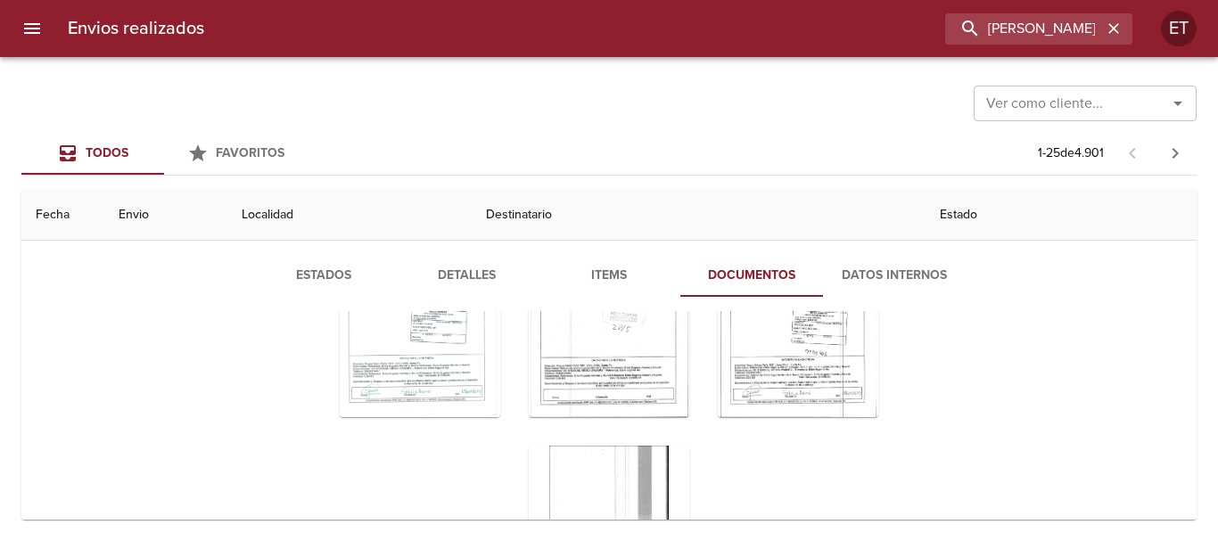
click at [767, 304] on div "Estados Detalles Items Documentos Datos Internos Abrir todos Descargar todos" at bounding box center [609, 461] width 785 height 414
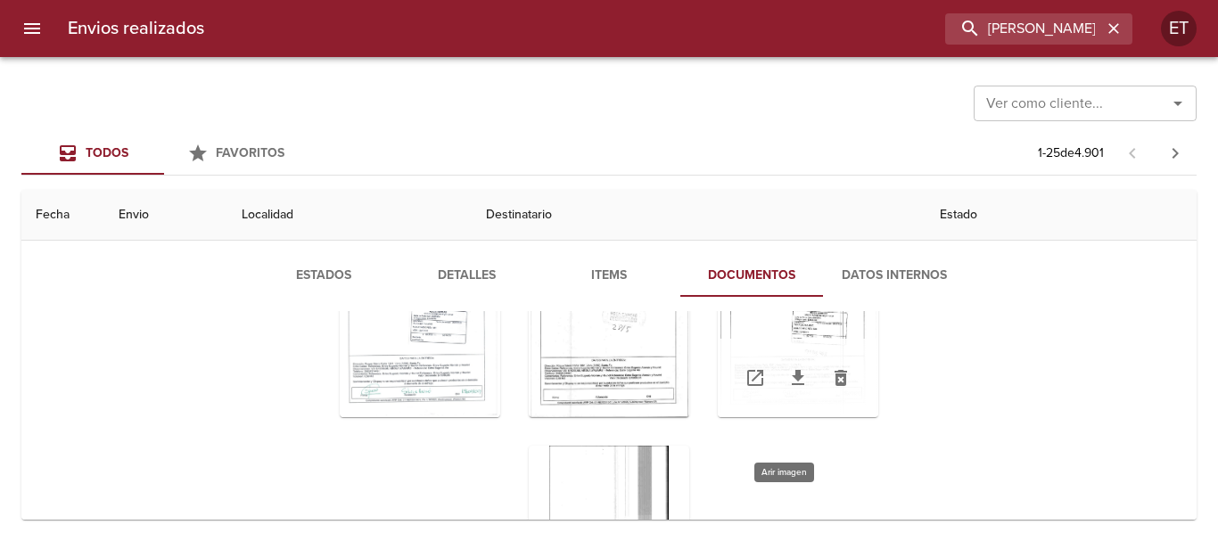
scroll to position [89, 0]
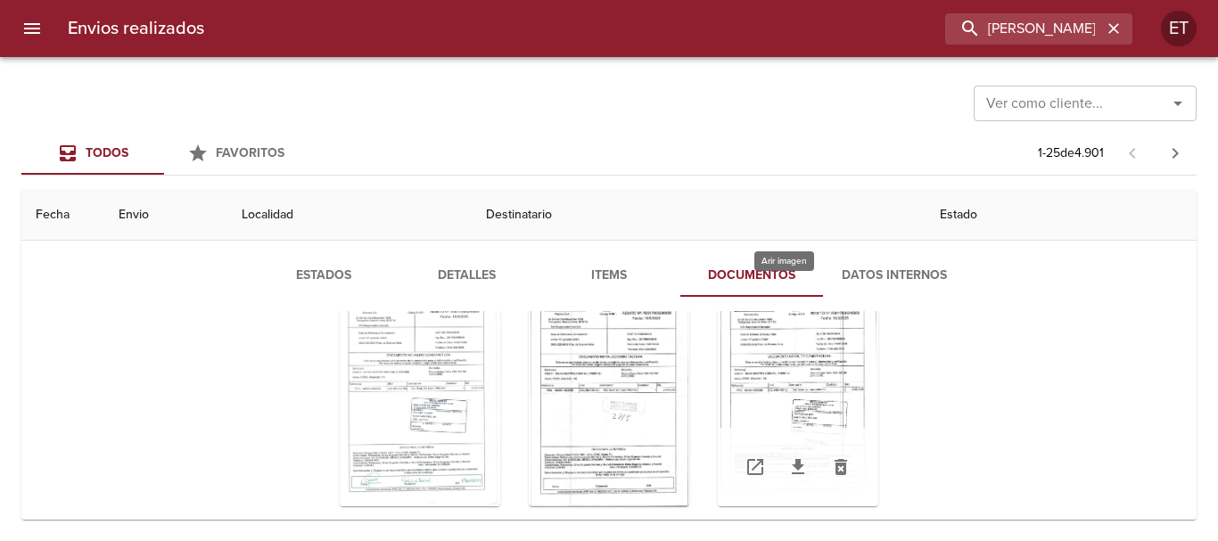
click at [765, 383] on div "Tabla de envíos del cliente" at bounding box center [798, 395] width 161 height 223
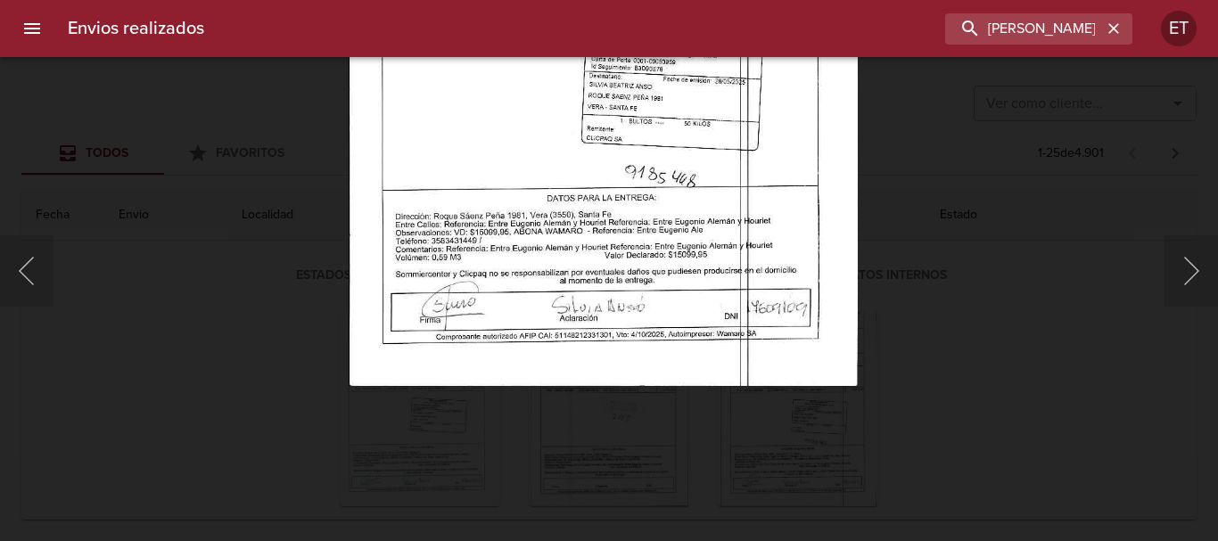
click at [649, 156] on img "Lightbox" at bounding box center [603, 22] width 509 height 729
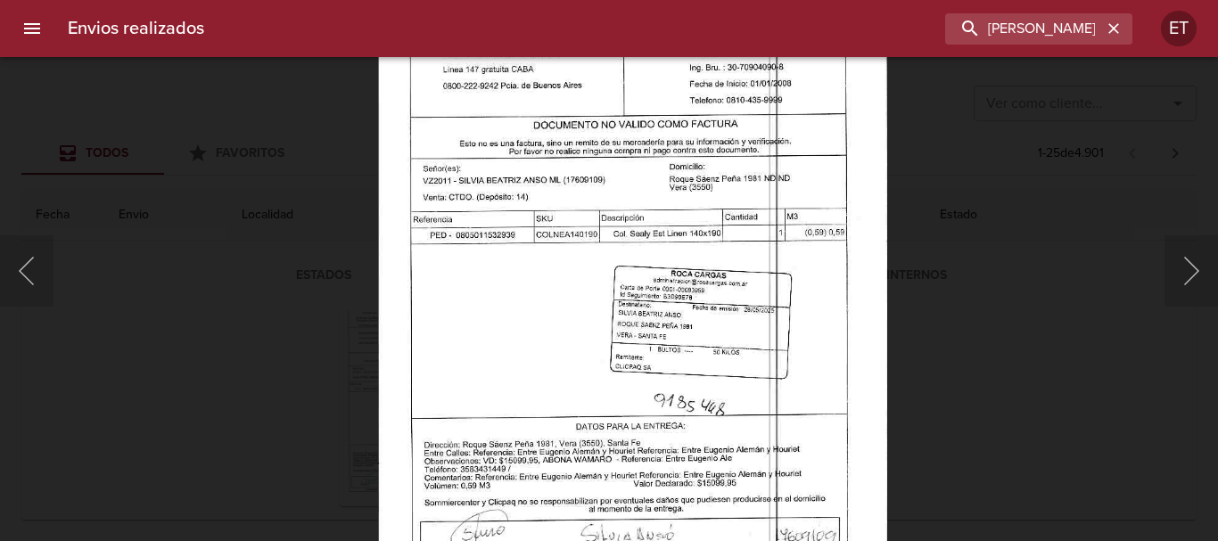
click at [672, 374] on img "Lightbox" at bounding box center [632, 250] width 509 height 729
click at [1032, 29] on input "SILVIA BEATRIZ" at bounding box center [988, 28] width 228 height 31
click at [1061, 37] on input "SILVIA BEATRIZ" at bounding box center [988, 28] width 228 height 31
type input "SILVIA BEATRIZ ANSO"
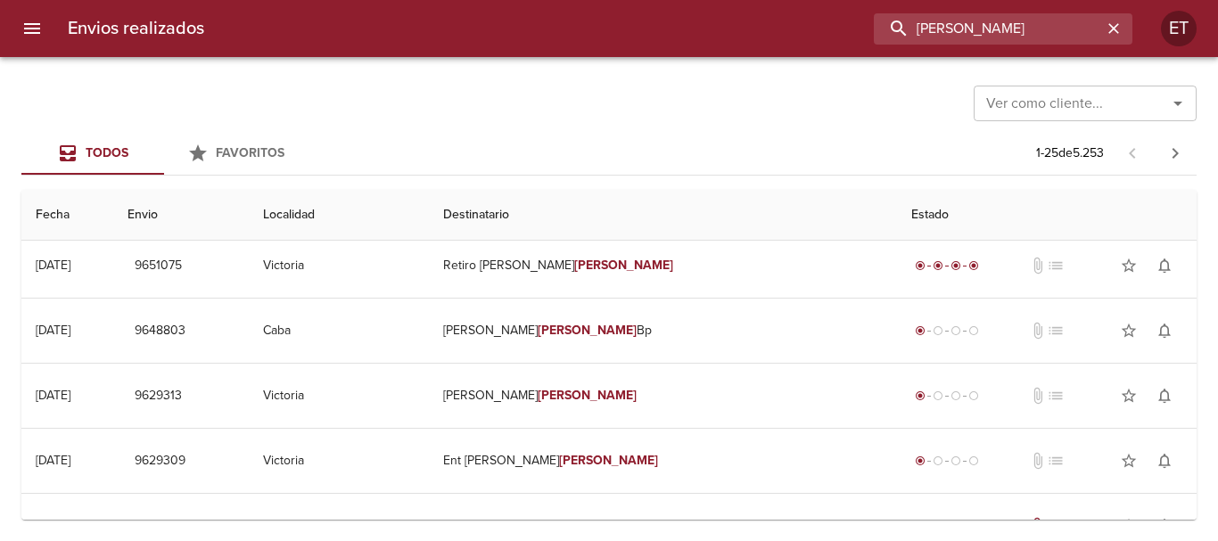
scroll to position [0, 0]
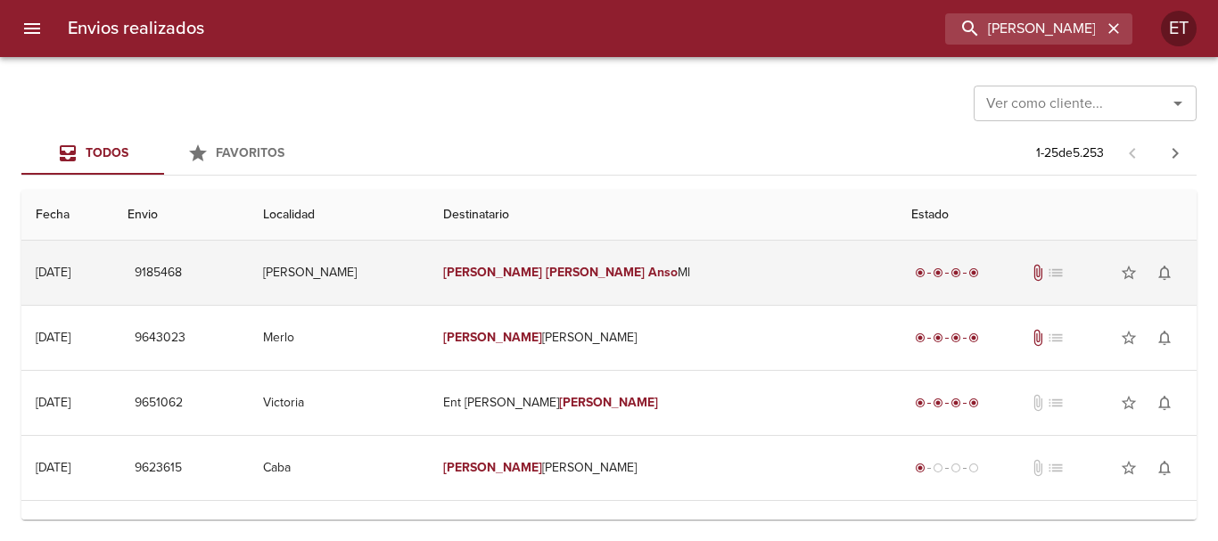
click at [674, 280] on td "Silvia Beatriz Anso Ml" at bounding box center [663, 273] width 469 height 64
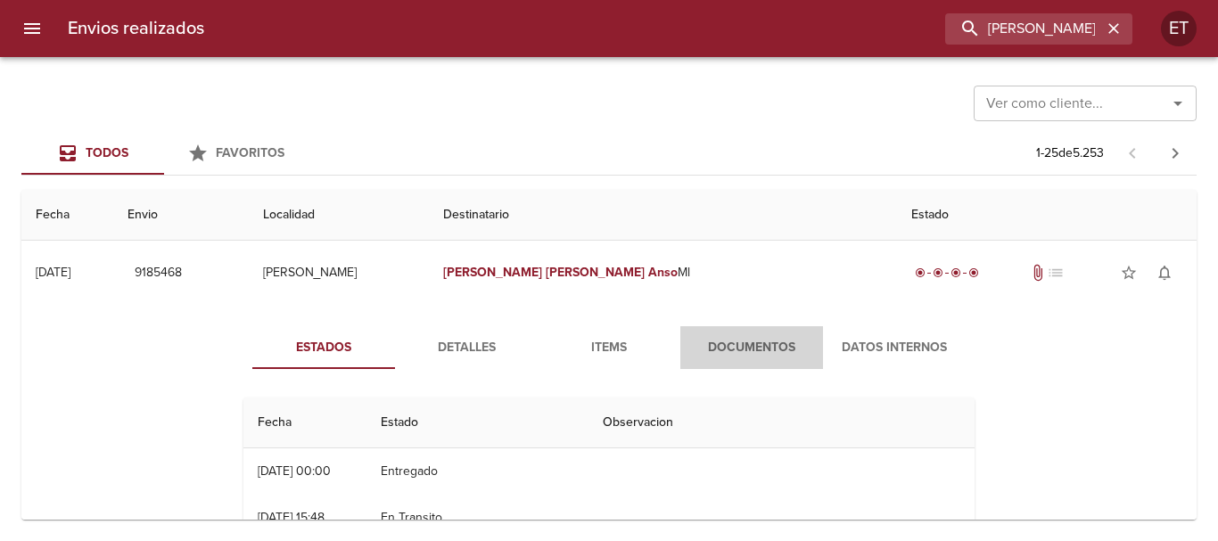
click at [752, 335] on button "Documentos" at bounding box center [751, 347] width 143 height 43
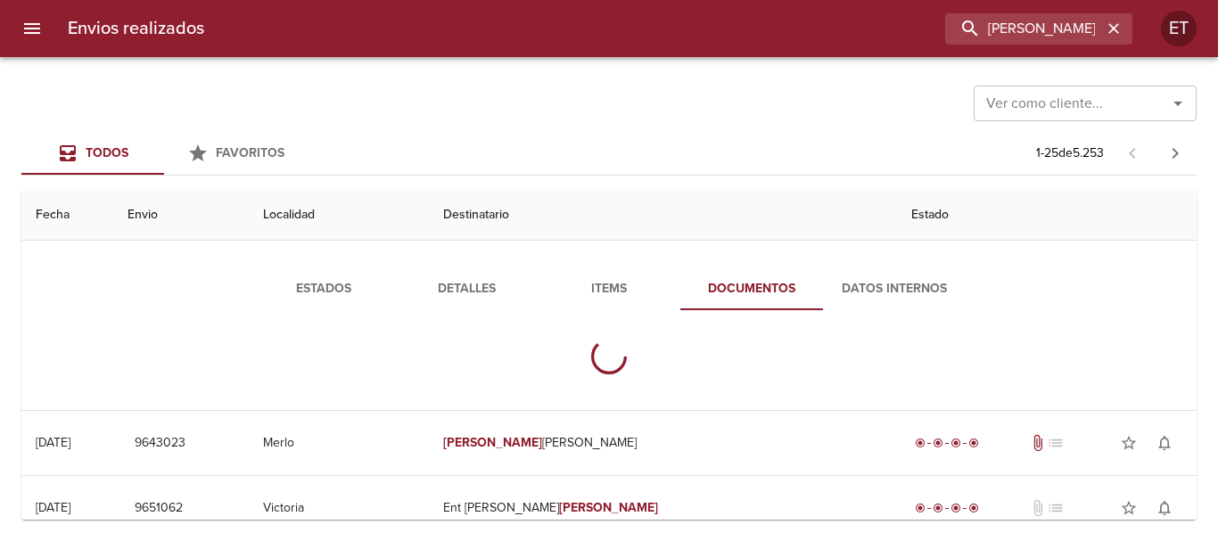
scroll to position [89, 0]
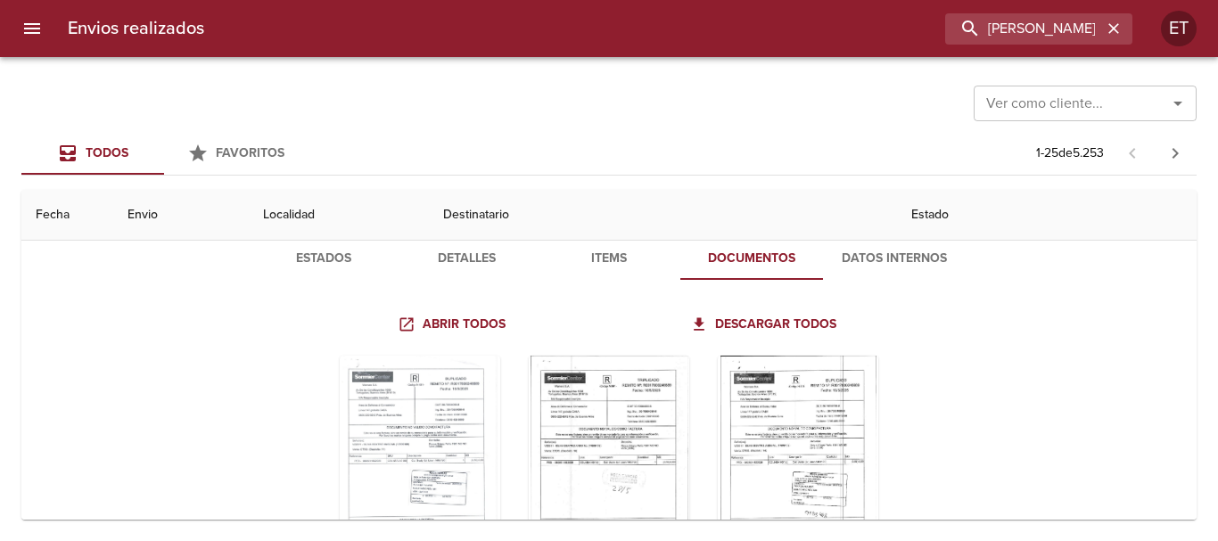
drag, startPoint x: 461, startPoint y: 255, endPoint x: 512, endPoint y: 258, distance: 50.9
click at [463, 256] on span "Detalles" at bounding box center [466, 259] width 121 height 22
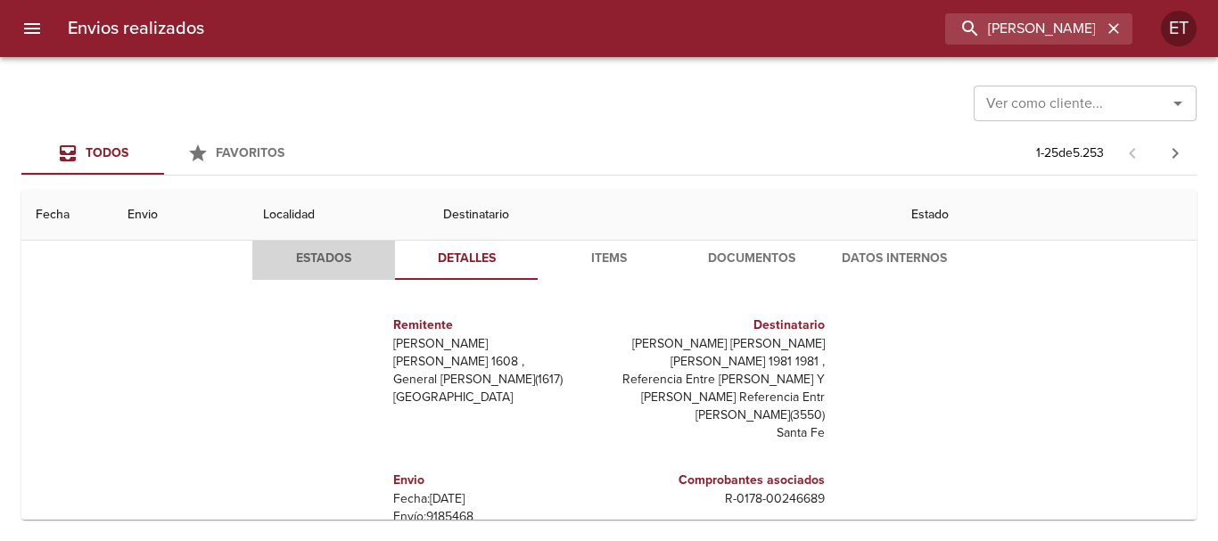
click at [307, 250] on span "Estados" at bounding box center [323, 259] width 121 height 22
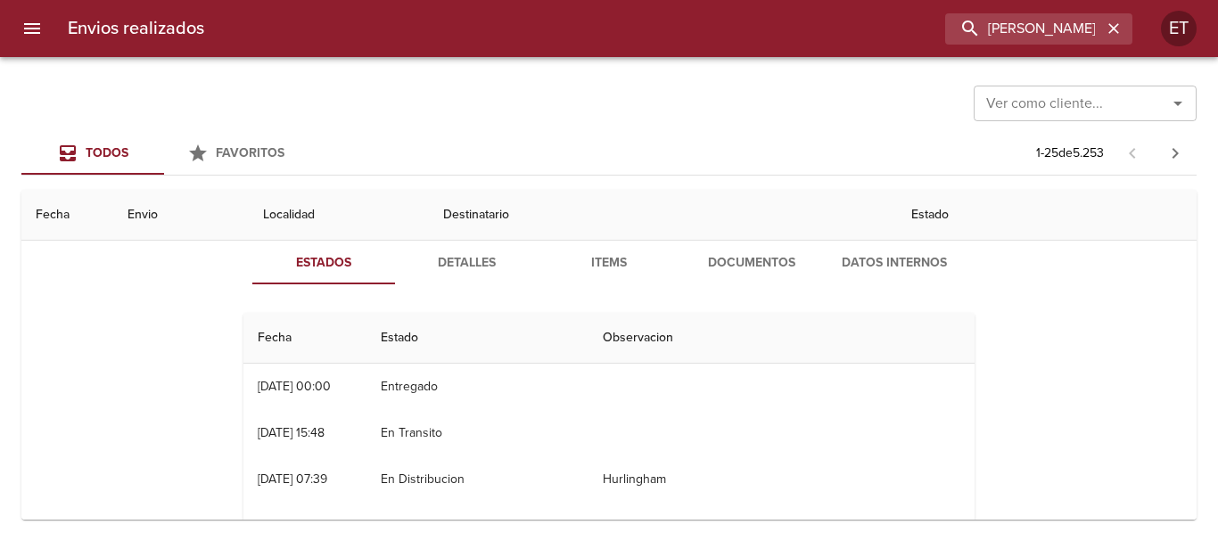
scroll to position [0, 0]
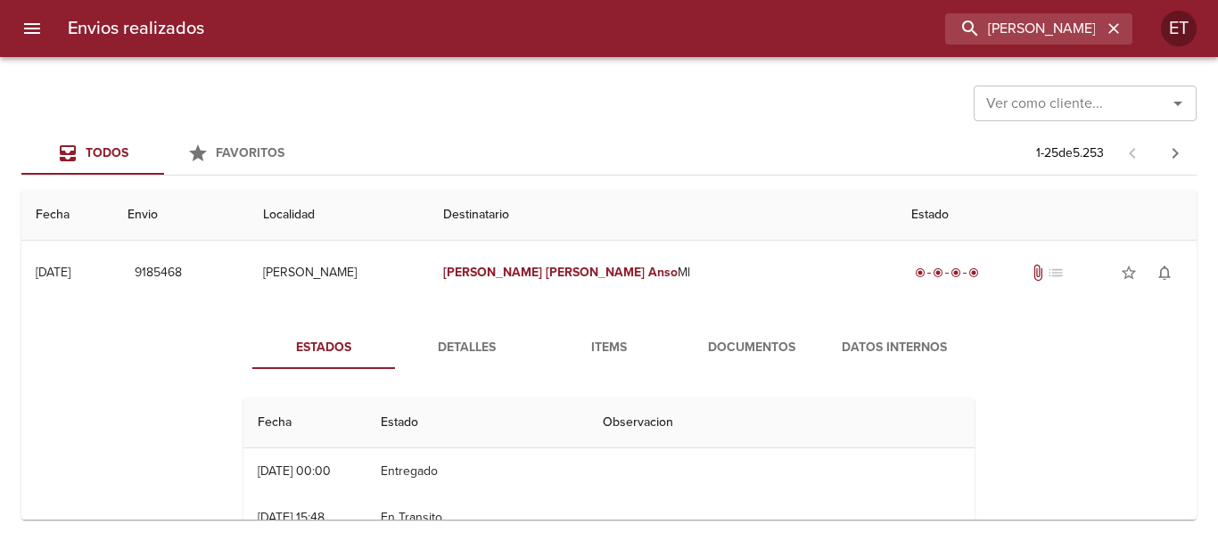
click at [728, 334] on button "Documentos" at bounding box center [751, 347] width 143 height 43
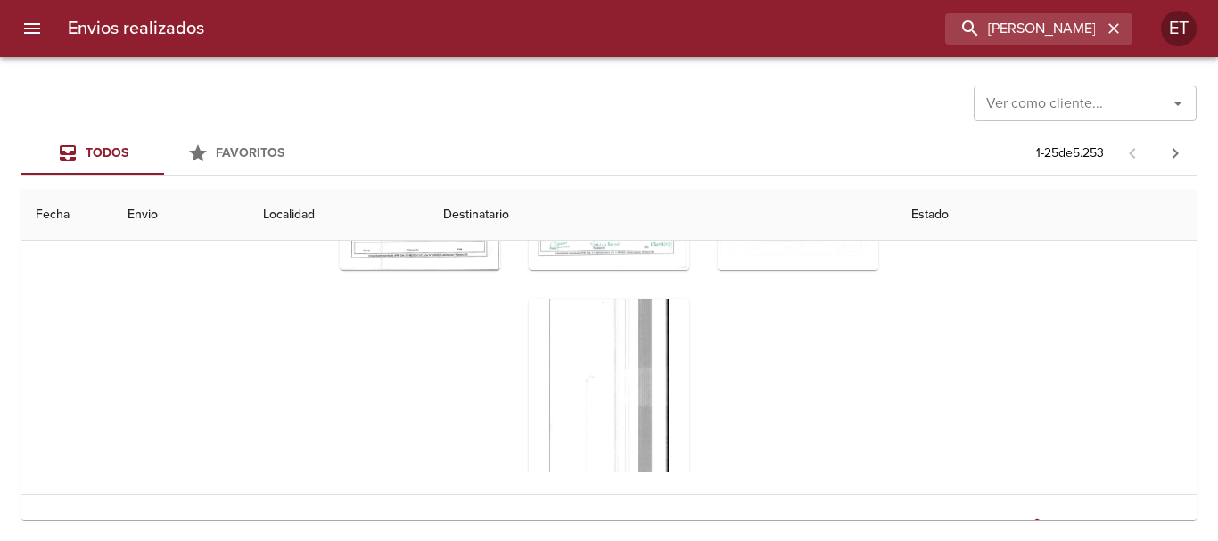
scroll to position [15, 0]
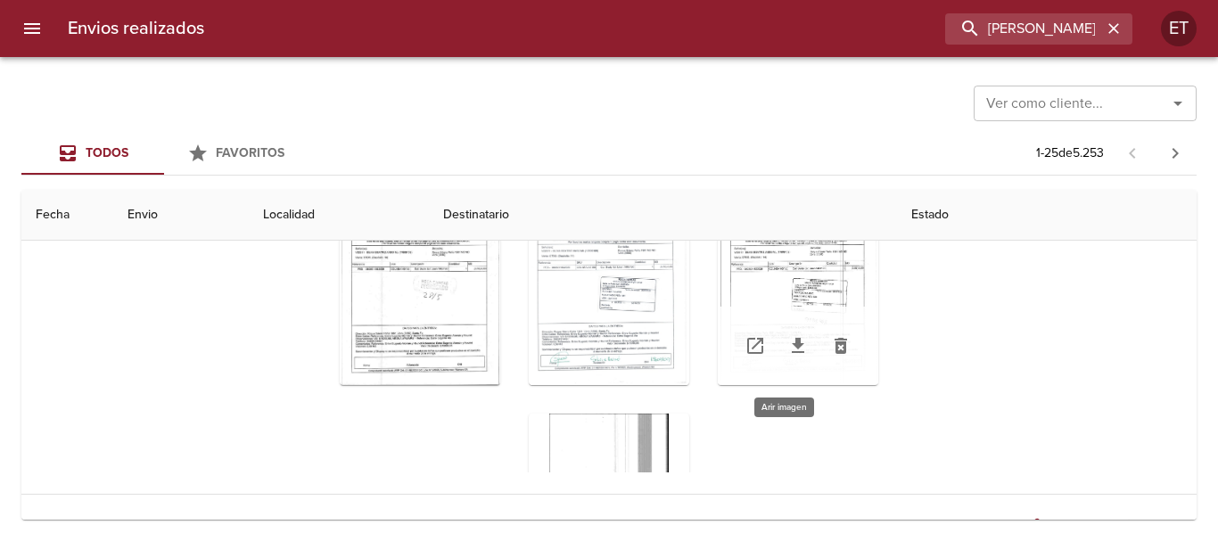
click at [778, 284] on div "Tabla de envíos del cliente" at bounding box center [798, 273] width 161 height 223
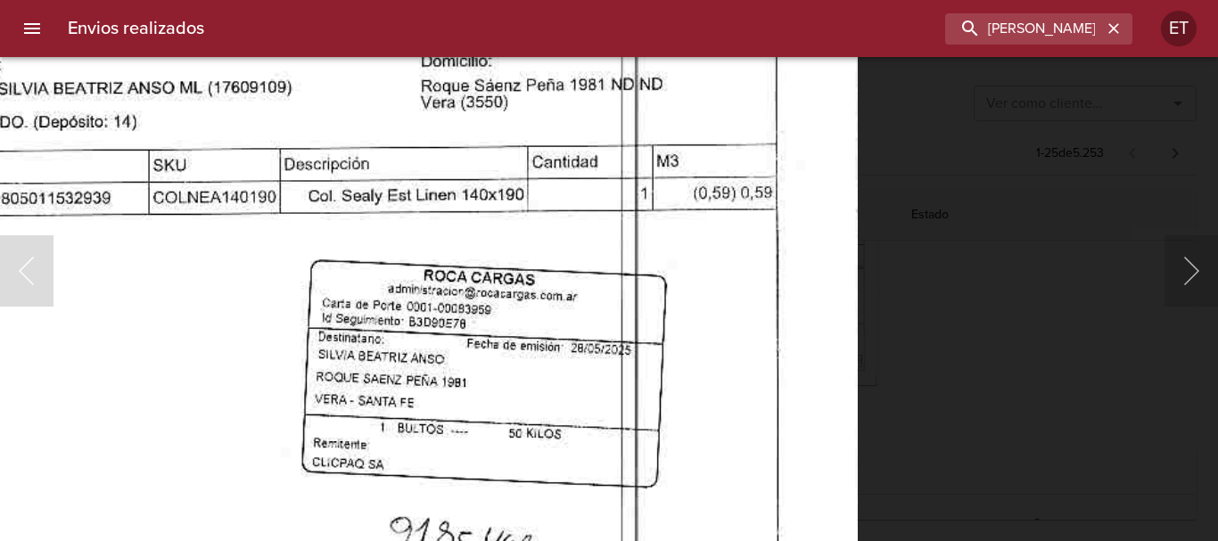
click at [559, 0] on body "Envios realizados SILVIA BEATRIZ ANSO ET Ver como cliente... Ver como cliente..…" at bounding box center [609, 0] width 1218 height 0
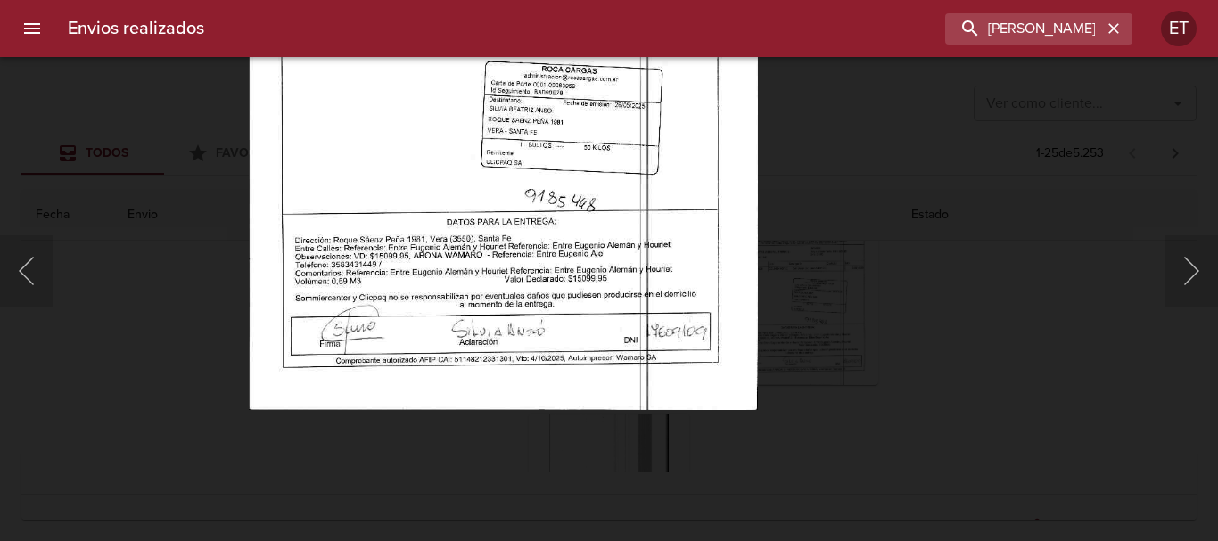
click at [578, 289] on img "Lightbox" at bounding box center [503, 46] width 509 height 729
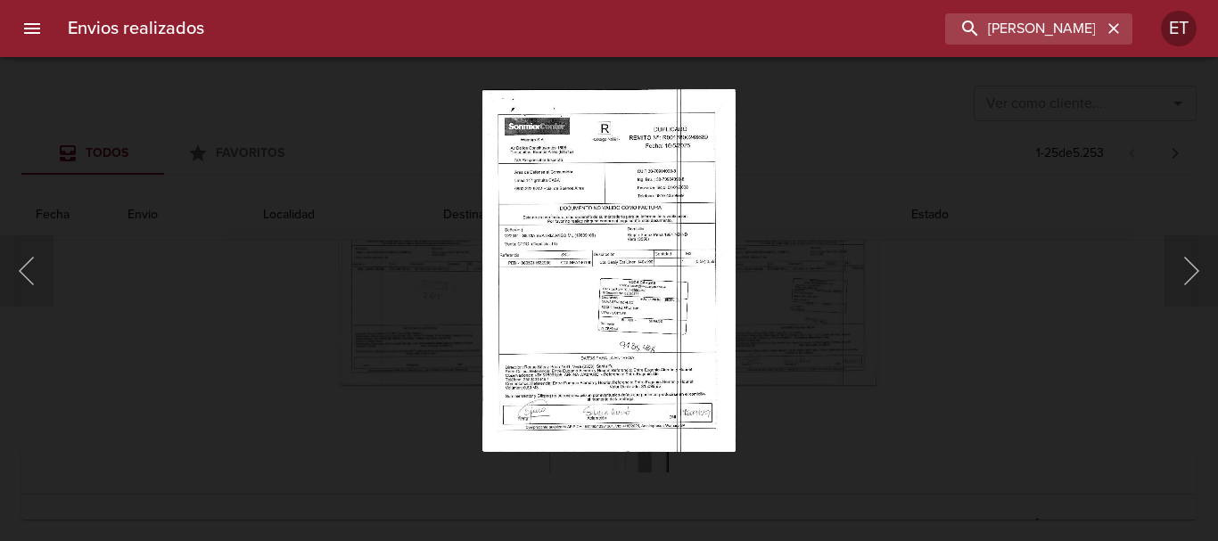
click at [584, 337] on img "Lightbox" at bounding box center [608, 270] width 253 height 363
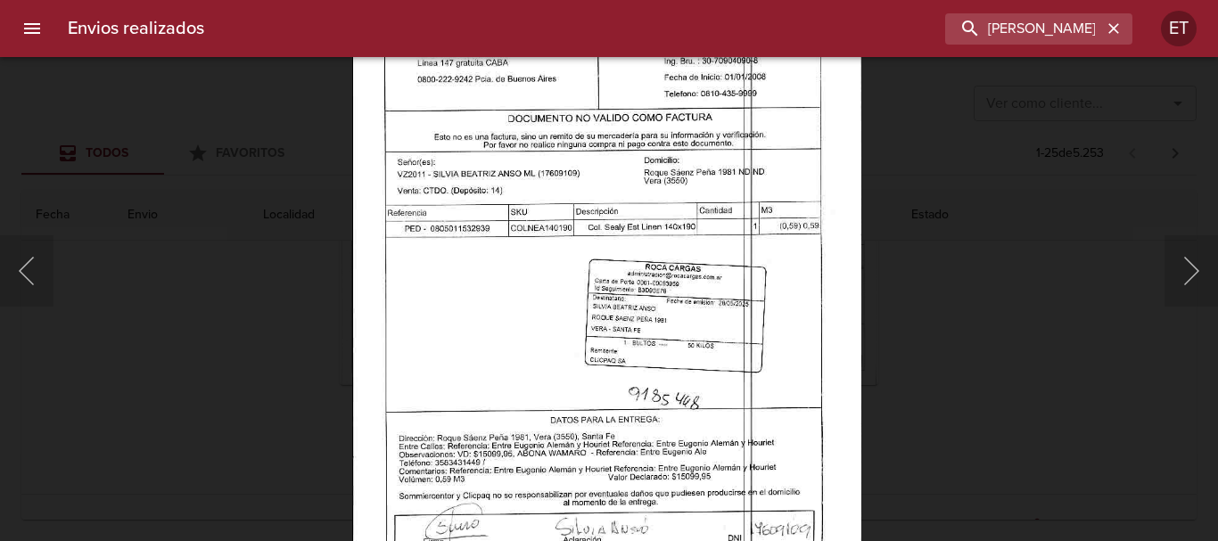
click at [684, 385] on img "Lightbox" at bounding box center [606, 244] width 509 height 729
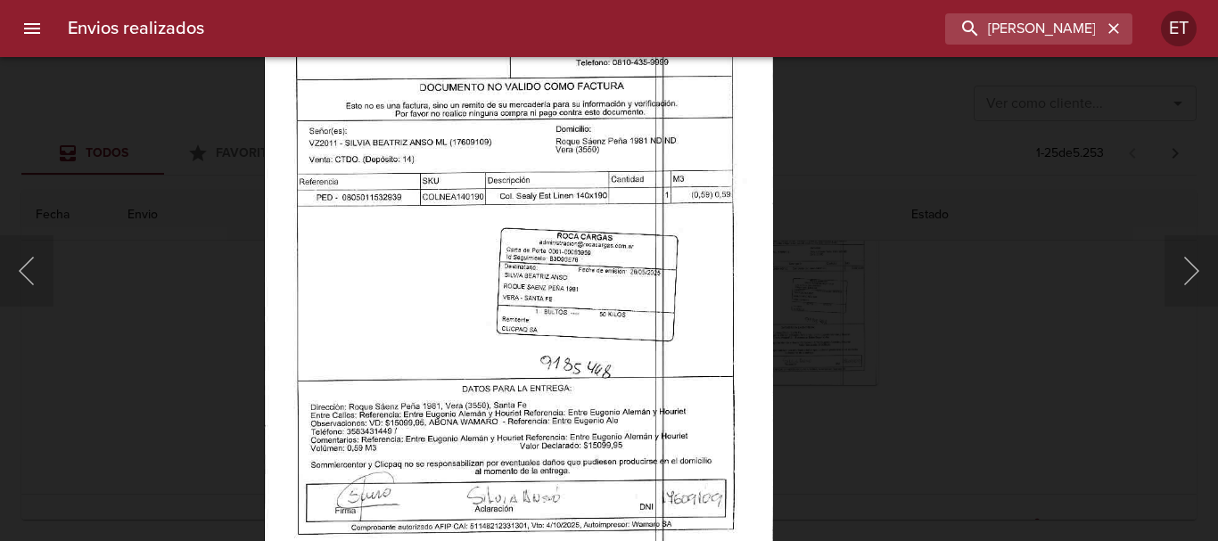
click at [556, 206] on img "Lightbox" at bounding box center [518, 212] width 509 height 729
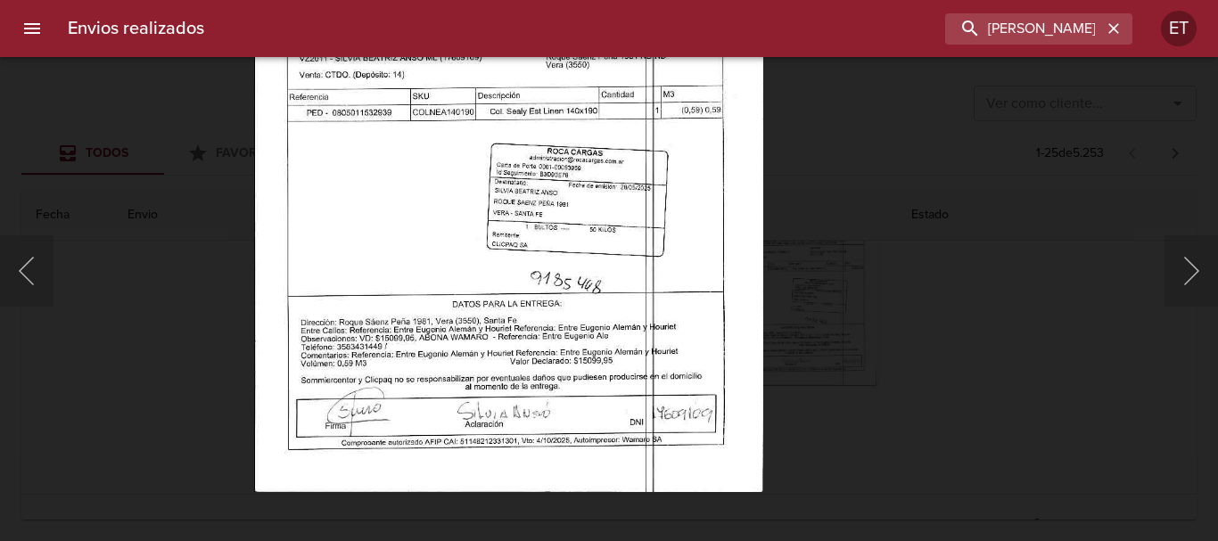
click at [614, 276] on img "Lightbox" at bounding box center [508, 128] width 509 height 729
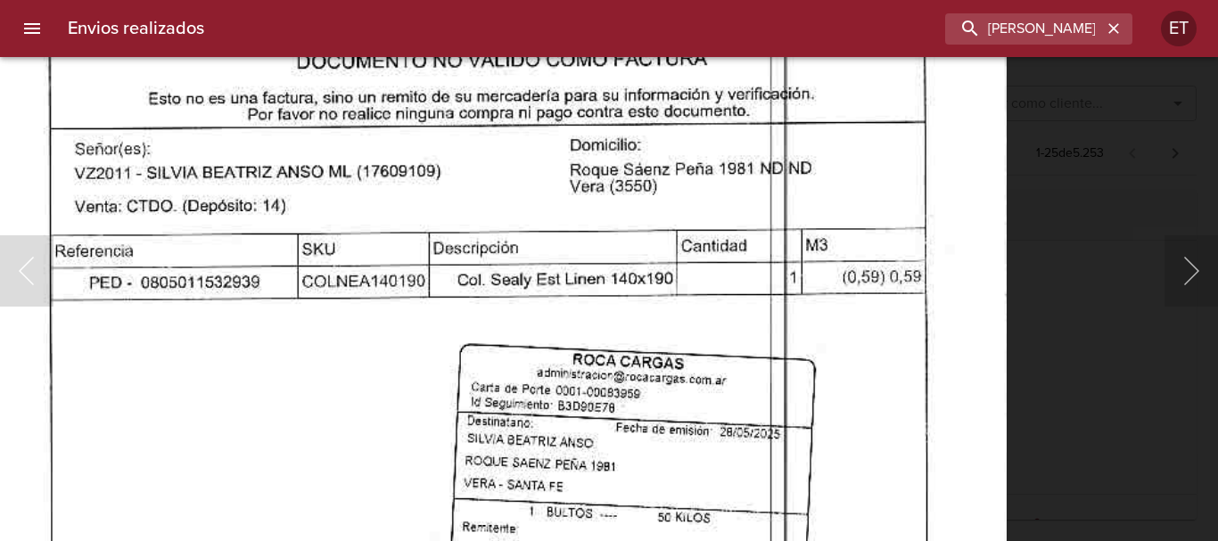
click at [688, 537] on img "Lightbox" at bounding box center [495, 313] width 1023 height 1464
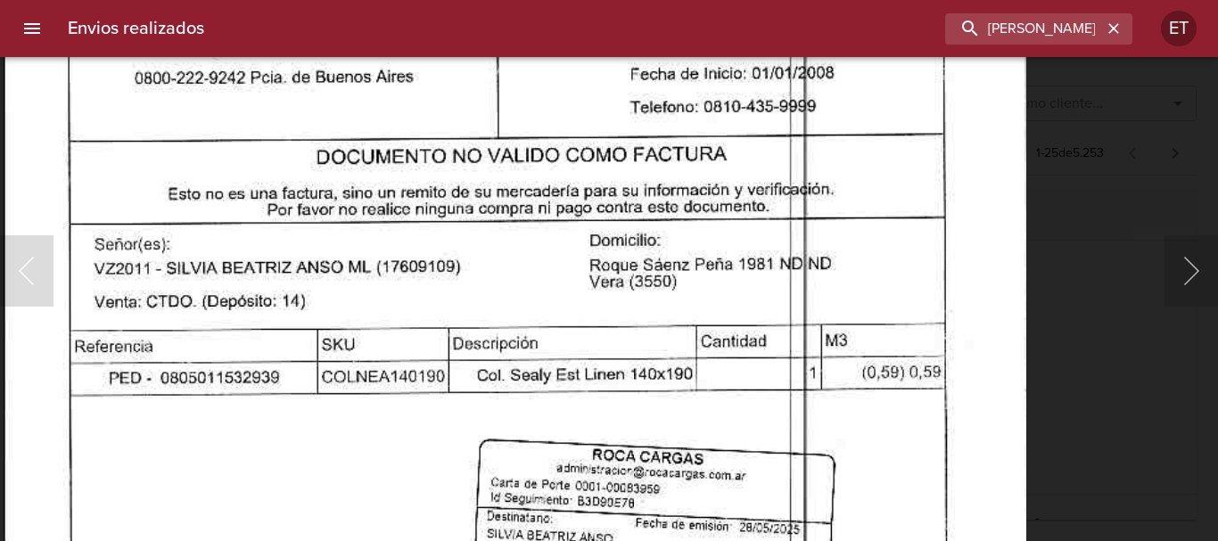
click at [672, 356] on img "Lightbox" at bounding box center [515, 408] width 1023 height 1464
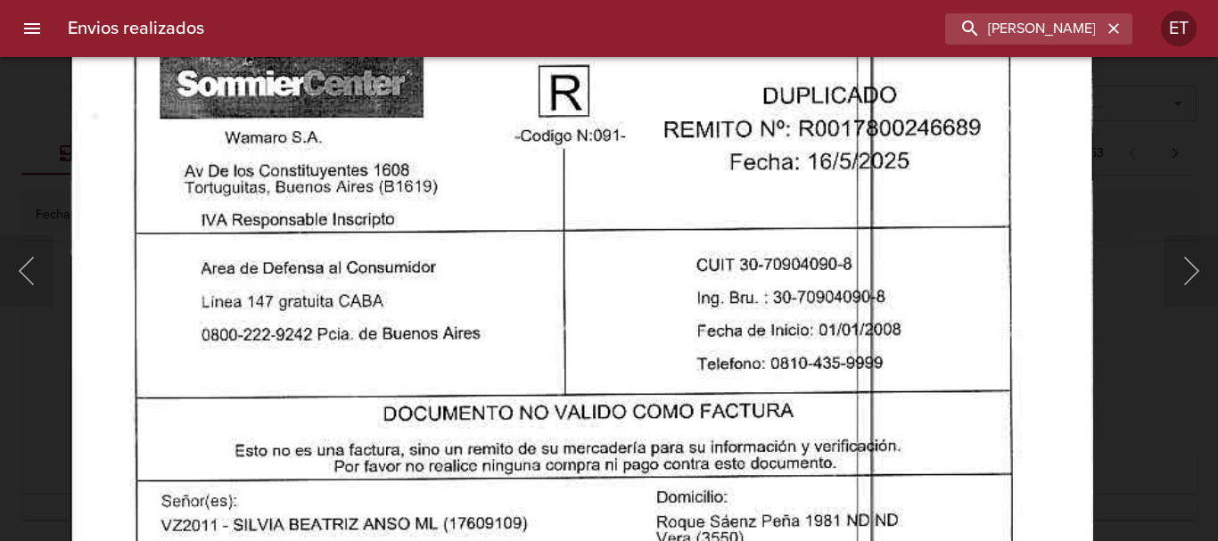
click at [673, 0] on html "Envios realizados SILVIA BEATRIZ ANSO ET Ver como cliente... Ver como cliente..…" at bounding box center [609, 0] width 1218 height 0
click at [21, 203] on div "Lightbox" at bounding box center [609, 270] width 1218 height 541
